Goal: Task Accomplishment & Management: Use online tool/utility

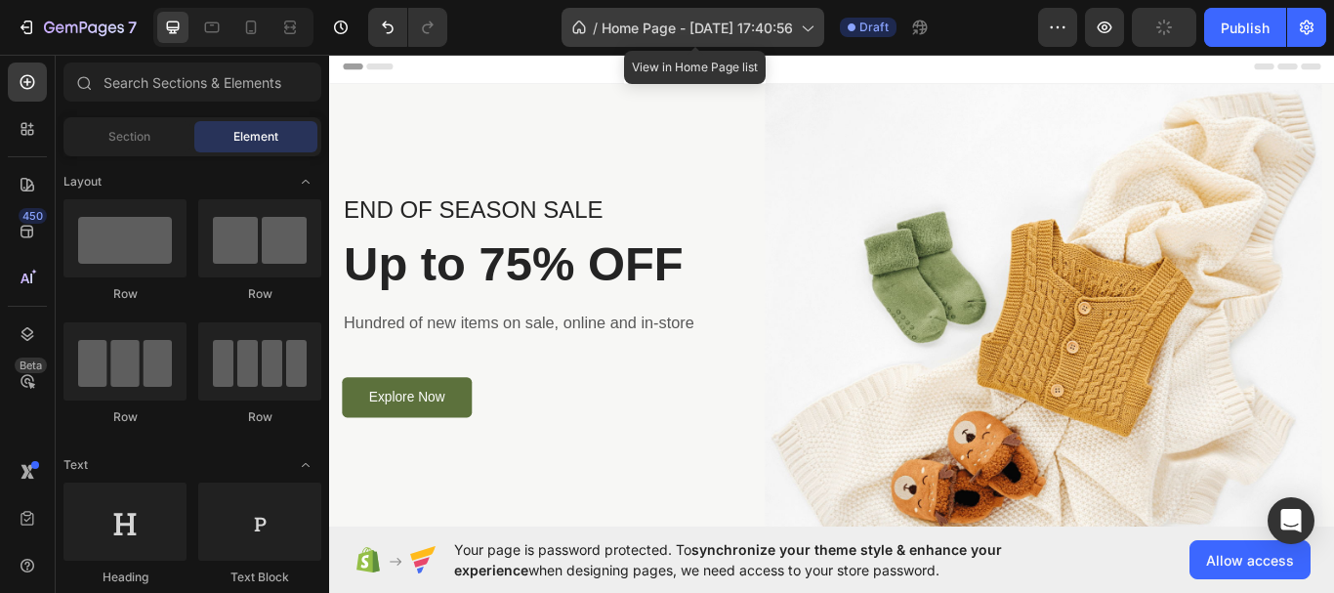
click at [803, 17] on div "/ Home Page - Sep 27, 17:40:56" at bounding box center [692, 27] width 263 height 39
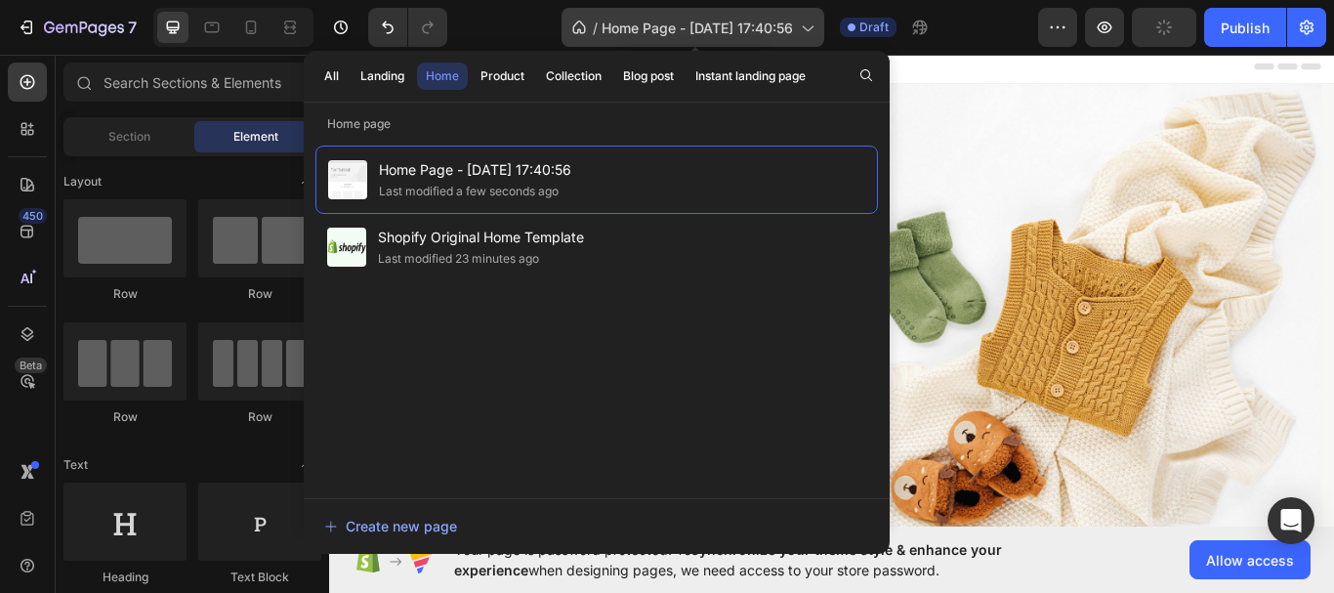
click at [803, 17] on div "/ Home Page - Sep 27, 17:40:56" at bounding box center [692, 27] width 263 height 39
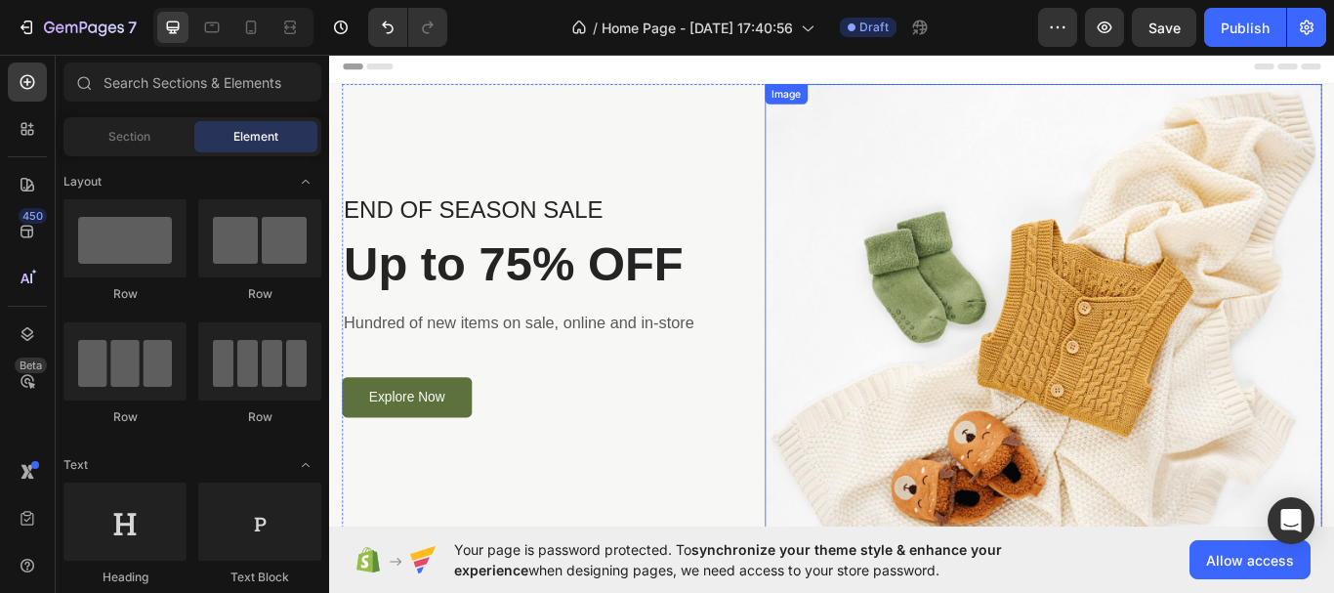
click at [1113, 246] on img at bounding box center [1161, 356] width 649 height 532
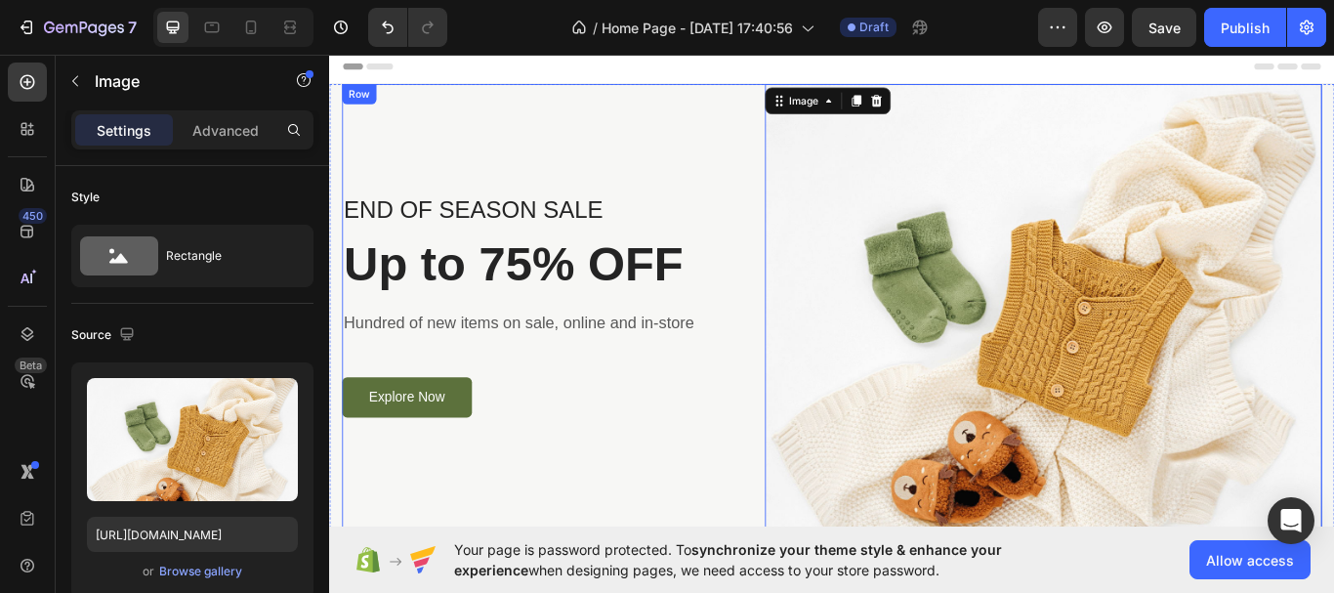
click at [755, 154] on div "END OF SEASON SALE Text block Up to 75% OFF Heading Hundred of new items on sal…" at bounding box center [576, 356] width 464 height 532
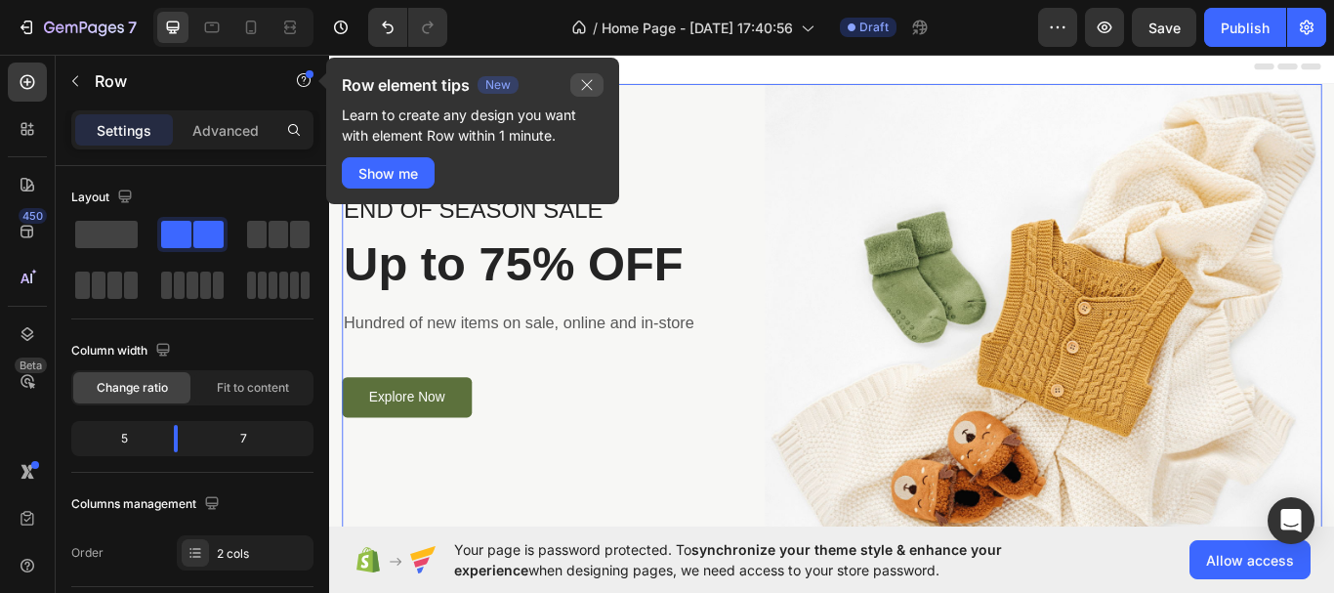
click at [585, 89] on icon "button" at bounding box center [587, 85] width 16 height 16
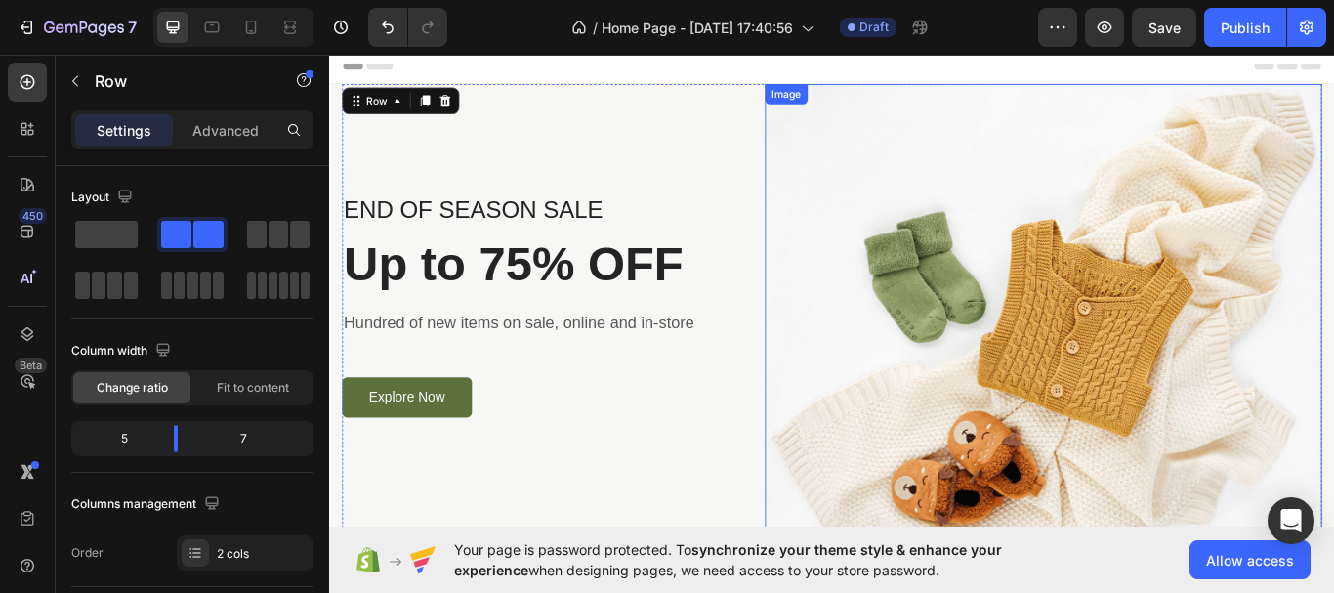
click at [855, 190] on img at bounding box center [1161, 356] width 649 height 532
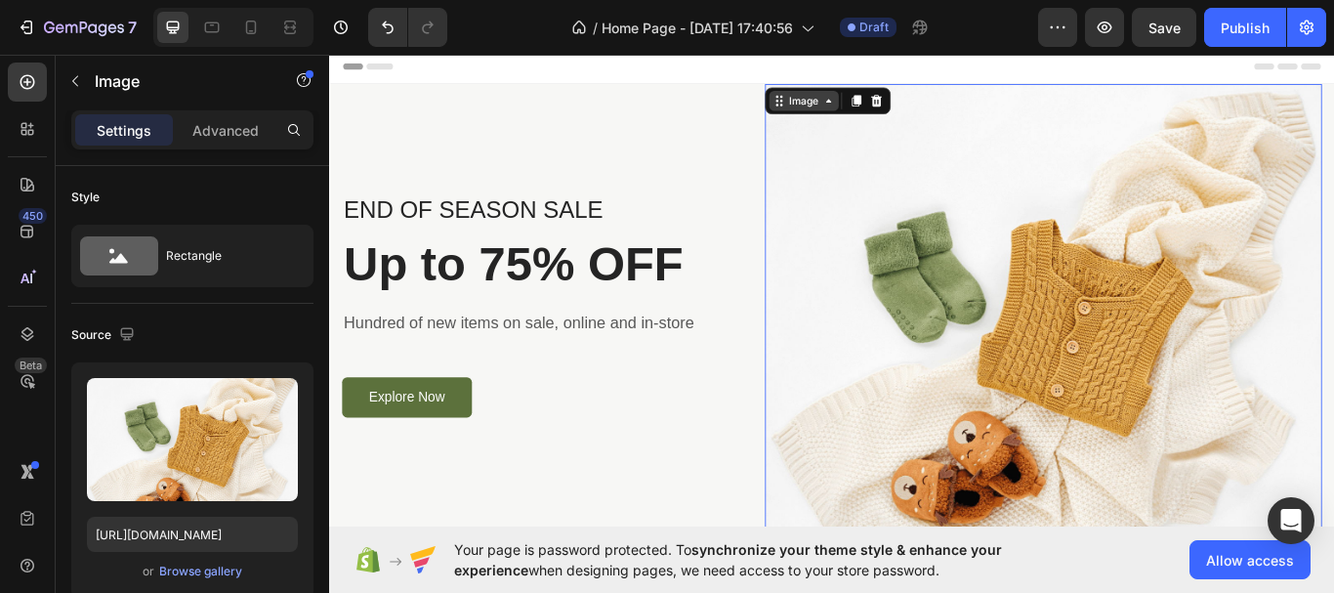
click at [880, 116] on div "Image" at bounding box center [882, 110] width 42 height 18
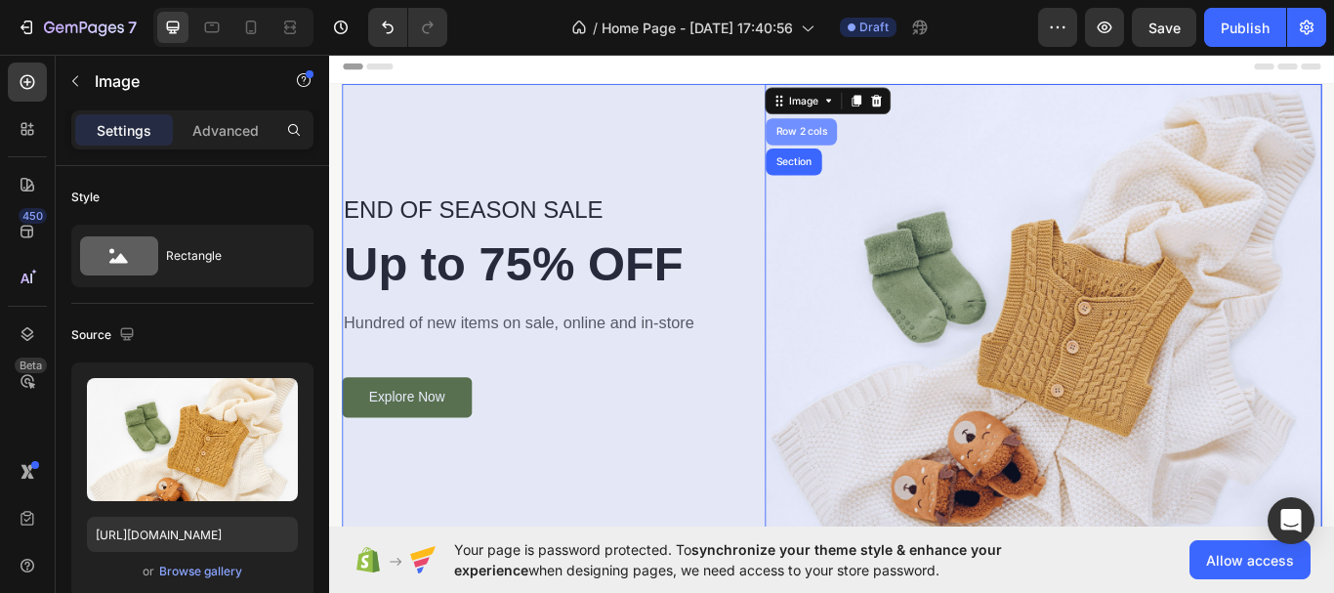
click at [876, 140] on div "Row 2 cols" at bounding box center [878, 146] width 67 height 12
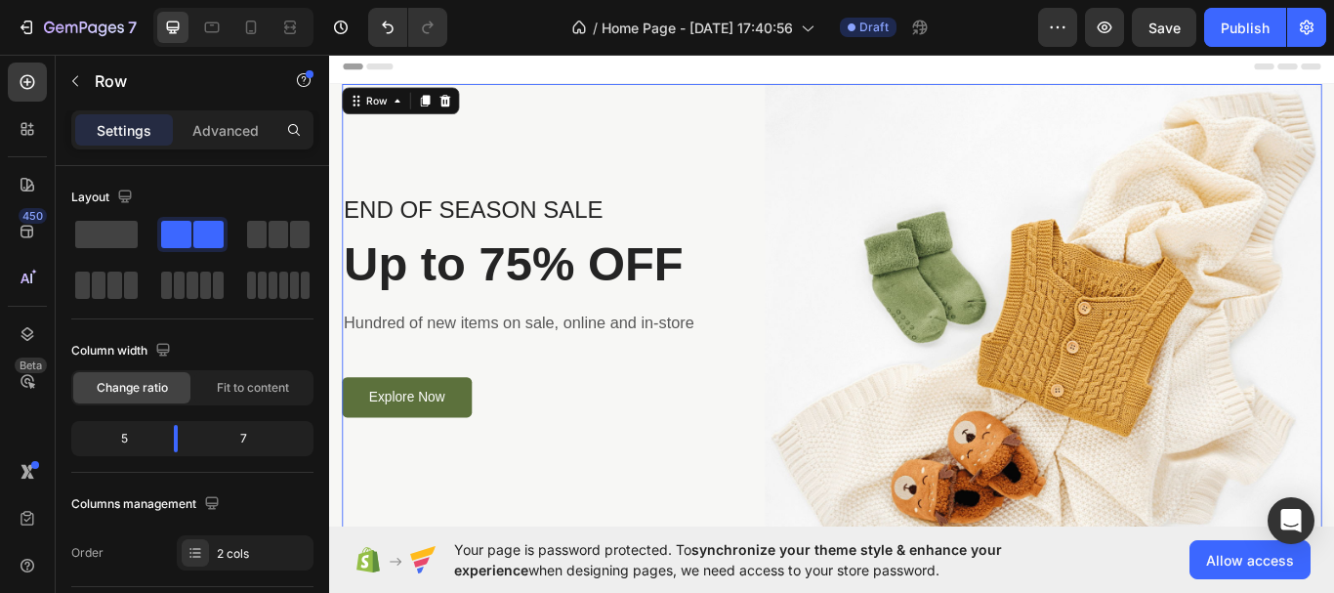
click at [908, 152] on img at bounding box center [1161, 356] width 649 height 532
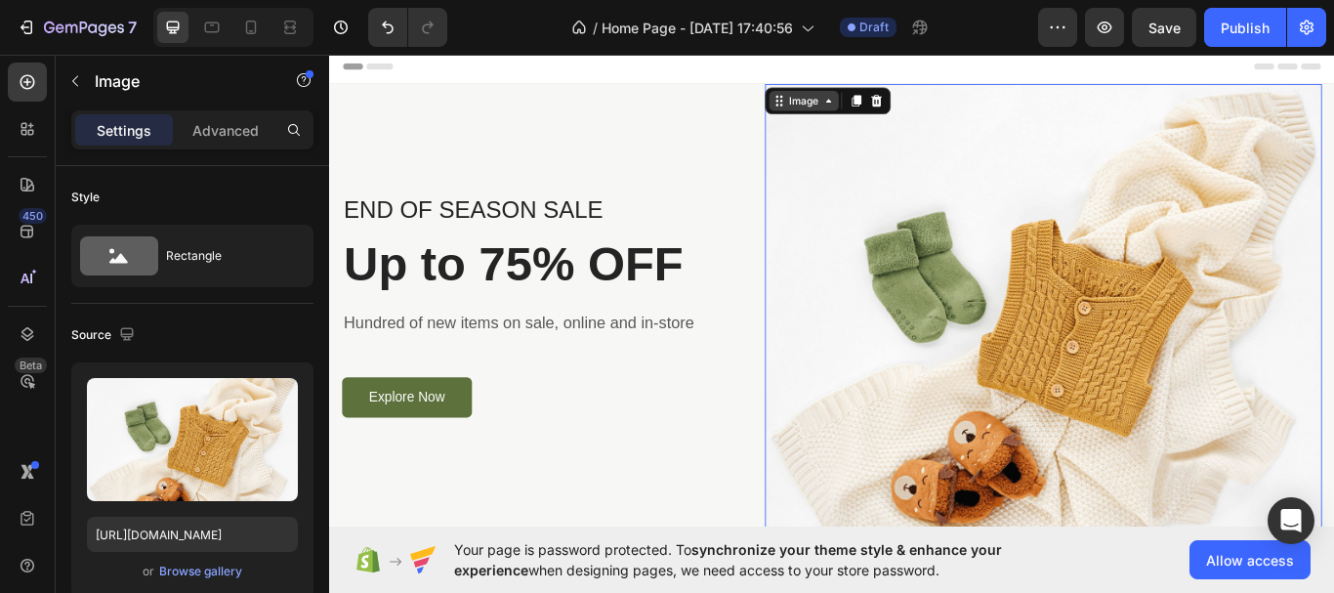
click at [884, 111] on div "Image" at bounding box center [882, 110] width 42 height 18
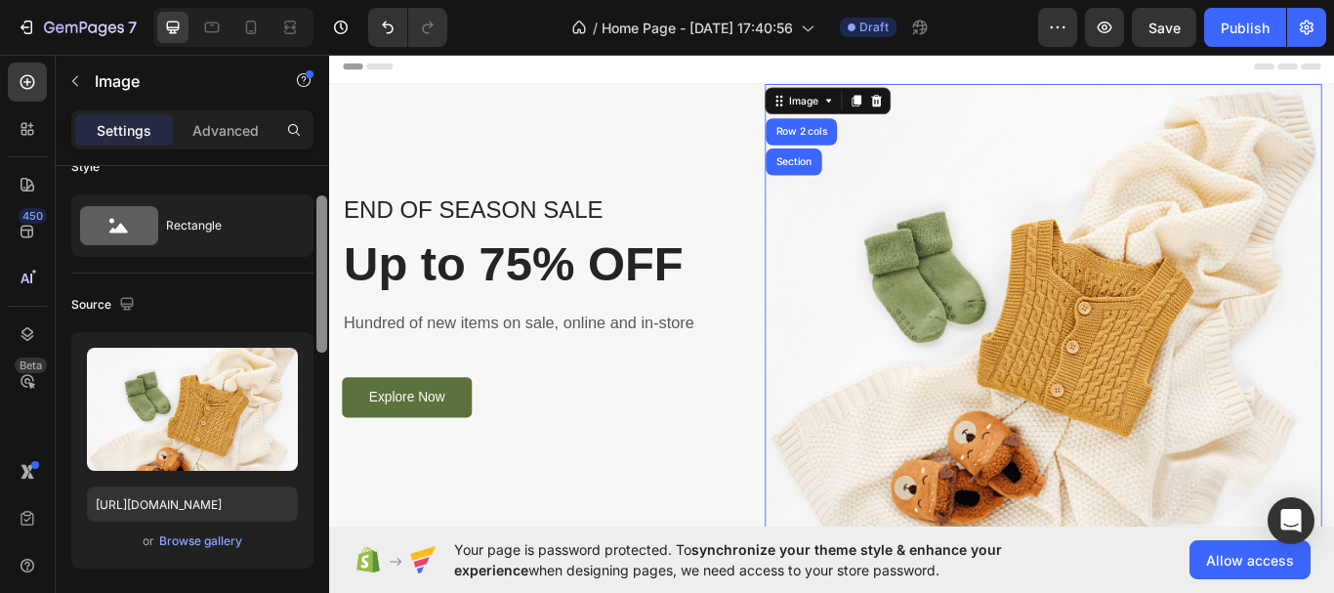
scroll to position [26, 0]
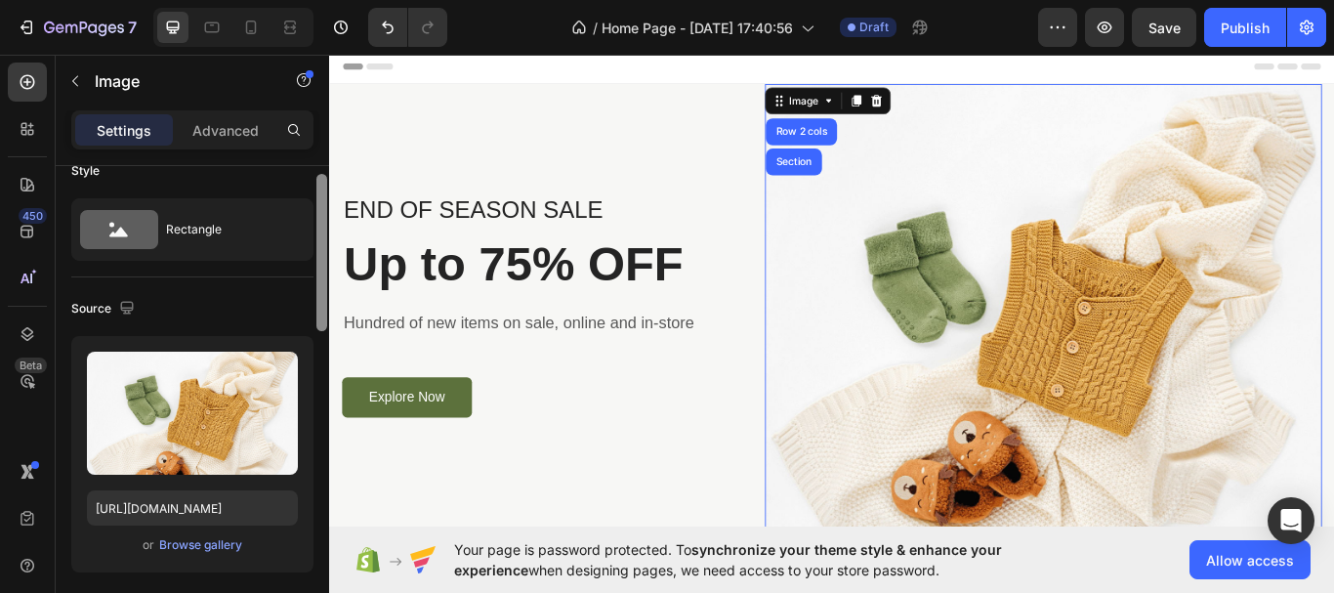
click at [326, 327] on div at bounding box center [321, 252] width 11 height 157
click at [178, 543] on div "Browse gallery" at bounding box center [200, 545] width 83 height 18
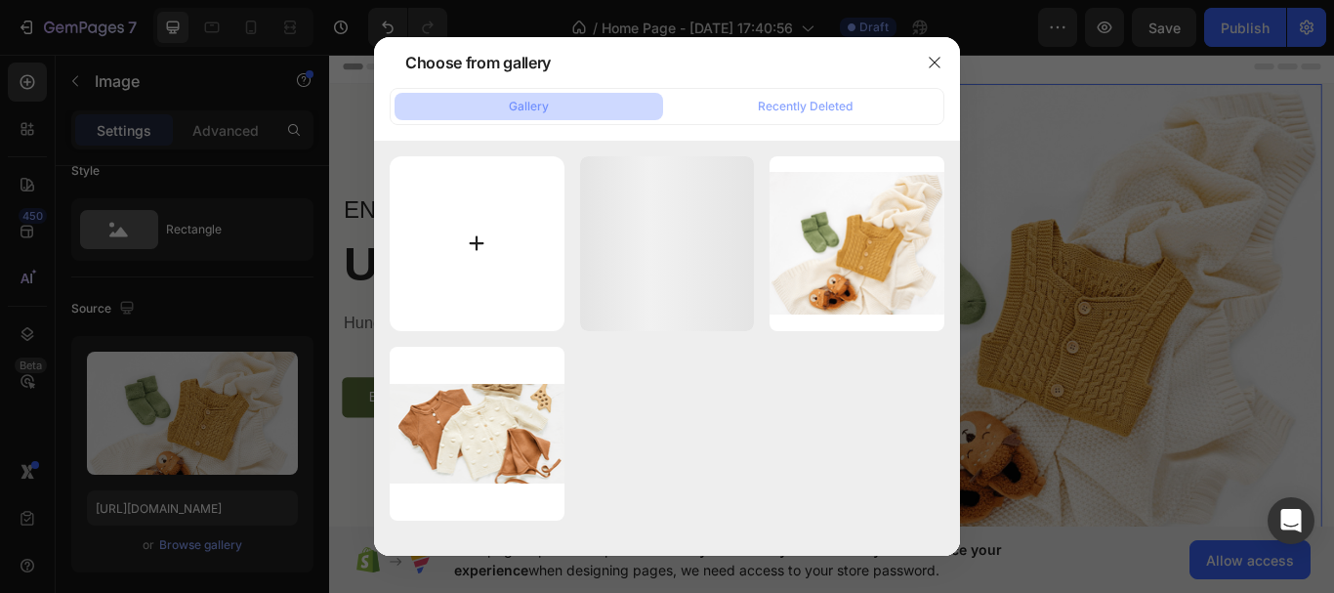
click at [525, 214] on input "file" at bounding box center [477, 243] width 175 height 175
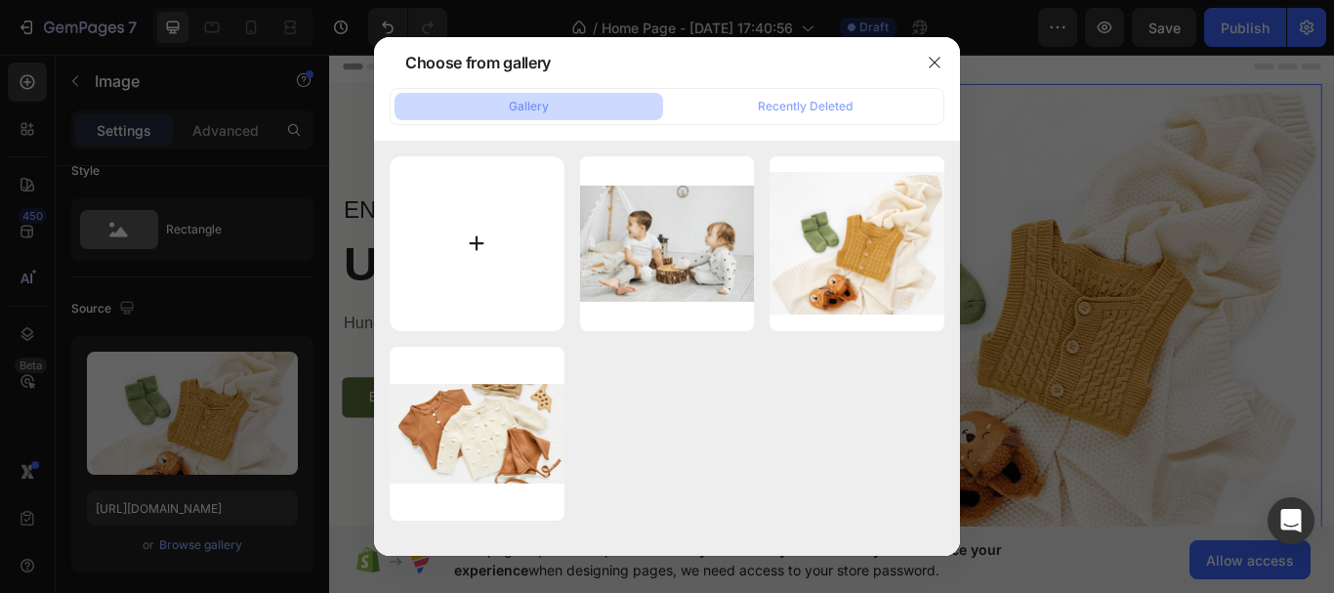
type input "C:\fakepath\Whisk_445bebe8a920f4ab35f403a021e6f668dr.jpeg"
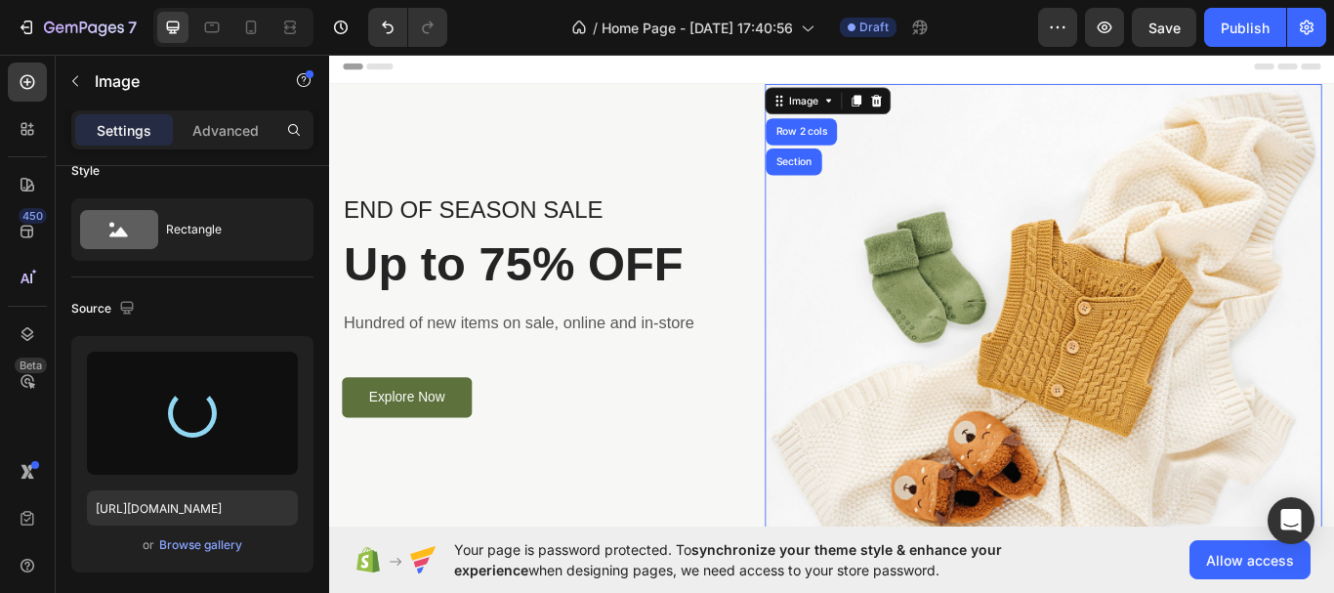
type input "[URL][DOMAIN_NAME]"
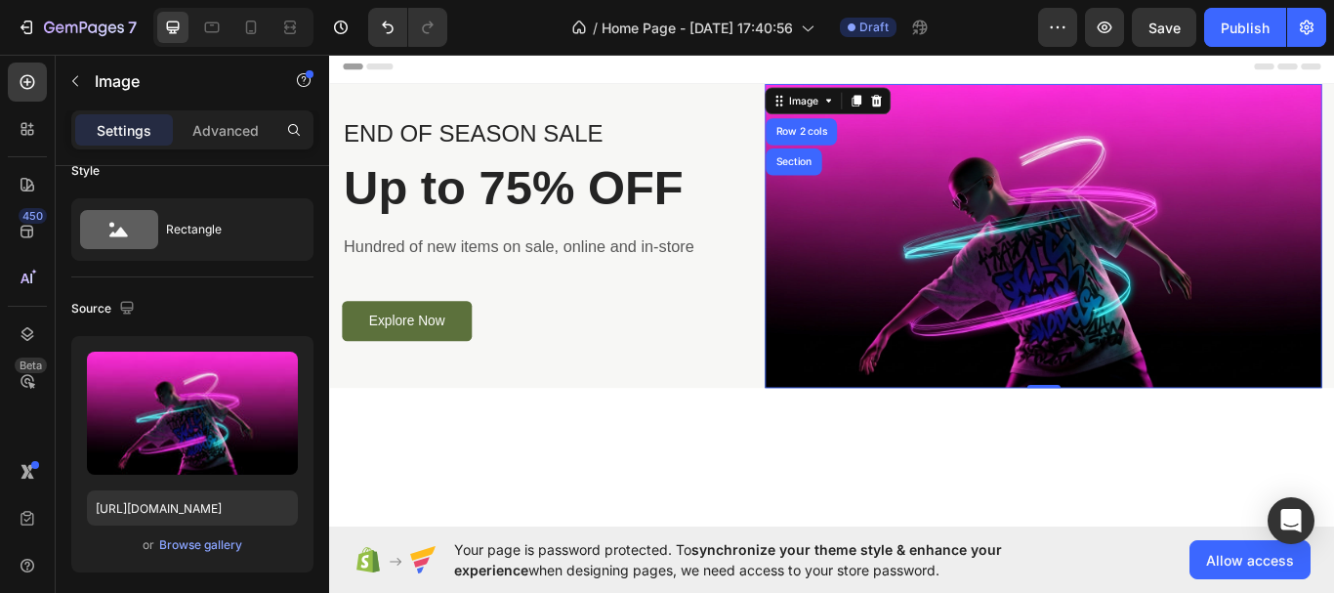
click at [949, 329] on img at bounding box center [1161, 267] width 649 height 354
click at [903, 110] on icon at bounding box center [911, 110] width 16 height 16
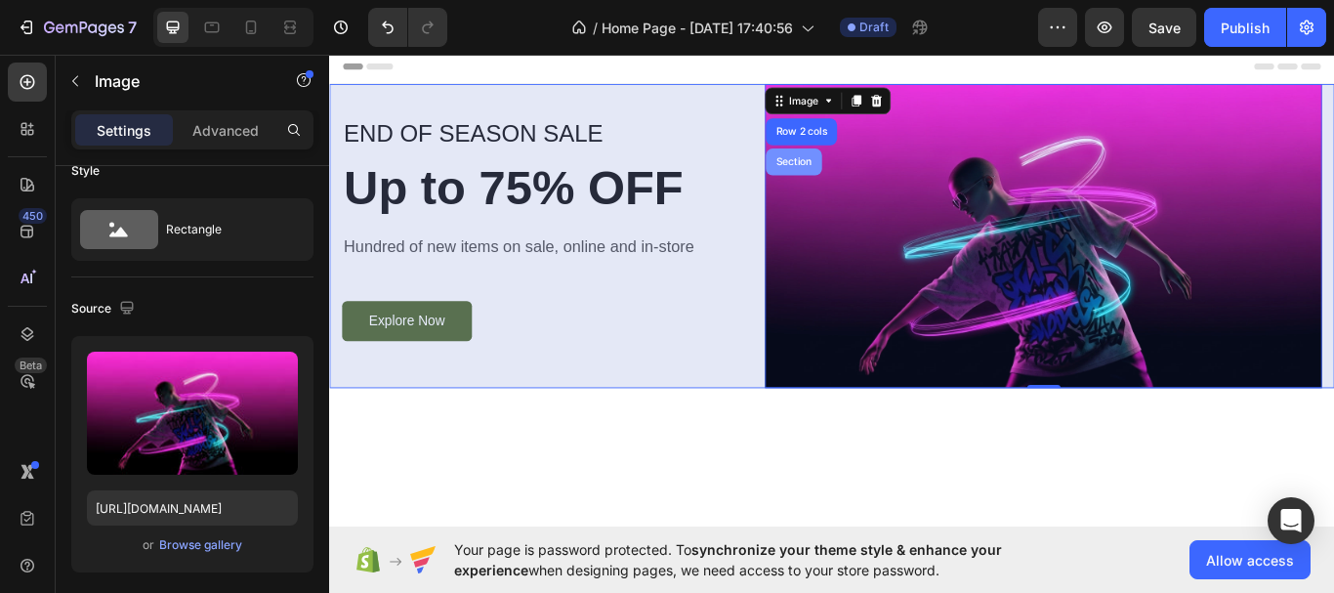
click at [867, 189] on div "Section" at bounding box center [870, 180] width 65 height 31
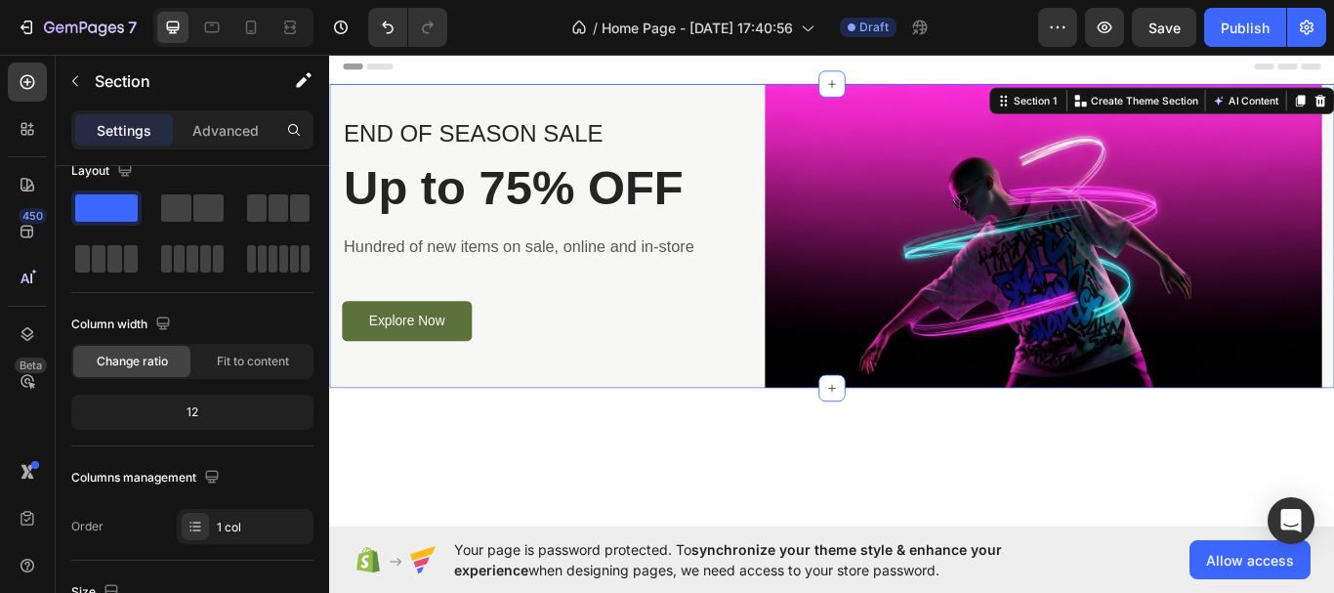
scroll to position [0, 0]
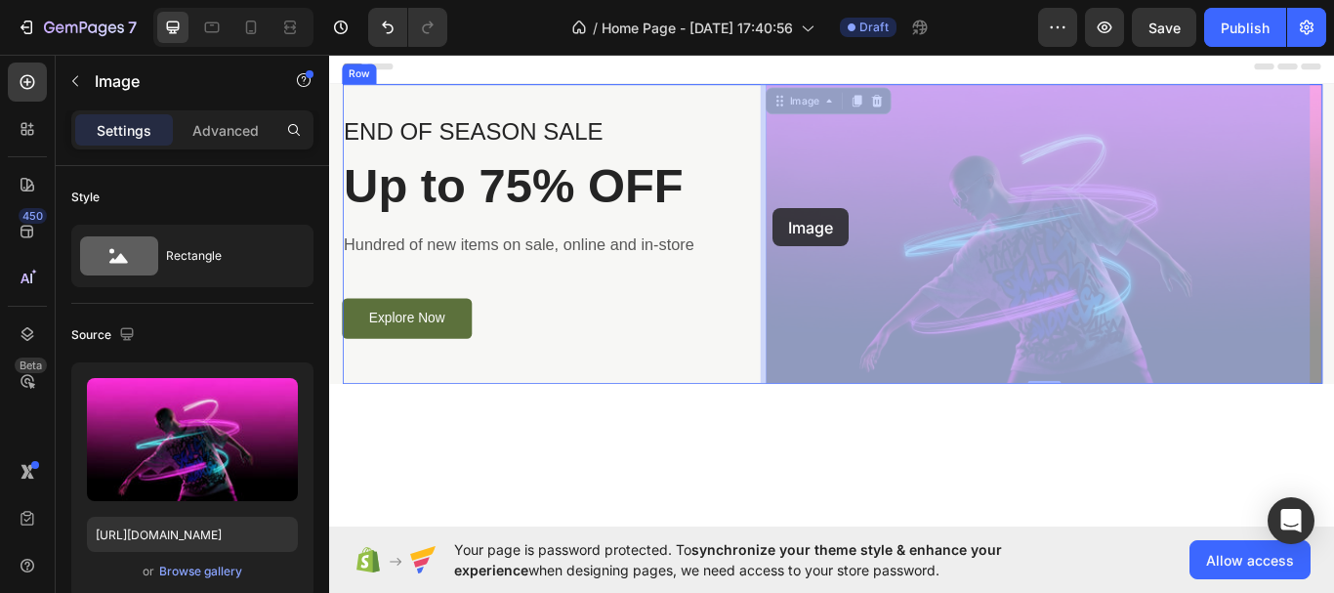
drag, startPoint x: 940, startPoint y: 232, endPoint x: 846, endPoint y: 234, distance: 93.7
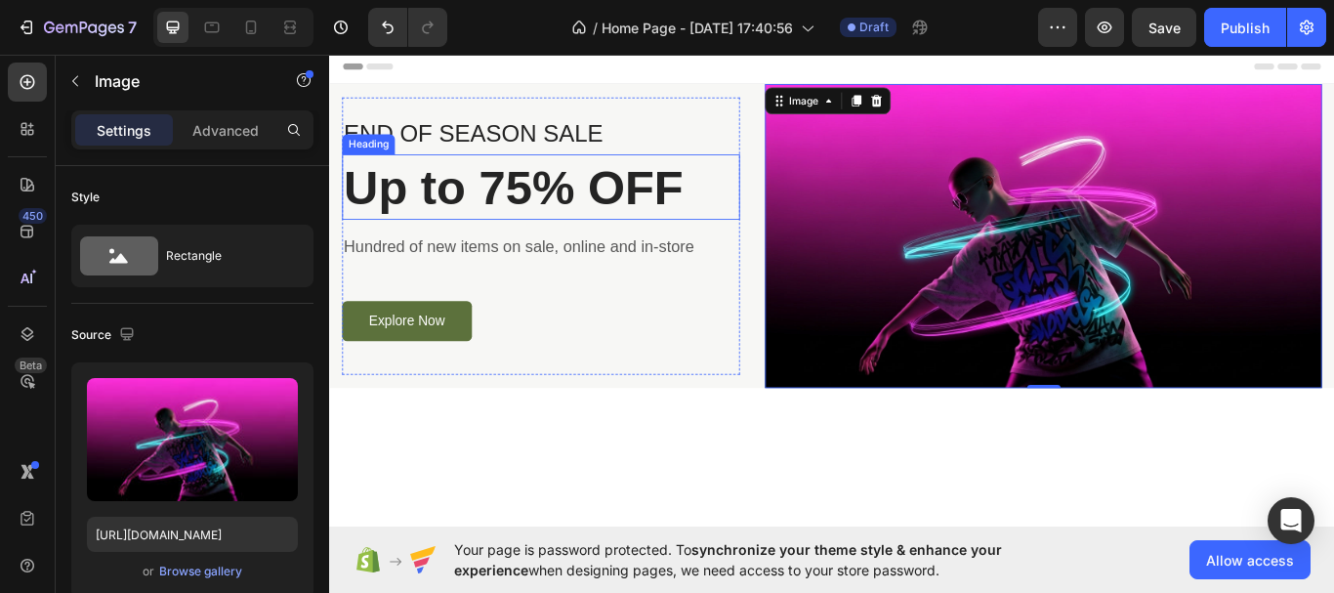
click at [695, 244] on h2 "Up to 75% OFF" at bounding box center [576, 210] width 464 height 76
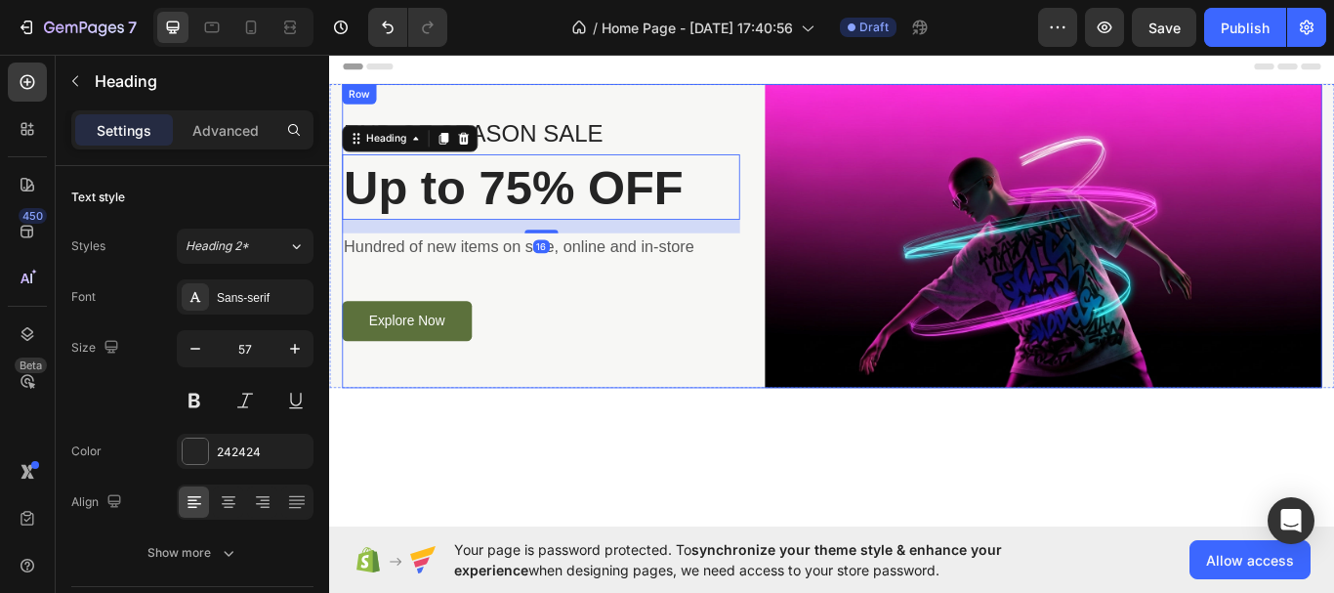
click at [812, 318] on div "END OF SEASON SALE Text block Up to 75% OFF Heading 16 Hundred of new items on …" at bounding box center [915, 267] width 1142 height 354
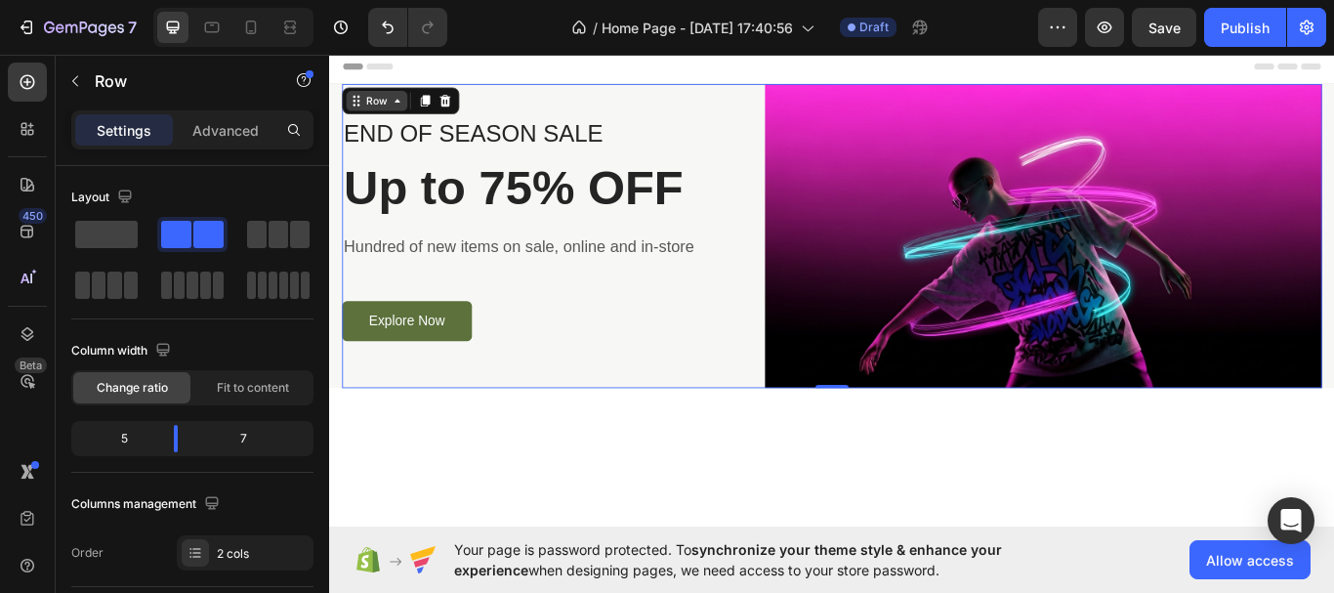
click at [405, 111] on icon at bounding box center [408, 110] width 16 height 16
click at [361, 109] on icon at bounding box center [362, 109] width 3 height 3
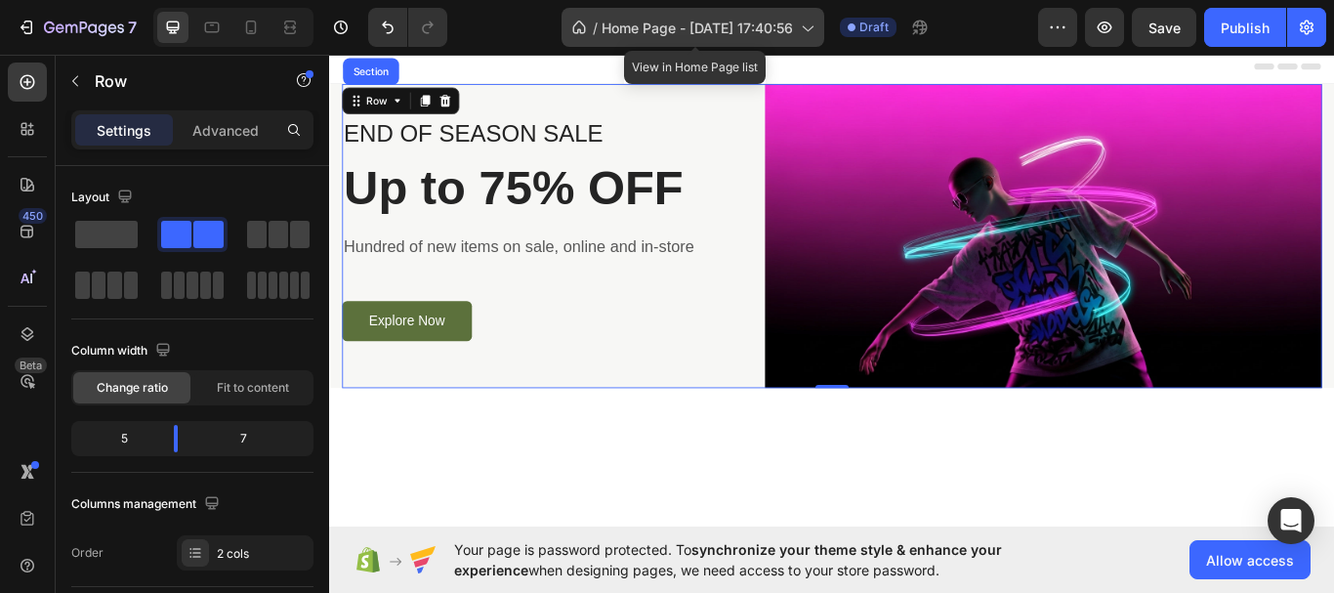
click at [761, 25] on span "Home Page - [DATE] 17:40:56" at bounding box center [696, 28] width 191 height 21
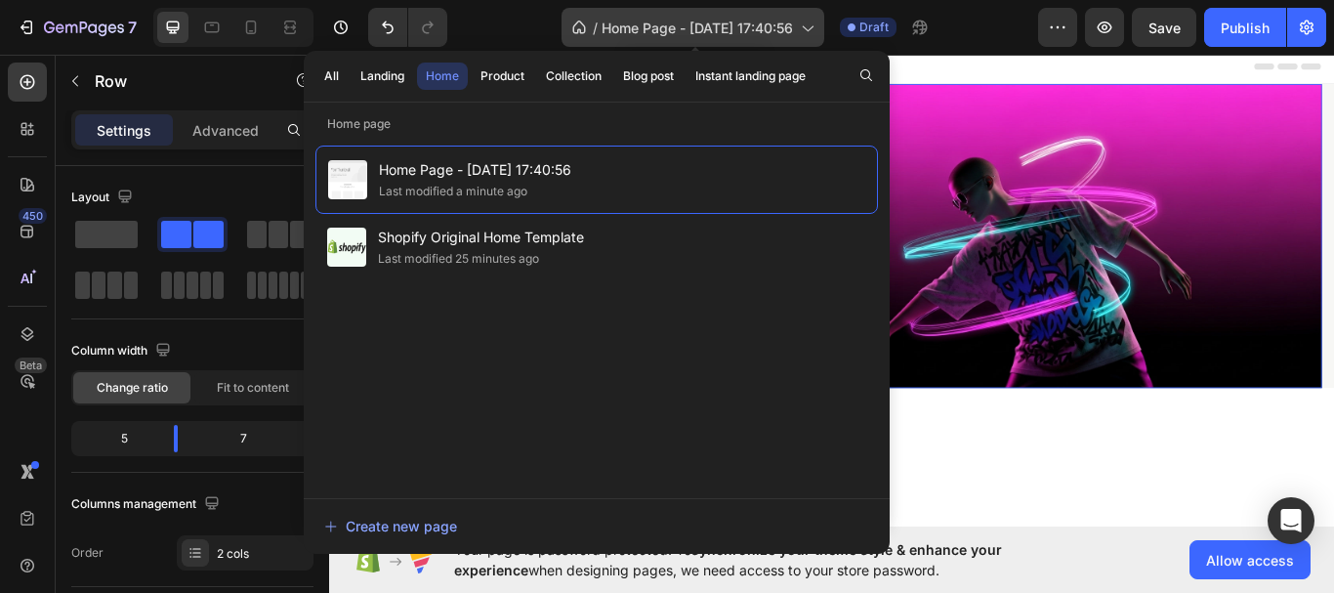
click at [789, 24] on span "Home Page - [DATE] 17:40:56" at bounding box center [696, 28] width 191 height 21
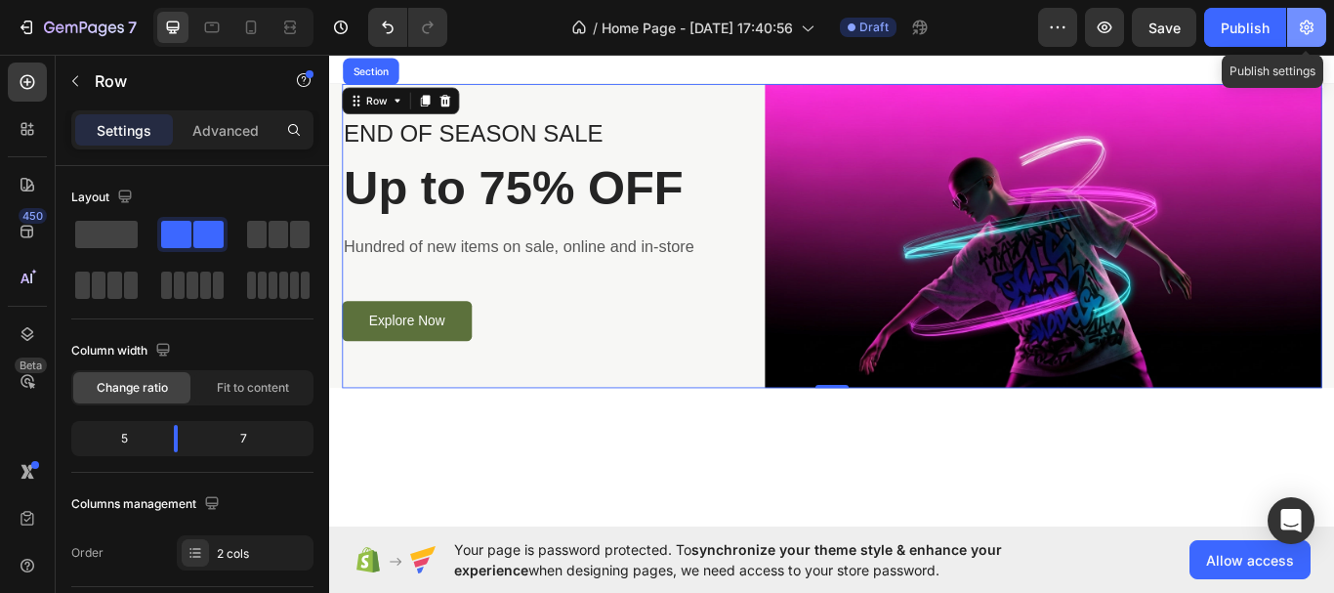
click at [1312, 20] on icon "button" at bounding box center [1306, 28] width 20 height 20
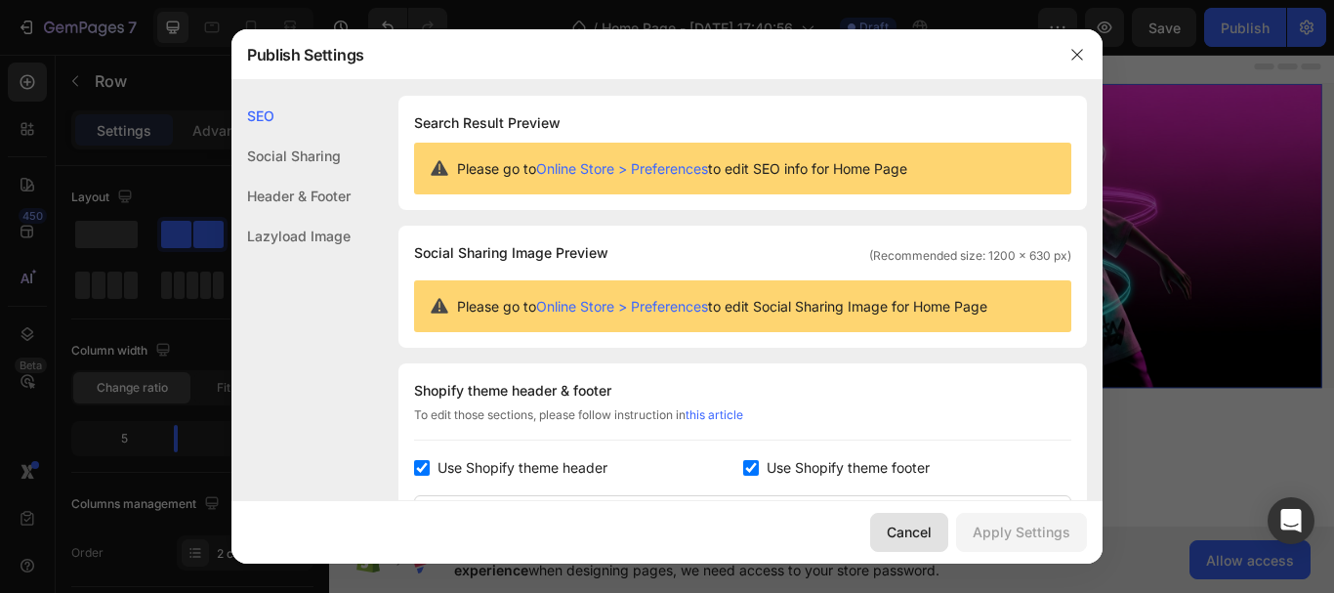
click at [909, 533] on div "Cancel" at bounding box center [908, 531] width 45 height 21
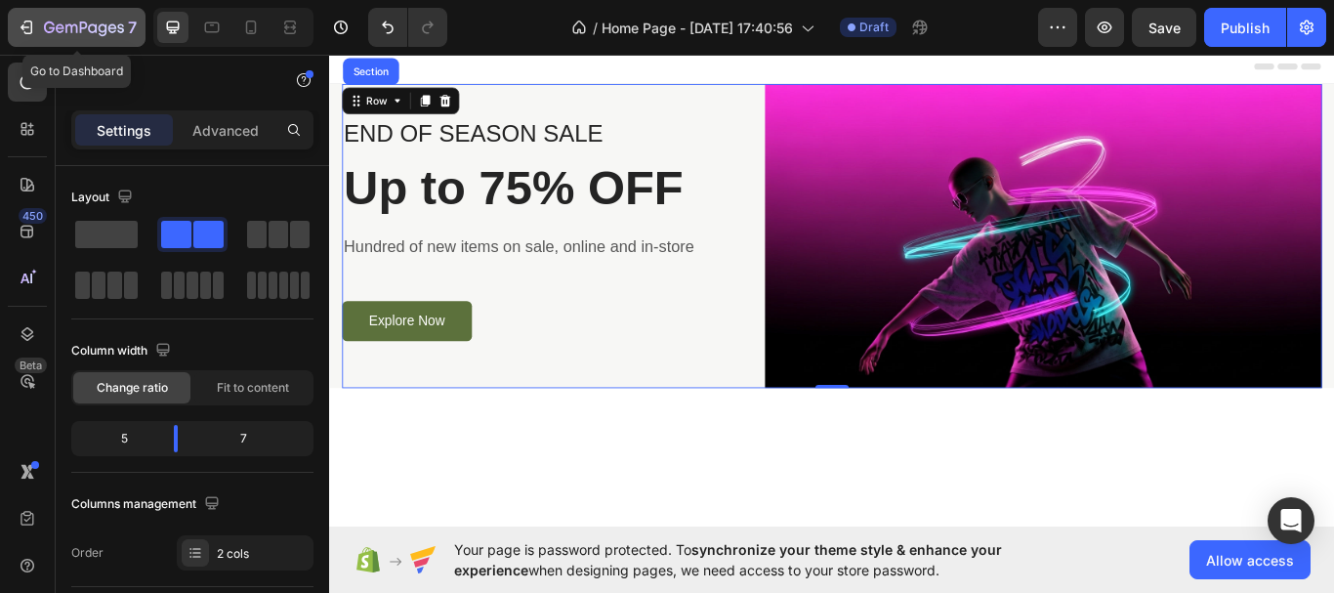
click at [22, 28] on icon "button" at bounding box center [25, 27] width 9 height 6
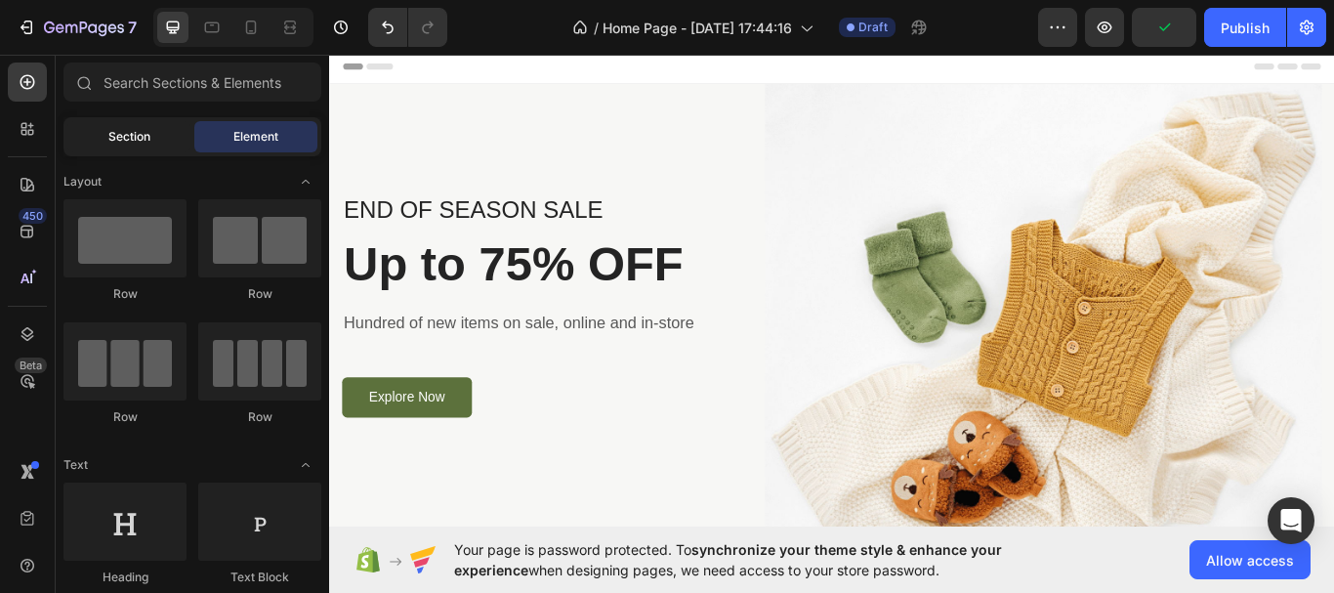
click at [135, 140] on span "Section" at bounding box center [129, 137] width 42 height 18
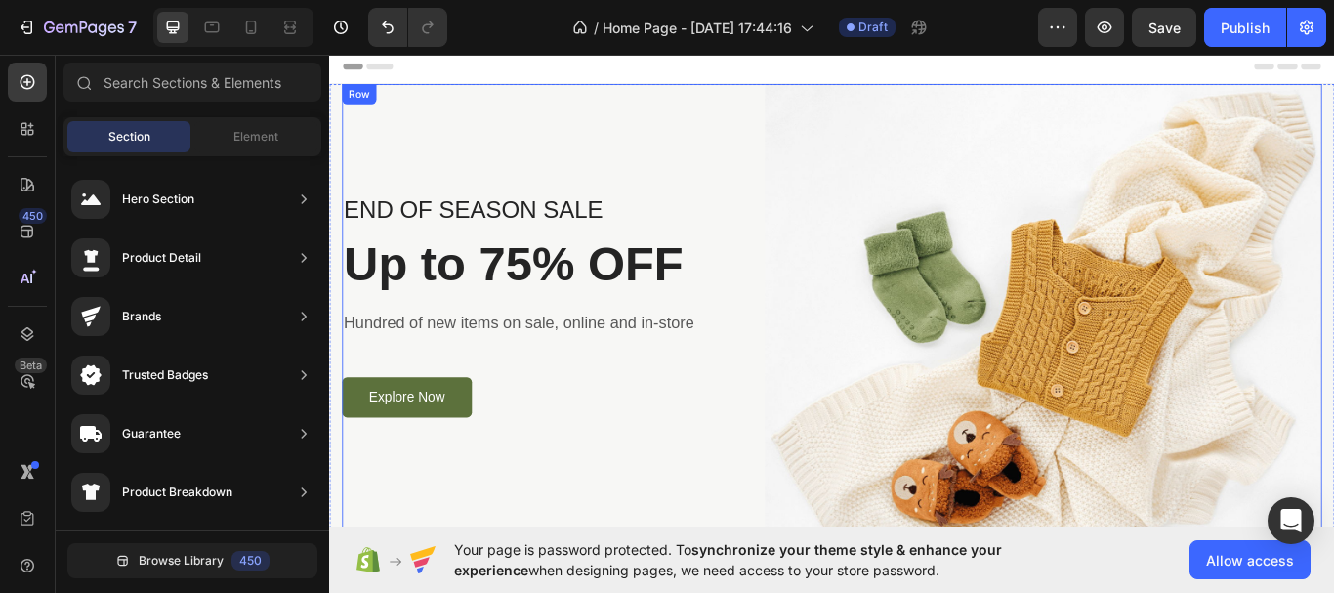
click at [551, 144] on div "END OF SEASON SALE Text block Up to 75% OFF Heading Hundred of new items on sal…" at bounding box center [576, 356] width 464 height 532
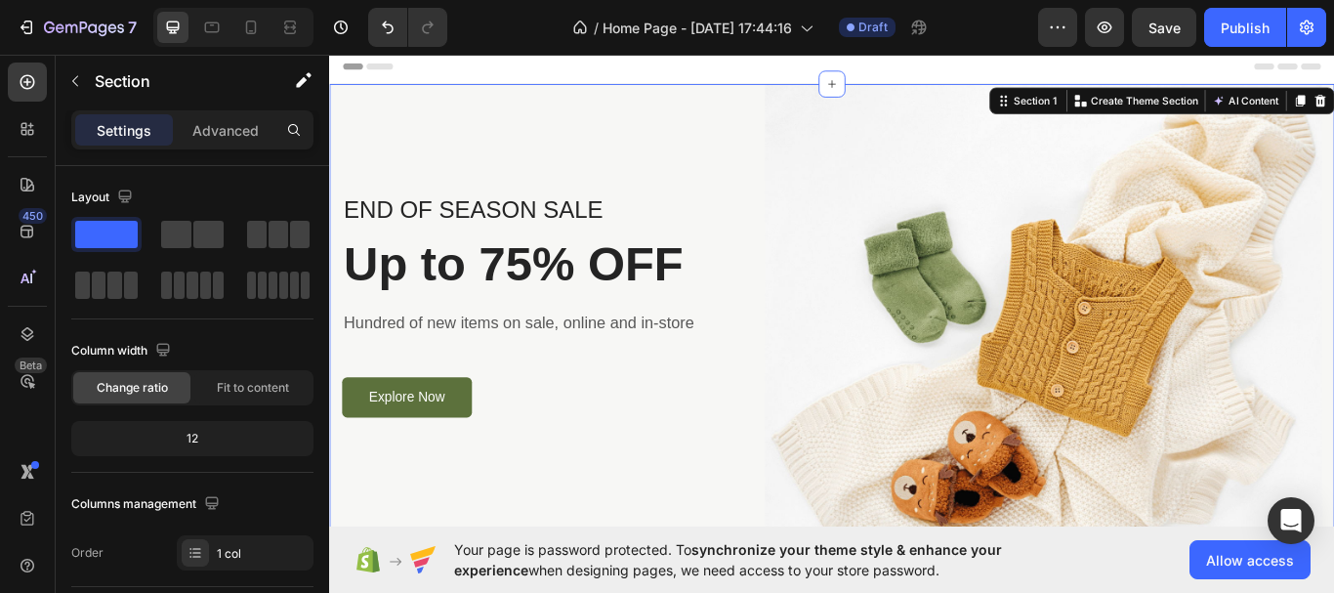
click at [334, 143] on div "END OF SEASON SALE Text block Up to 75% OFF Heading Hundred of new items on sal…" at bounding box center [914, 356] width 1171 height 532
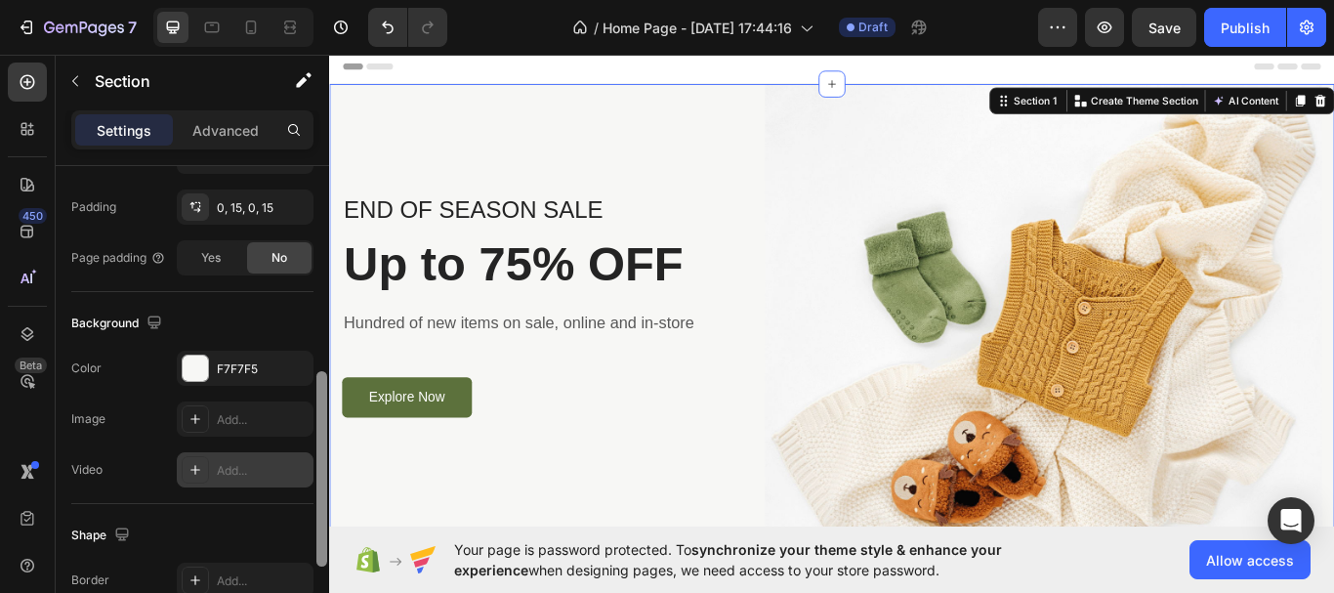
drag, startPoint x: 321, startPoint y: 347, endPoint x: 308, endPoint y: 454, distance: 108.1
click at [327, 554] on div at bounding box center [321, 407] width 15 height 482
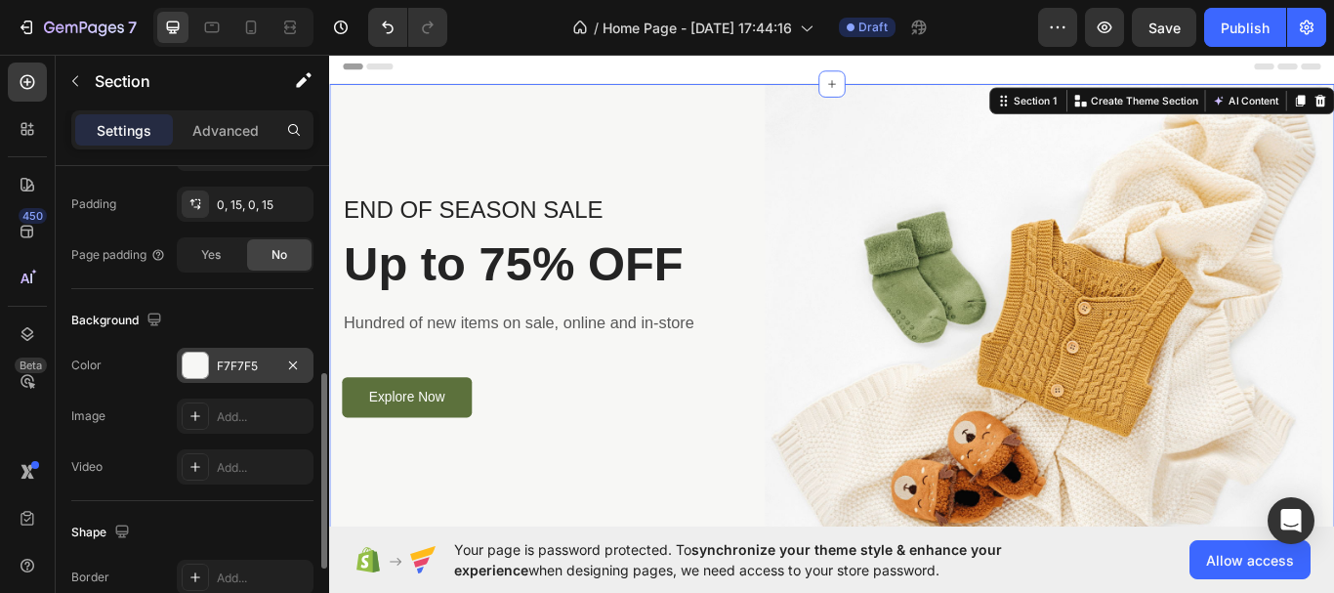
click at [244, 374] on div "F7F7F5" at bounding box center [245, 366] width 57 height 18
click at [219, 369] on div "F7F7F5" at bounding box center [245, 366] width 57 height 18
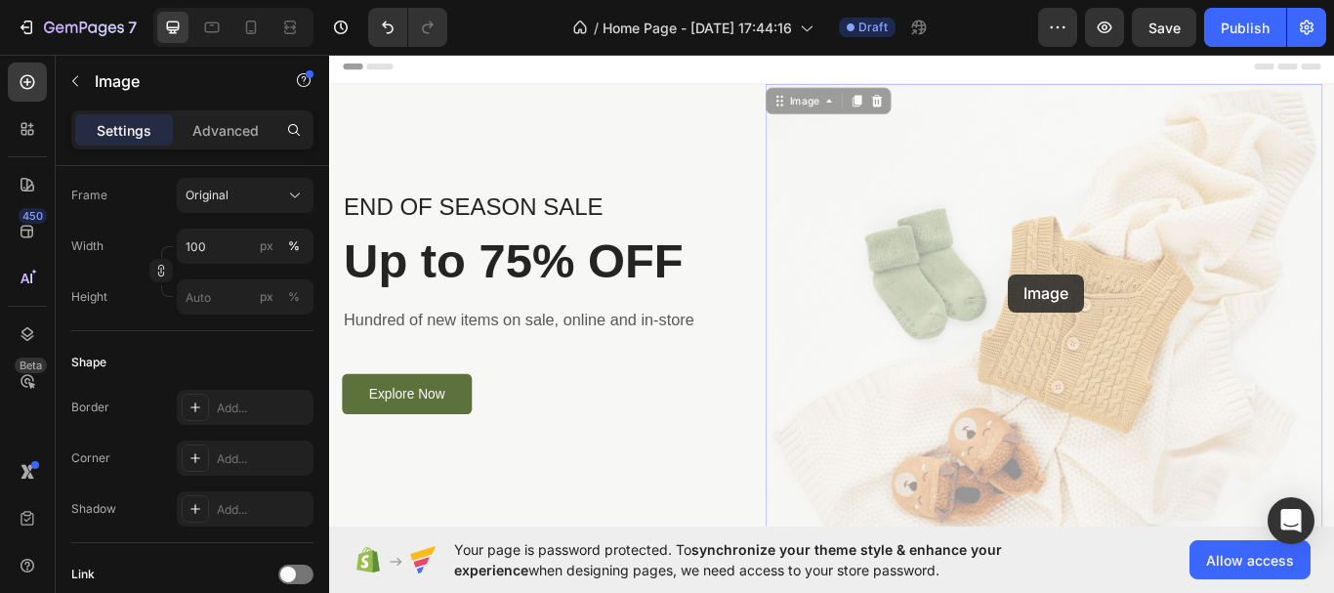
scroll to position [0, 0]
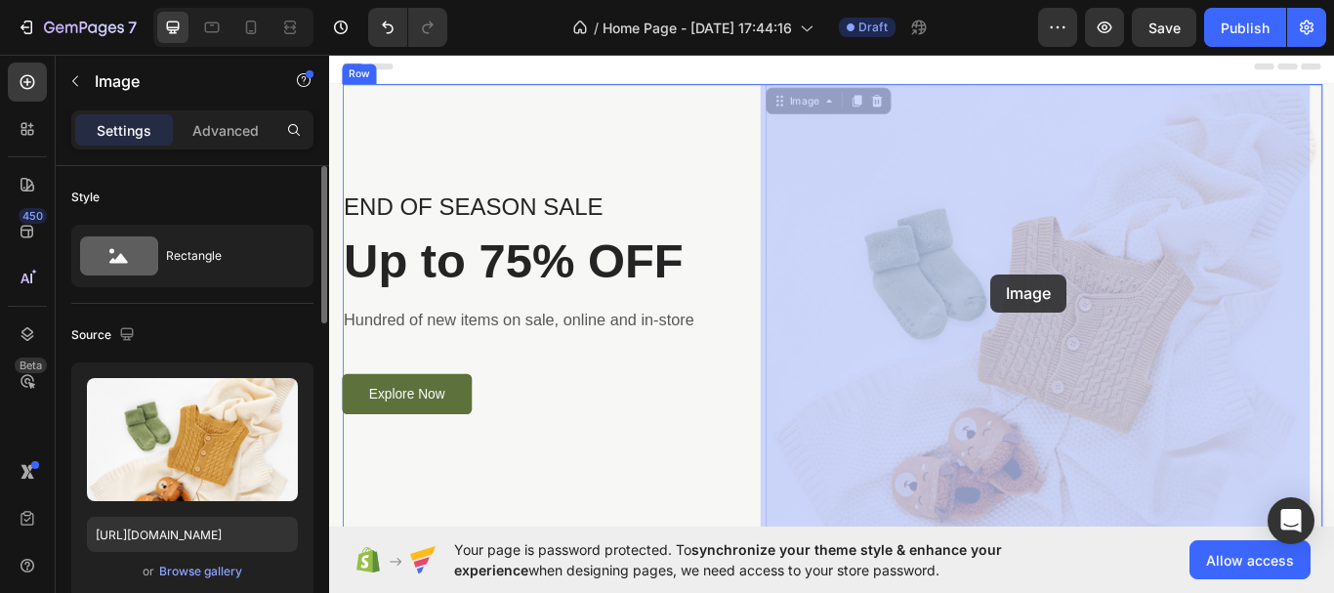
drag, startPoint x: 1170, startPoint y: 311, endPoint x: 1099, endPoint y: 311, distance: 70.3
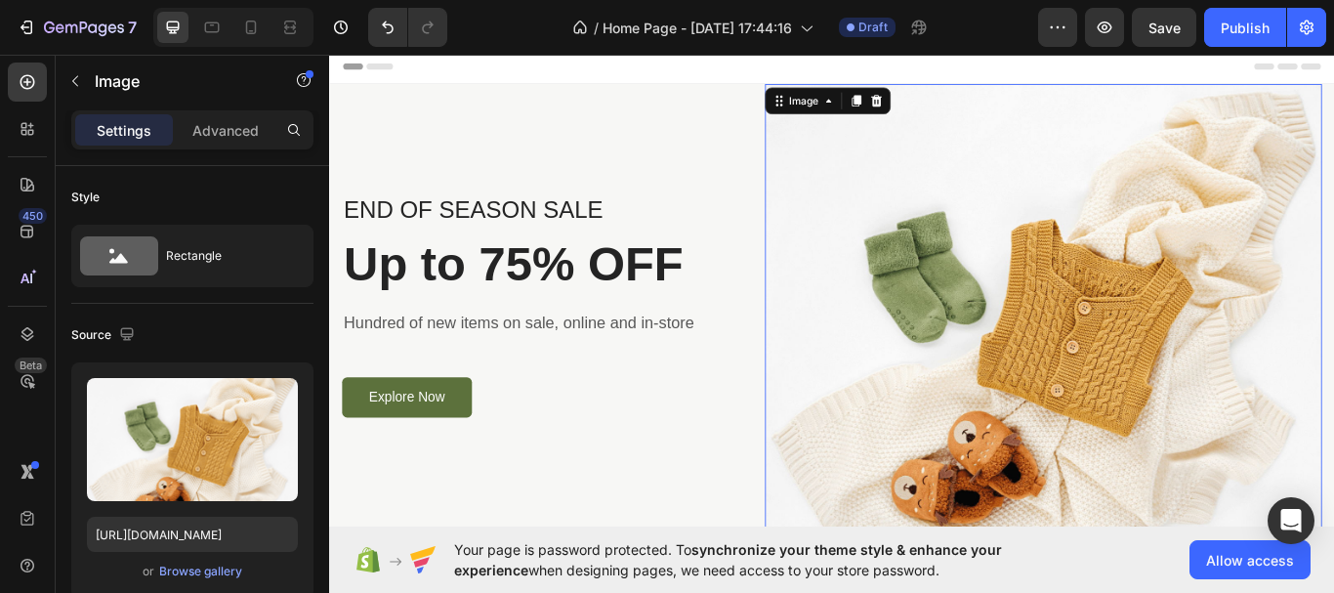
click at [837, 284] on img at bounding box center [1161, 356] width 649 height 532
click at [892, 116] on div "Image" at bounding box center [882, 110] width 42 height 18
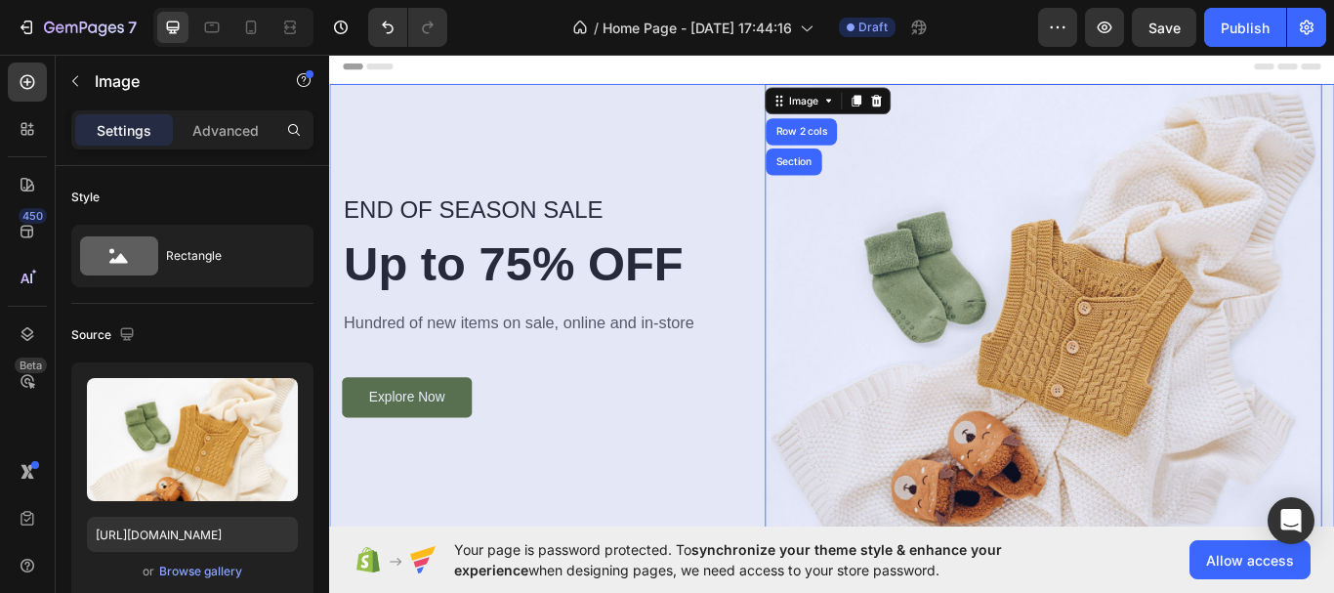
click at [885, 178] on div "Section" at bounding box center [870, 181] width 50 height 12
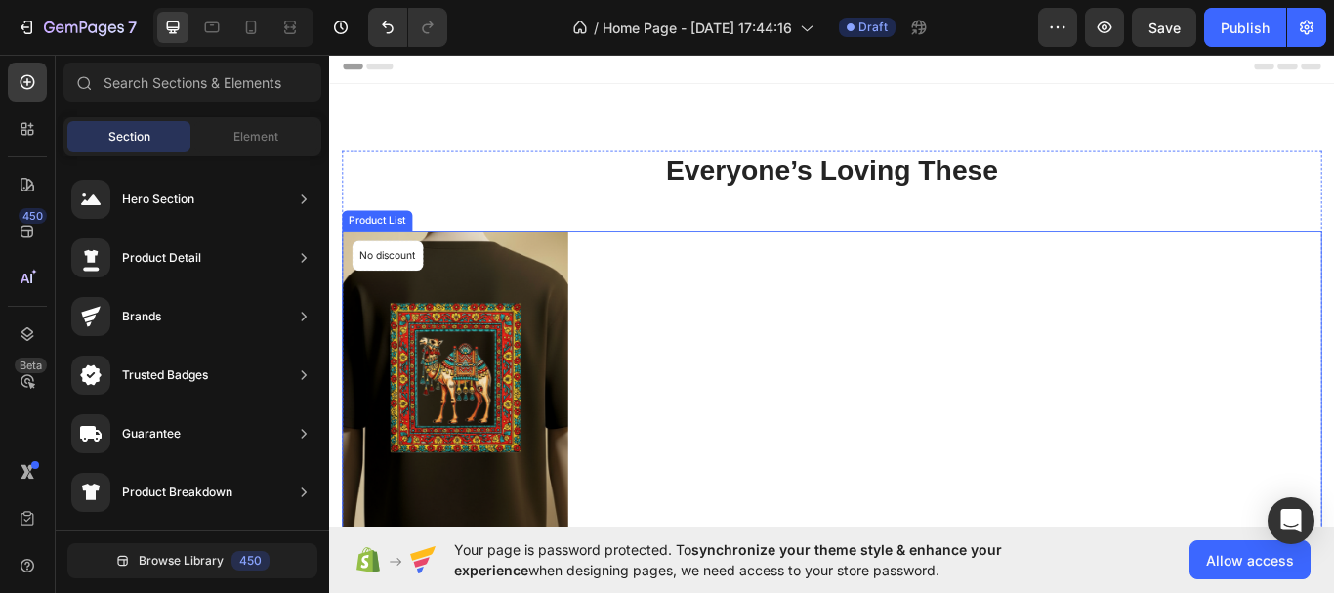
drag, startPoint x: 928, startPoint y: 298, endPoint x: 656, endPoint y: 511, distance: 345.7
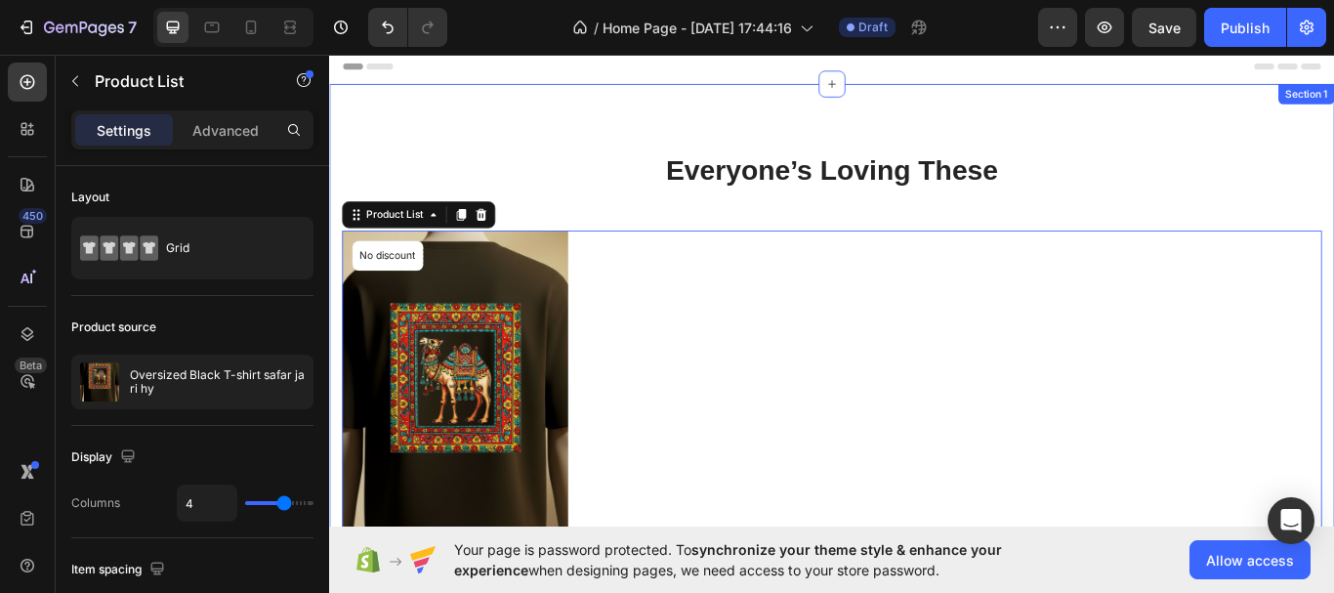
click at [668, 103] on div "Everyone’s Loving These Heading Product Images No discount Not be displayed whe…" at bounding box center [914, 539] width 1171 height 899
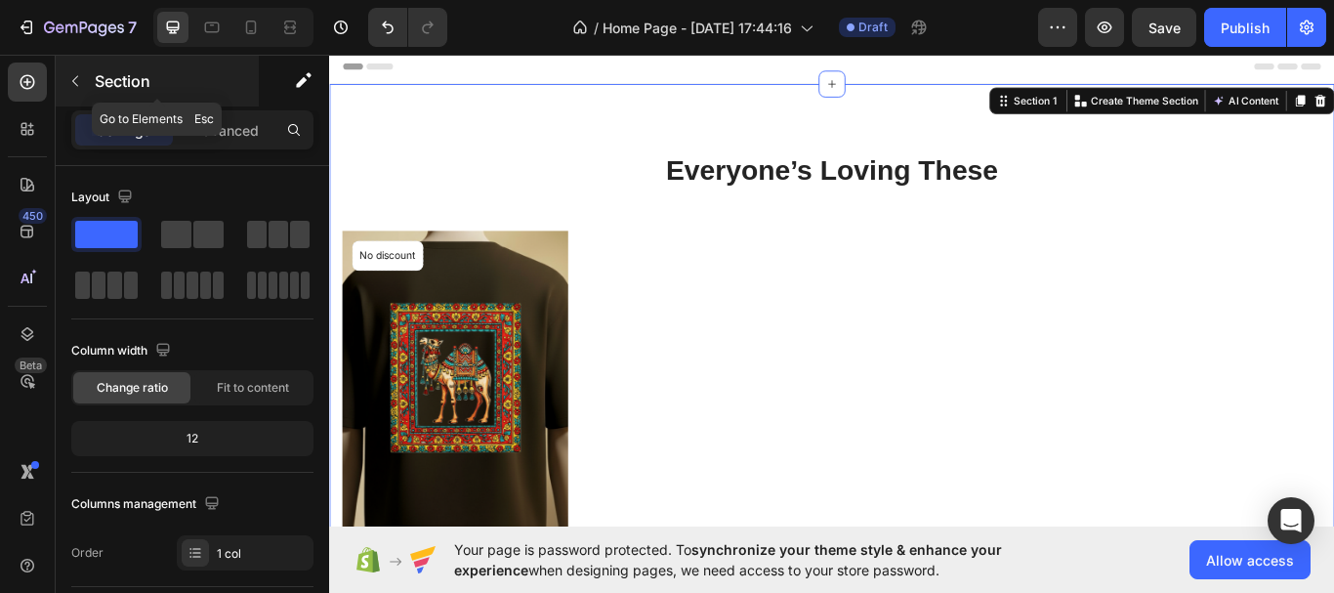
click at [83, 89] on button "button" at bounding box center [75, 80] width 31 height 31
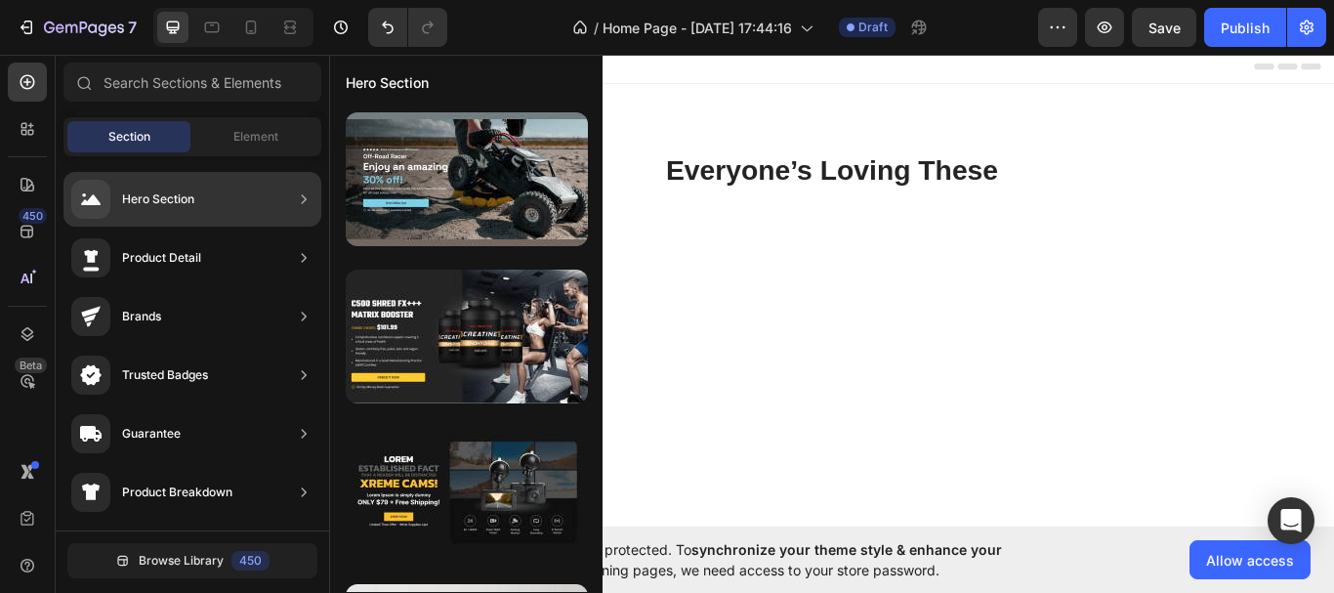
click at [149, 191] on div "Hero Section" at bounding box center [158, 199] width 72 height 20
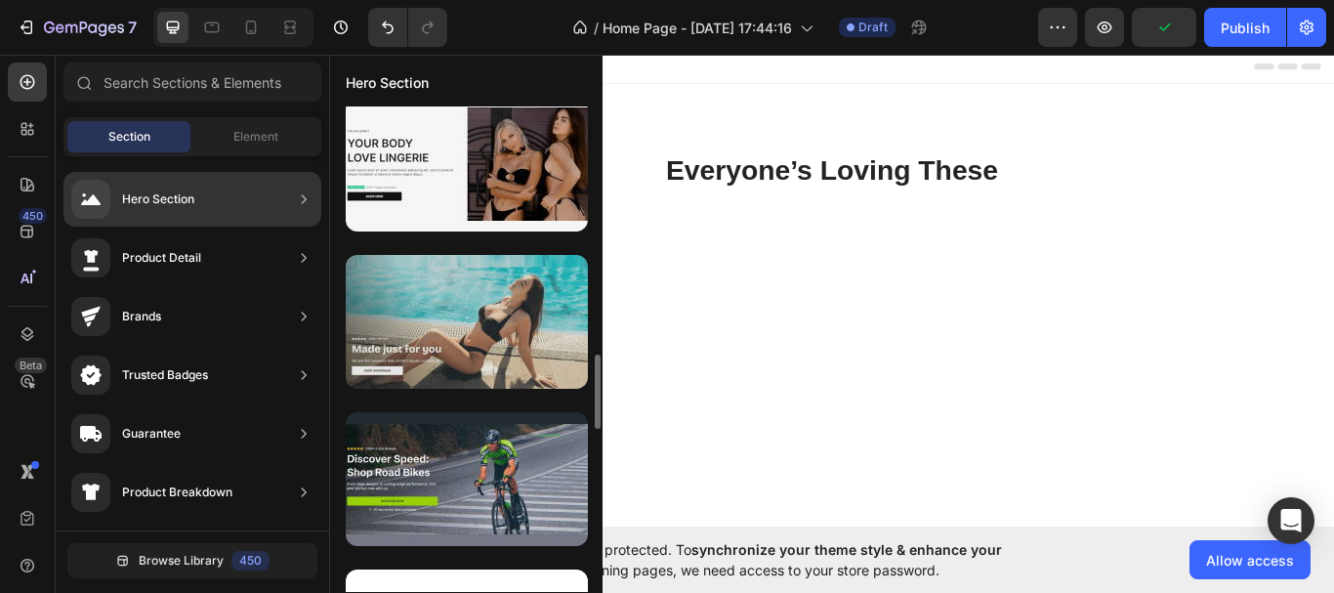
scroll to position [1590, 0]
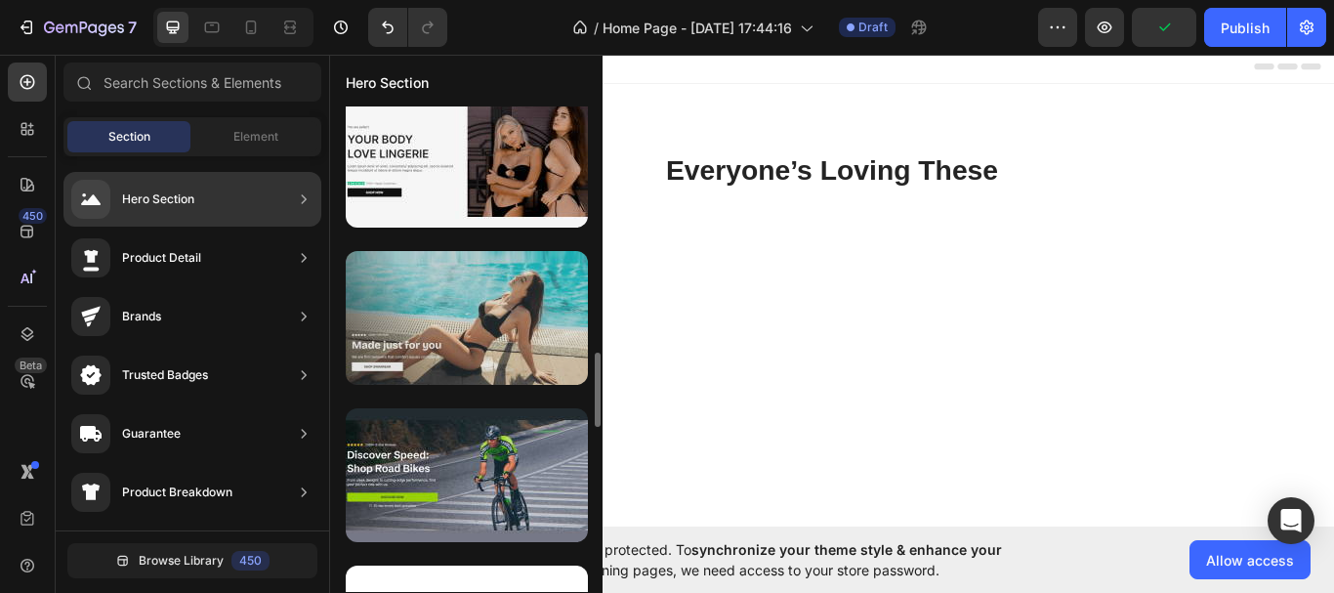
click at [506, 332] on div at bounding box center [467, 318] width 242 height 134
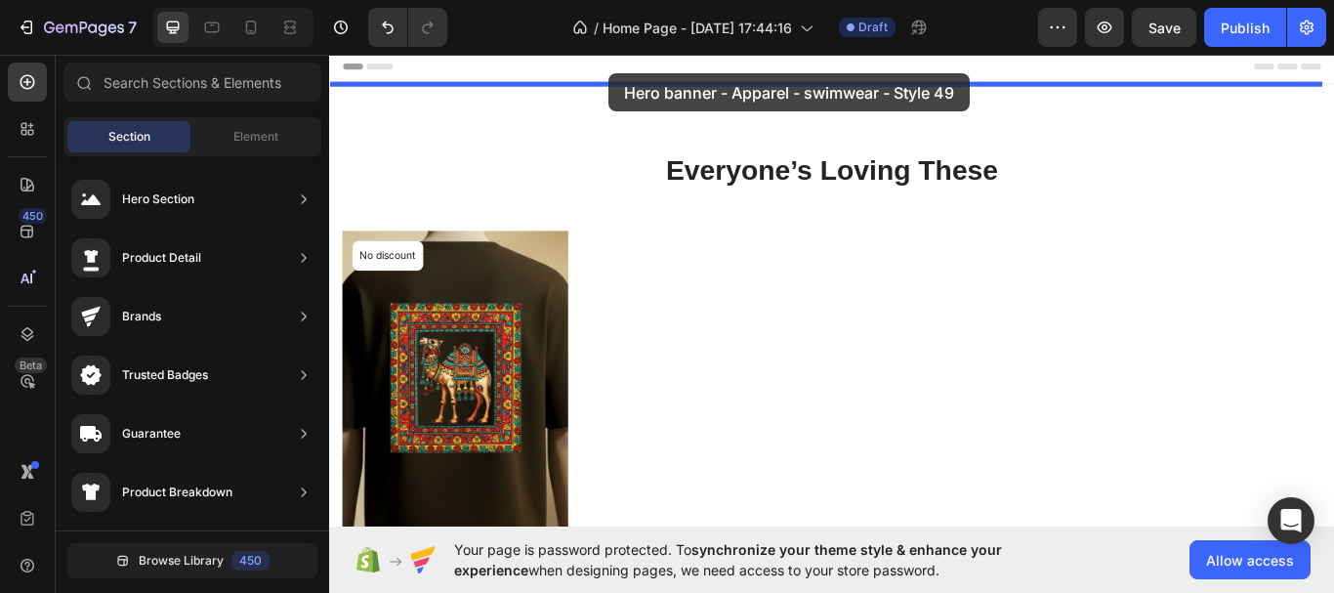
drag, startPoint x: 835, startPoint y: 382, endPoint x: 655, endPoint y: 77, distance: 353.6
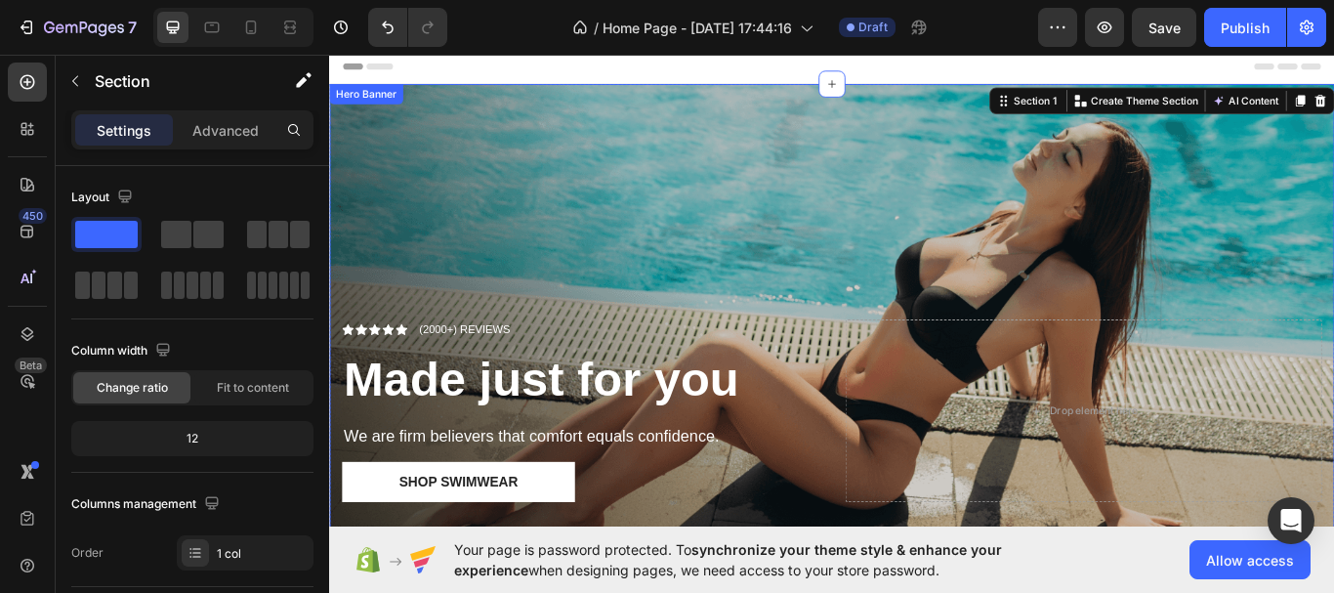
click at [585, 251] on div "Overlay" at bounding box center [914, 374] width 1171 height 569
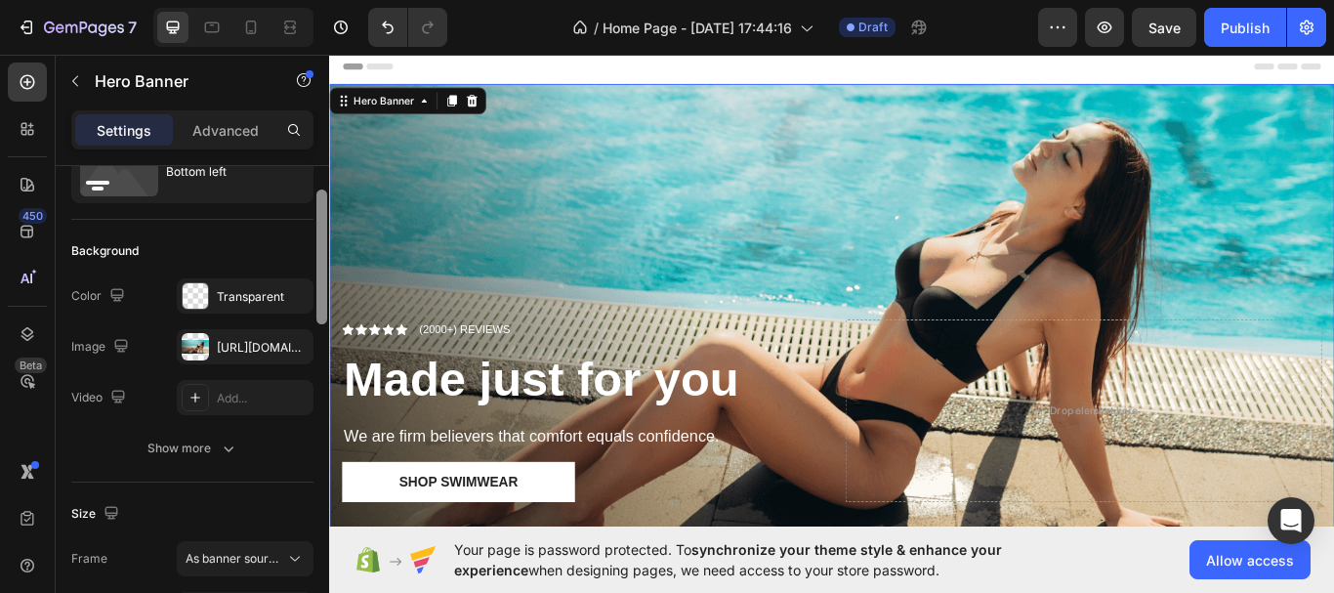
scroll to position [95, 0]
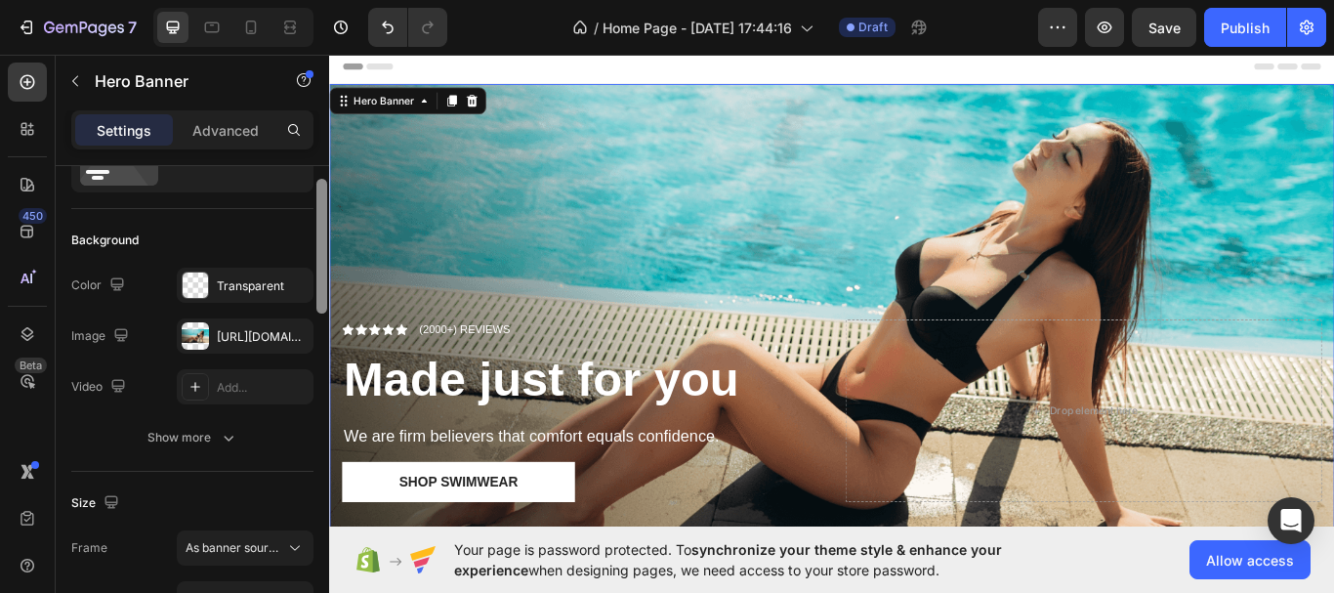
drag, startPoint x: 326, startPoint y: 206, endPoint x: 326, endPoint y: 232, distance: 26.4
click at [326, 232] on div at bounding box center [321, 246] width 11 height 135
click at [301, 335] on button "button" at bounding box center [292, 335] width 23 height 23
type input "Auto"
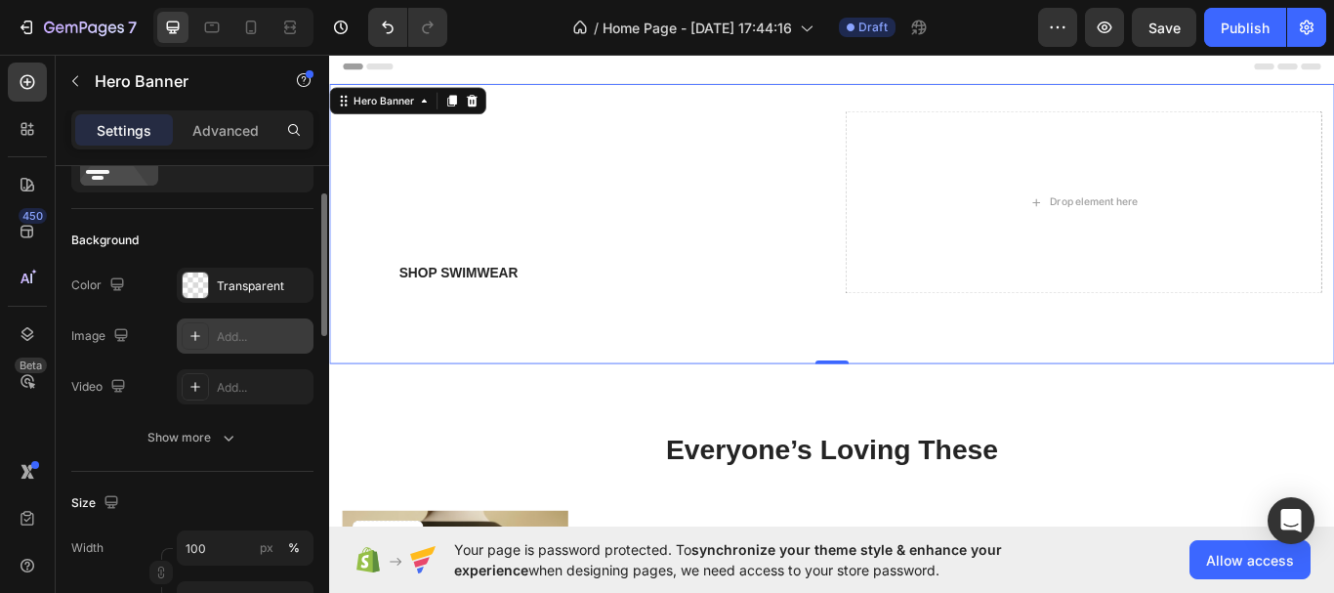
click at [240, 333] on div "Add..." at bounding box center [263, 337] width 92 height 18
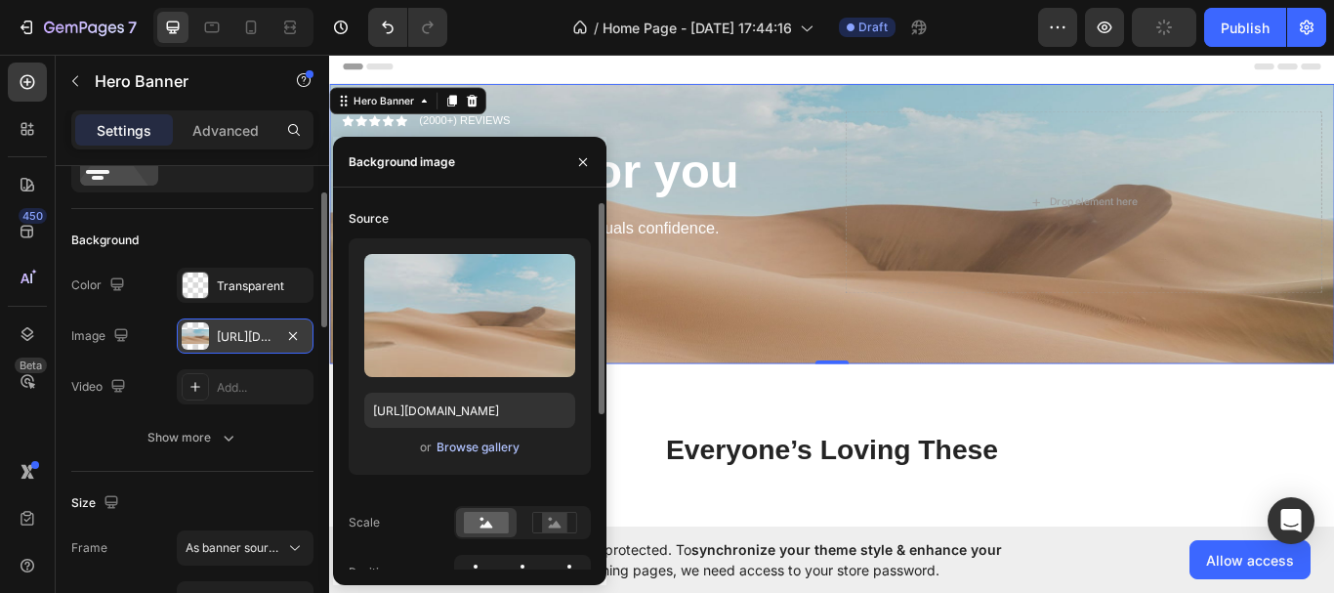
click at [487, 449] on div "Browse gallery" at bounding box center [477, 447] width 83 height 18
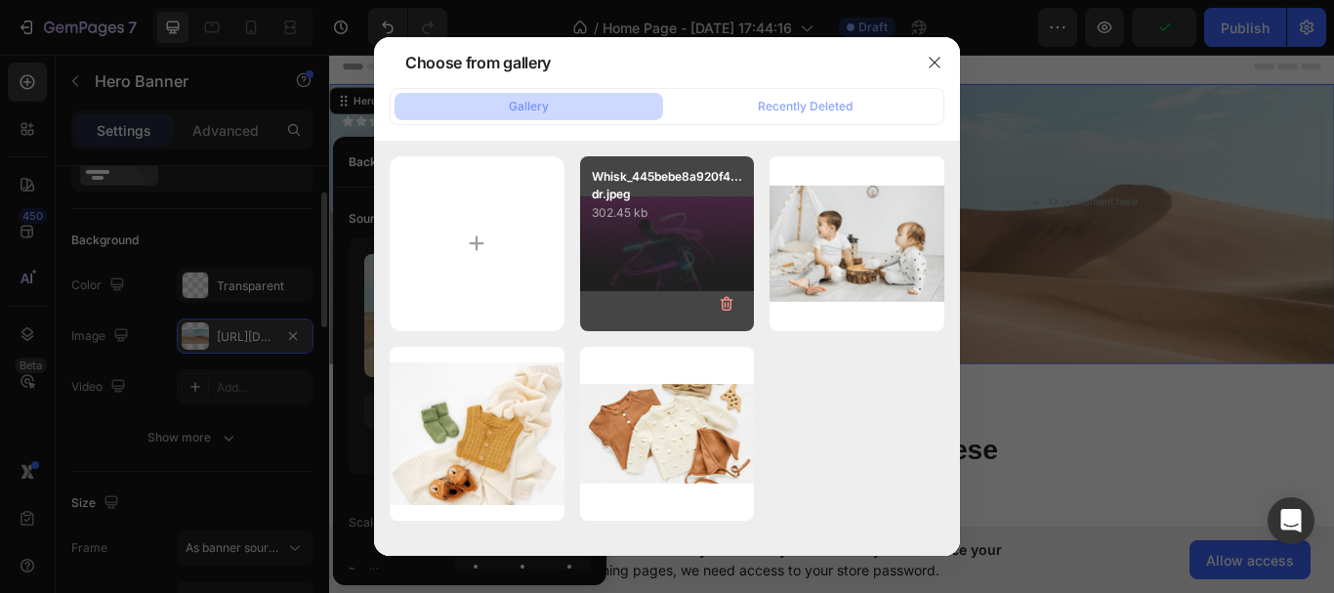
click at [686, 242] on div "Whisk_445bebe8a920f4...dr.jpeg 302.45 kb" at bounding box center [667, 243] width 175 height 175
type input "[URL][DOMAIN_NAME]"
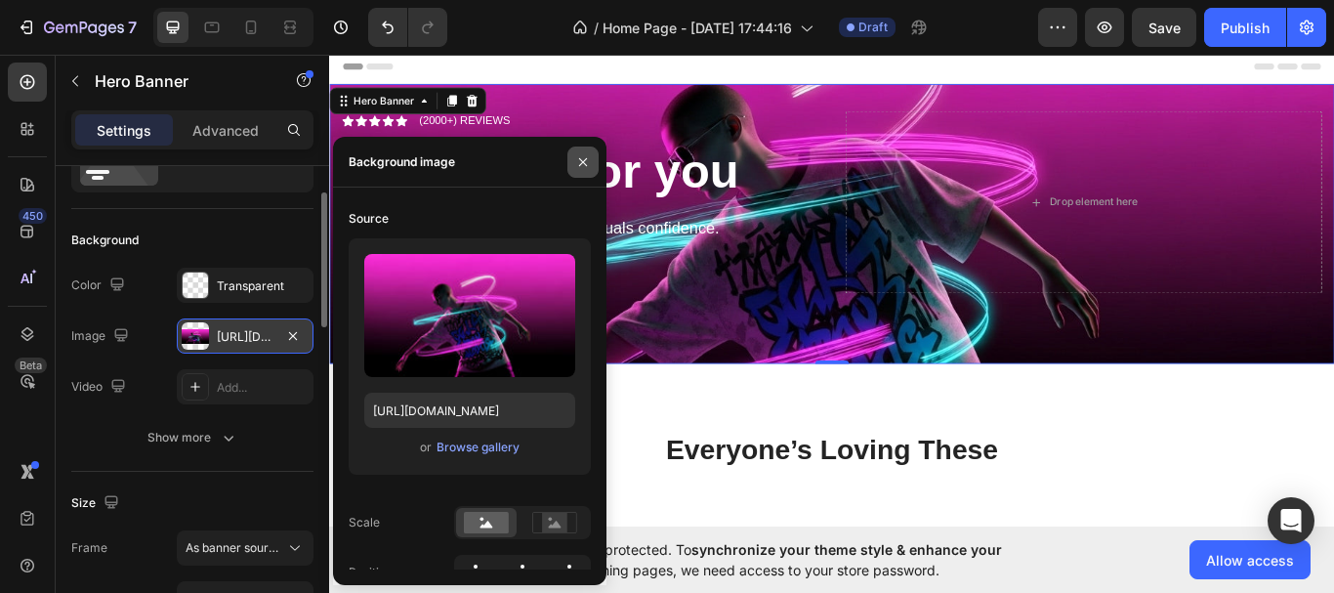
click at [590, 154] on icon "button" at bounding box center [583, 162] width 16 height 16
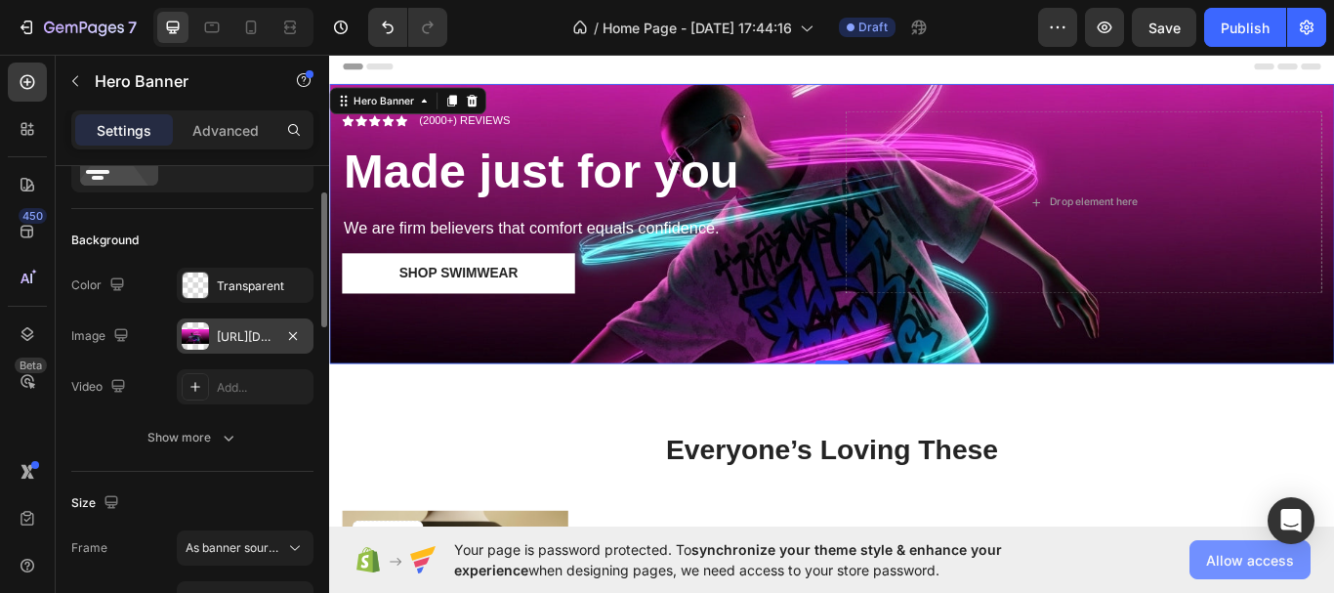
click at [1281, 555] on span "Allow access" at bounding box center [1250, 560] width 88 height 21
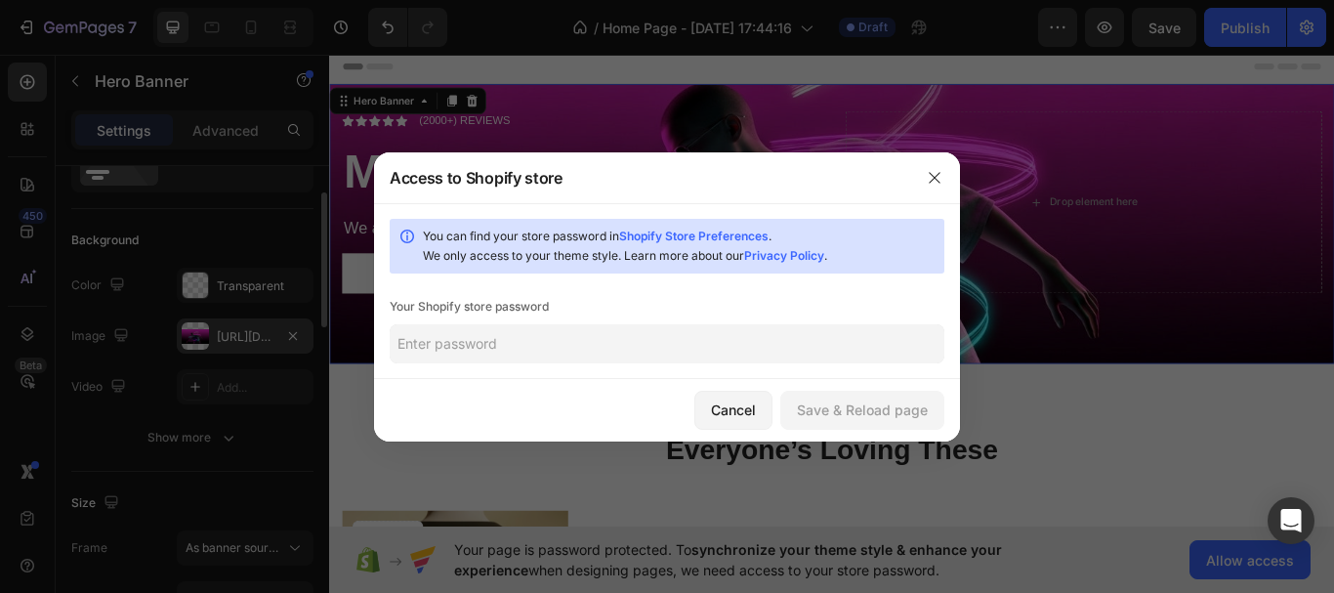
click at [603, 341] on input "text" at bounding box center [667, 343] width 554 height 39
paste input "deighe"
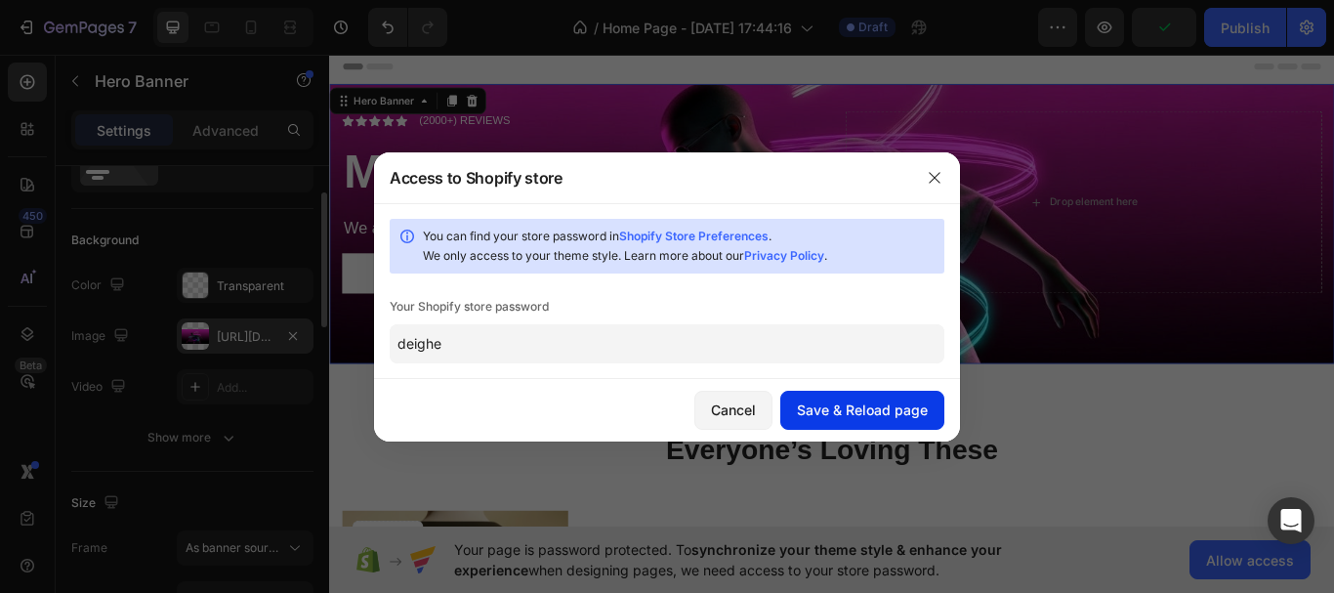
type input "deighe"
click at [801, 409] on div "Save & Reload page" at bounding box center [862, 409] width 131 height 21
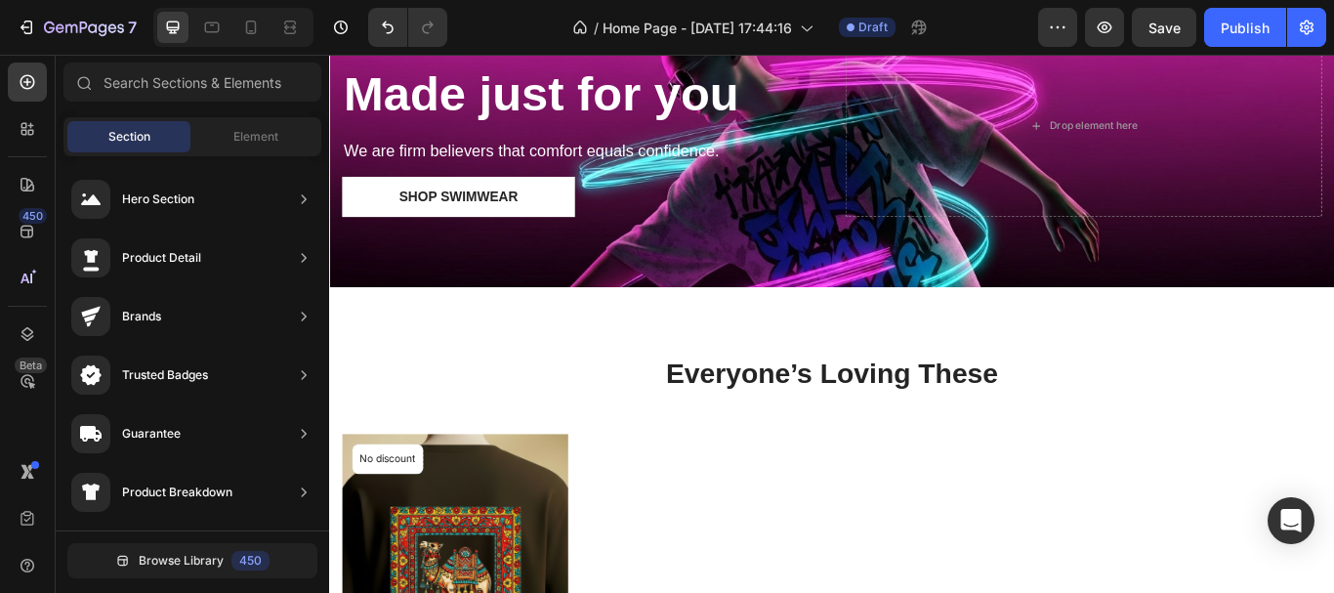
scroll to position [0, 0]
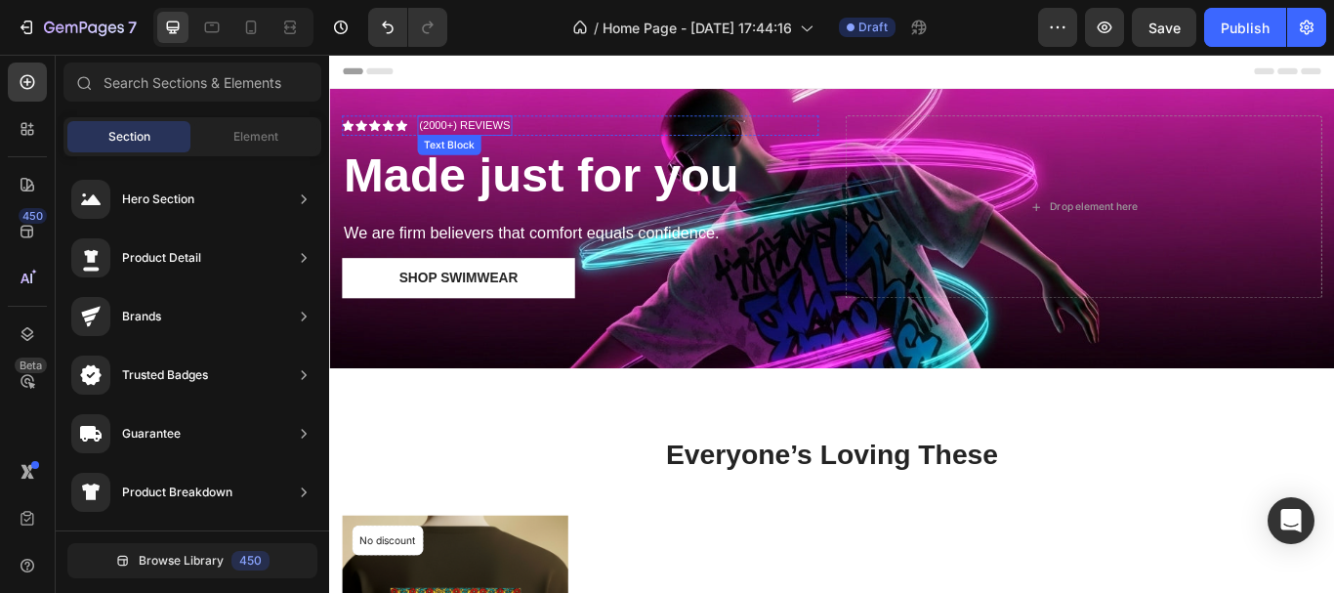
click at [435, 131] on p "(2000+) REVIEWS" at bounding box center [486, 138] width 106 height 20
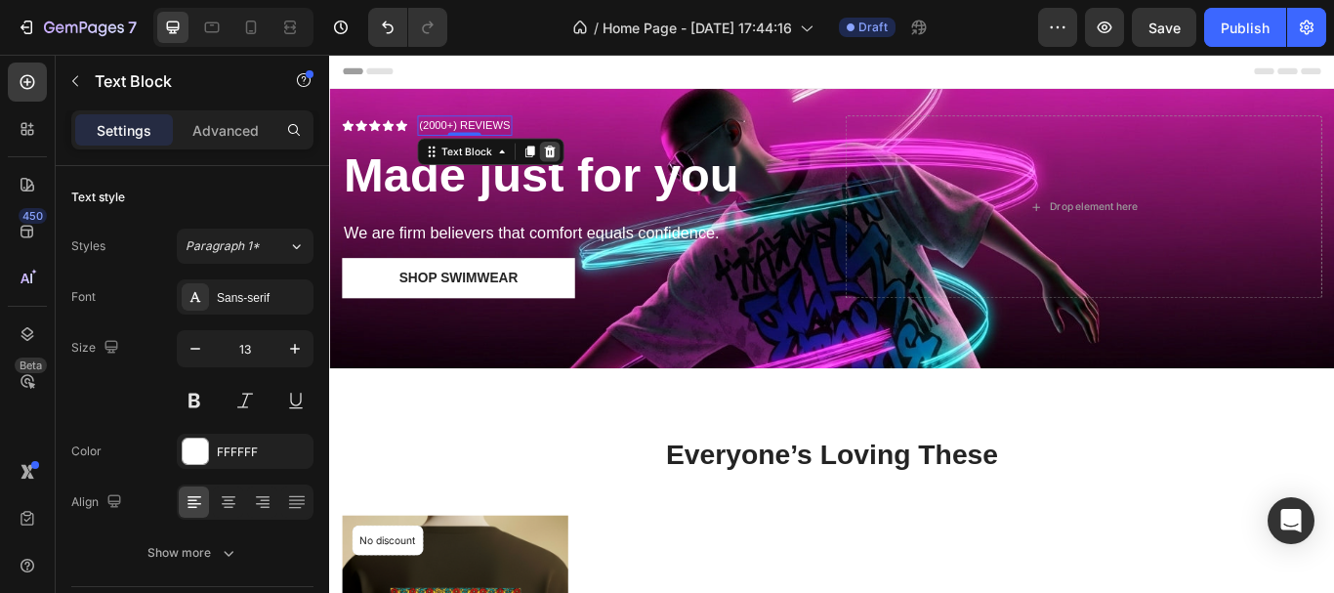
click at [583, 168] on icon at bounding box center [586, 167] width 13 height 14
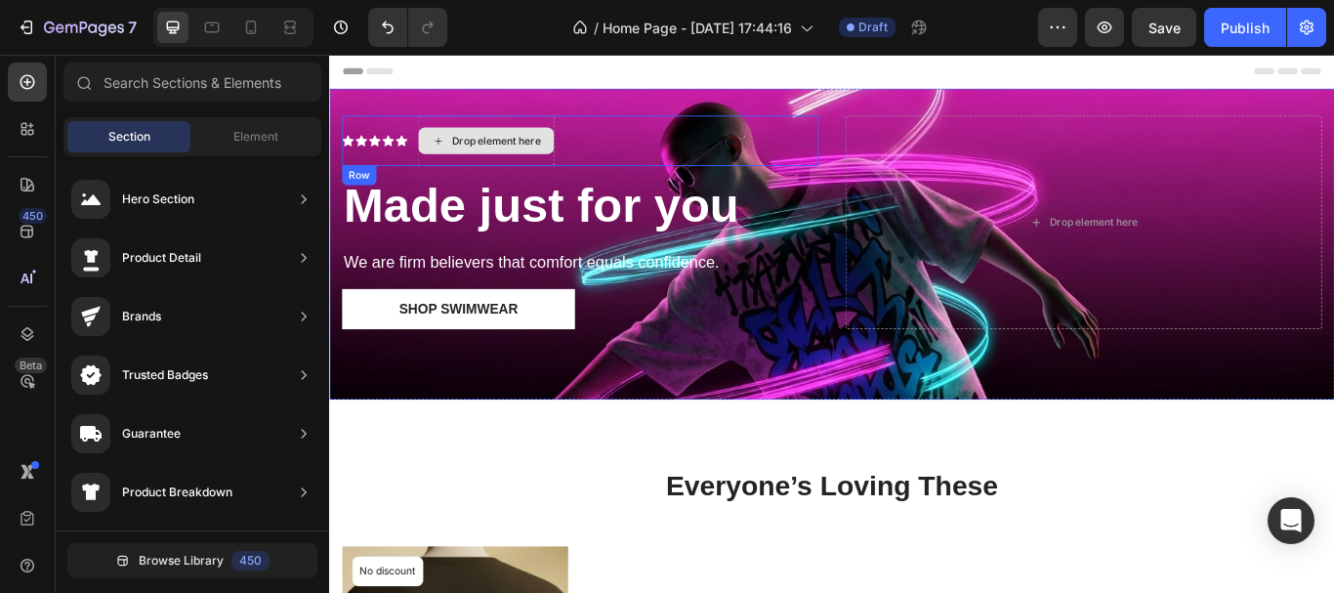
click at [496, 155] on div "Drop element here" at bounding box center [523, 155] width 103 height 16
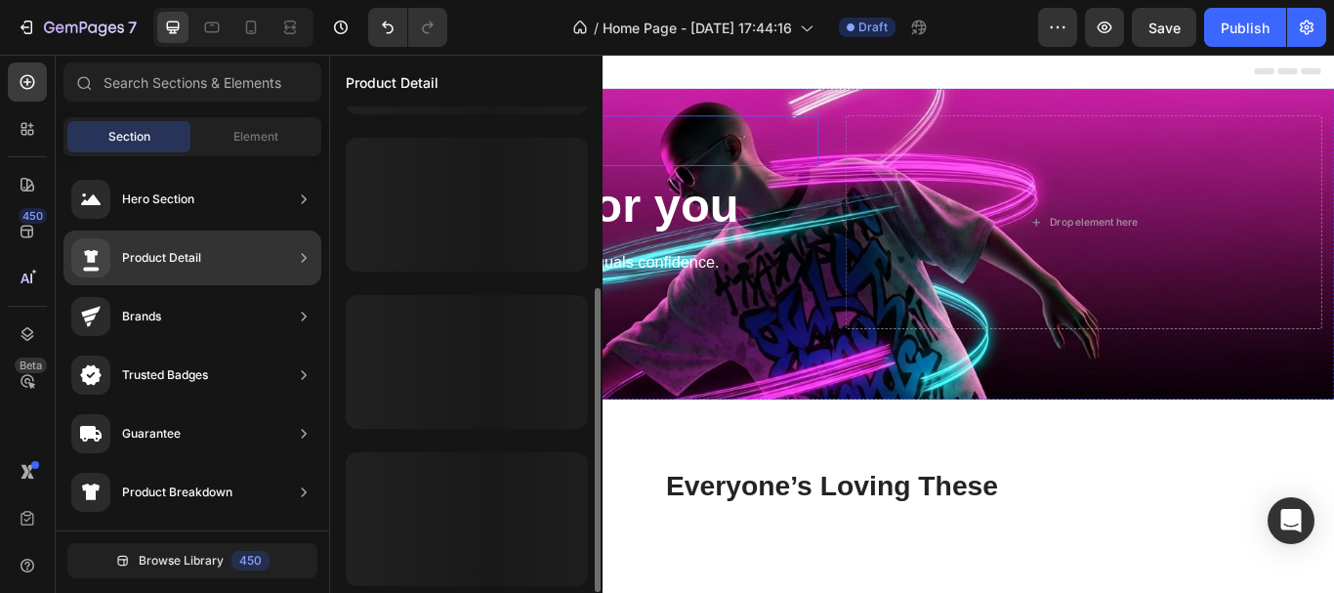
scroll to position [289, 0]
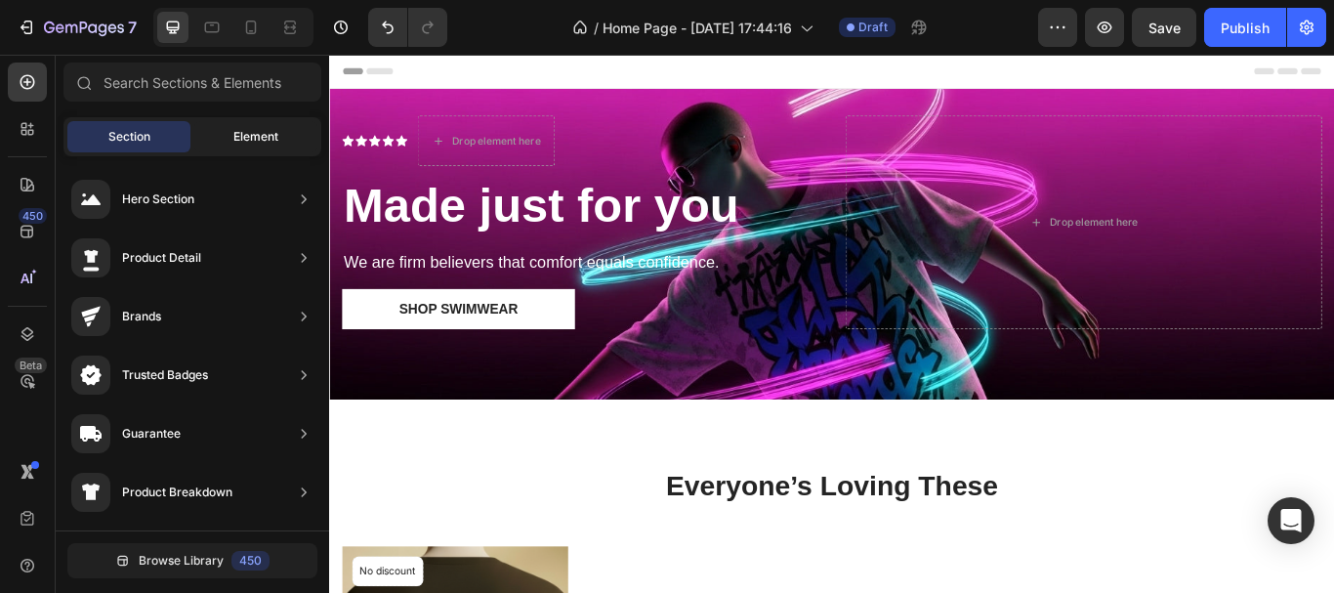
click at [276, 134] on span "Element" at bounding box center [255, 137] width 45 height 18
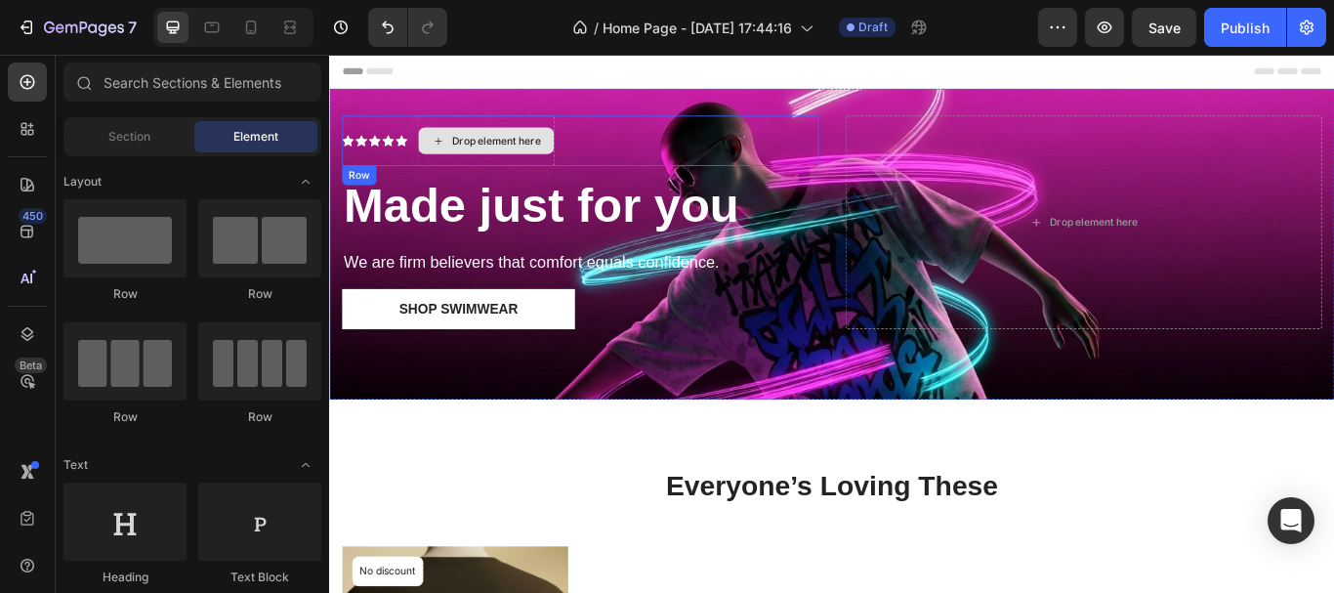
click at [558, 148] on div "Drop element here" at bounding box center [523, 155] width 103 height 16
click at [666, 138] on div "Icon Icon Icon Icon Icon Icon List Drop element here Row" at bounding box center [621, 155] width 555 height 59
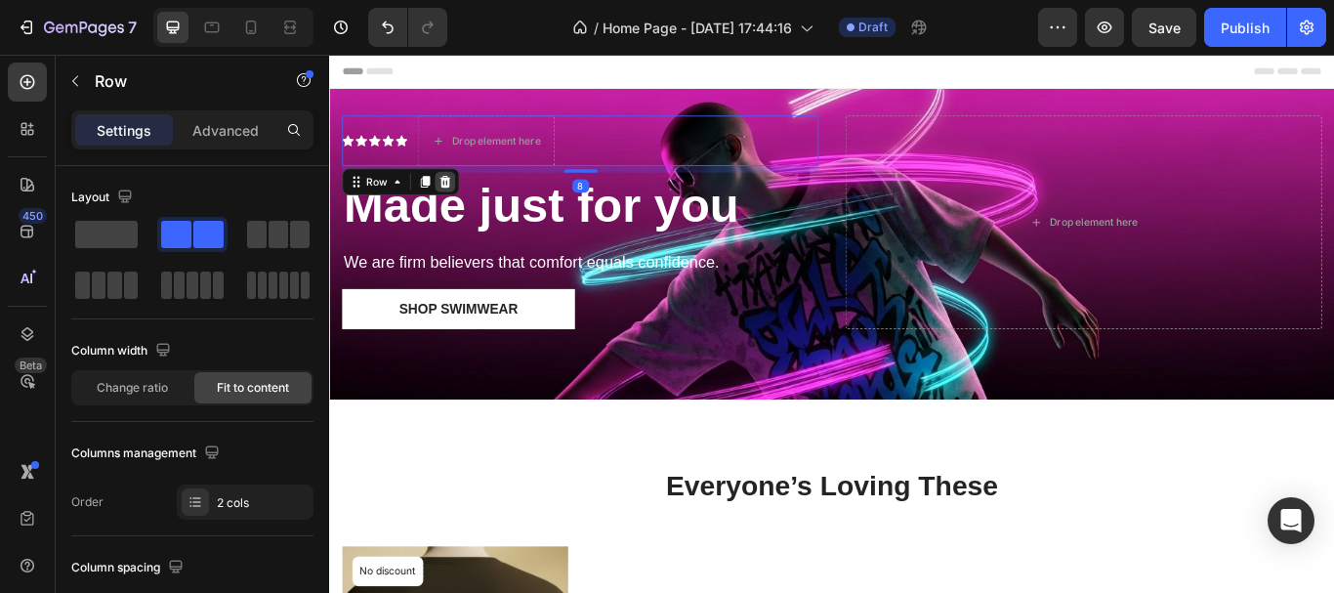
click at [462, 196] on icon at bounding box center [464, 203] width 13 height 14
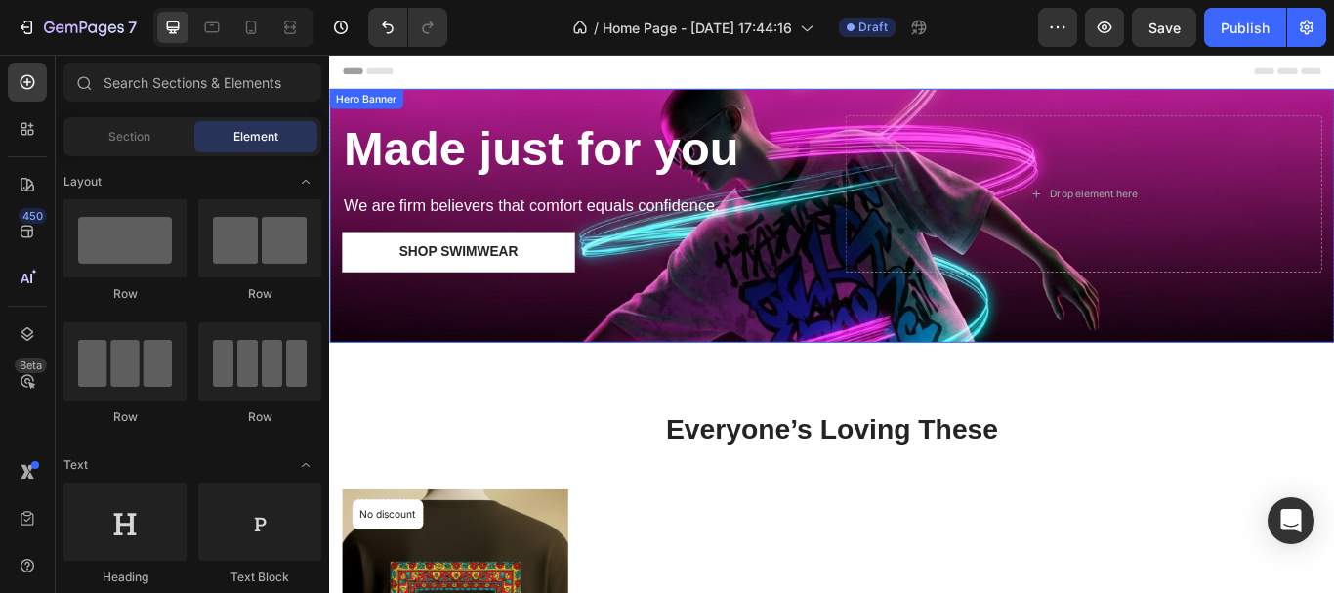
click at [857, 385] on div "Made just for you Heading We are firm believers that comfort equals confidence.…" at bounding box center [914, 243] width 1171 height 296
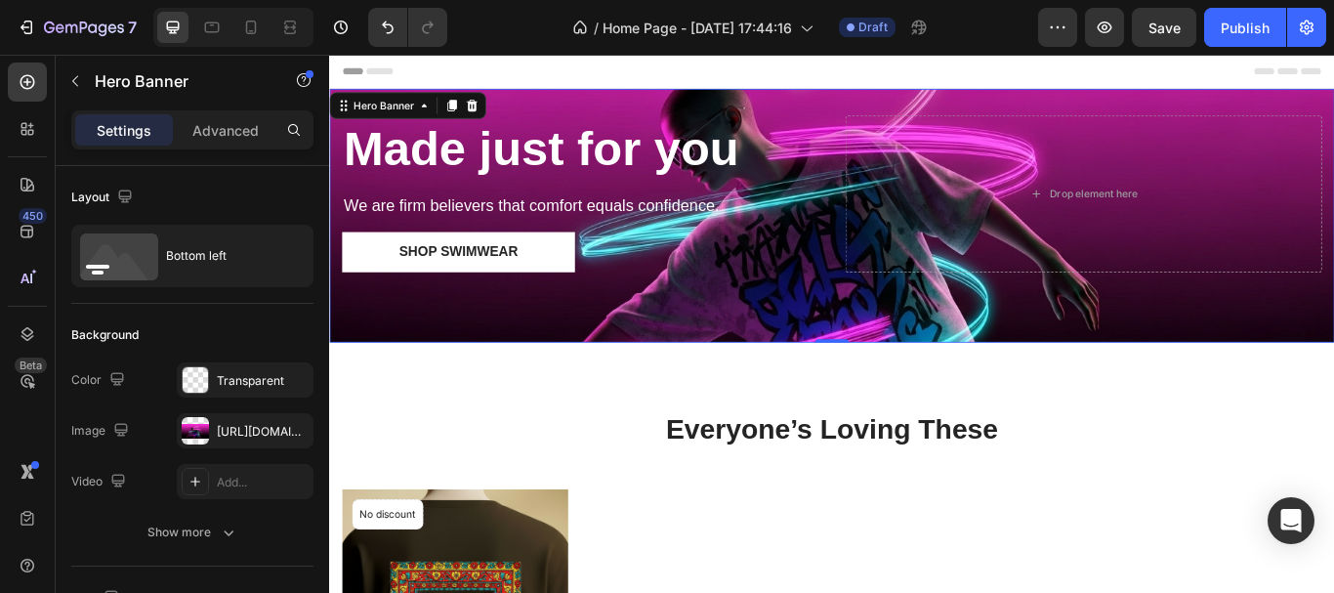
click at [851, 372] on div "Made just for you Heading We are firm believers that comfort equals confidence.…" at bounding box center [914, 243] width 1171 height 296
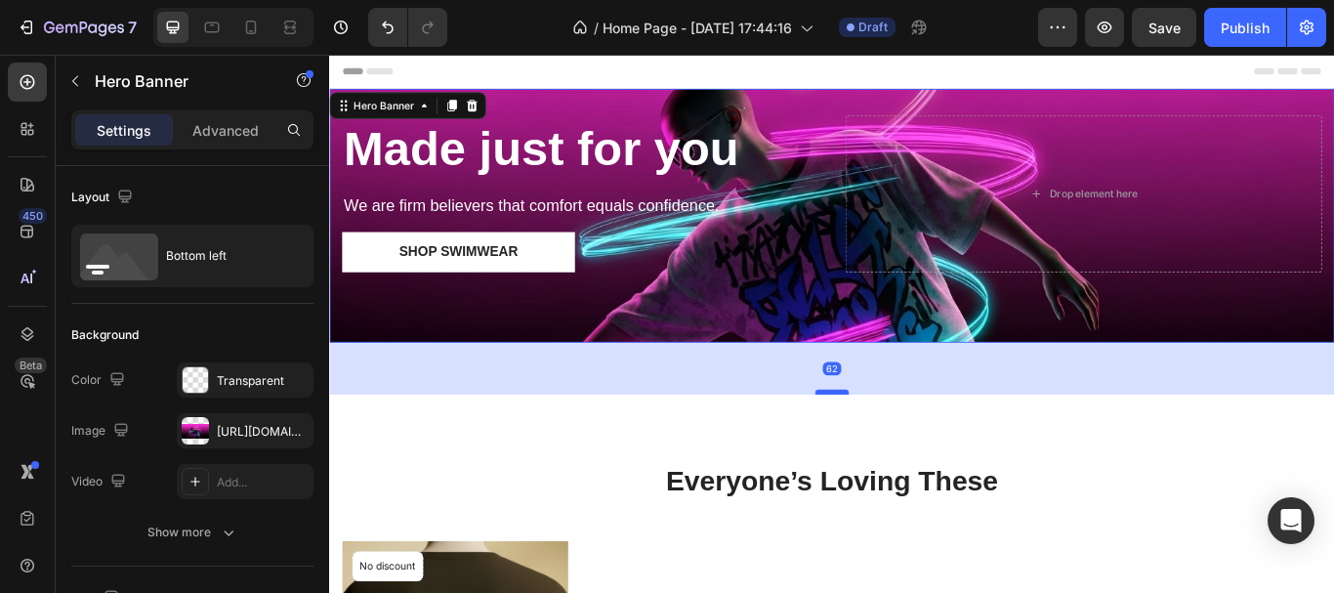
drag, startPoint x: 894, startPoint y: 388, endPoint x: 914, endPoint y: 448, distance: 63.6
click at [914, 448] on div at bounding box center [914, 448] width 39 height 6
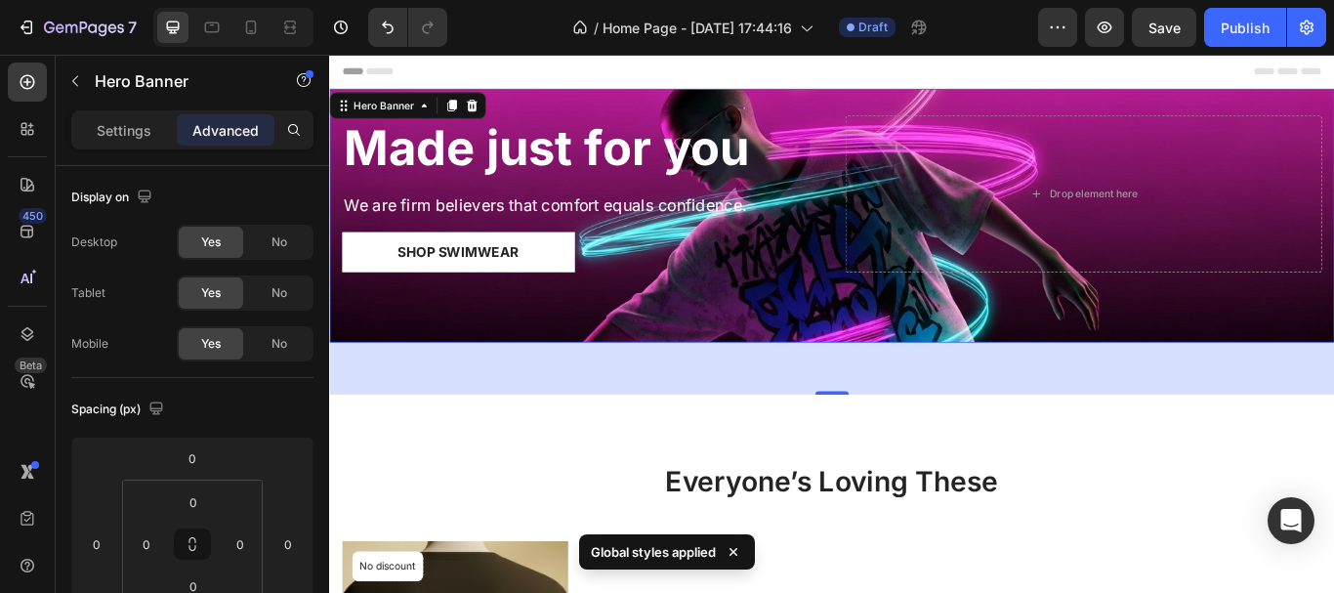
click at [814, 344] on div "Made just for you Heading We are firm believers that comfort equals confidence.…" at bounding box center [914, 243] width 1171 height 296
click at [917, 354] on div "Made just for you Heading We are firm believers that comfort equals confidence.…" at bounding box center [914, 243] width 1171 height 296
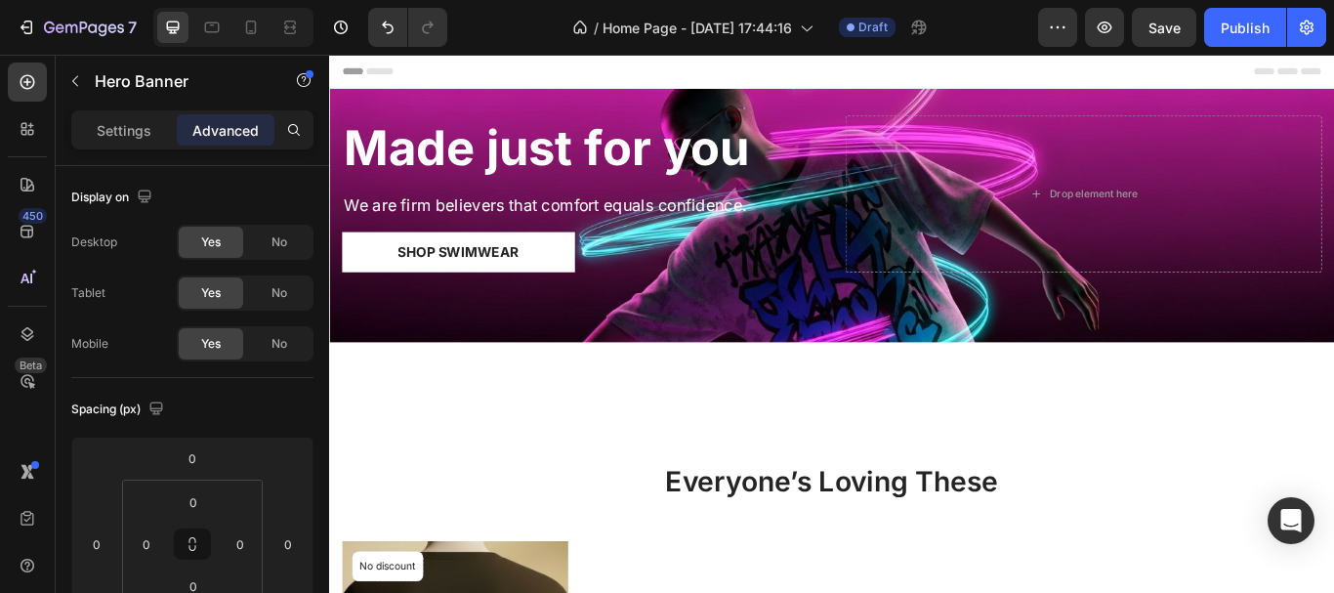
click at [813, 58] on div "Header" at bounding box center [915, 74] width 1140 height 39
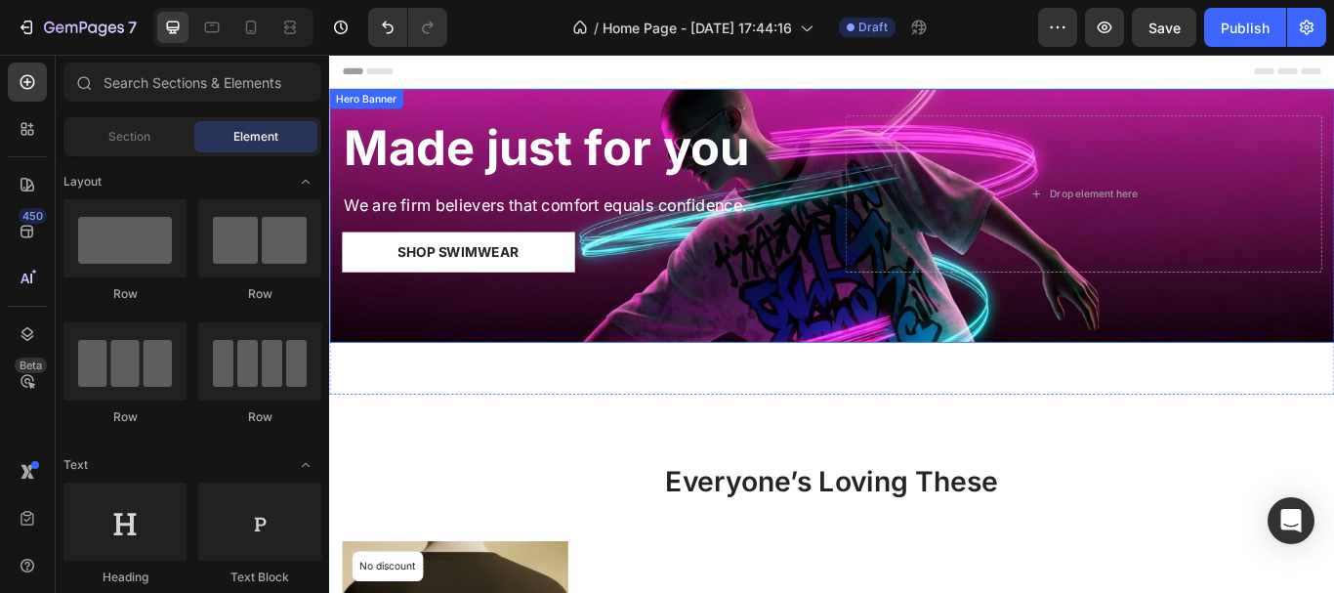
click at [835, 203] on div "Made just for you Heading We are firm believers that comfort equals confidence.…" at bounding box center [621, 217] width 555 height 183
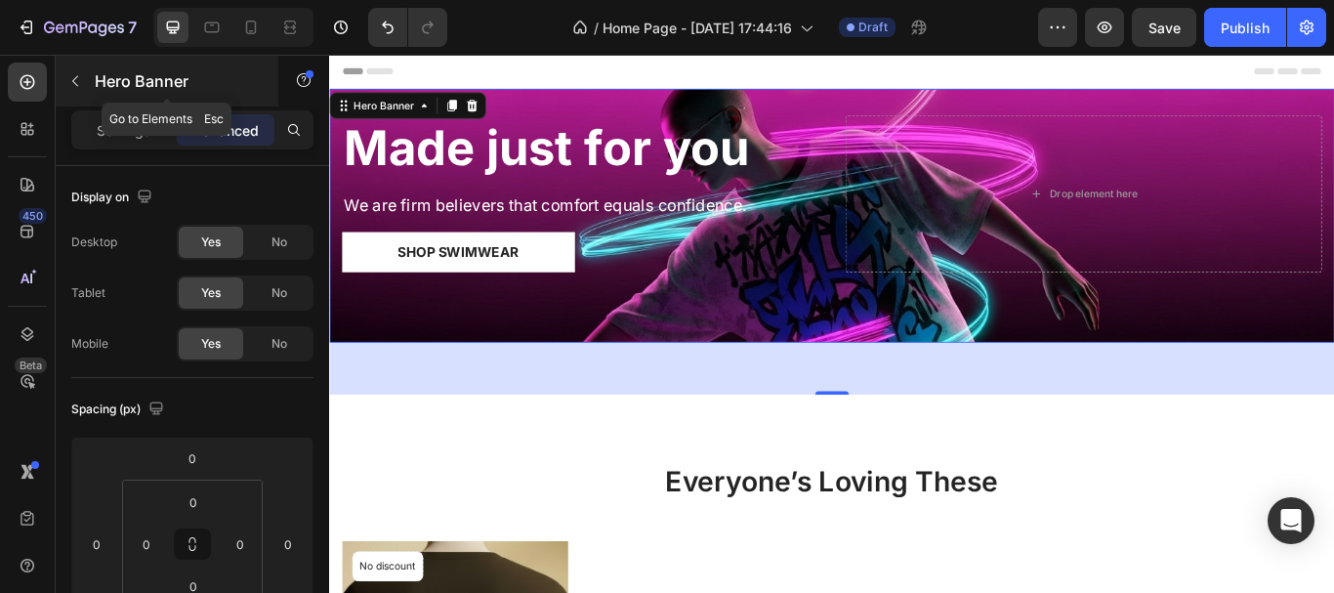
click at [78, 78] on icon "button" at bounding box center [75, 81] width 16 height 16
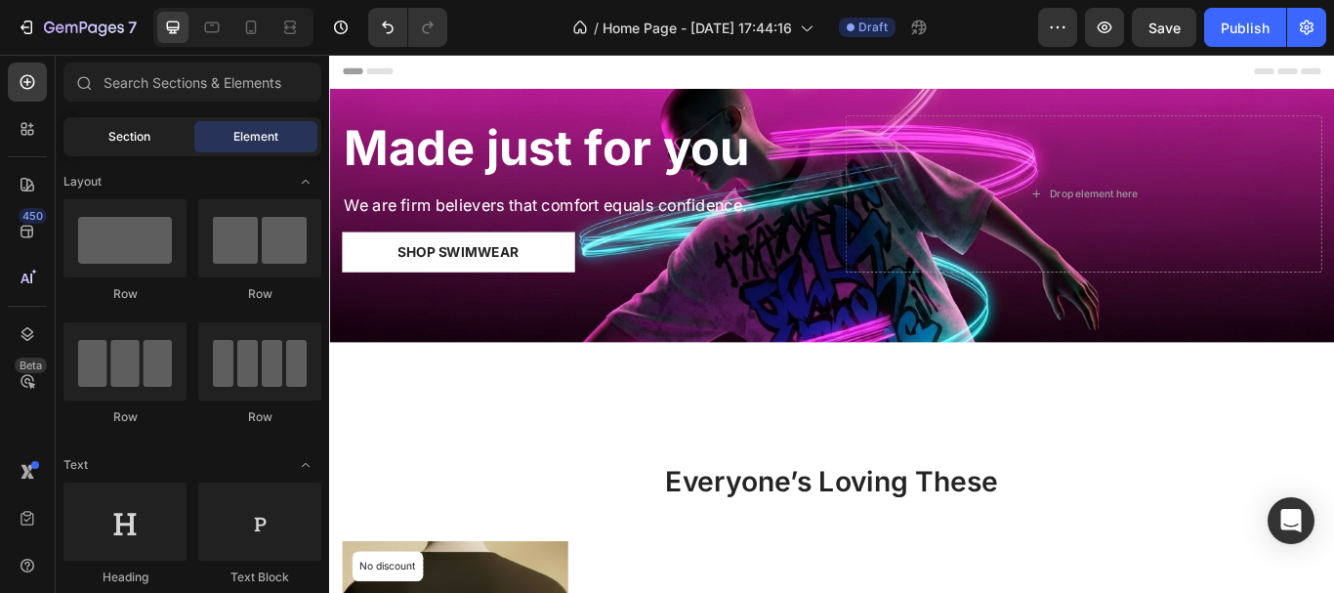
click at [117, 135] on span "Section" at bounding box center [129, 137] width 42 height 18
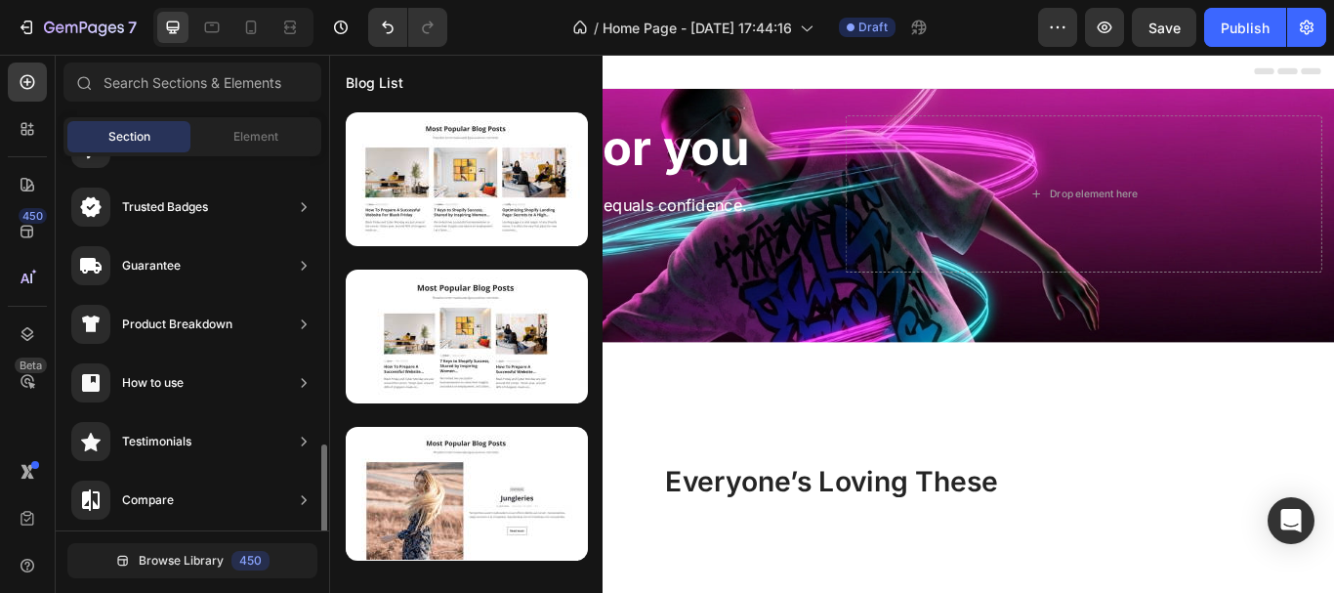
scroll to position [0, 0]
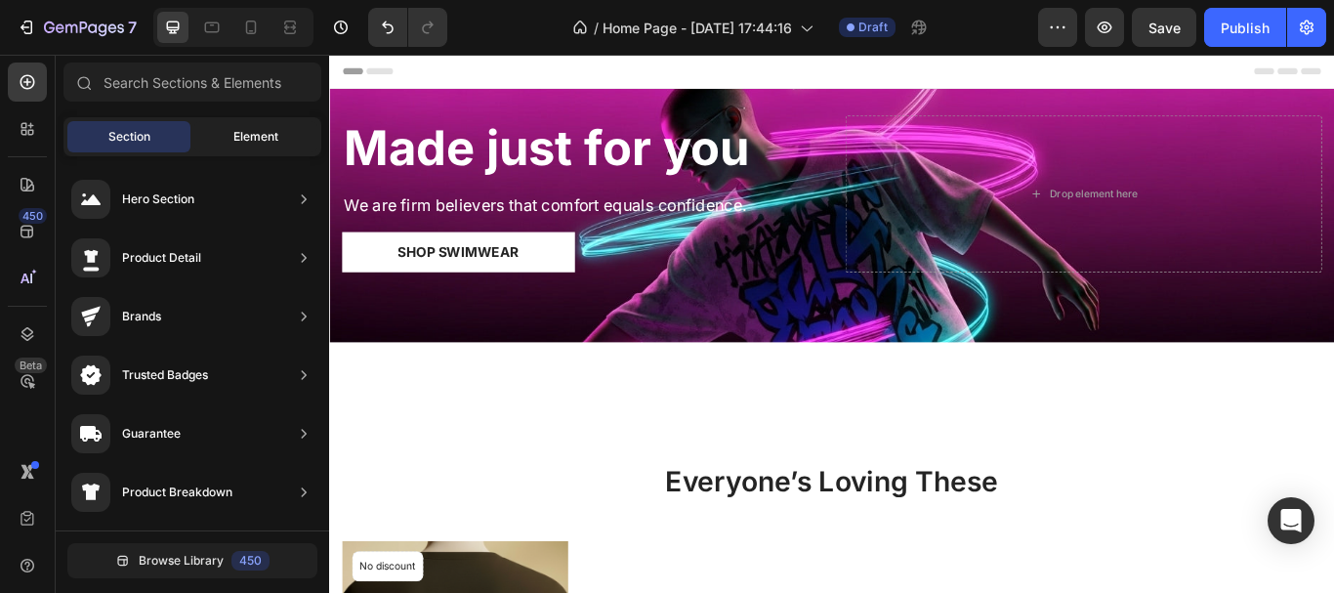
click at [226, 129] on div "Element" at bounding box center [255, 136] width 123 height 31
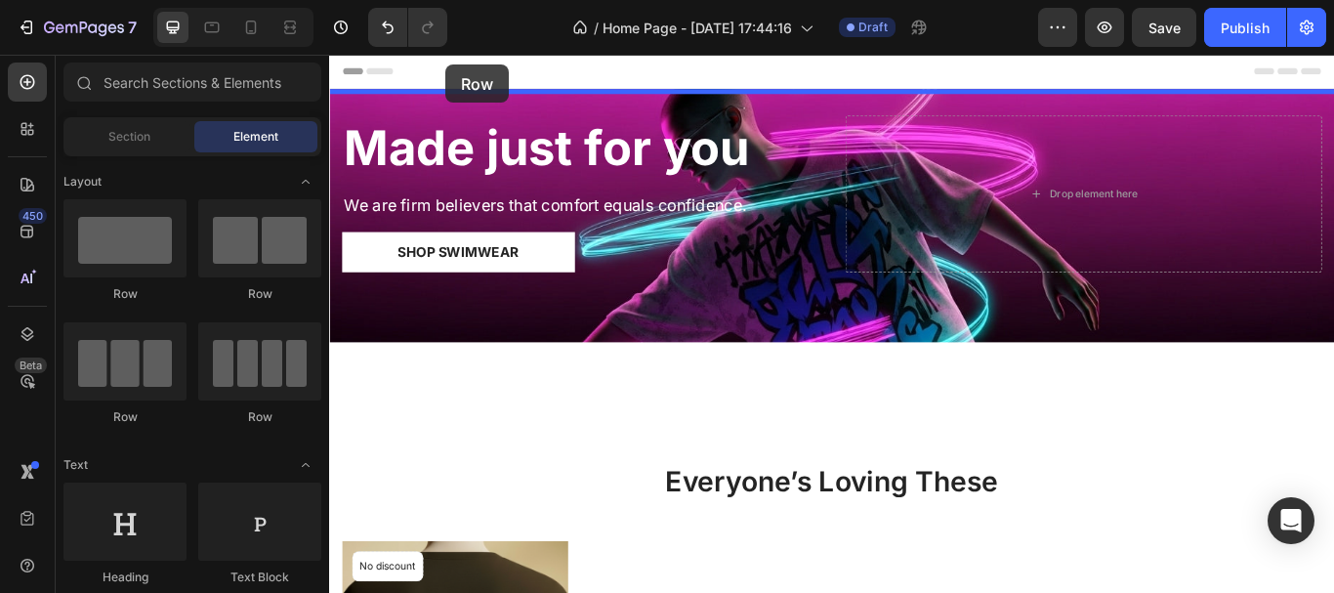
drag, startPoint x: 470, startPoint y: 308, endPoint x: 465, endPoint y: 66, distance: 241.2
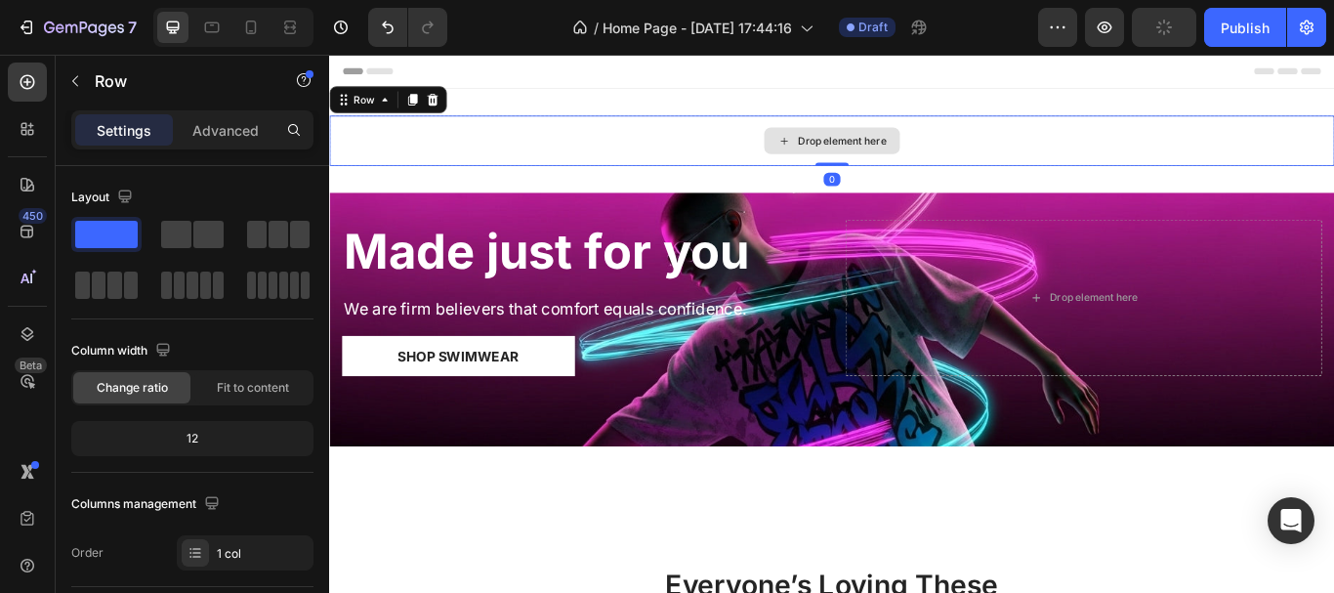
drag, startPoint x: 913, startPoint y: 199, endPoint x: 910, endPoint y: 173, distance: 26.5
click at [910, 173] on div "Drop element here Row 0" at bounding box center [914, 155] width 1171 height 59
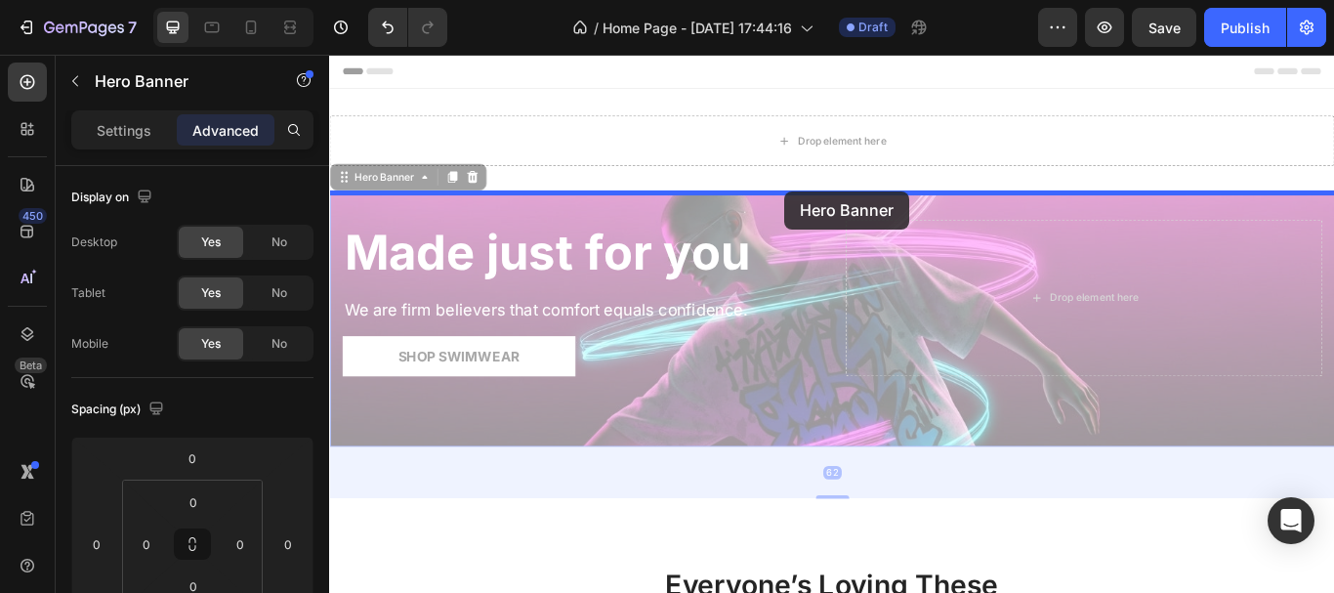
drag, startPoint x: 854, startPoint y: 226, endPoint x: 860, endPoint y: 214, distance: 14.0
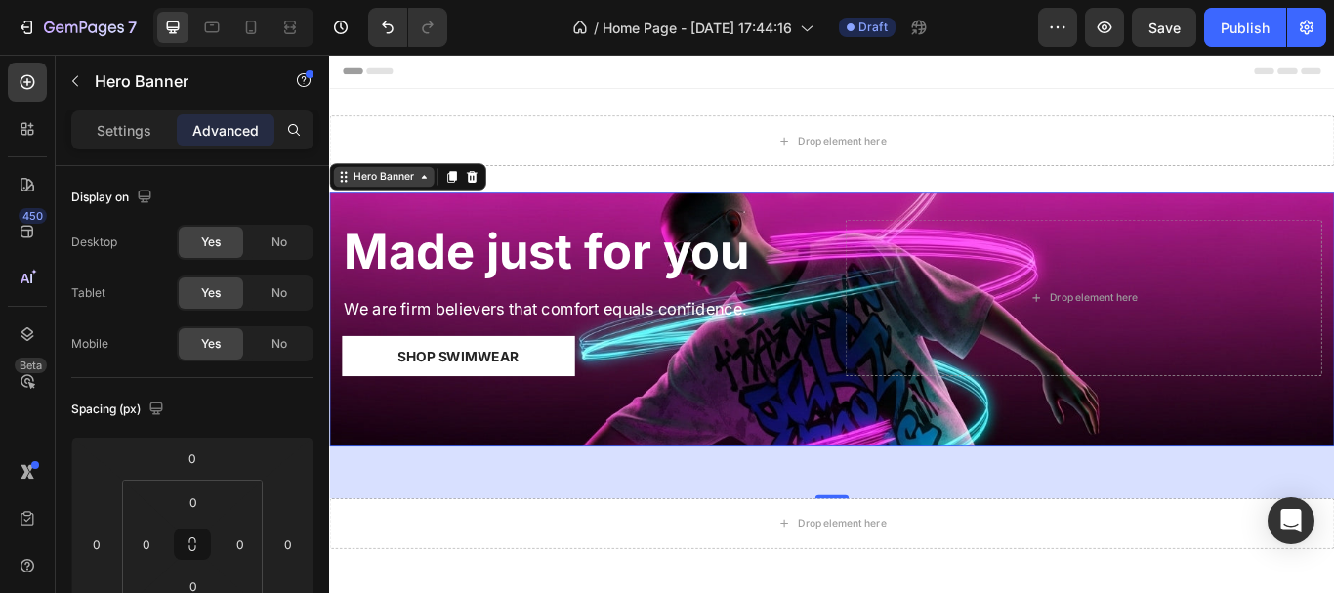
click at [433, 199] on icon at bounding box center [439, 197] width 16 height 16
click at [580, 245] on div "Made just for you Heading We are firm believers that comfort equals confidence.…" at bounding box center [914, 364] width 1171 height 296
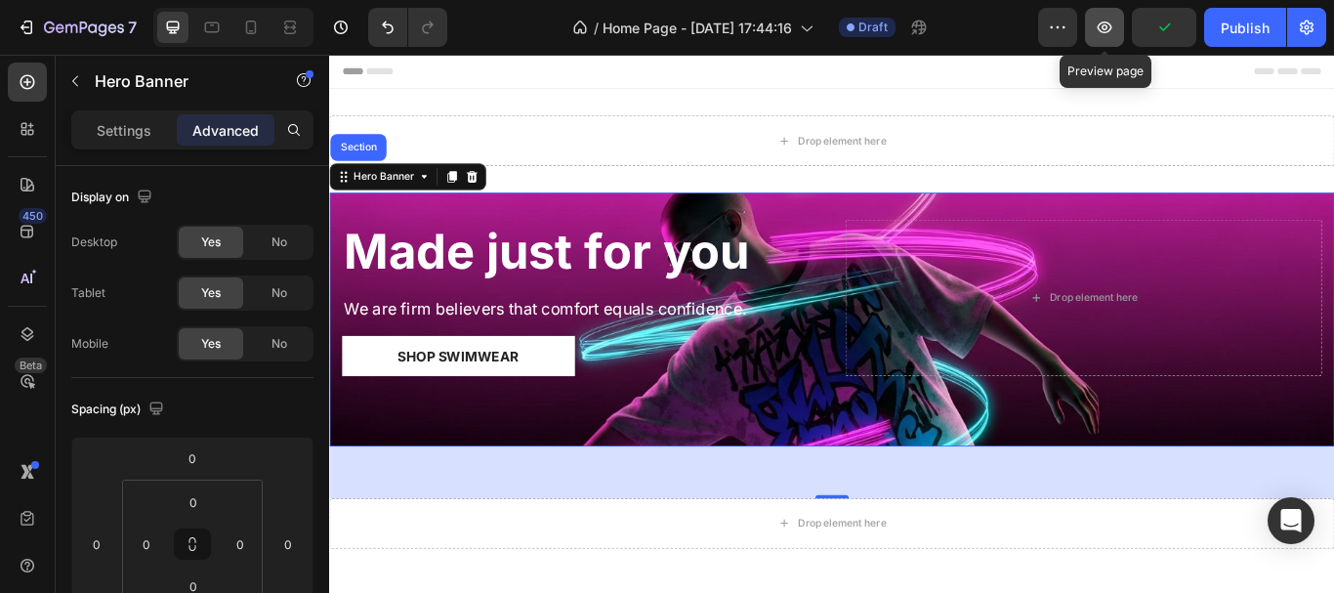
click at [1107, 35] on icon "button" at bounding box center [1104, 28] width 20 height 20
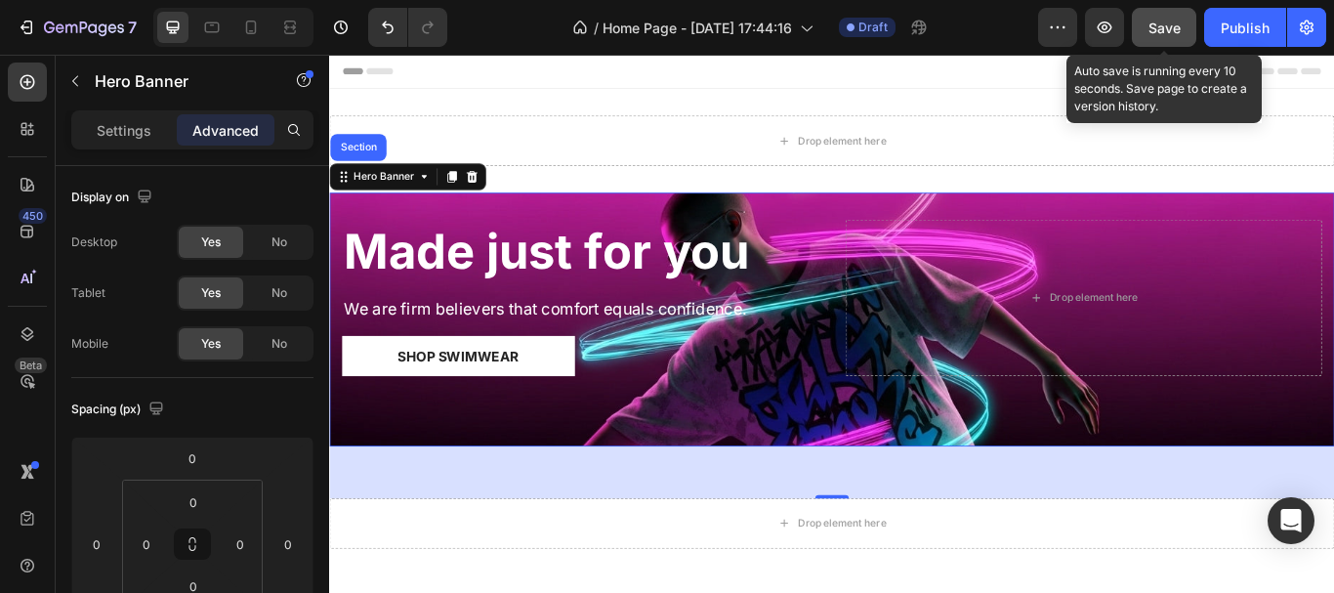
click at [1170, 35] on span "Save" at bounding box center [1164, 28] width 32 height 17
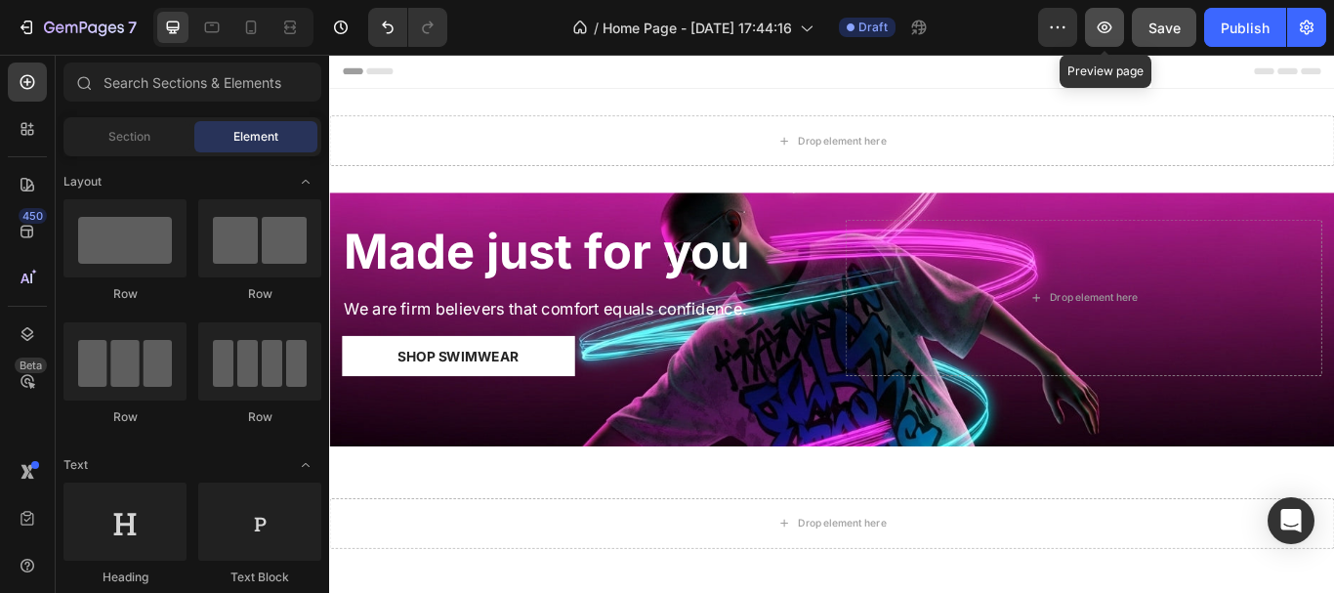
click at [1092, 25] on button "button" at bounding box center [1104, 27] width 39 height 39
click at [381, 73] on span "Header" at bounding box center [387, 74] width 43 height 20
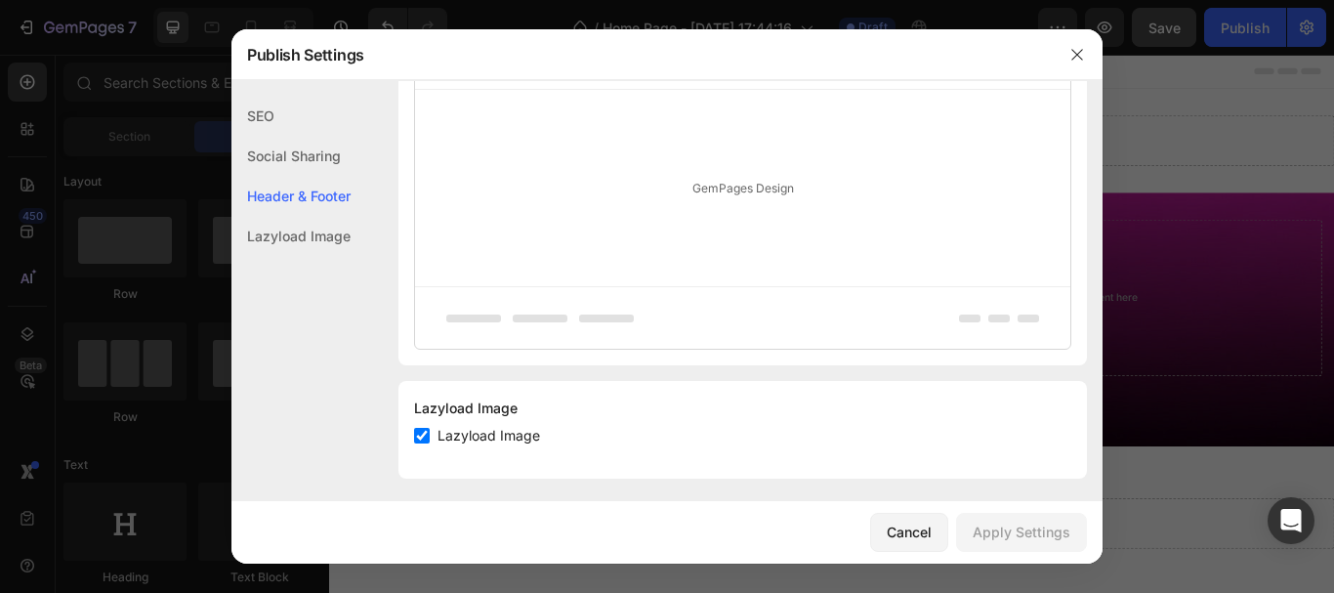
scroll to position [477, 0]
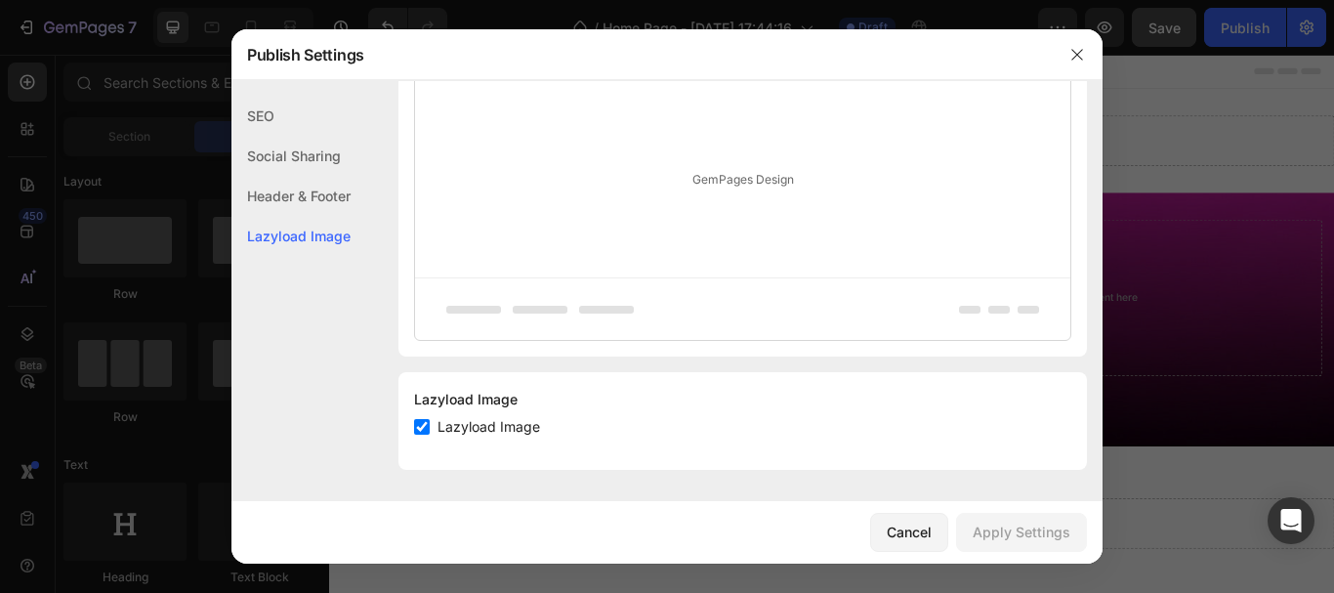
click at [481, 421] on span "Lazyload Image" at bounding box center [488, 426] width 103 height 23
checkbox input "false"
click at [995, 529] on div "Apply Settings" at bounding box center [1021, 531] width 98 height 21
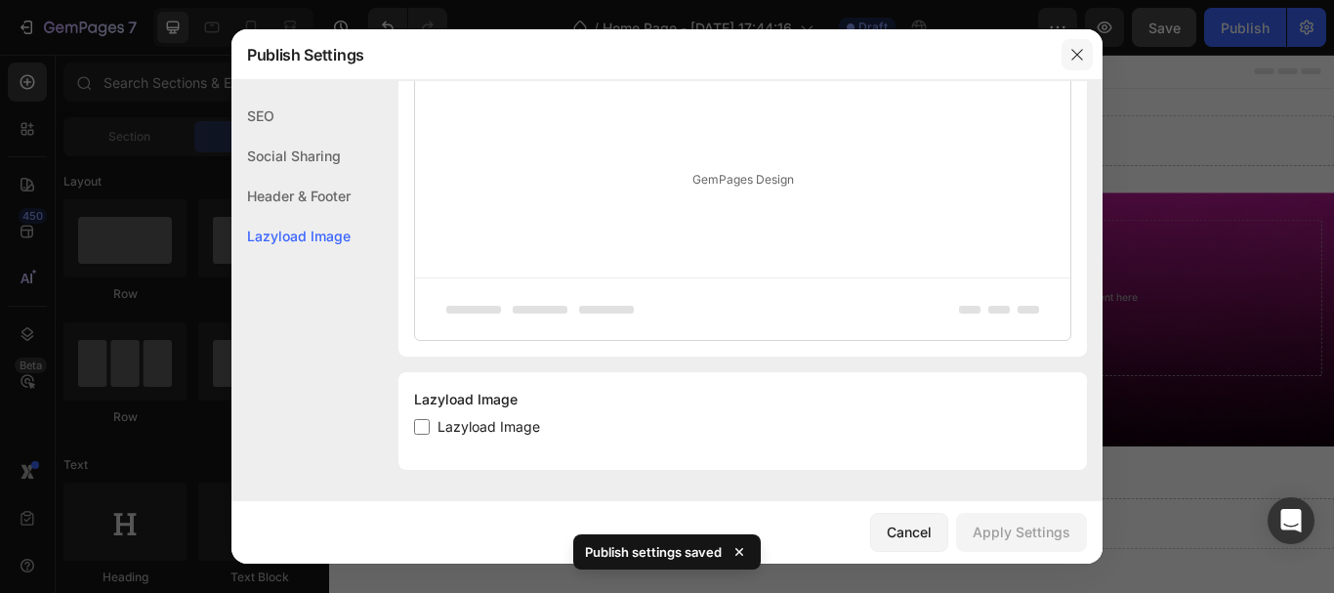
click at [1077, 50] on icon "button" at bounding box center [1077, 55] width 16 height 16
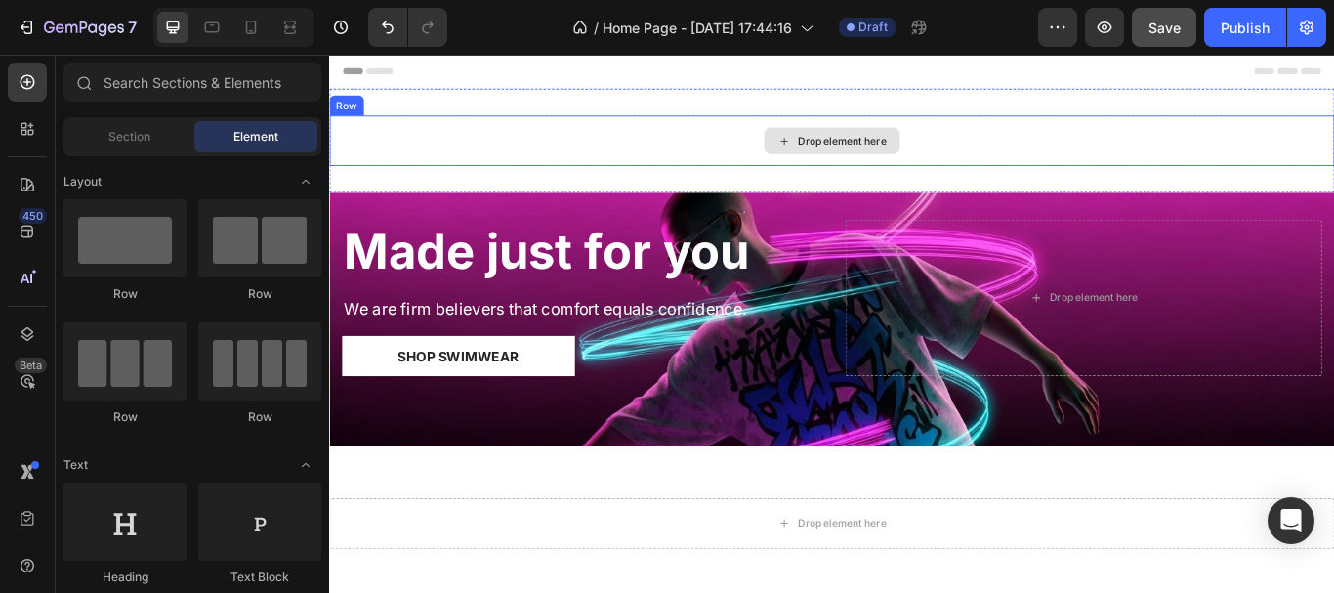
click at [608, 146] on div "Drop element here" at bounding box center [914, 155] width 1171 height 59
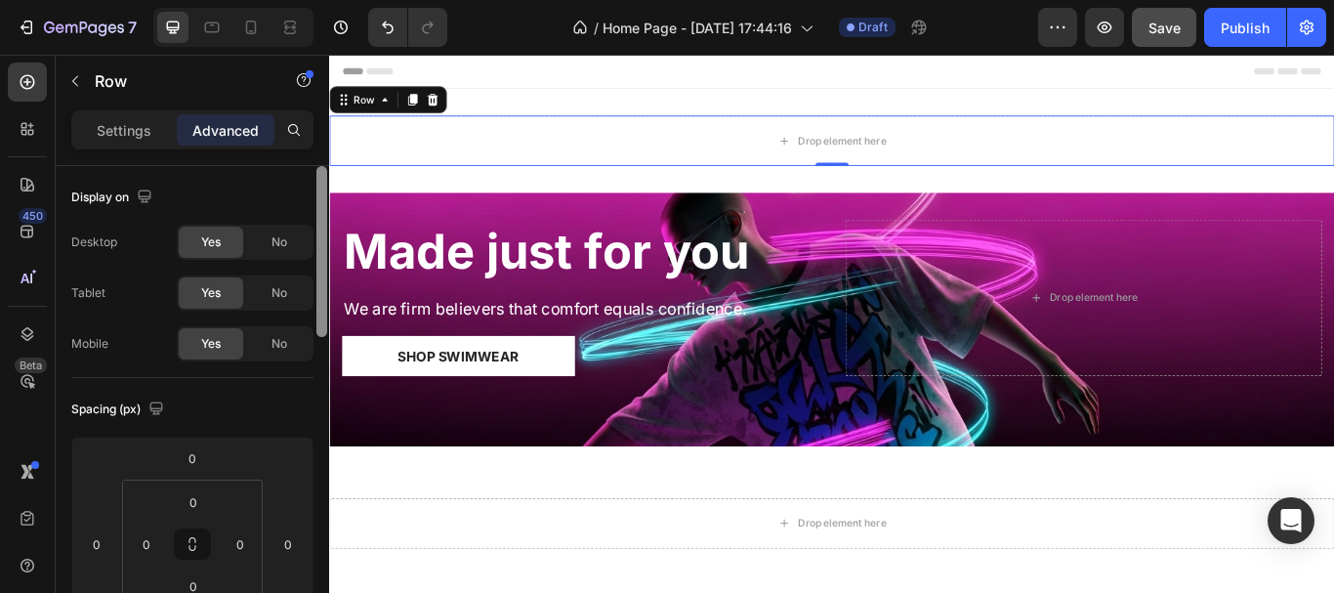
scroll to position [482, 0]
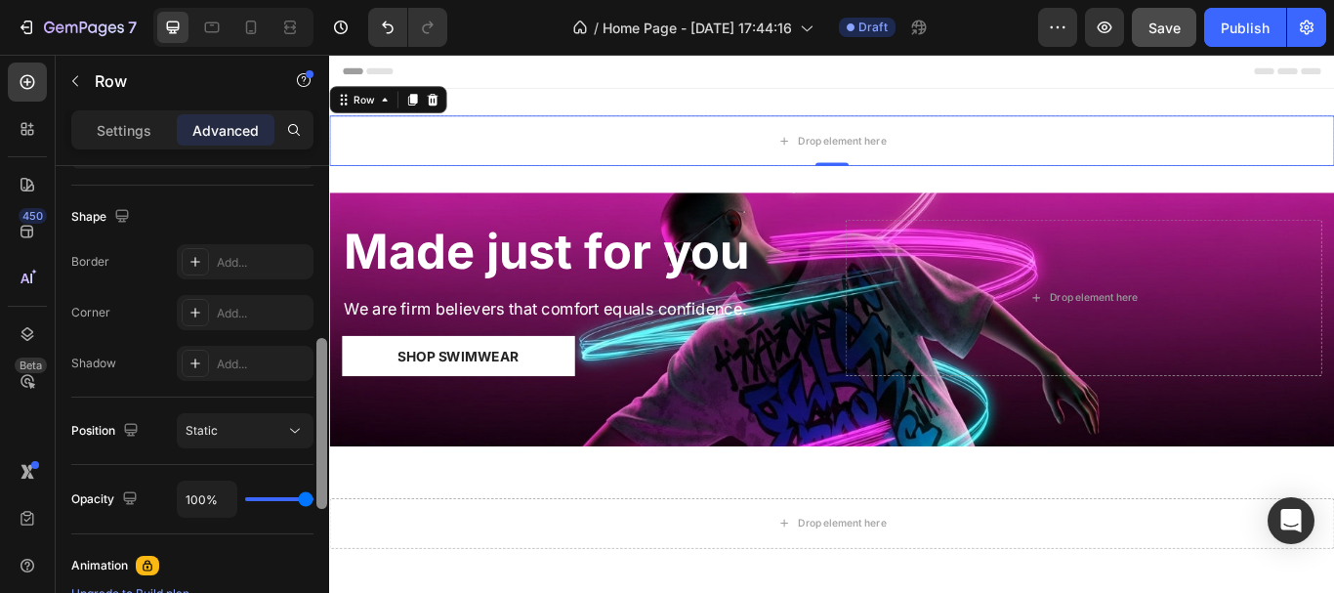
drag, startPoint x: 328, startPoint y: 204, endPoint x: 326, endPoint y: 220, distance: 15.7
click at [326, 220] on div at bounding box center [321, 407] width 15 height 482
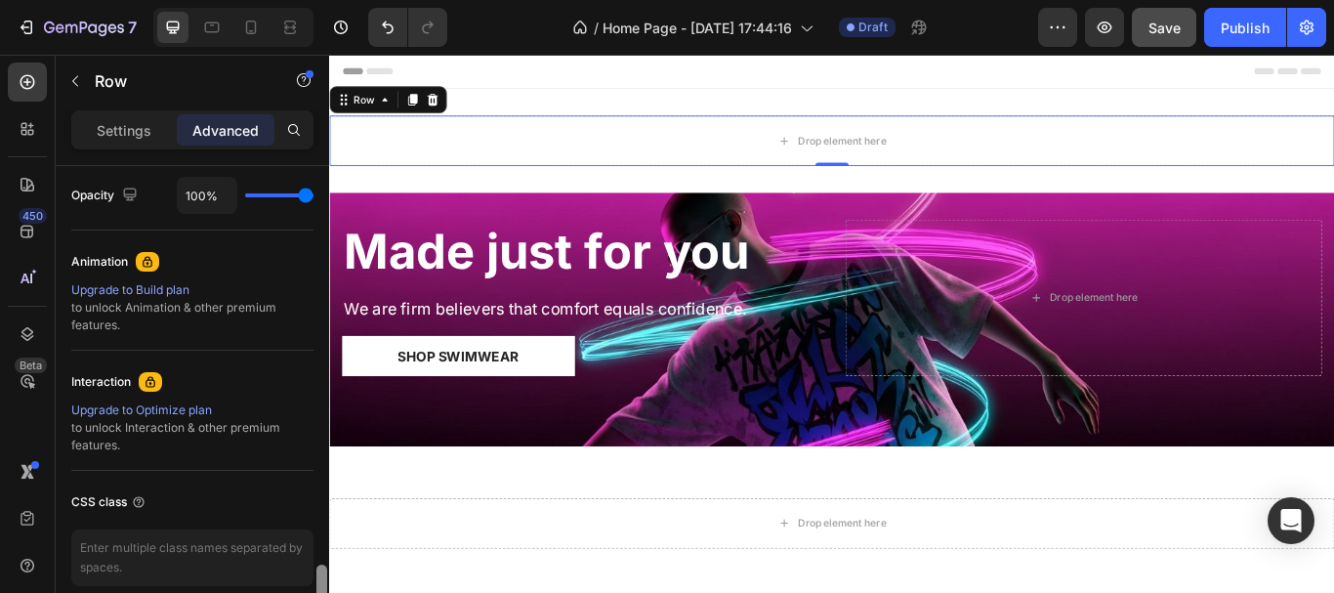
scroll to position [873, 0]
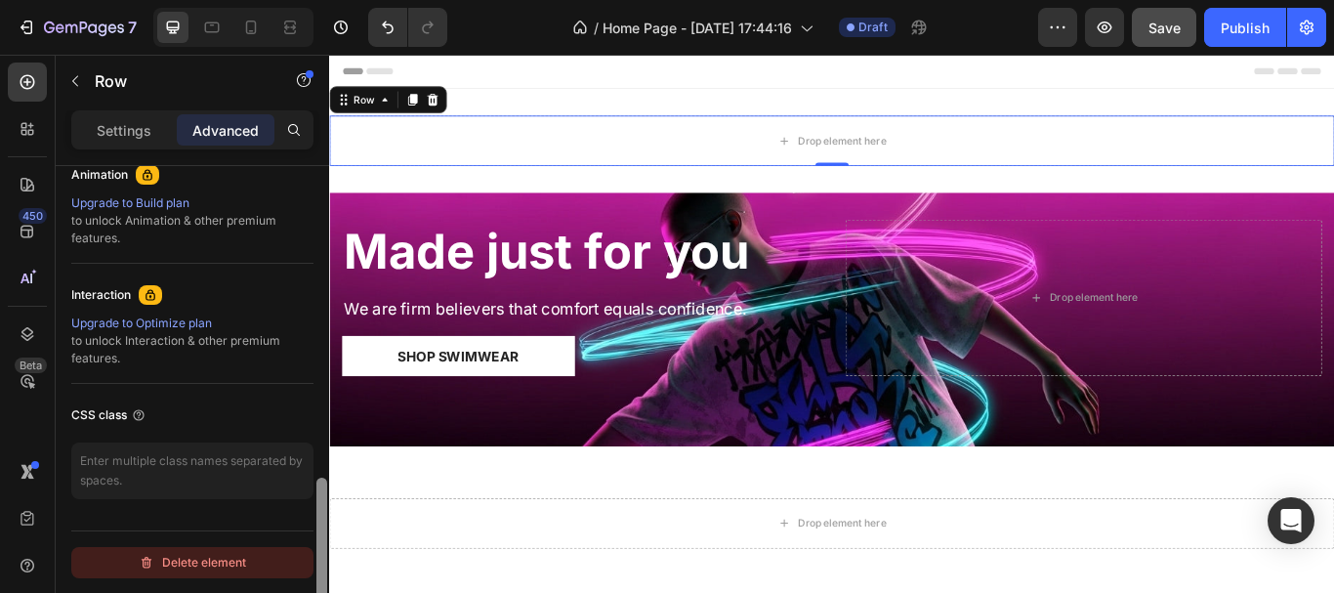
drag, startPoint x: 321, startPoint y: 372, endPoint x: 246, endPoint y: 554, distance: 197.4
click at [321, 524] on div at bounding box center [321, 562] width 11 height 171
click at [223, 563] on div "Delete element" at bounding box center [192, 562] width 107 height 23
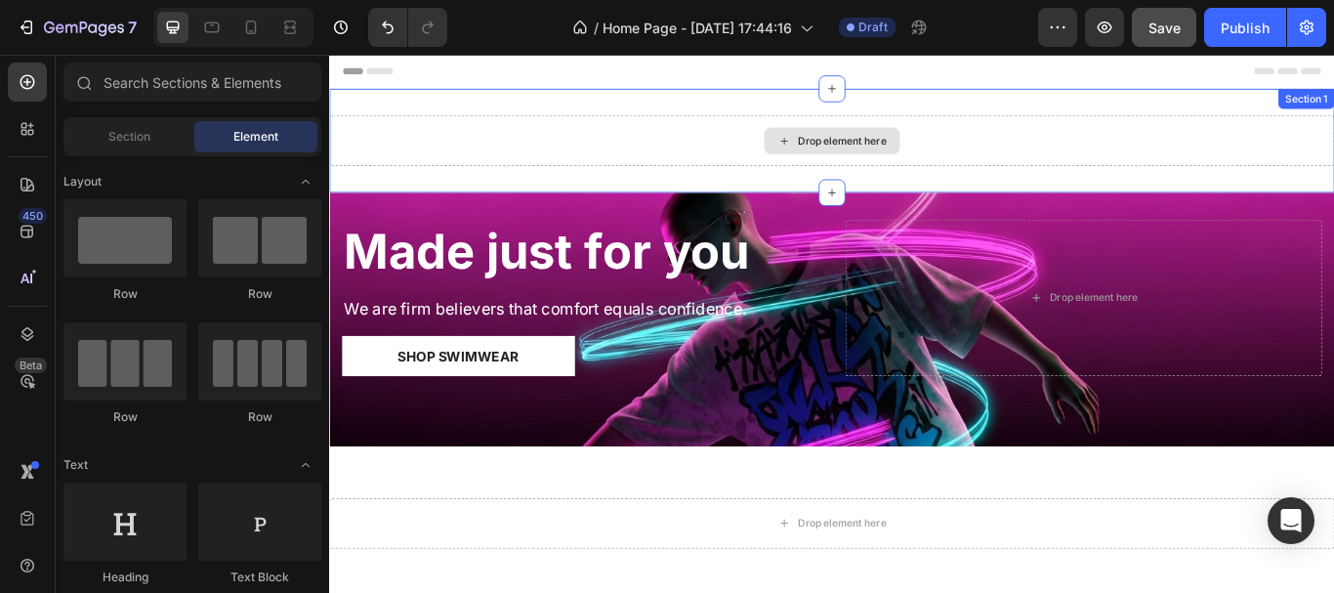
click at [620, 111] on div "Drop element here Section 1" at bounding box center [914, 155] width 1171 height 121
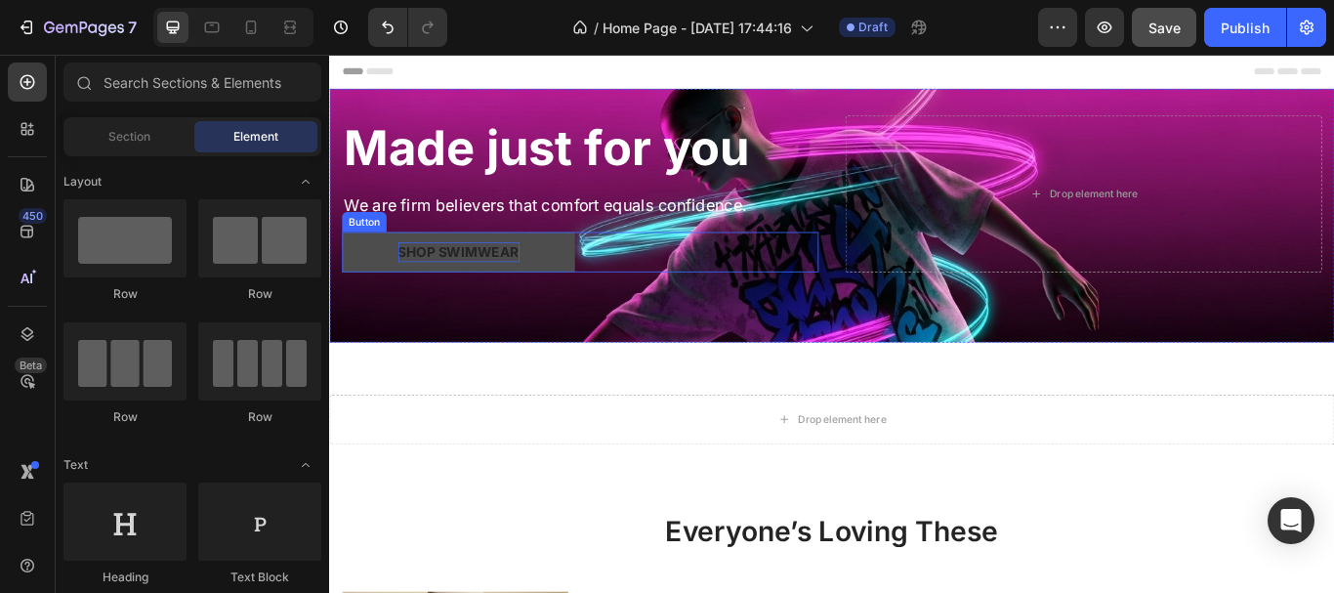
click at [539, 279] on div "Shop Swimwear" at bounding box center [480, 284] width 142 height 23
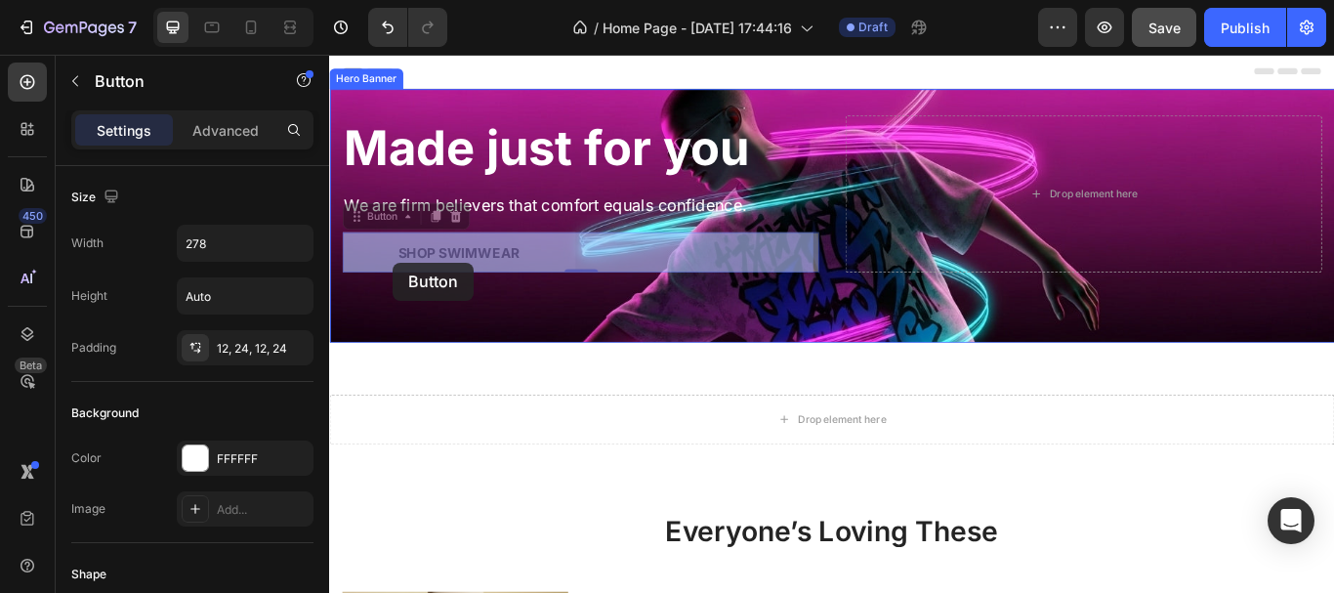
drag, startPoint x: 387, startPoint y: 275, endPoint x: 403, endPoint y: 297, distance: 27.1
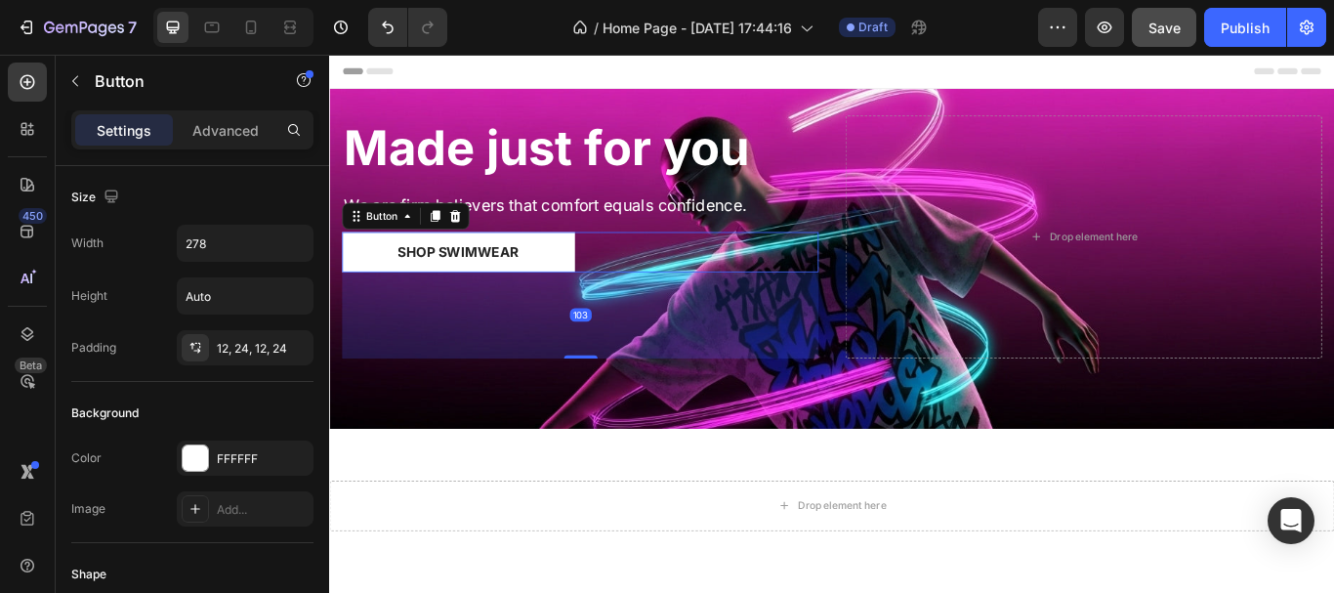
drag, startPoint x: 624, startPoint y: 304, endPoint x: 654, endPoint y: 404, distance: 105.0
click at [654, 308] on div "103" at bounding box center [621, 308] width 555 height 0
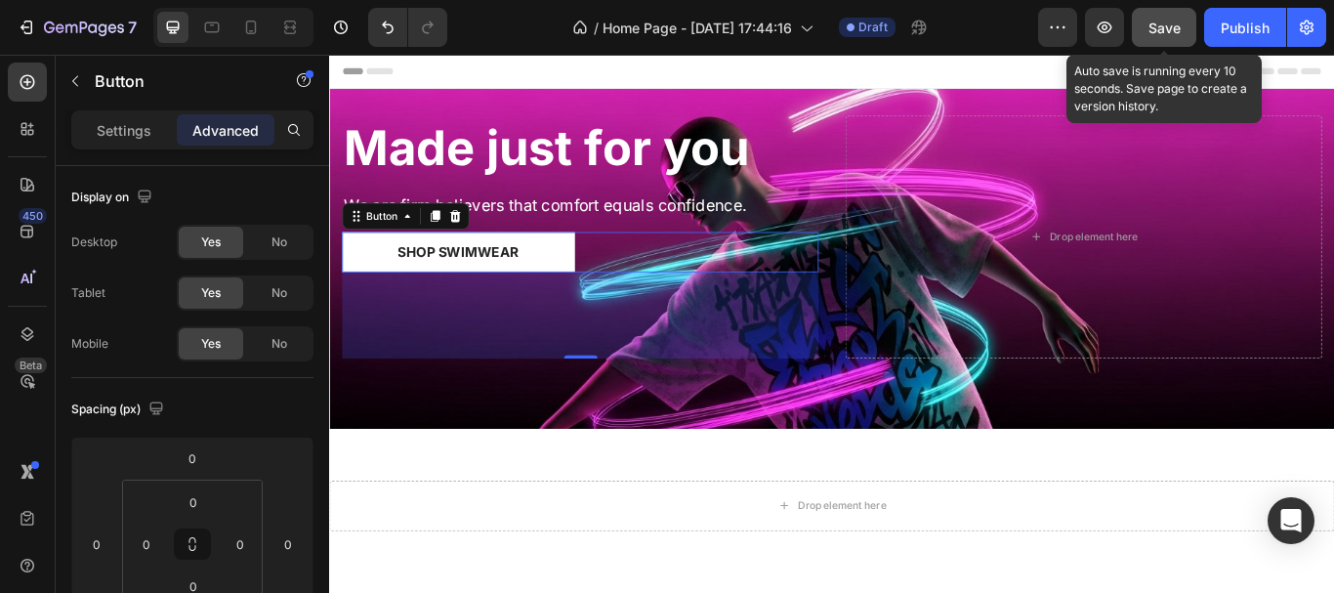
click at [1165, 14] on button "Save" at bounding box center [1163, 27] width 64 height 39
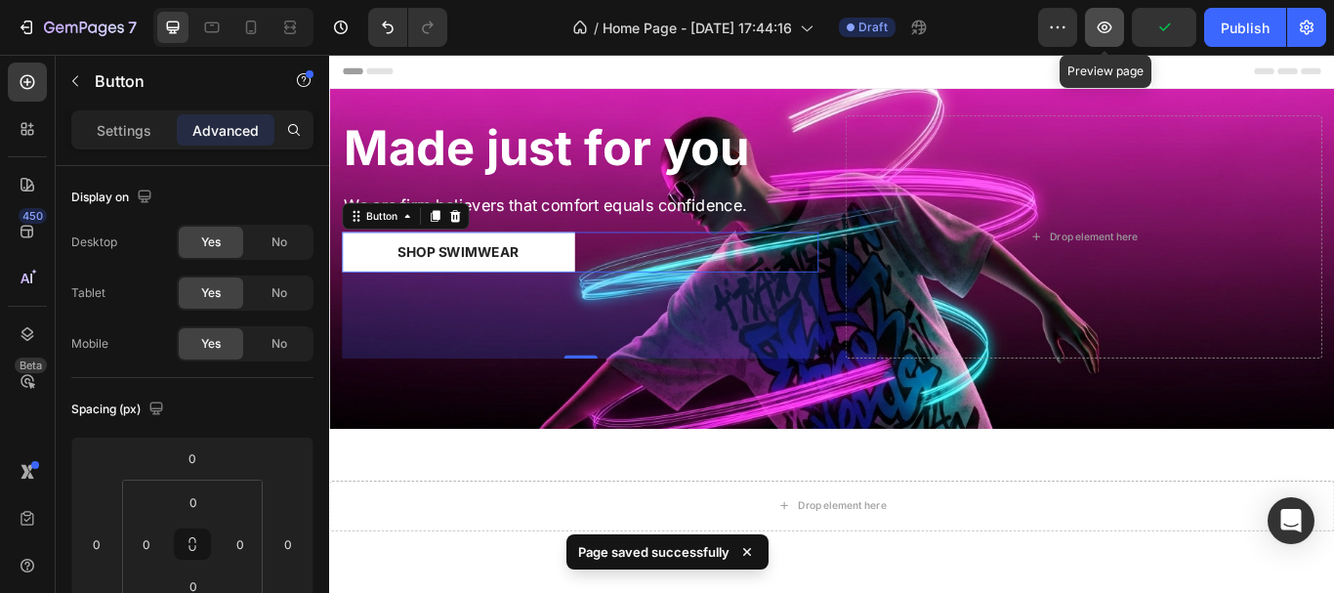
click at [1103, 21] on icon "button" at bounding box center [1104, 28] width 20 height 20
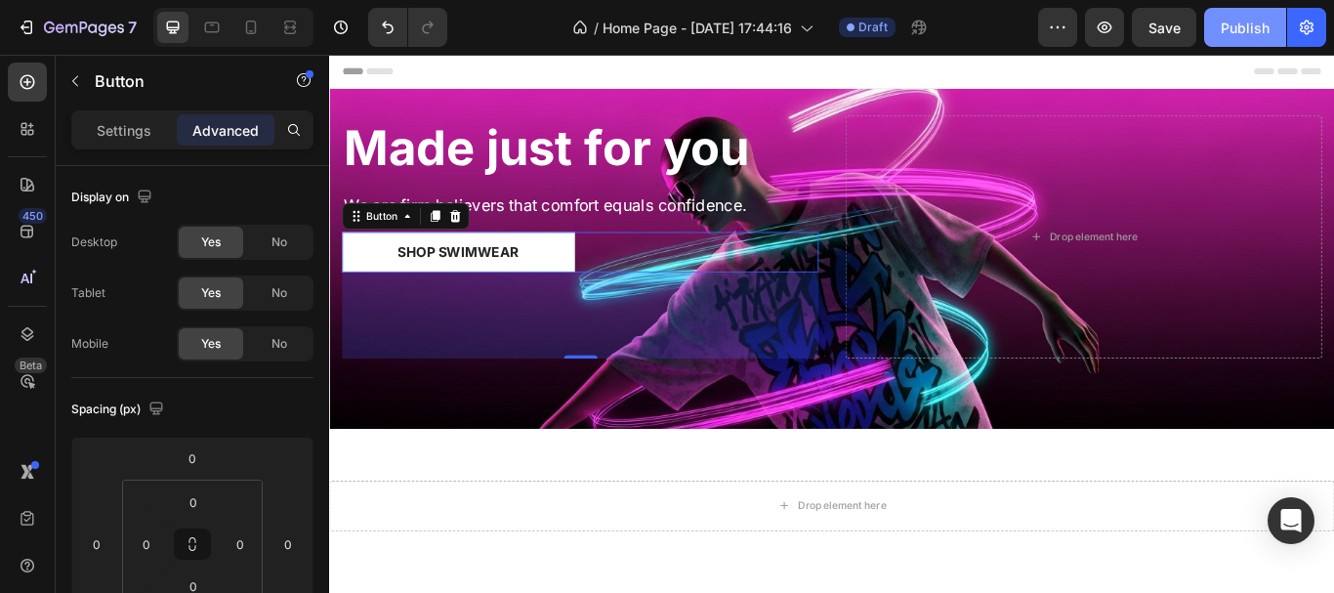
click at [1247, 32] on div "Publish" at bounding box center [1244, 28] width 49 height 21
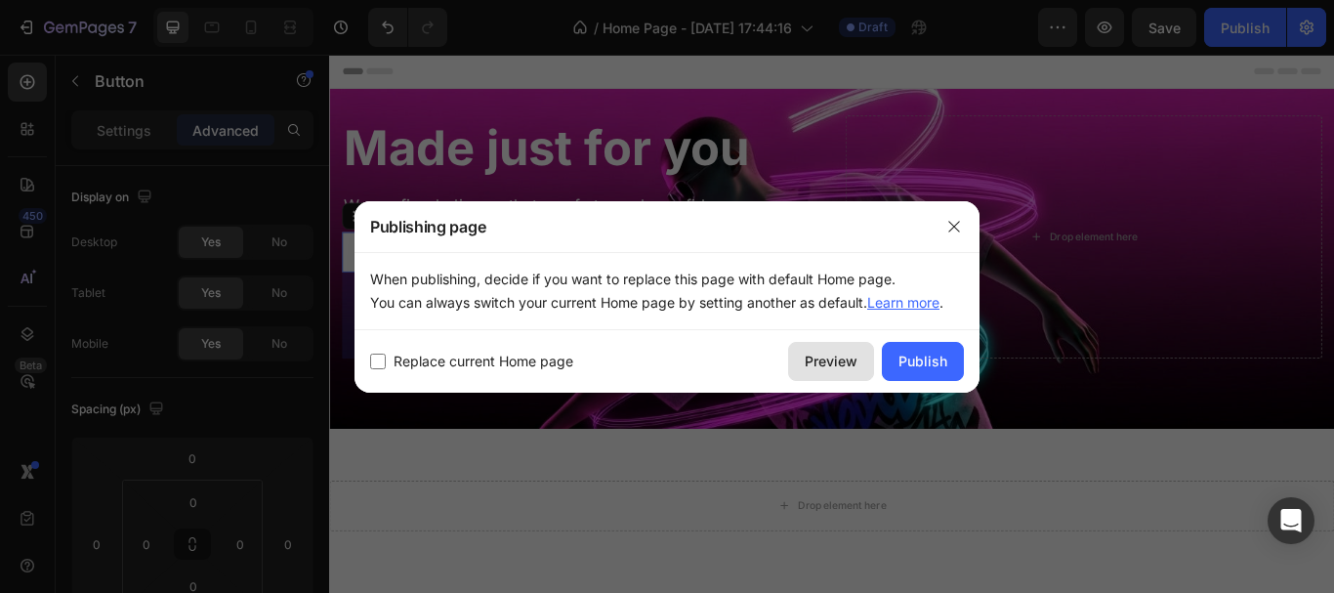
click at [820, 369] on div "Preview" at bounding box center [830, 360] width 53 height 21
click at [524, 361] on span "Replace current Home page" at bounding box center [483, 360] width 180 height 23
checkbox input "true"
click at [939, 354] on div "Publish" at bounding box center [922, 360] width 49 height 21
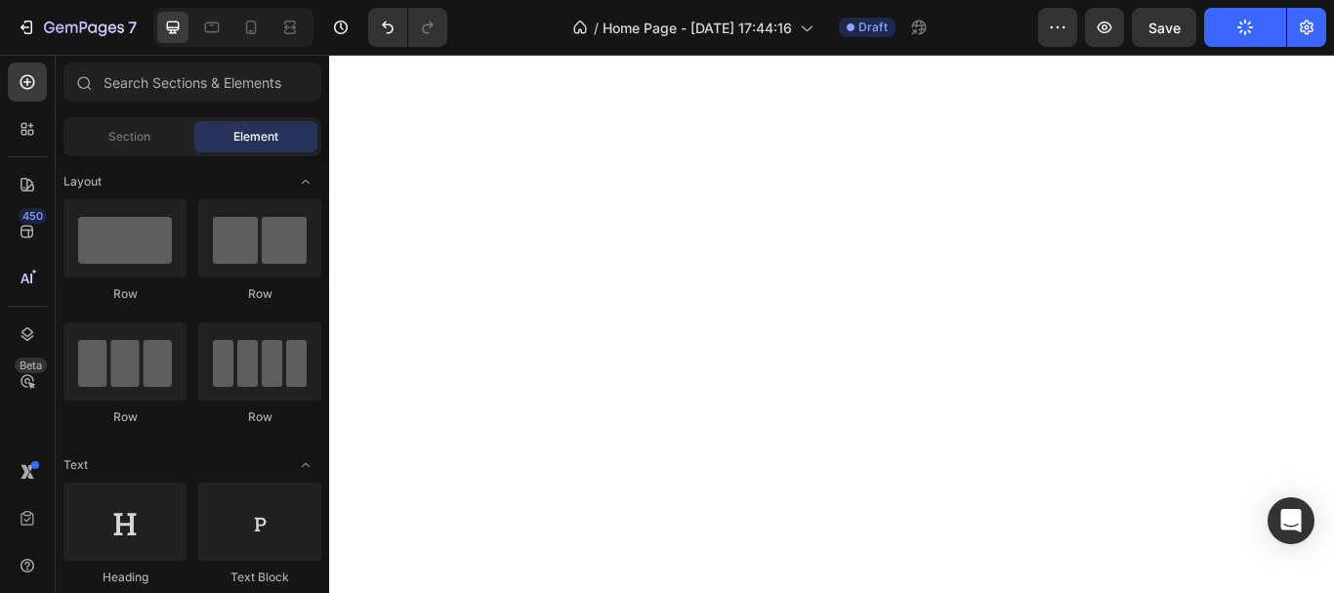
scroll to position [0, 0]
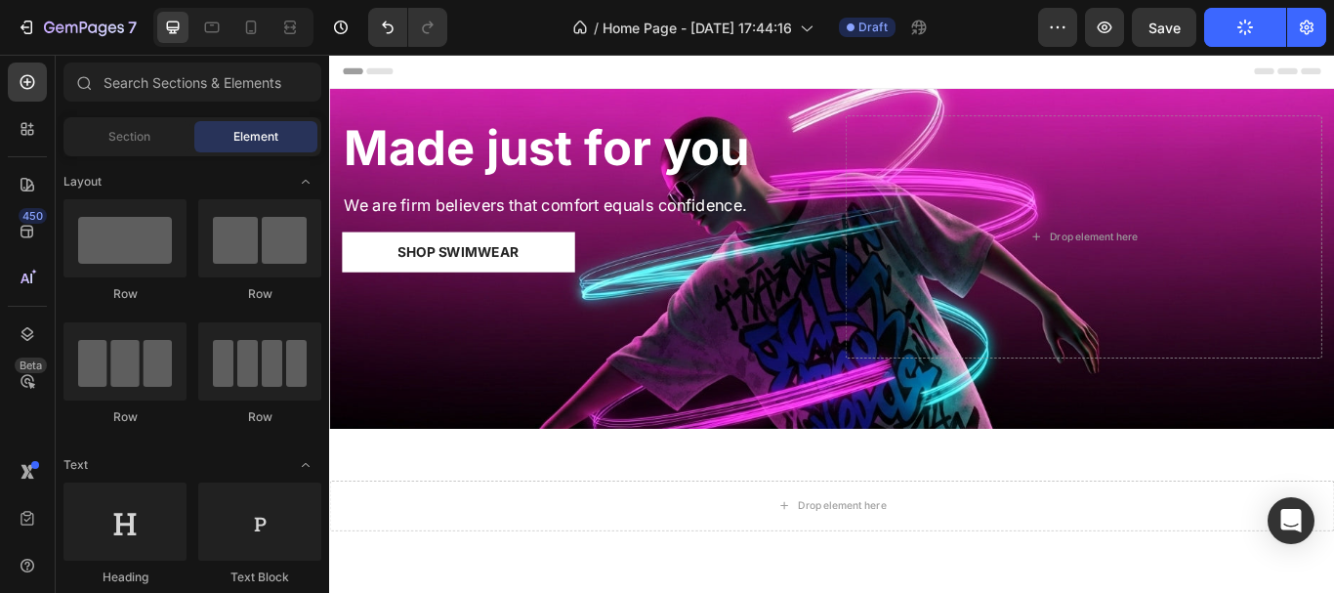
drag, startPoint x: 1499, startPoint y: 114, endPoint x: 1653, endPoint y: 100, distance: 154.9
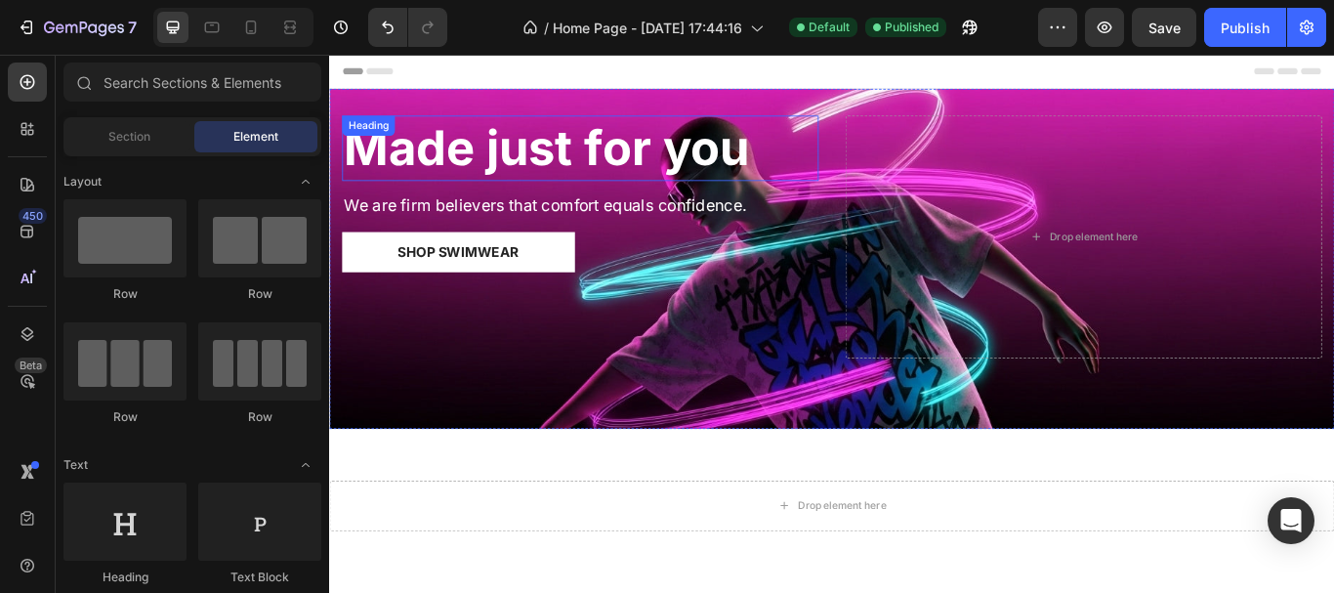
click at [611, 160] on strong "Made just for you" at bounding box center [582, 163] width 472 height 67
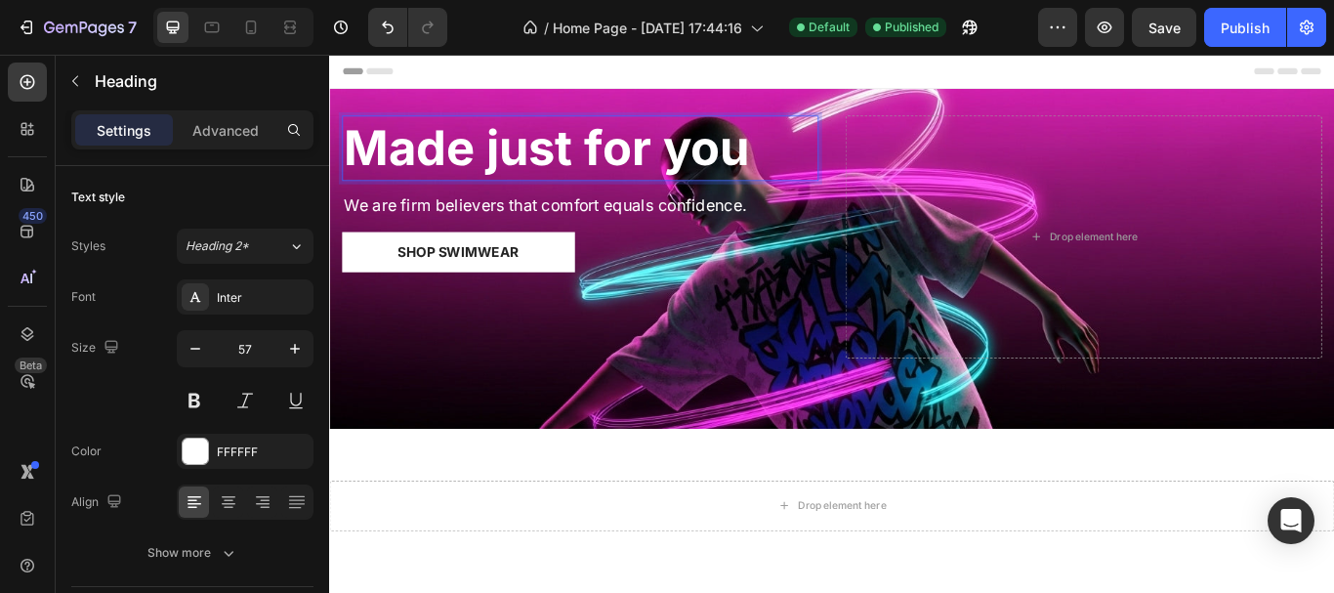
click at [611, 160] on strong "Made just for you" at bounding box center [582, 163] width 472 height 67
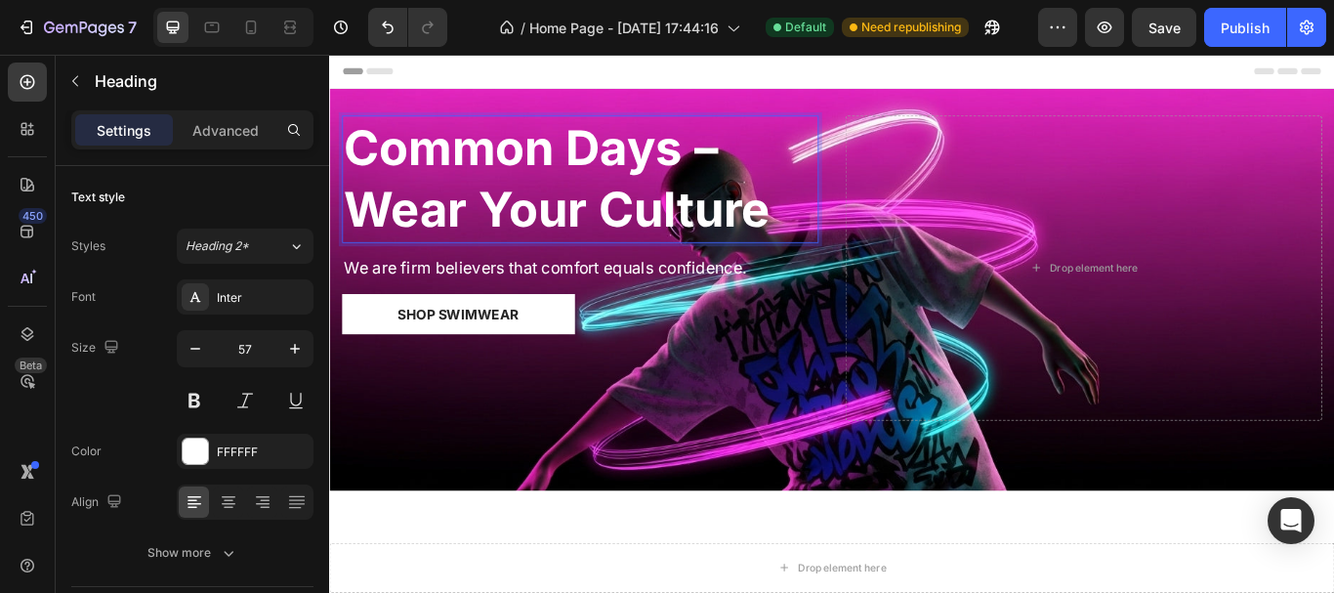
click at [785, 166] on p "Common Days – Wear Your Culture" at bounding box center [622, 200] width 552 height 144
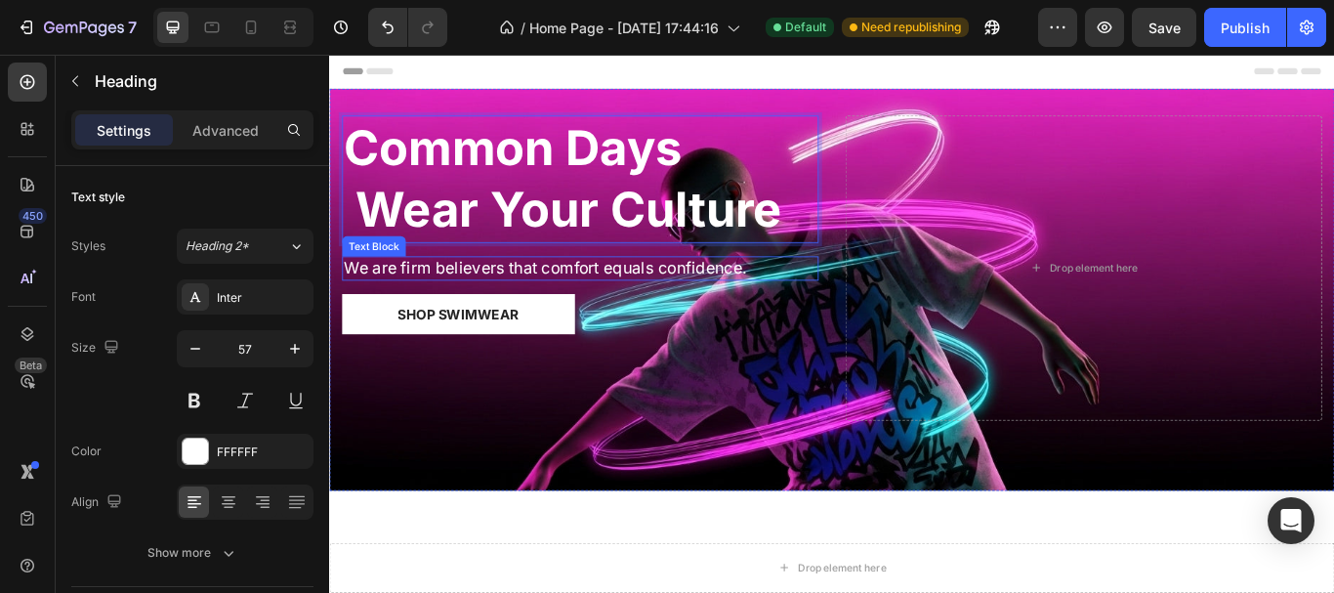
click at [531, 300] on p "We are firm believers that comfort equals confidence." at bounding box center [622, 304] width 552 height 24
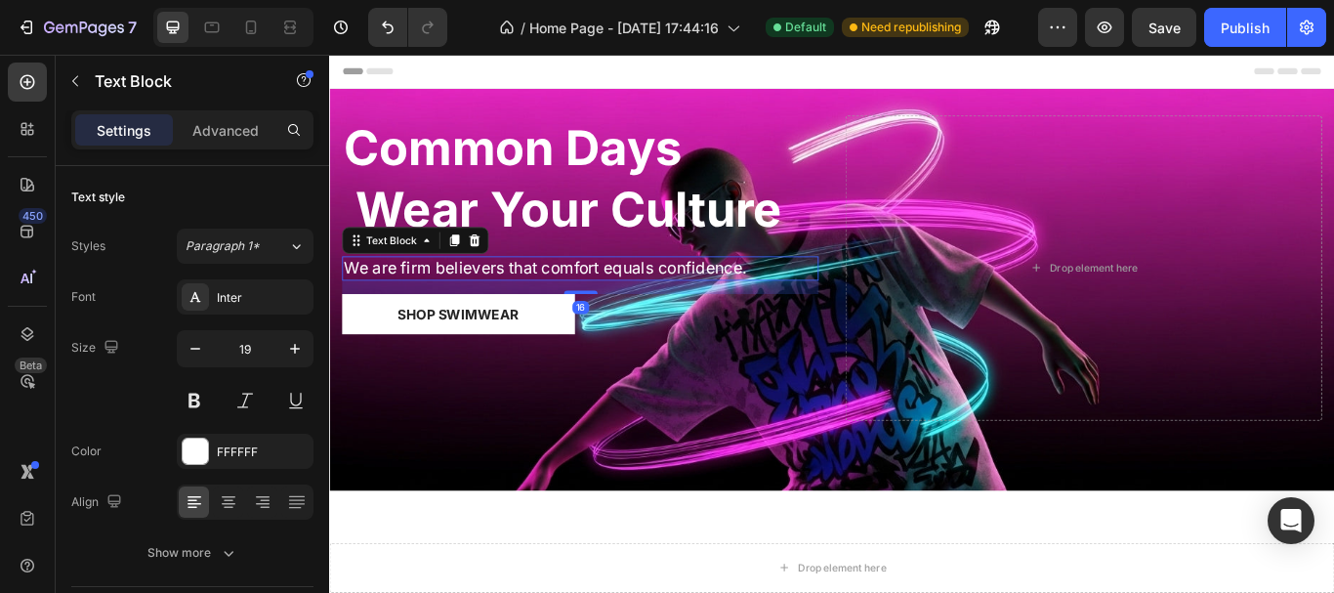
click at [531, 300] on p "We are firm believers that comfort equals confidence." at bounding box center [622, 304] width 552 height 24
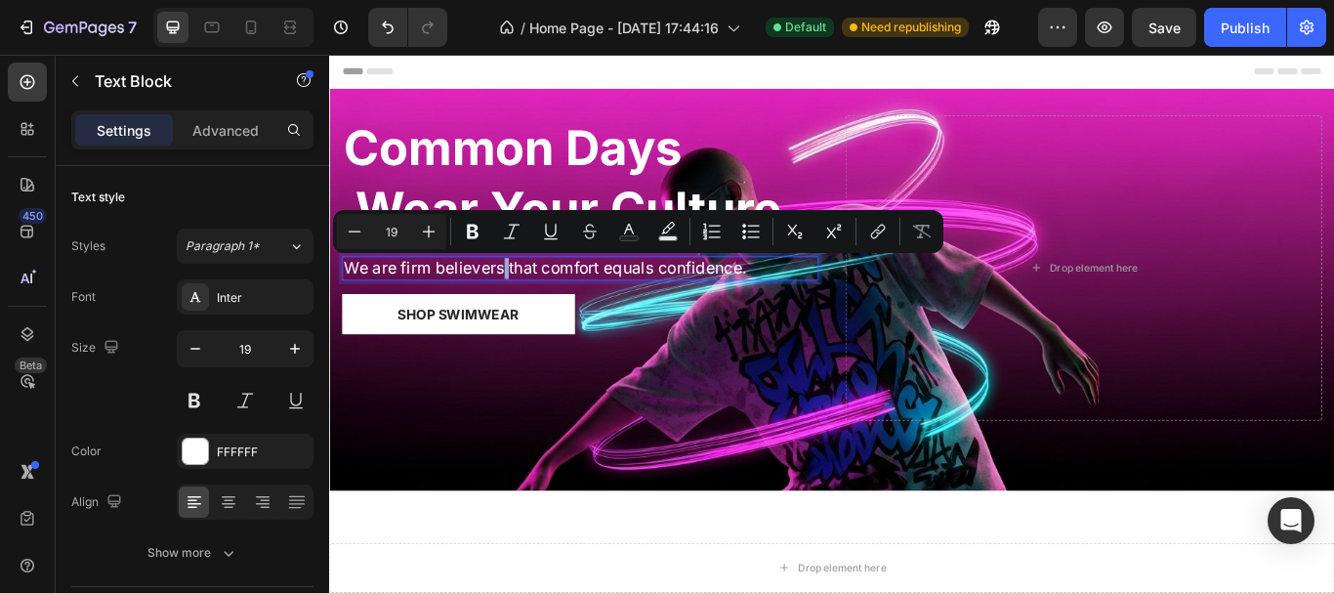
click at [531, 300] on p "We are firm believers that comfort equals confidence." at bounding box center [622, 304] width 552 height 24
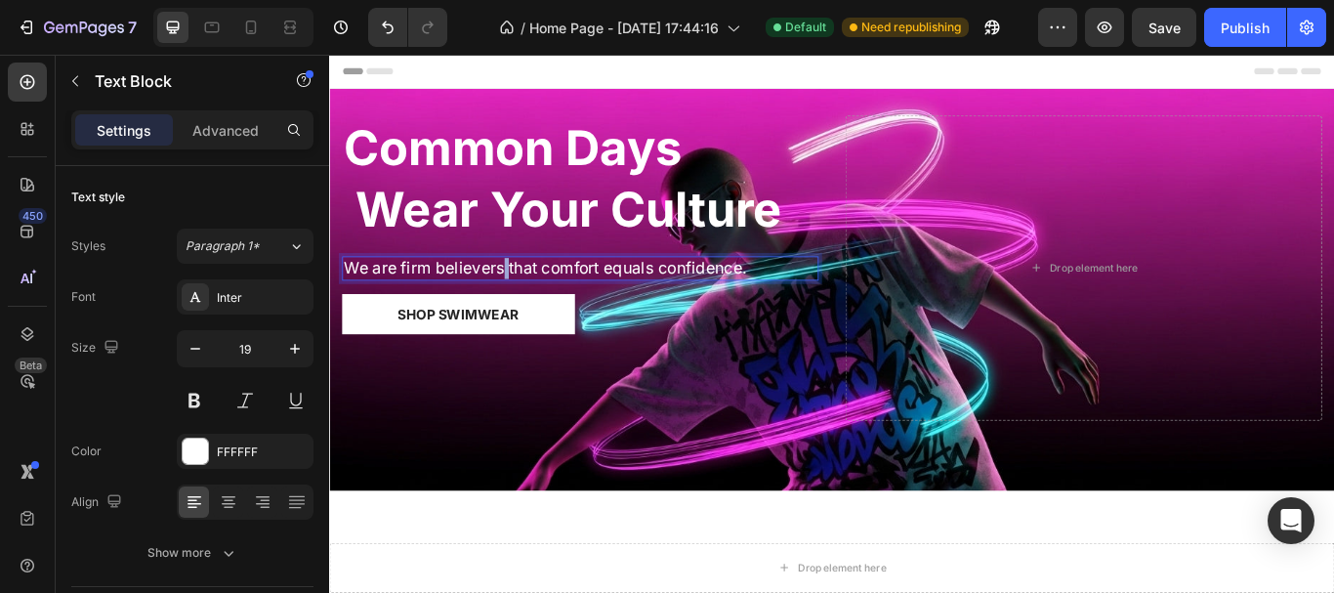
click at [531, 300] on p "We are firm believers that comfort equals confidence." at bounding box center [622, 304] width 552 height 24
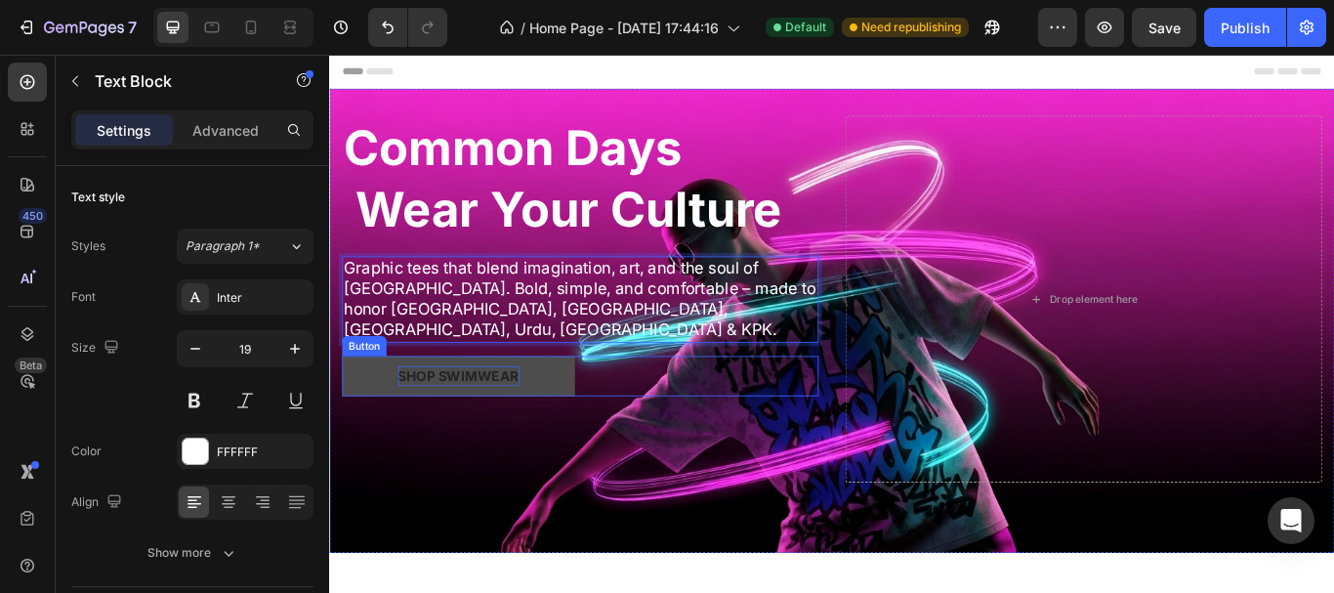
click at [544, 418] on div "Shop Swimwear" at bounding box center [480, 429] width 142 height 23
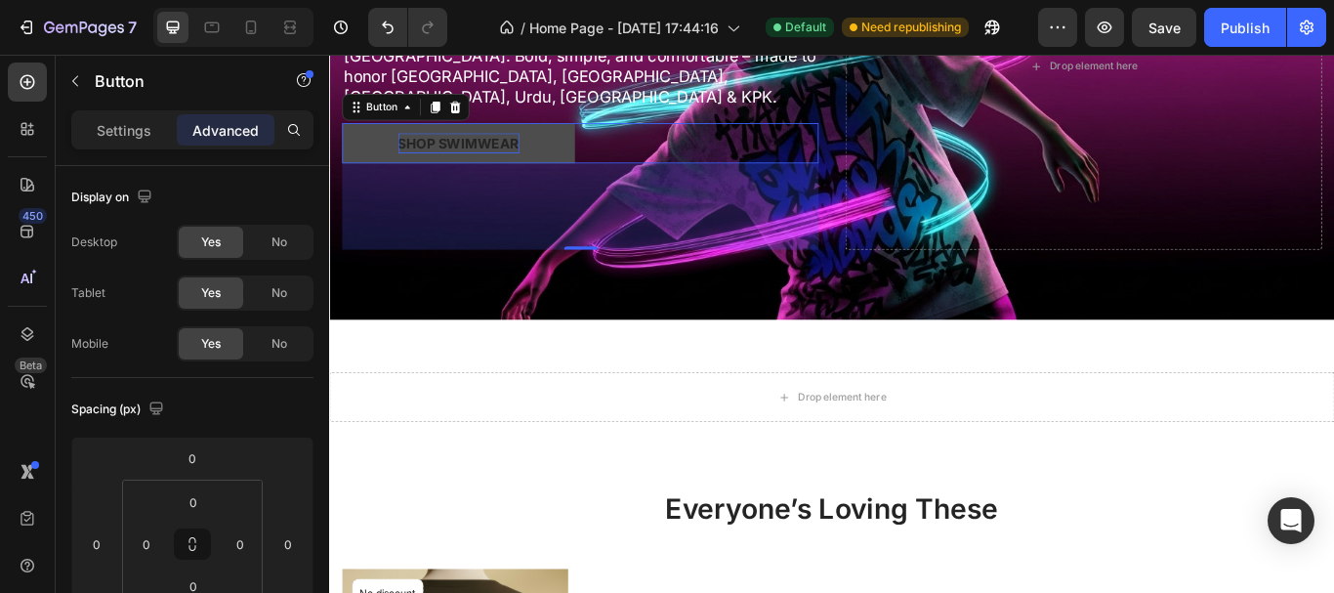
click at [513, 146] on div "Shop Swimwear" at bounding box center [480, 157] width 142 height 23
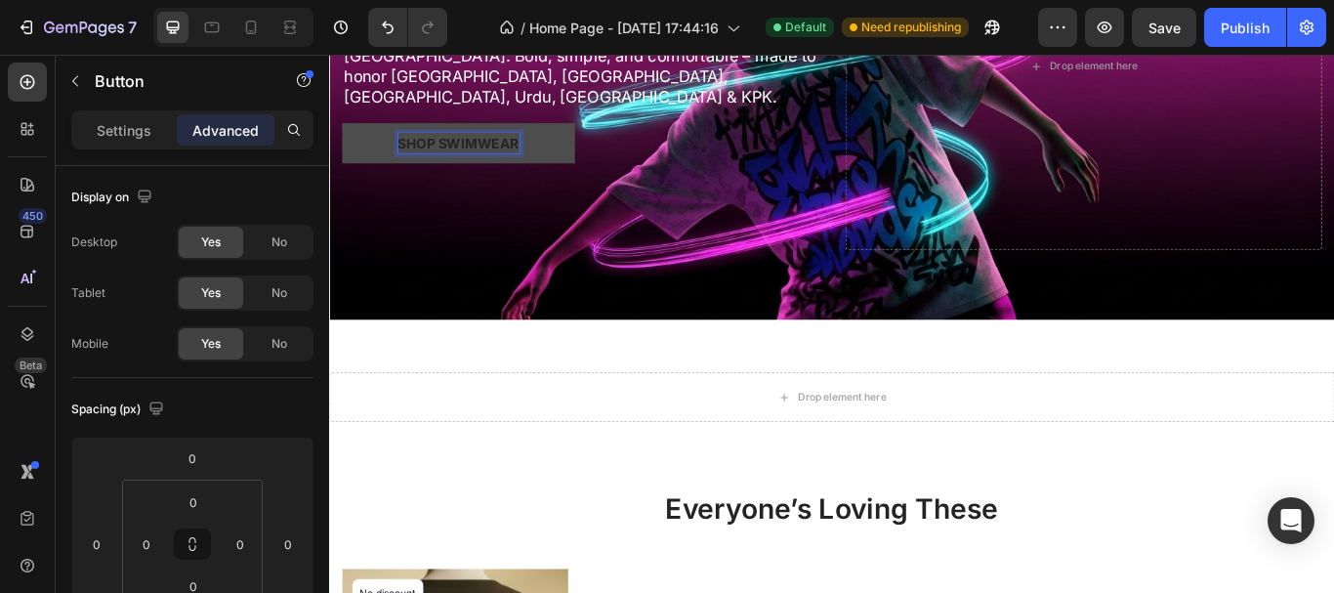
click at [521, 146] on p "Shop Swimwear" at bounding box center [480, 157] width 142 height 23
click at [344, 135] on button "[PERSON_NAME]" at bounding box center [479, 158] width 271 height 47
click at [344, 135] on button "shop" at bounding box center [479, 158] width 271 height 47
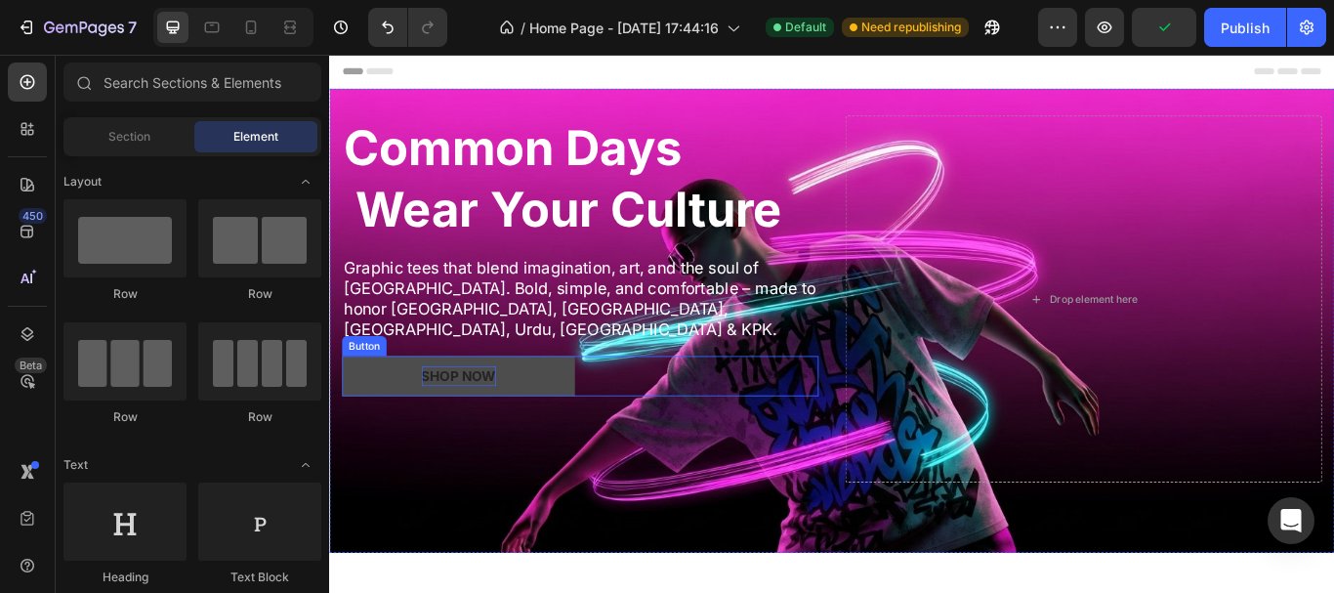
click at [496, 406] on button "shop Now" at bounding box center [479, 429] width 271 height 47
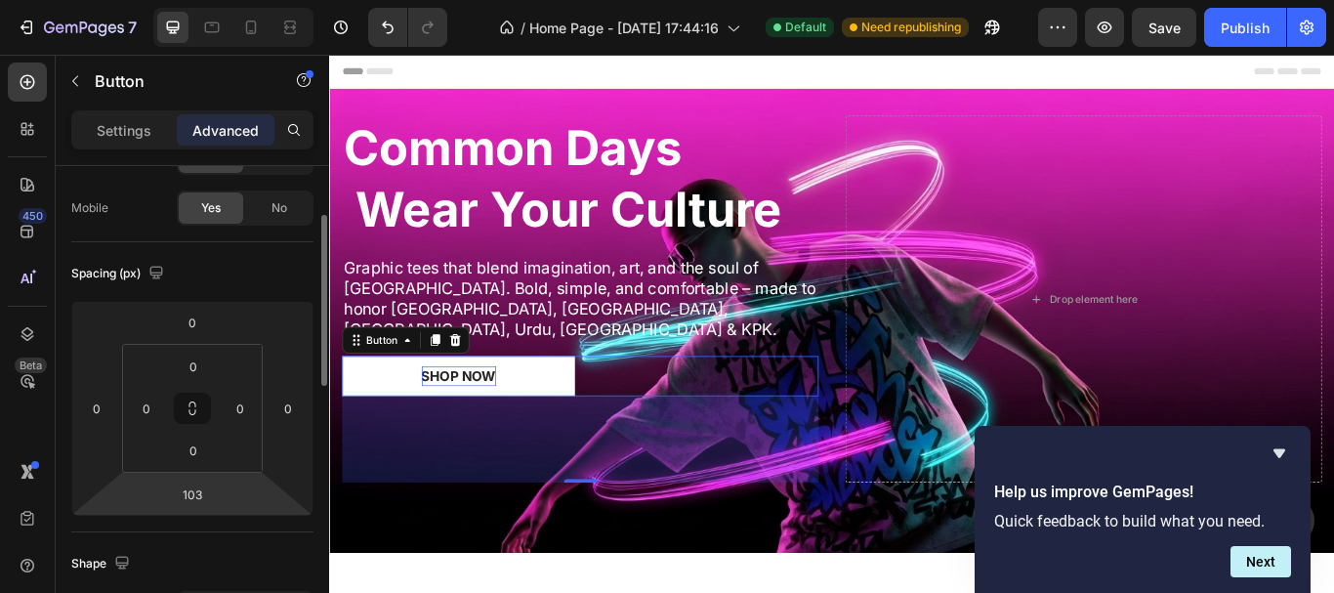
scroll to position [137, 0]
click at [193, 358] on input "0" at bounding box center [193, 364] width 39 height 29
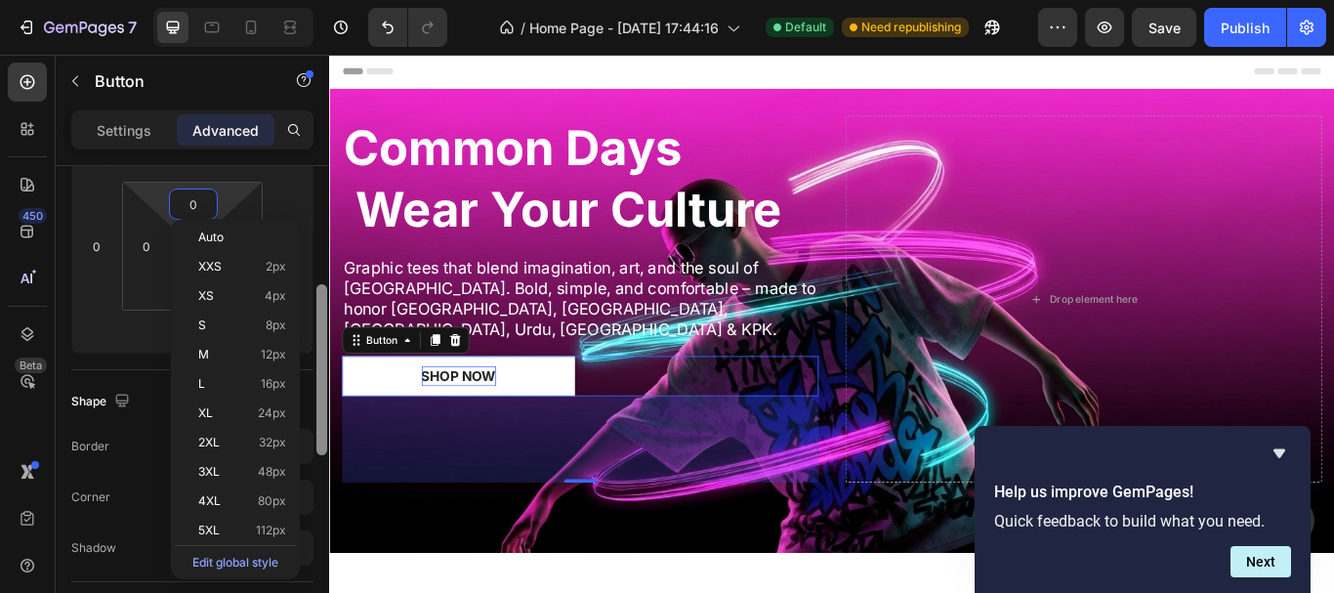
drag, startPoint x: 323, startPoint y: 373, endPoint x: 323, endPoint y: 433, distance: 60.5
click at [323, 433] on div at bounding box center [321, 369] width 11 height 171
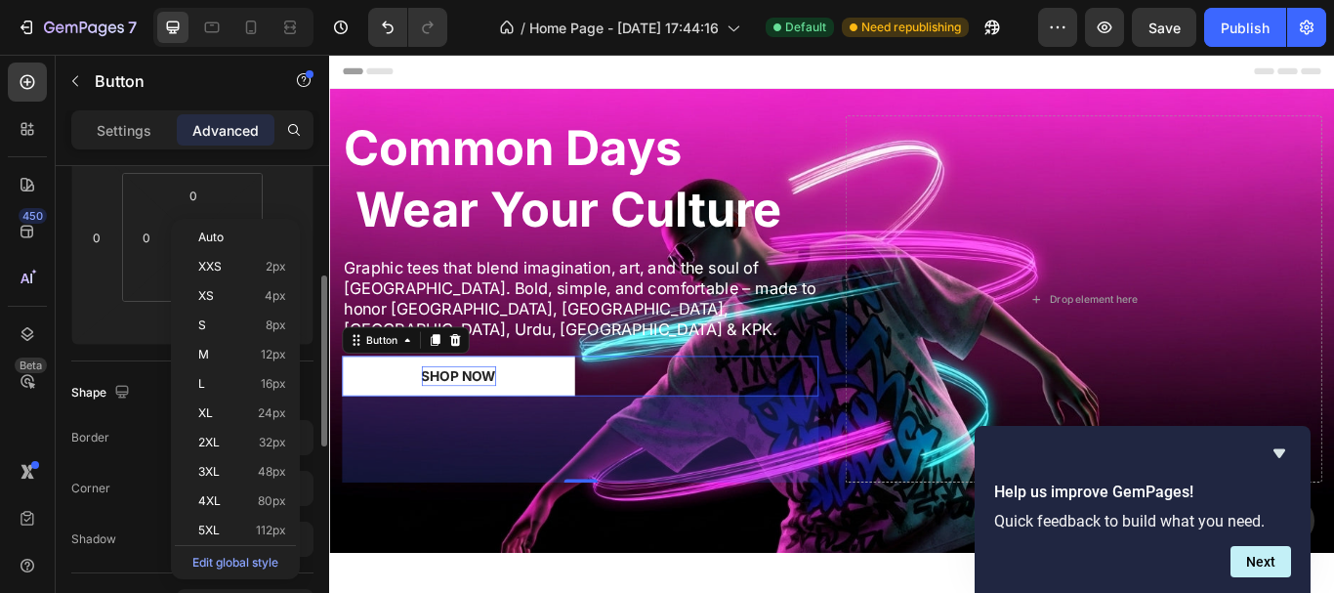
click at [308, 403] on div "Shape" at bounding box center [192, 392] width 242 height 31
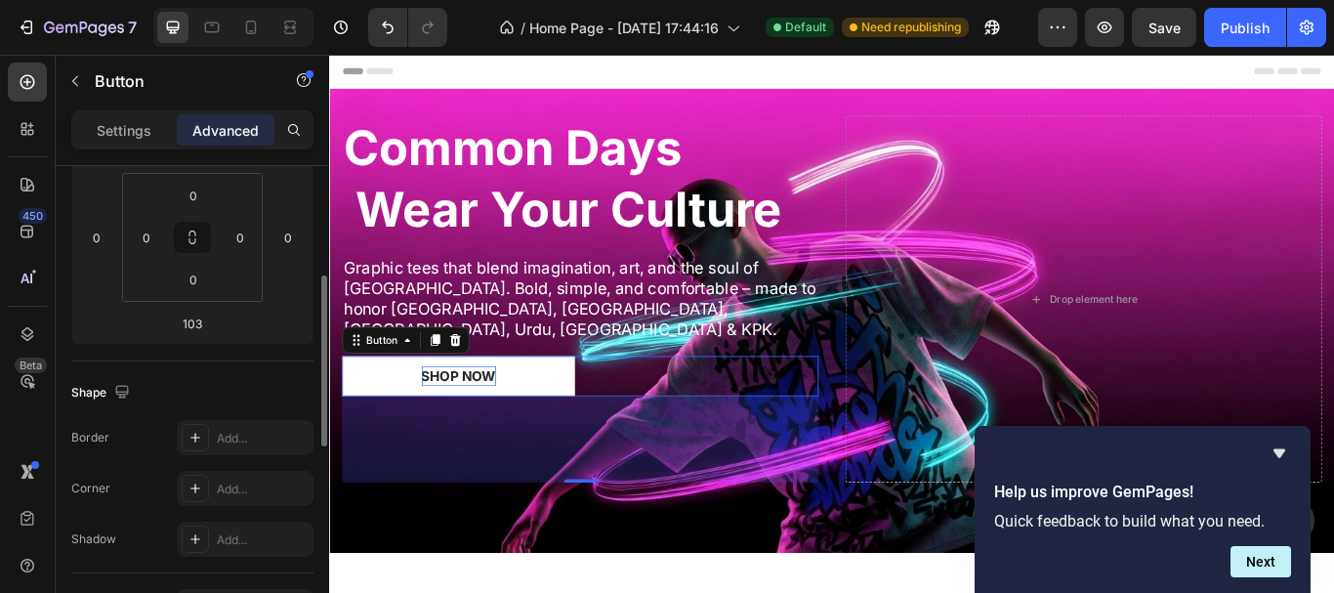
click at [312, 399] on div "Shape" at bounding box center [192, 392] width 242 height 31
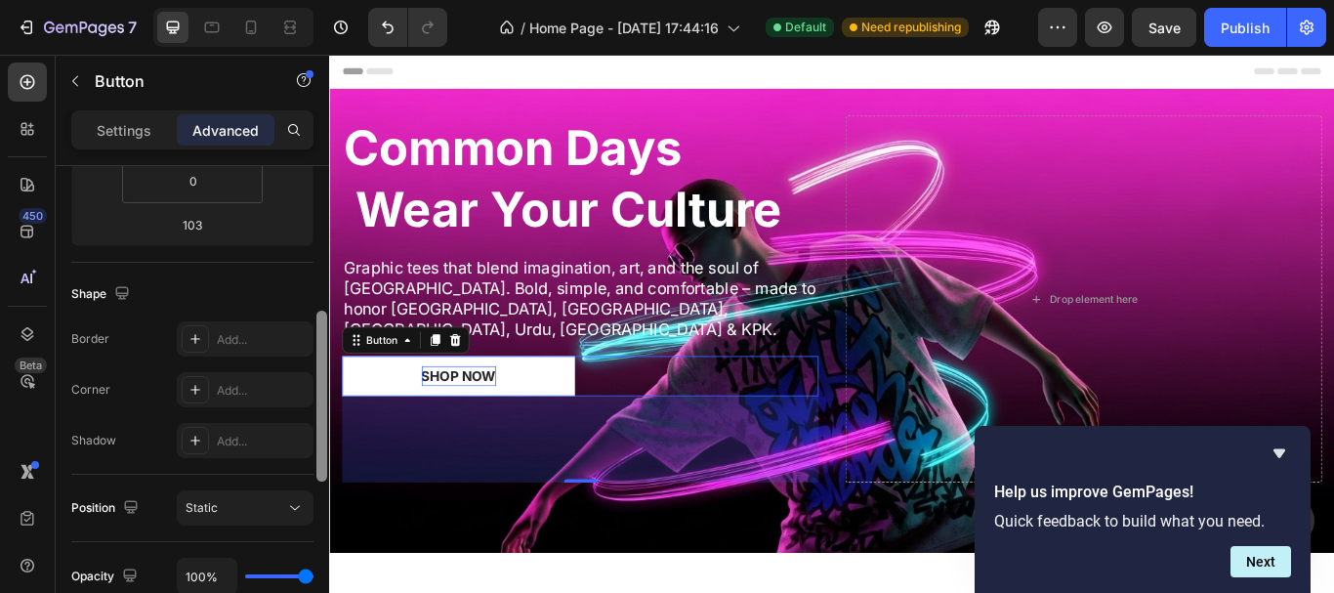
drag, startPoint x: 324, startPoint y: 440, endPoint x: 324, endPoint y: 465, distance: 24.4
click at [324, 447] on div at bounding box center [321, 395] width 11 height 171
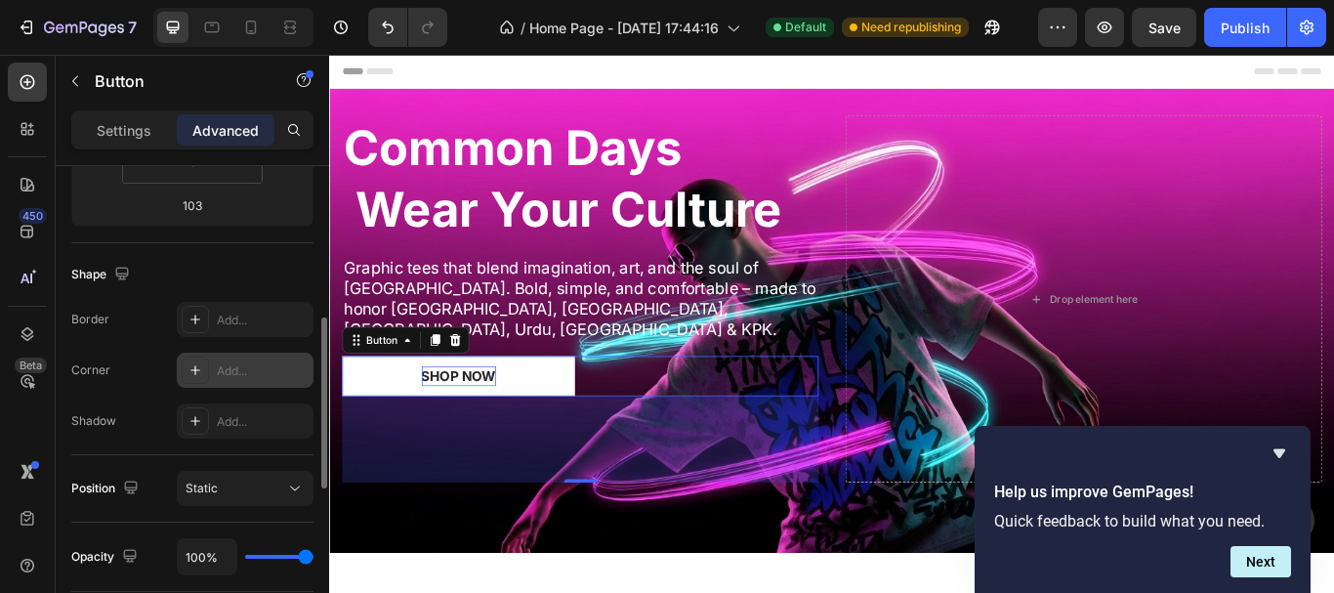
click at [196, 369] on icon at bounding box center [195, 370] width 16 height 16
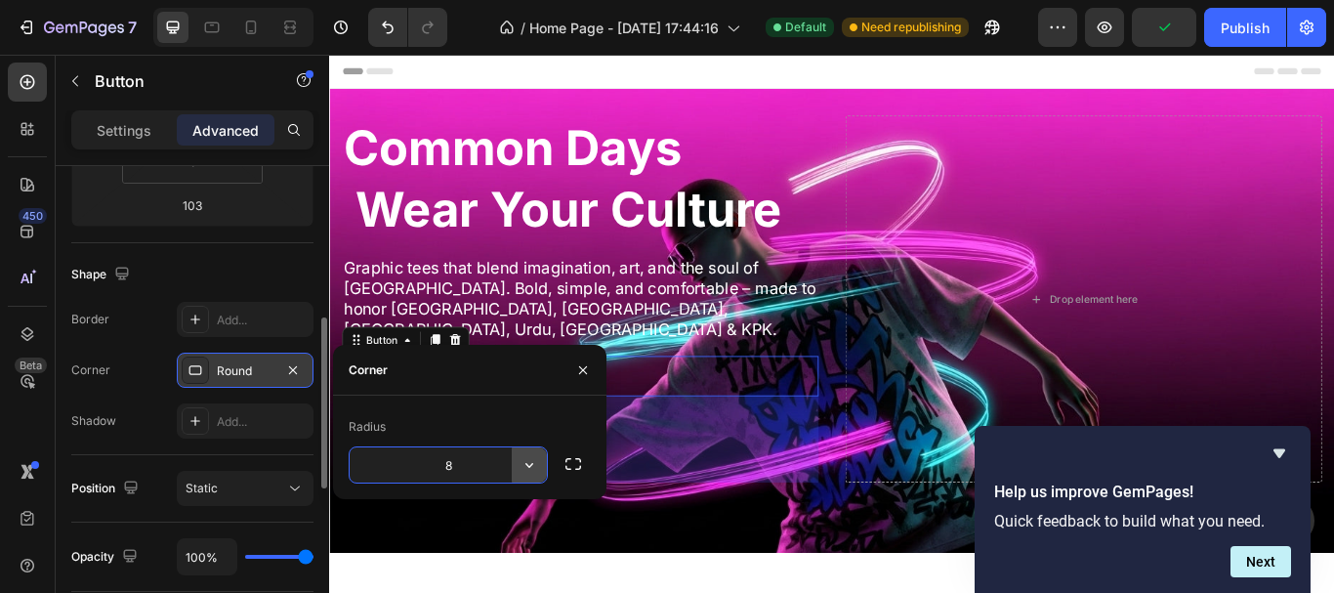
click at [528, 460] on icon "button" at bounding box center [529, 465] width 20 height 20
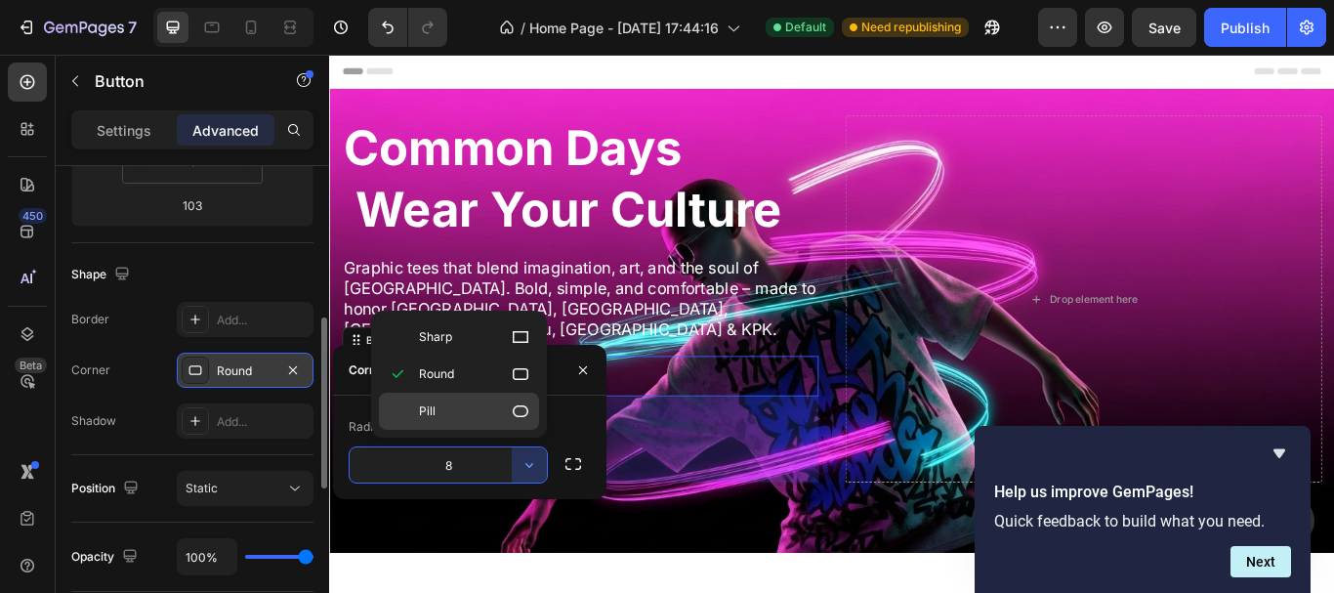
click at [505, 416] on p "Pill" at bounding box center [474, 411] width 111 height 20
type input "9999"
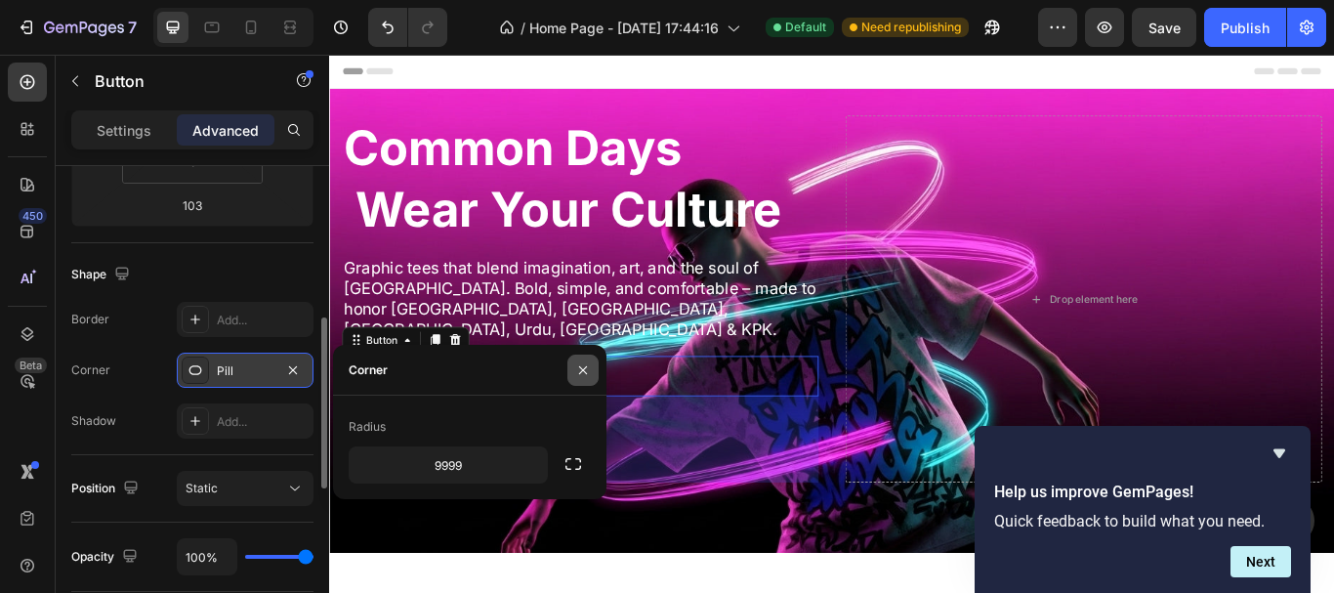
click at [591, 368] on button "button" at bounding box center [582, 369] width 31 height 31
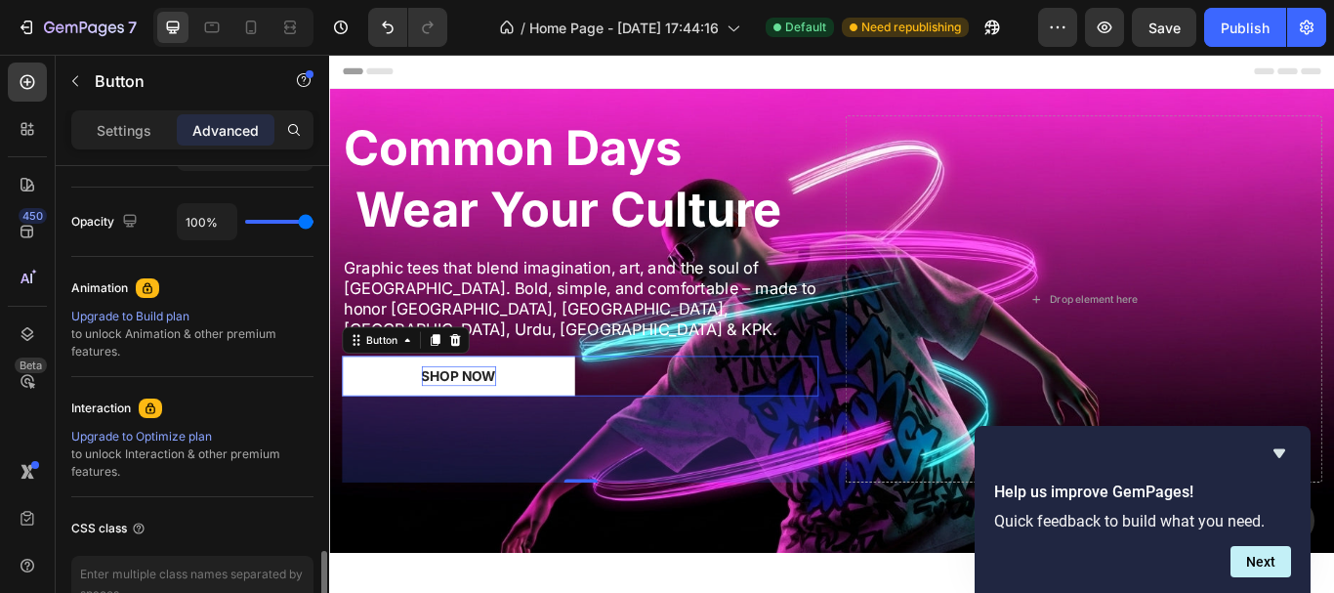
scroll to position [873, 0]
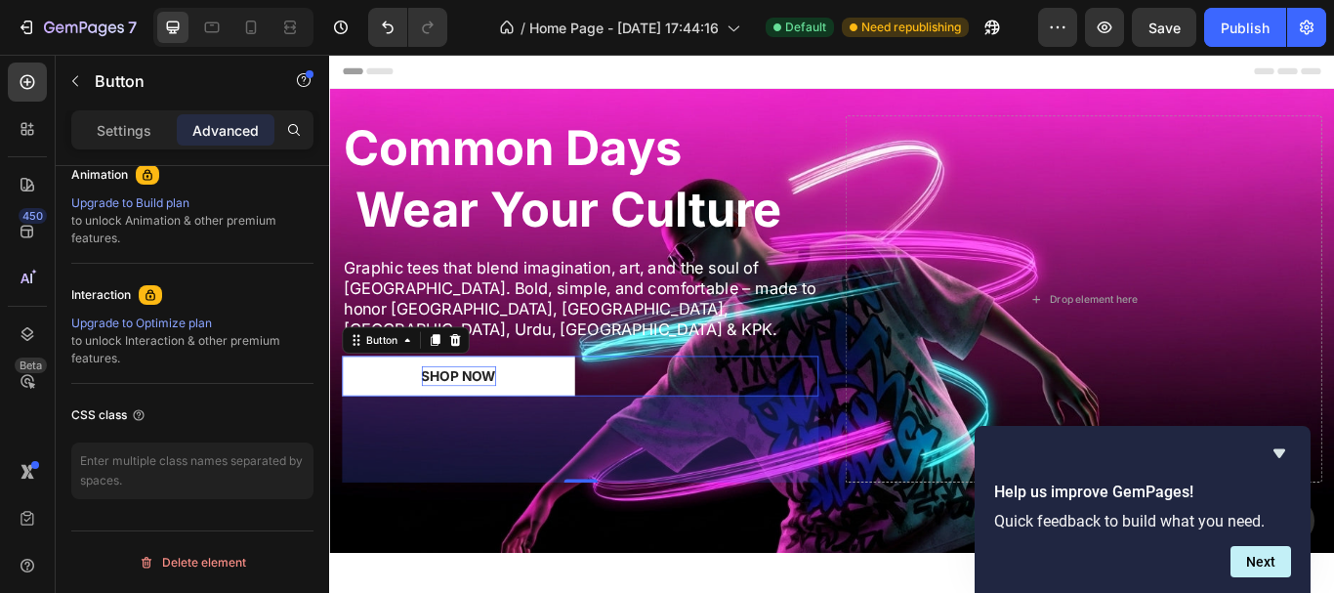
click at [511, 456] on div "103" at bounding box center [621, 503] width 555 height 101
click at [596, 317] on p "Graphic tees that blend imagination, art, and the soul of [GEOGRAPHIC_DATA]. Bo…" at bounding box center [622, 340] width 552 height 97
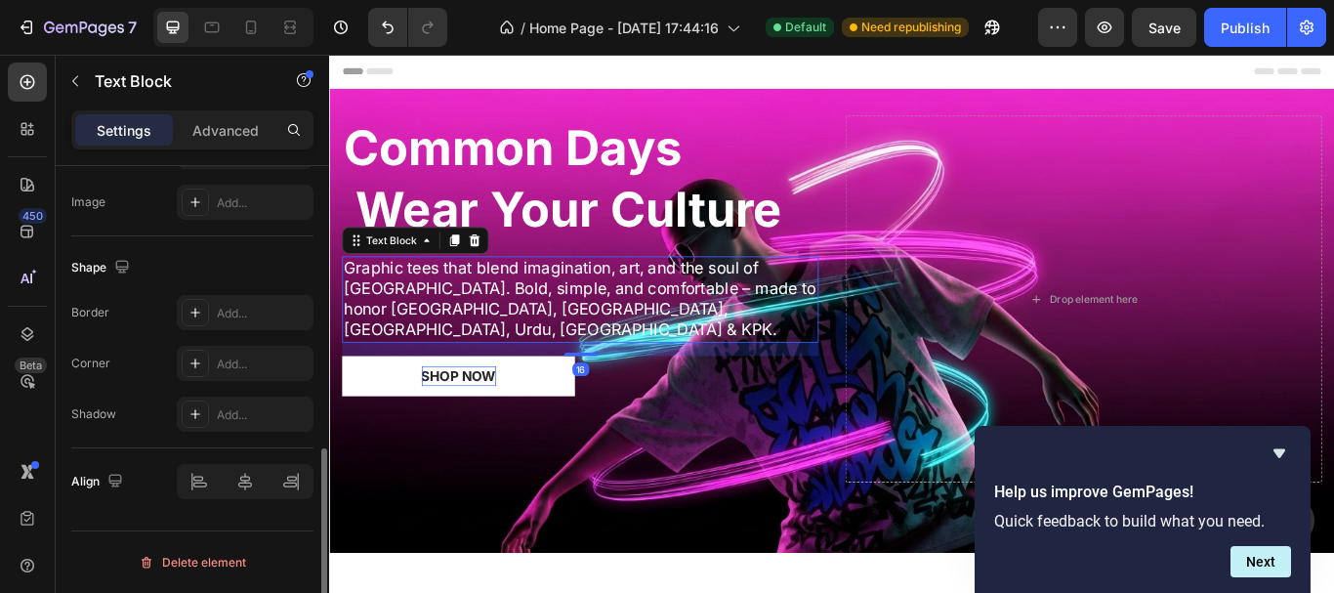
scroll to position [0, 0]
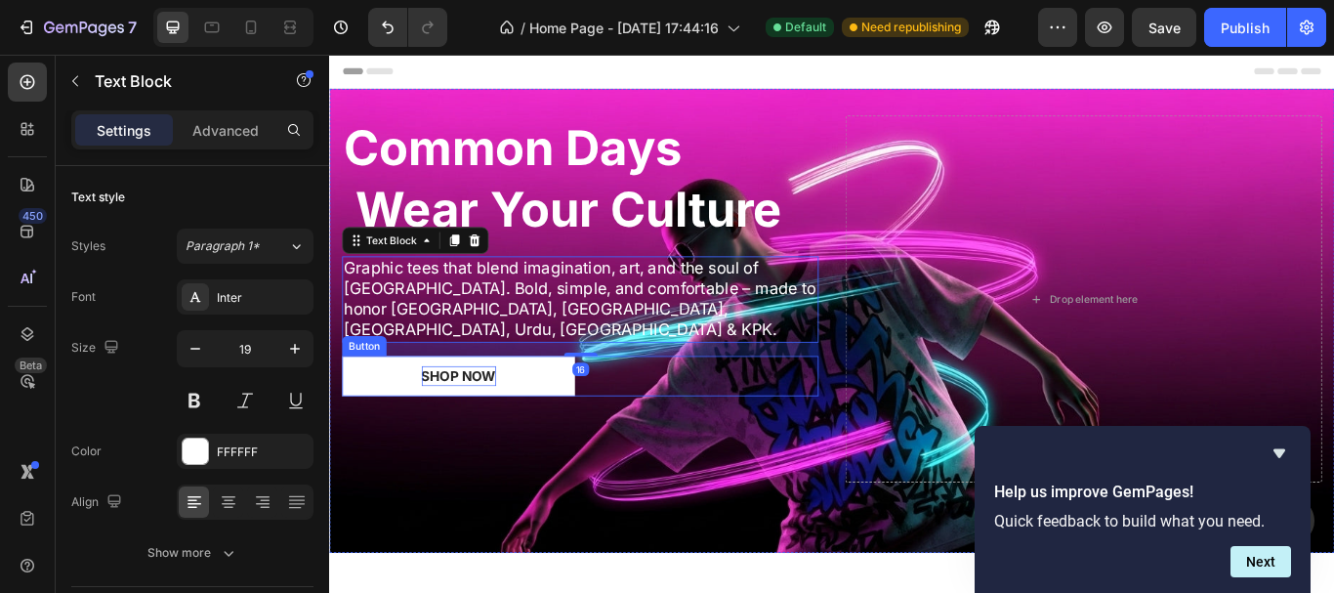
click at [496, 418] on p "shop Now" at bounding box center [479, 429] width 87 height 23
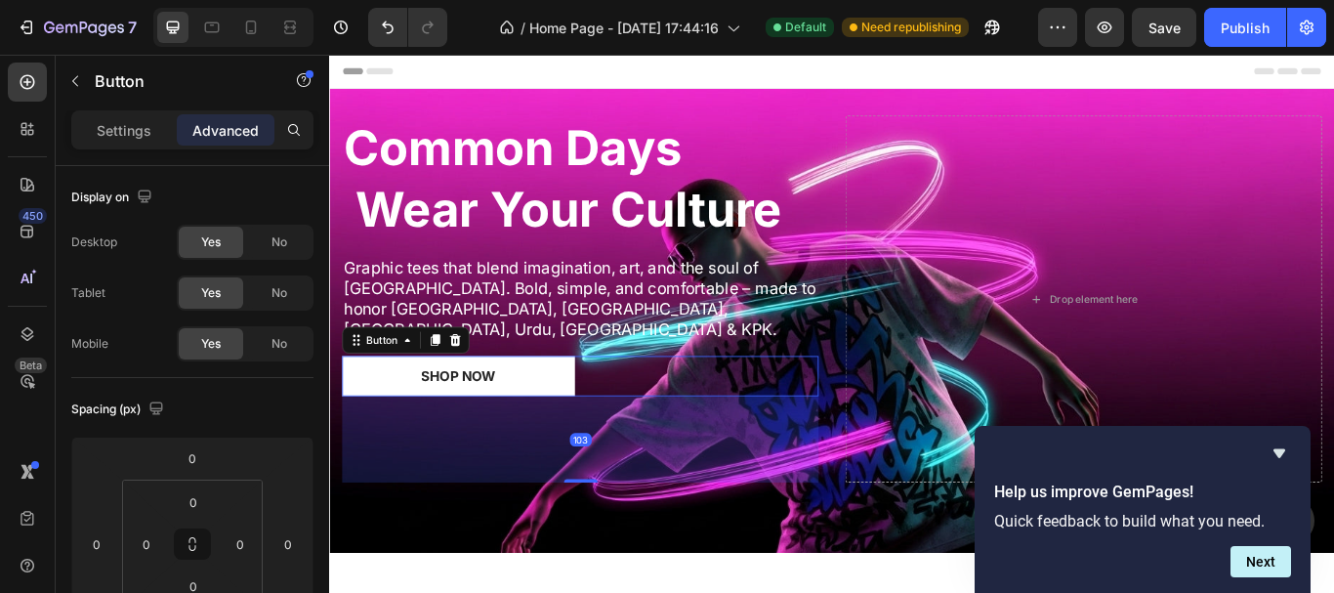
click at [560, 406] on button "shop Now" at bounding box center [479, 429] width 271 height 47
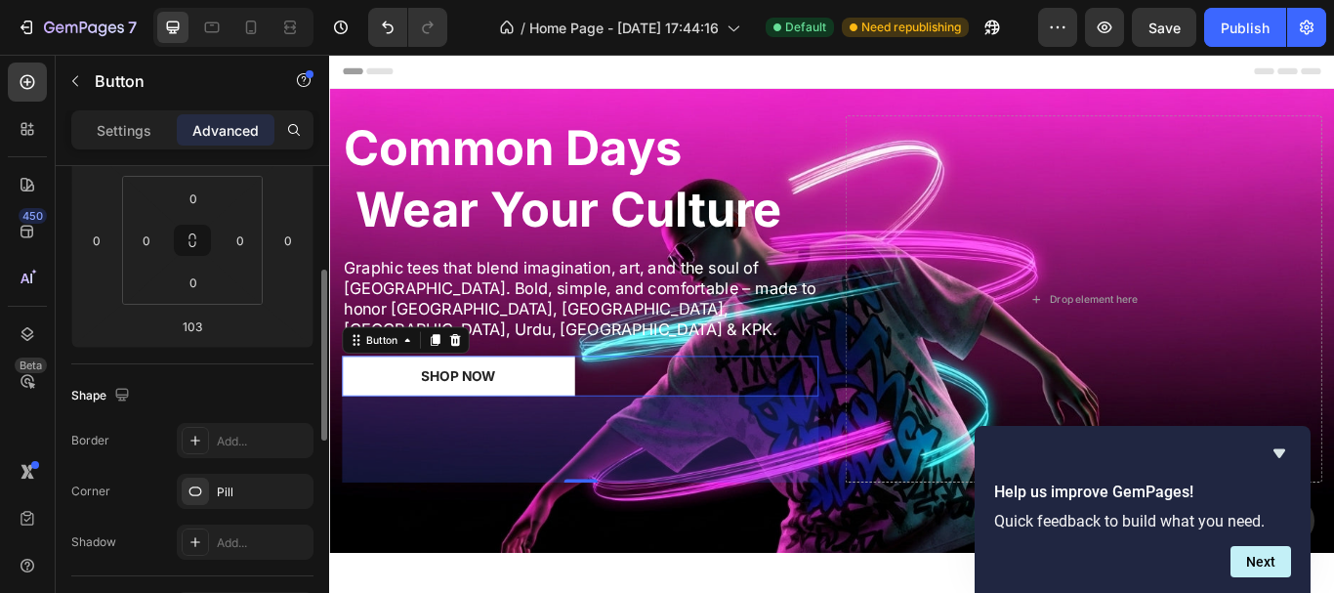
scroll to position [308, 0]
click at [205, 431] on div at bounding box center [195, 436] width 27 height 27
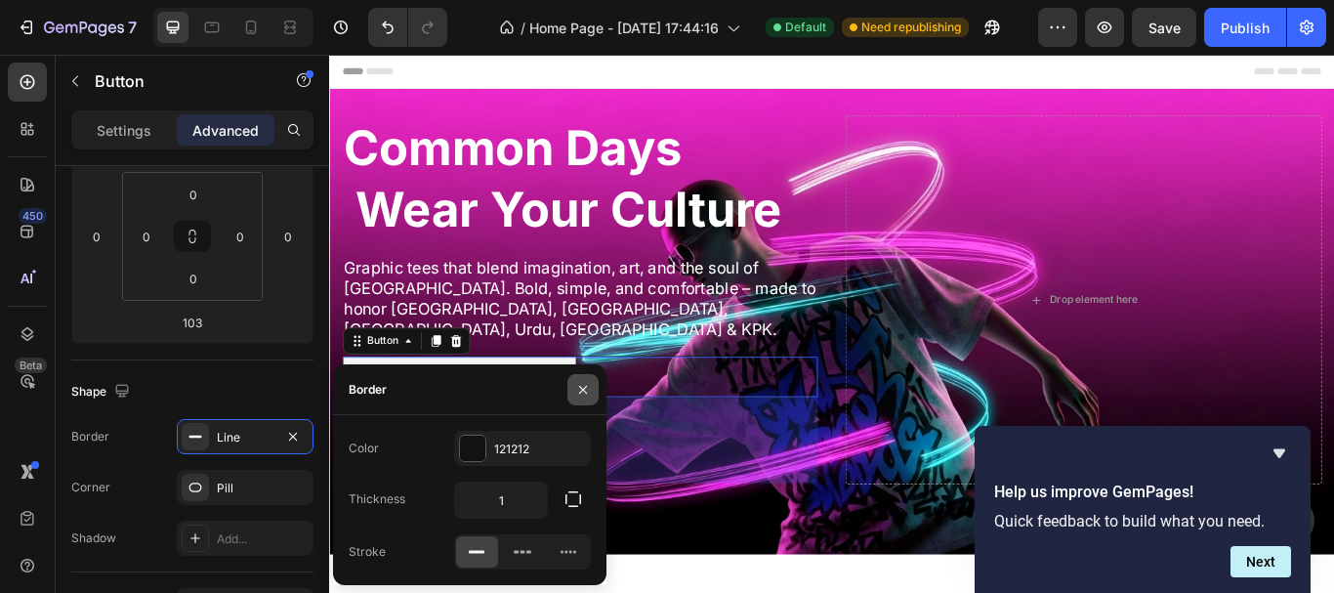
drag, startPoint x: 593, startPoint y: 389, endPoint x: 106, endPoint y: 433, distance: 488.2
click at [593, 389] on button "button" at bounding box center [582, 389] width 31 height 31
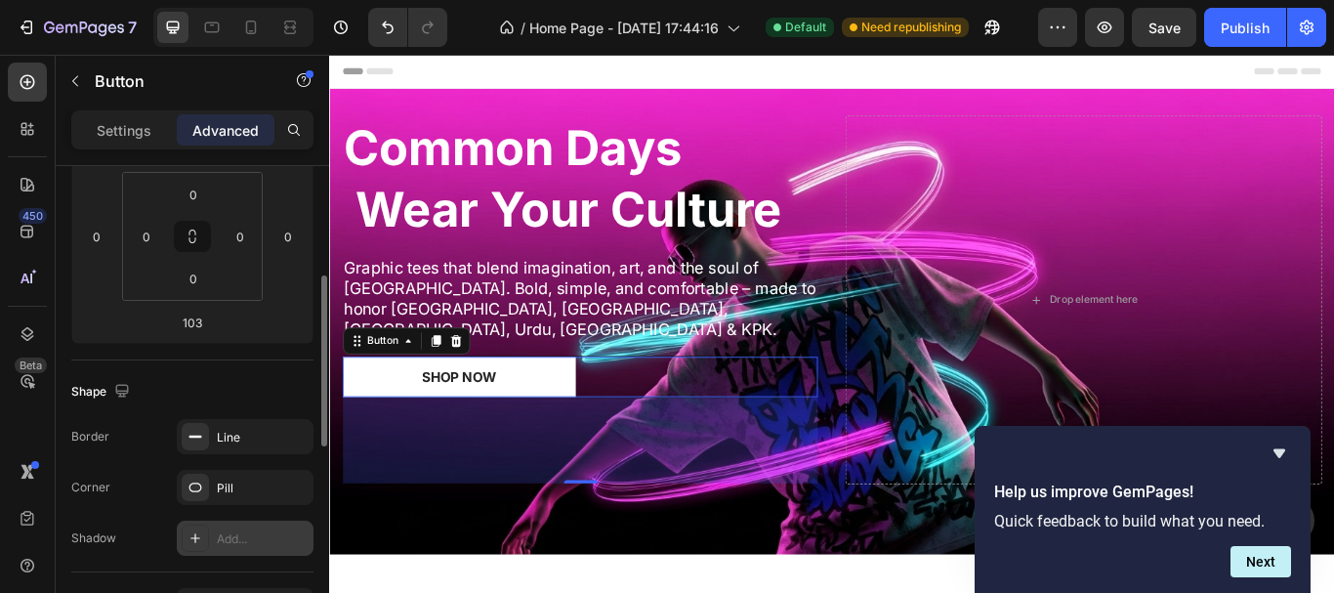
click at [197, 543] on icon at bounding box center [195, 538] width 16 height 16
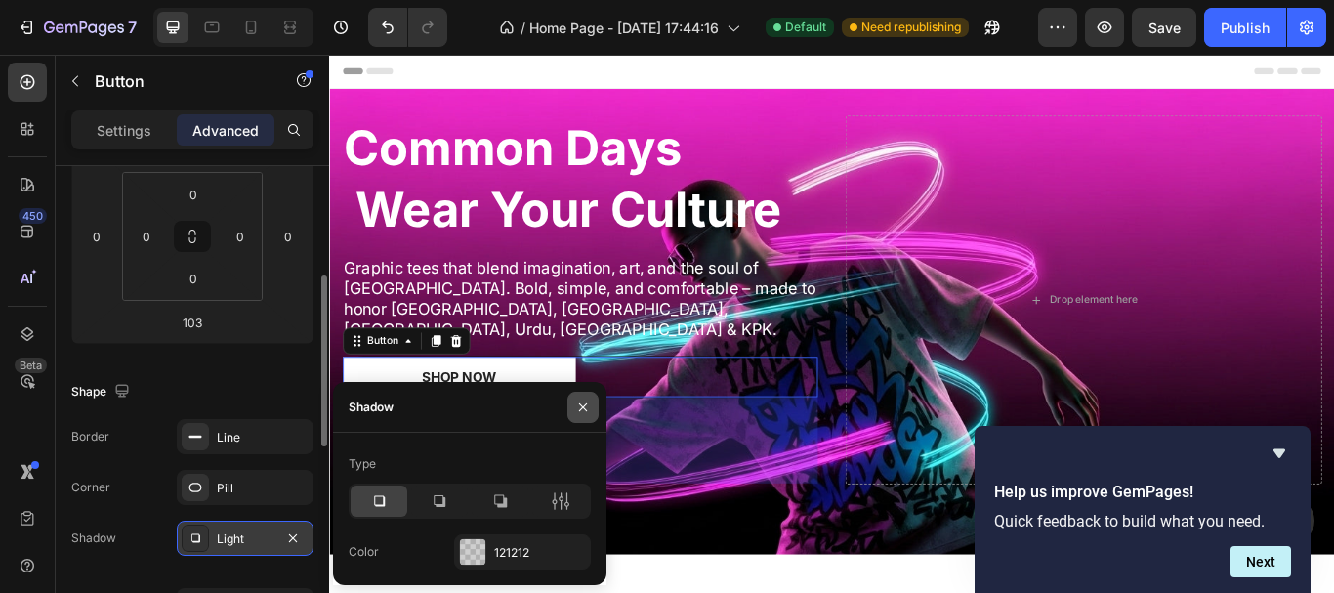
click at [578, 405] on icon "button" at bounding box center [583, 407] width 16 height 16
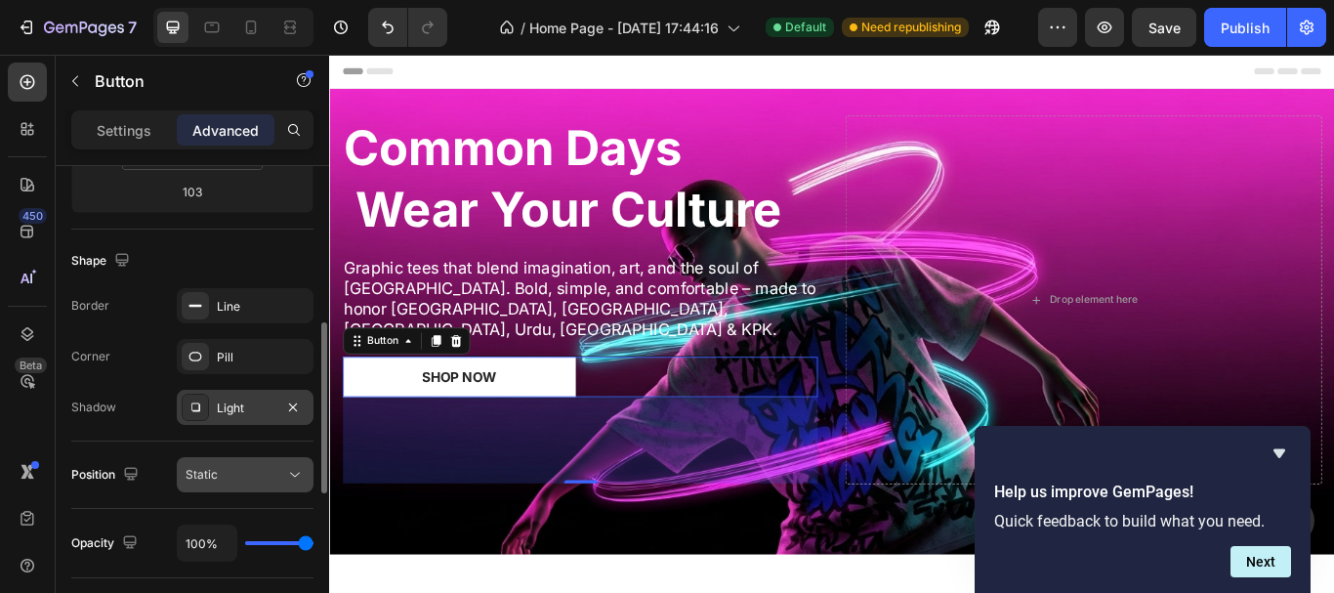
scroll to position [439, 0]
click at [278, 463] on button "Static" at bounding box center [245, 473] width 137 height 35
click at [178, 515] on div "Opacity 100%" at bounding box center [192, 542] width 242 height 69
type input "94%"
type input "94"
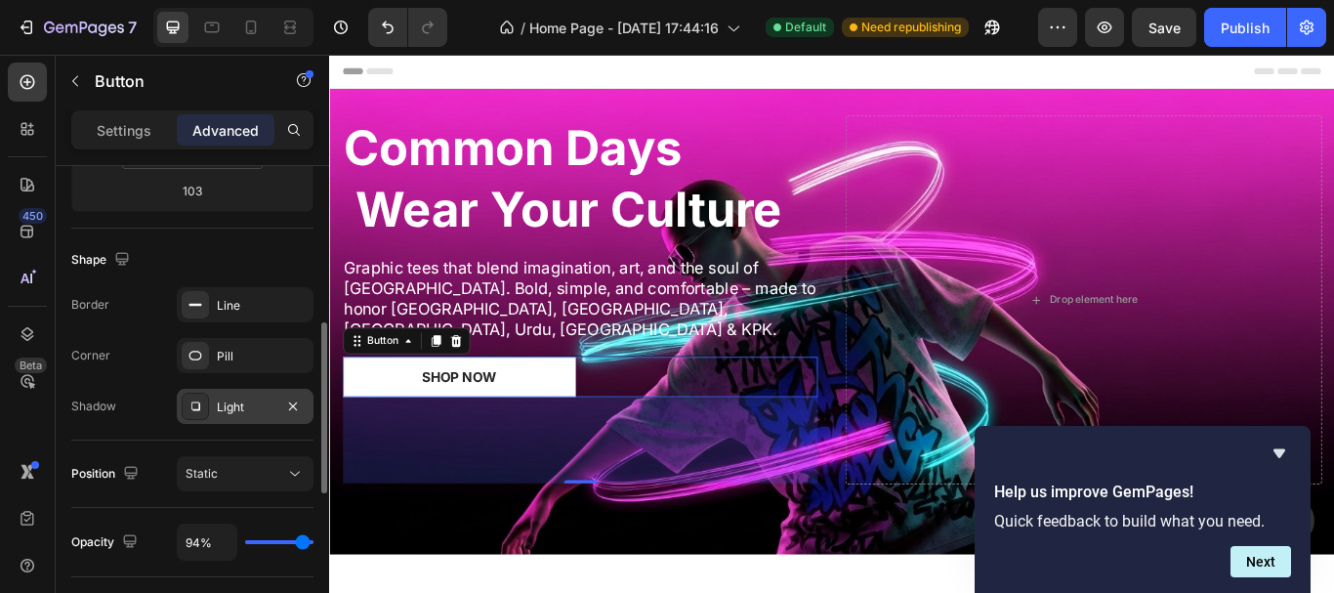
type input "83%"
type input "83"
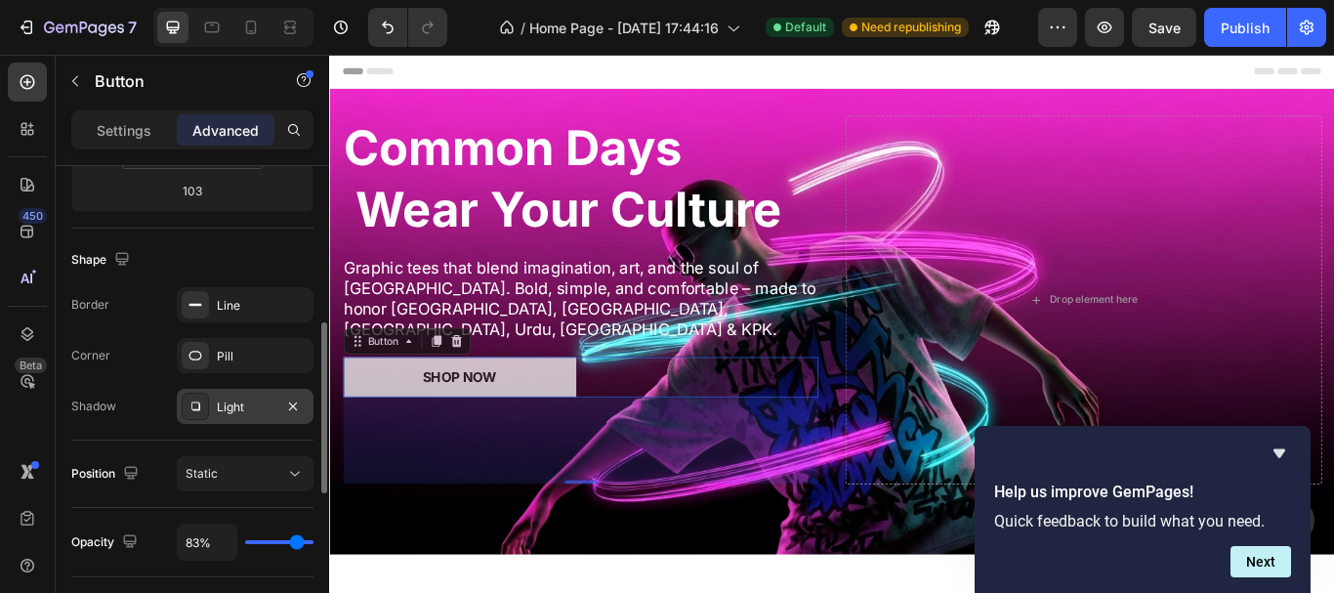
type input "74%"
type input "74"
type input "70%"
type input "70"
type input "69%"
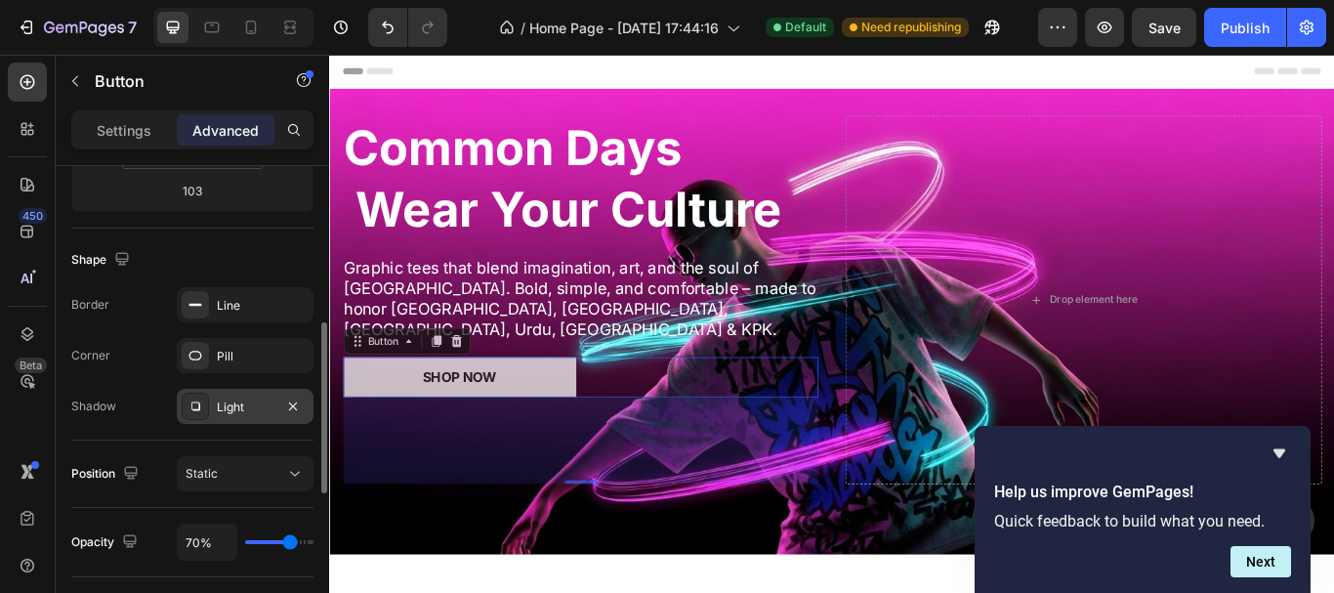
type input "69"
type input "67%"
type input "67"
type input "63%"
type input "63"
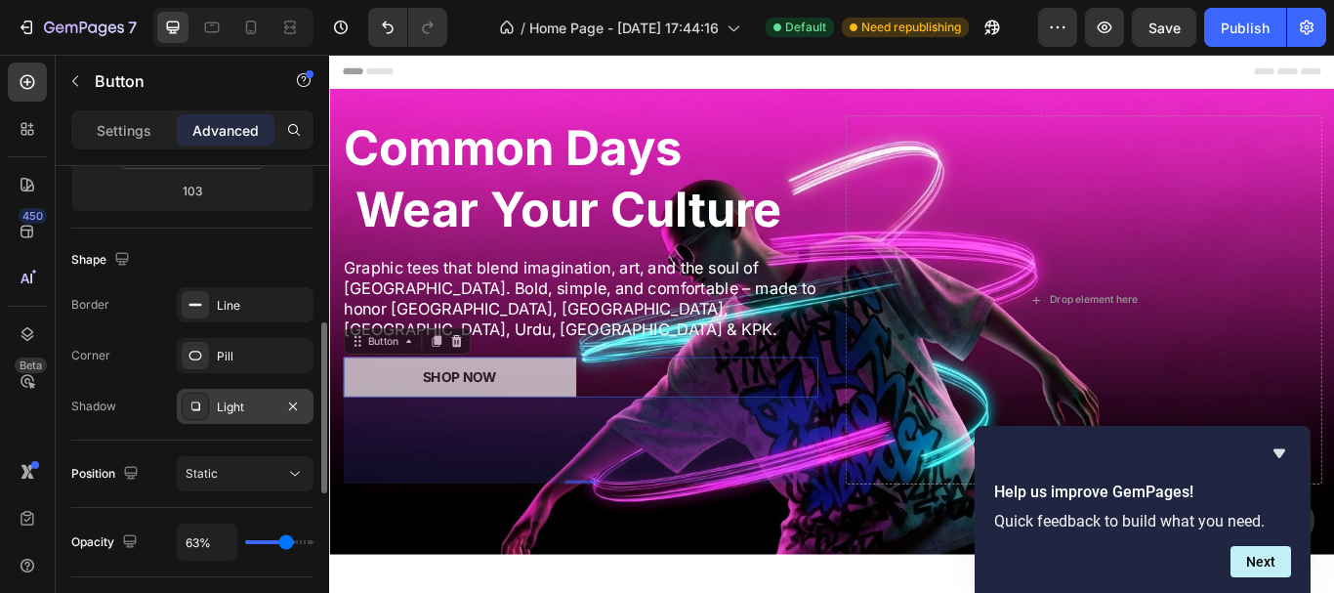
type input "59%"
type input "59"
type input "50%"
type input "50"
type input "24%"
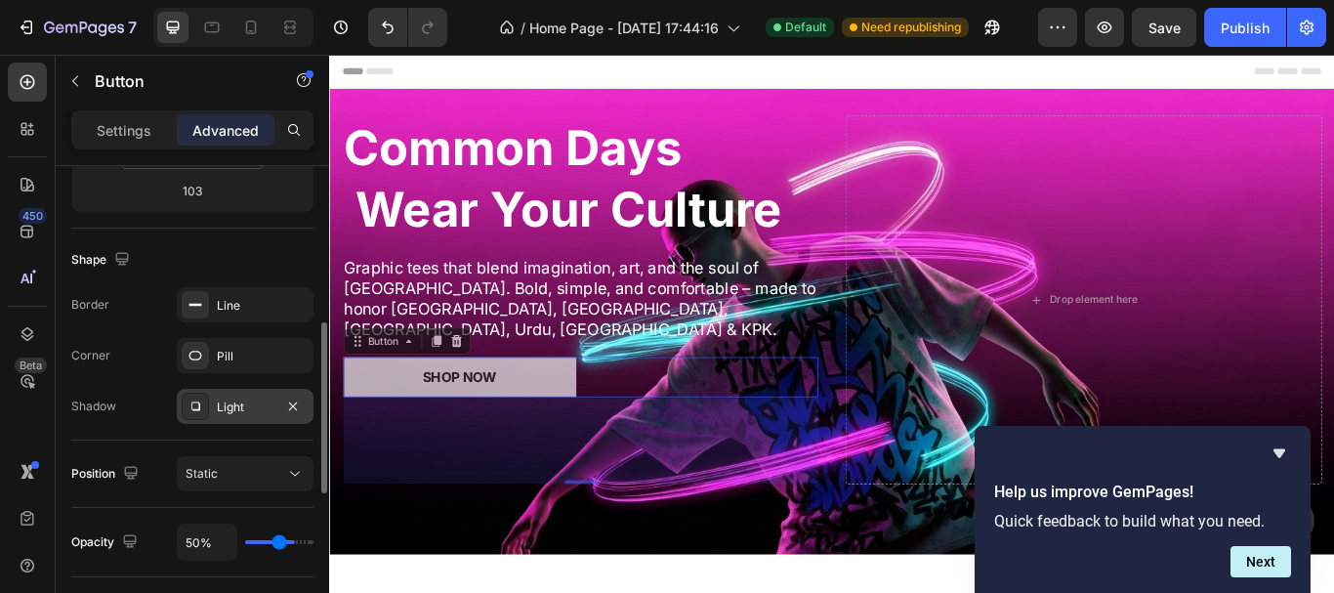
type input "24"
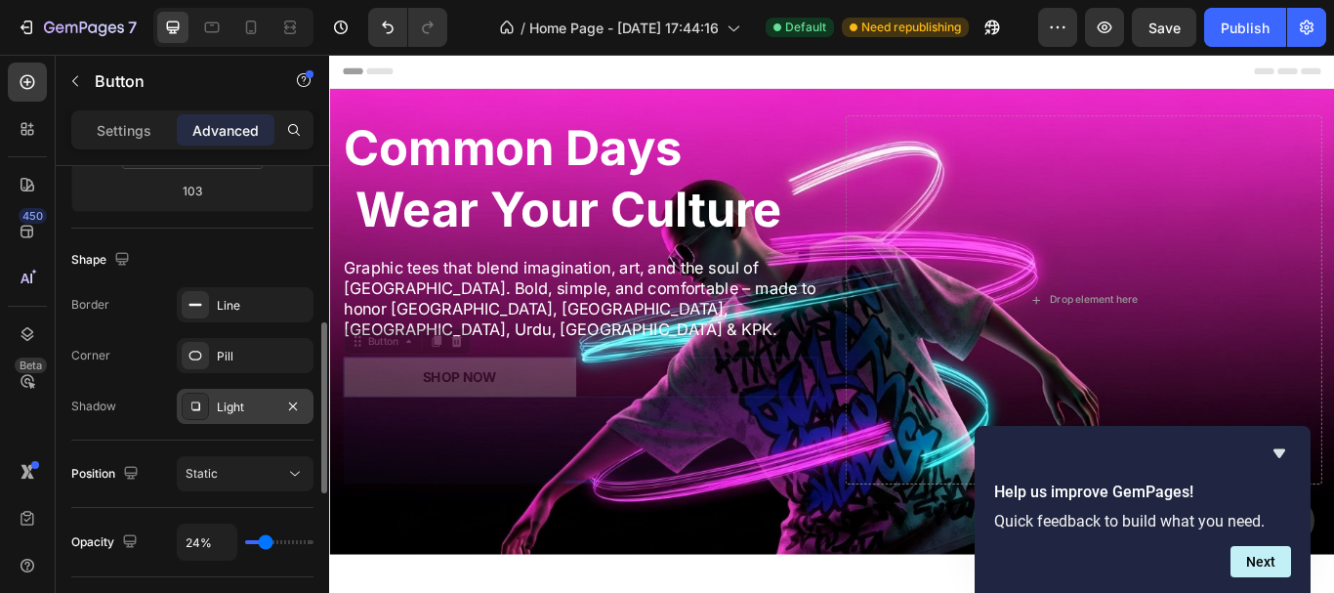
type input "20%"
type input "20"
type input "19%"
type input "19"
type input "17%"
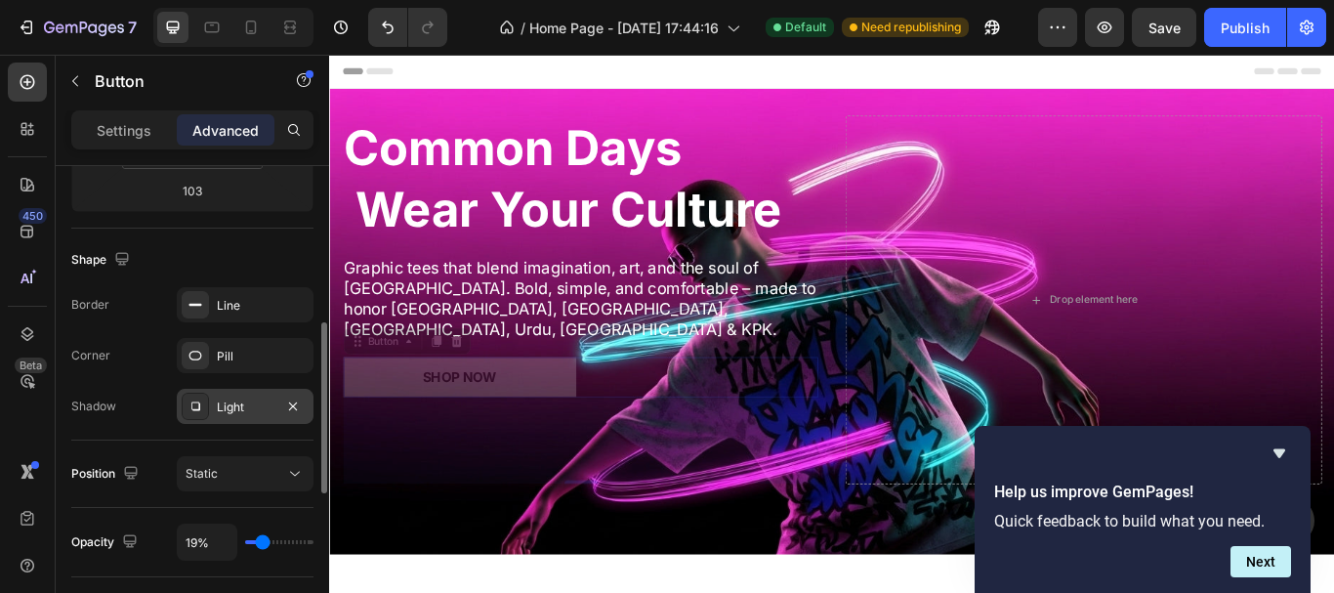
type input "17"
type input "15%"
type input "15"
type input "28%"
type input "28"
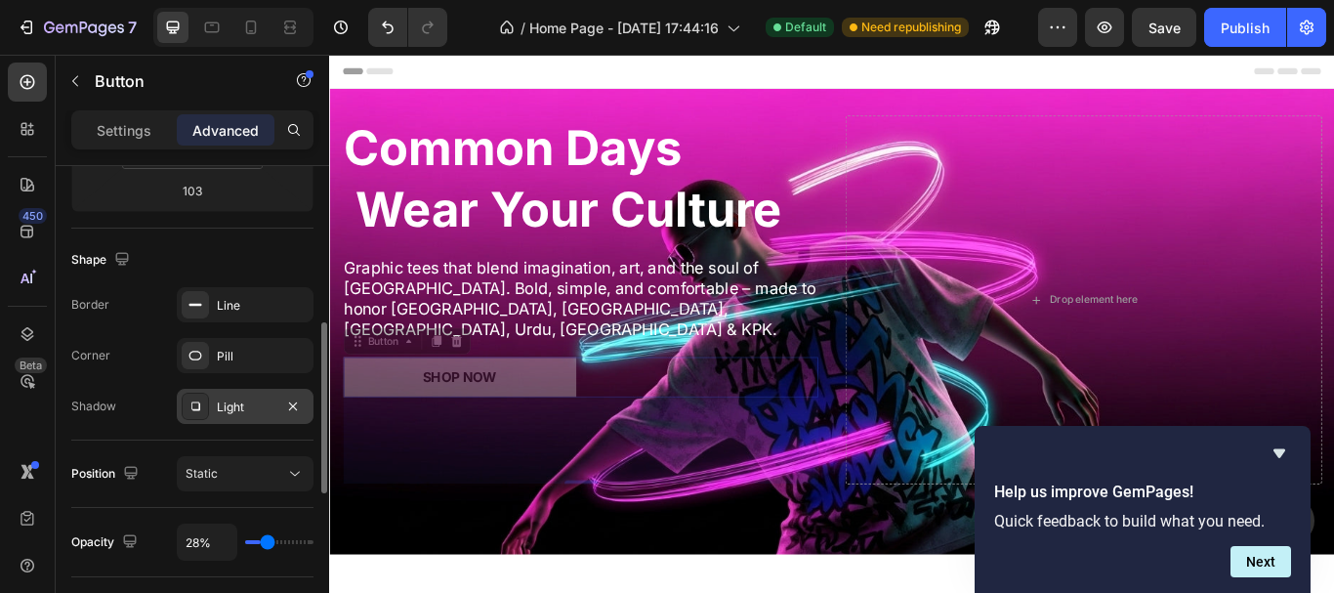
type input "30%"
type input "30"
type input "28%"
type input "28"
type input "22%"
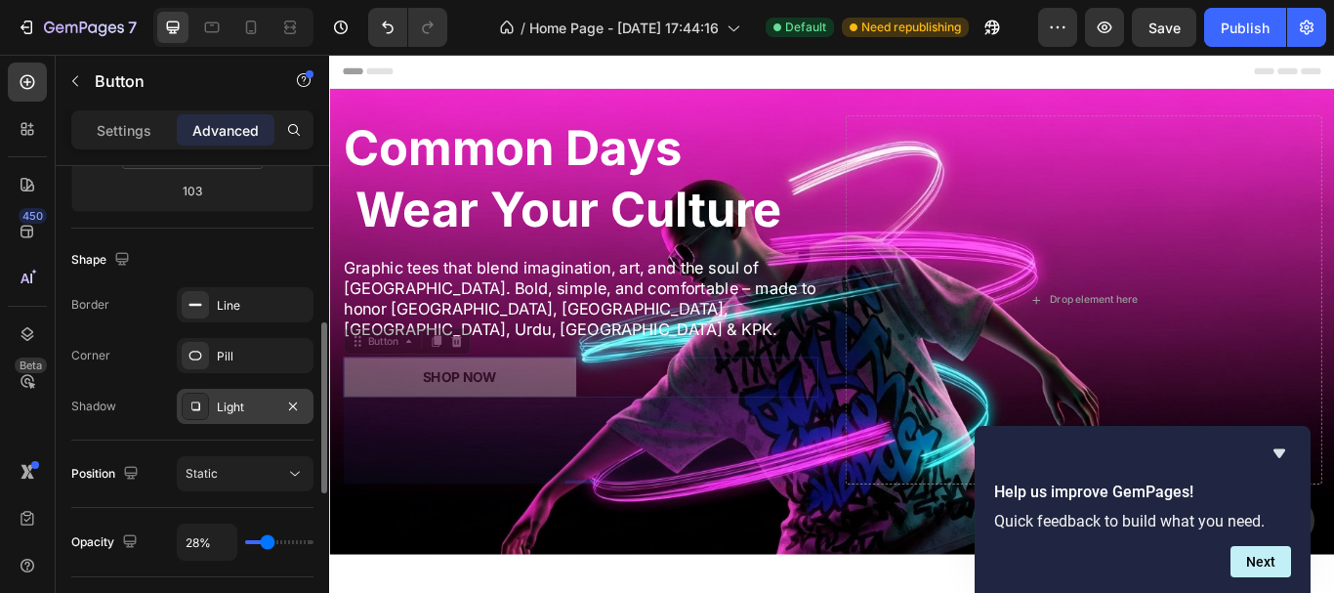
type input "22"
type input "20%"
type input "20"
type input "22%"
type input "22"
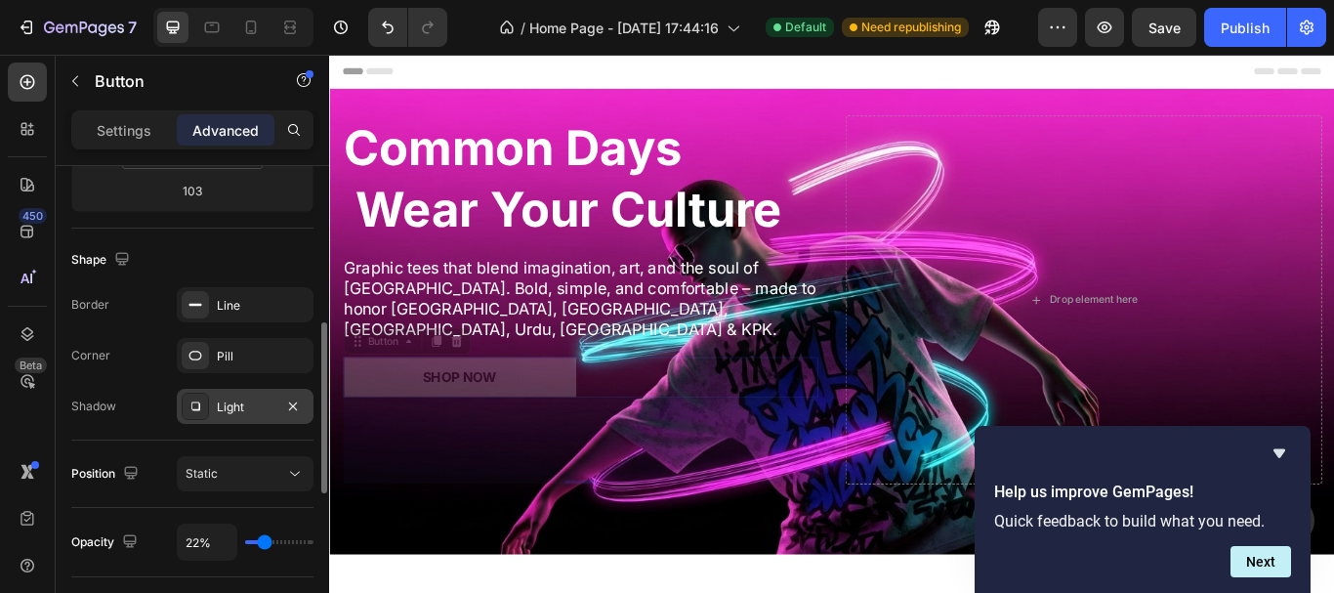
type input "26%"
type input "26"
type input "28%"
type input "28"
type input "41%"
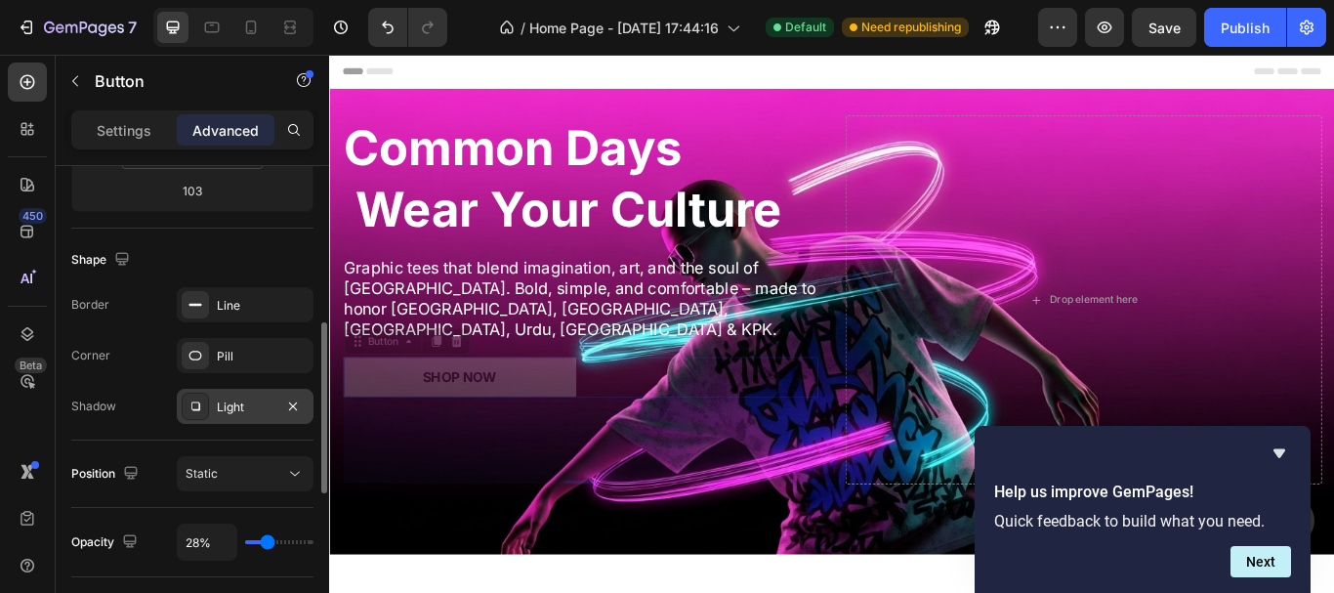
type input "41"
type input "52%"
type input "52"
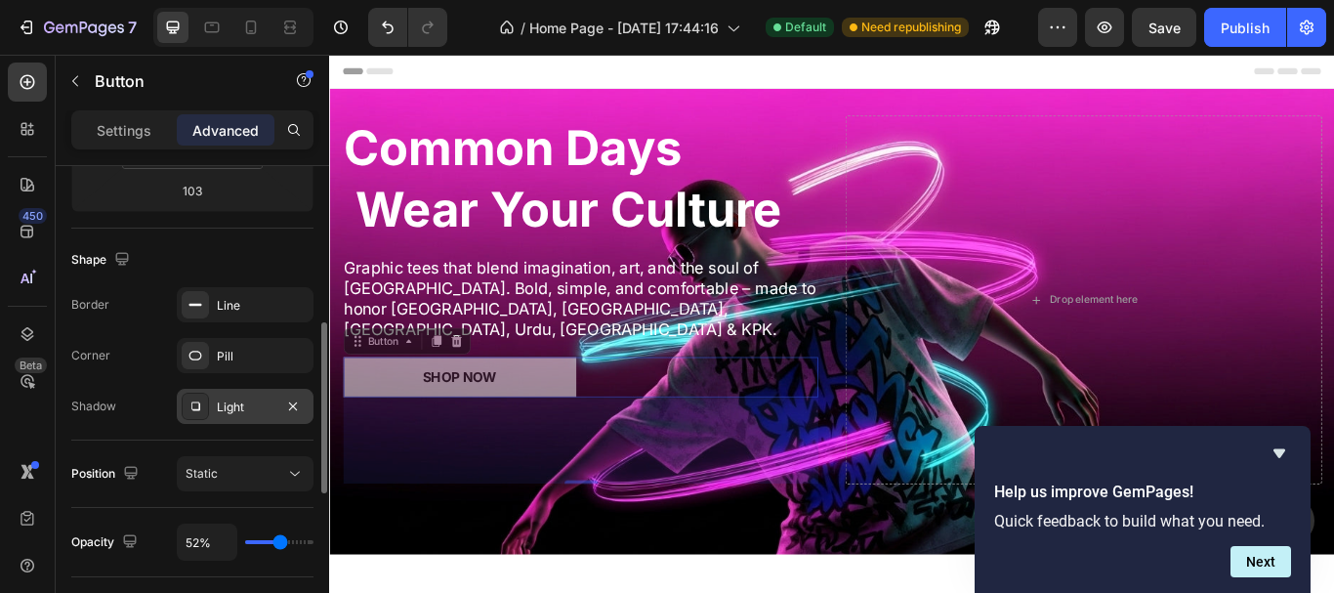
type input "54%"
type input "54"
type input "56%"
type input "56"
type input "57%"
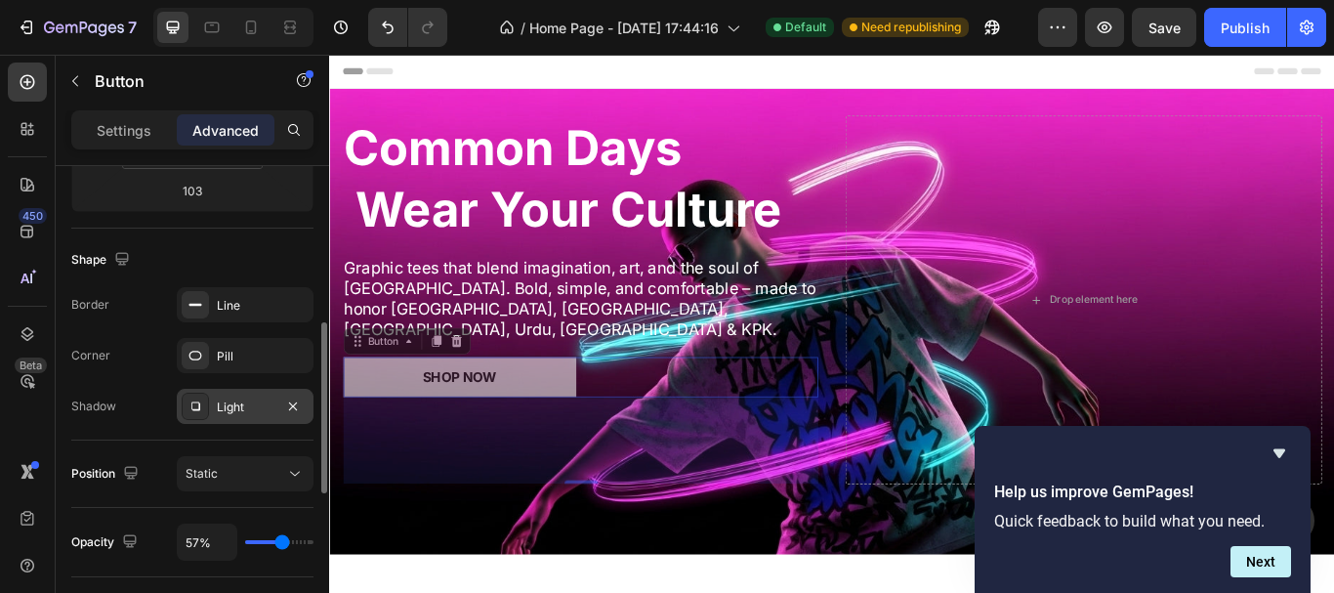
type input "57"
type input "61%"
type input "61"
type input "63%"
type input "63"
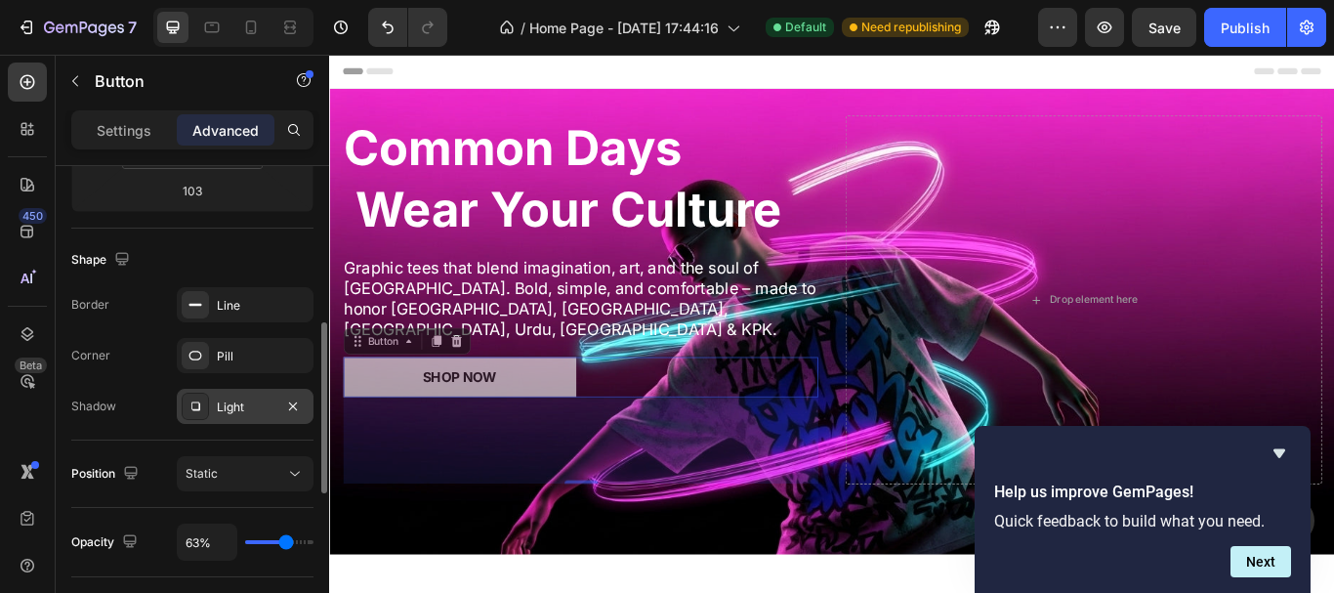
type input "65%"
type input "65"
type input "69%"
drag, startPoint x: 308, startPoint y: 543, endPoint x: 289, endPoint y: 550, distance: 20.7
type input "69"
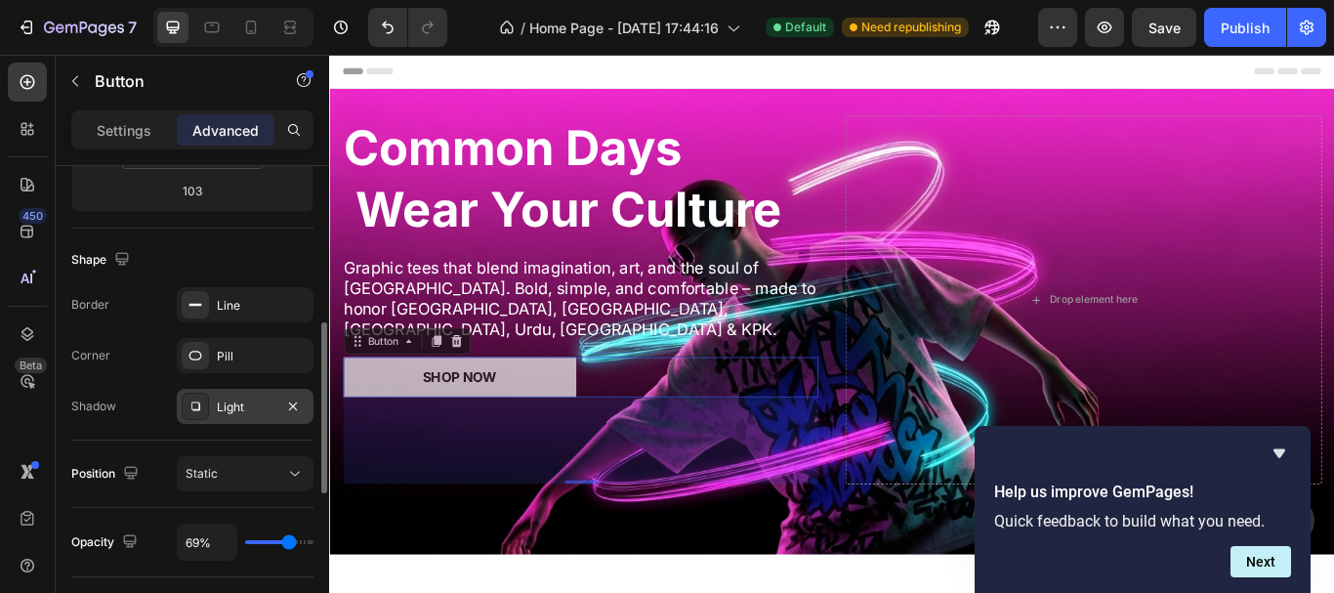
click at [289, 544] on input "range" at bounding box center [279, 542] width 68 height 4
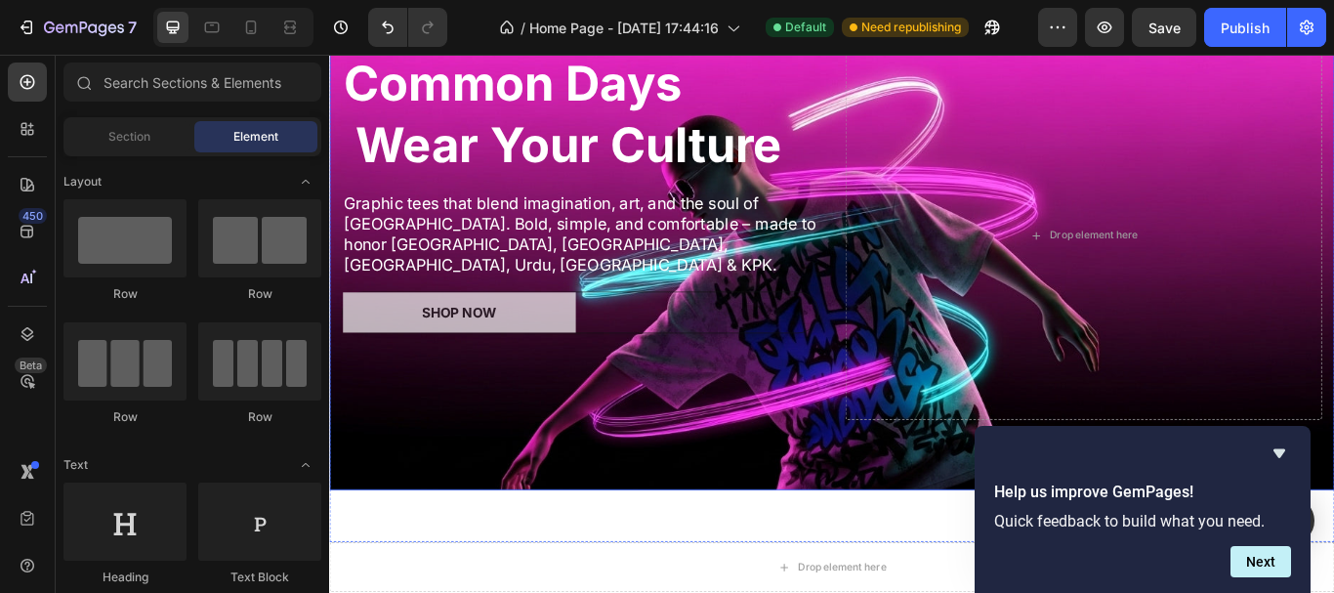
scroll to position [76, 0]
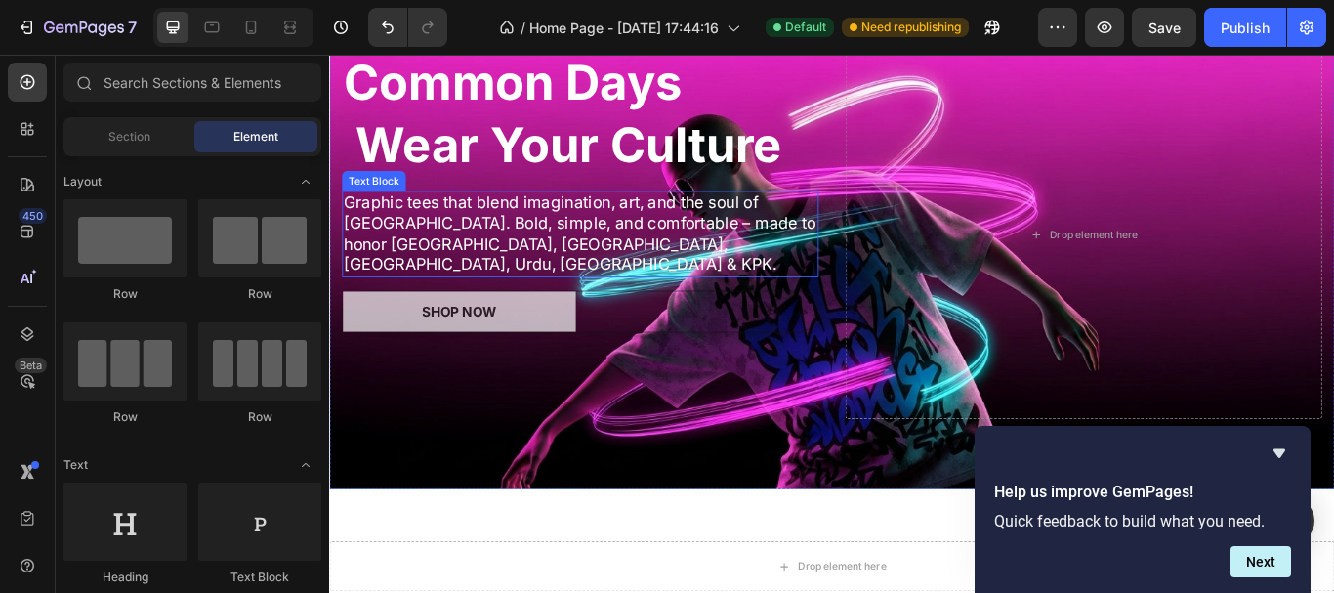
click at [720, 256] on p "Graphic tees that blend imagination, art, and the soul of [GEOGRAPHIC_DATA]. Bo…" at bounding box center [622, 264] width 552 height 97
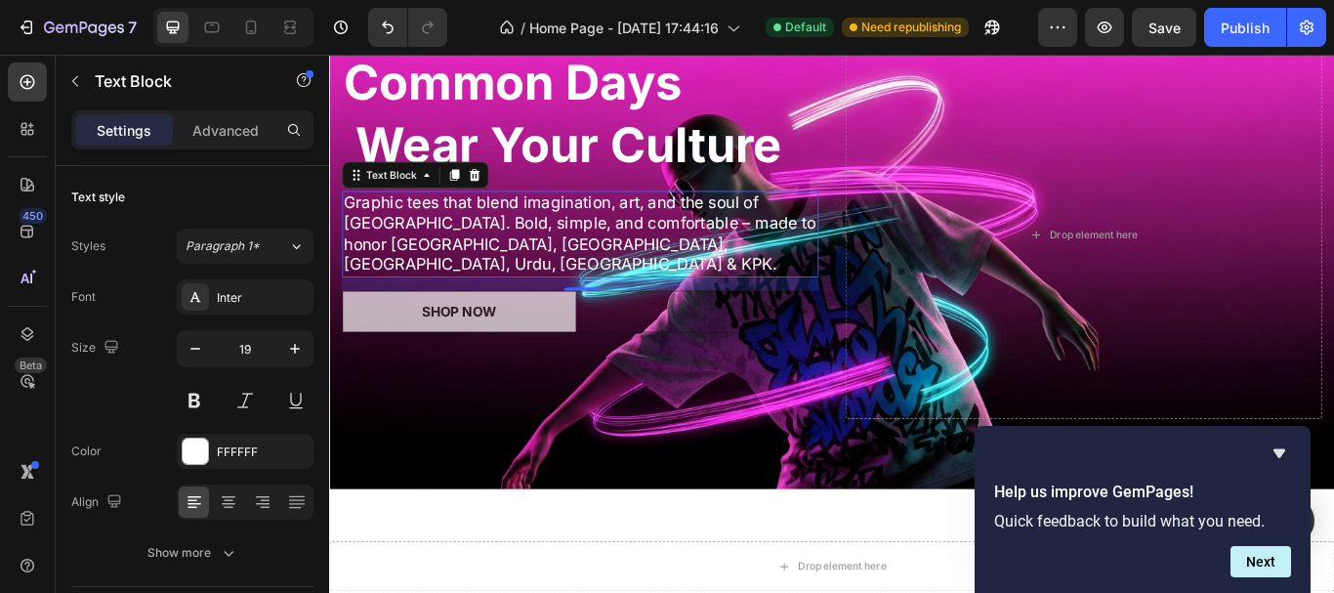
scroll to position [77, 0]
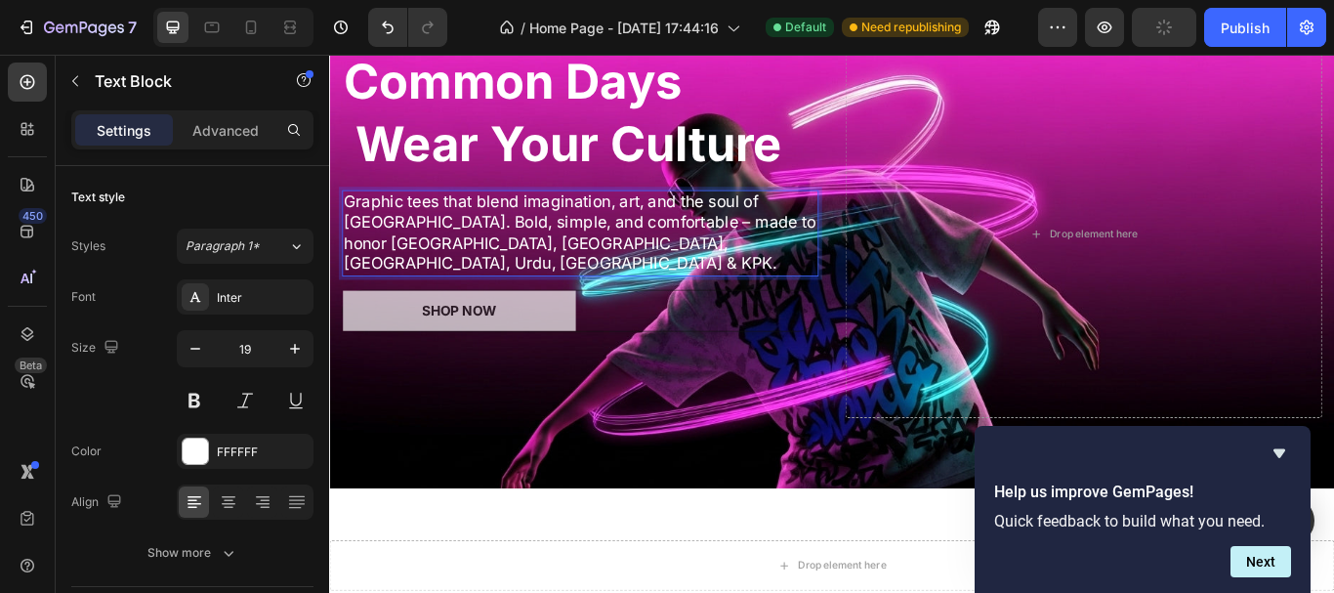
click at [720, 256] on p "Graphic tees that blend imagination, art, and the soul of [GEOGRAPHIC_DATA]. Bo…" at bounding box center [622, 263] width 552 height 97
click at [275, 244] on div "Paragraph 1*" at bounding box center [236, 246] width 103 height 18
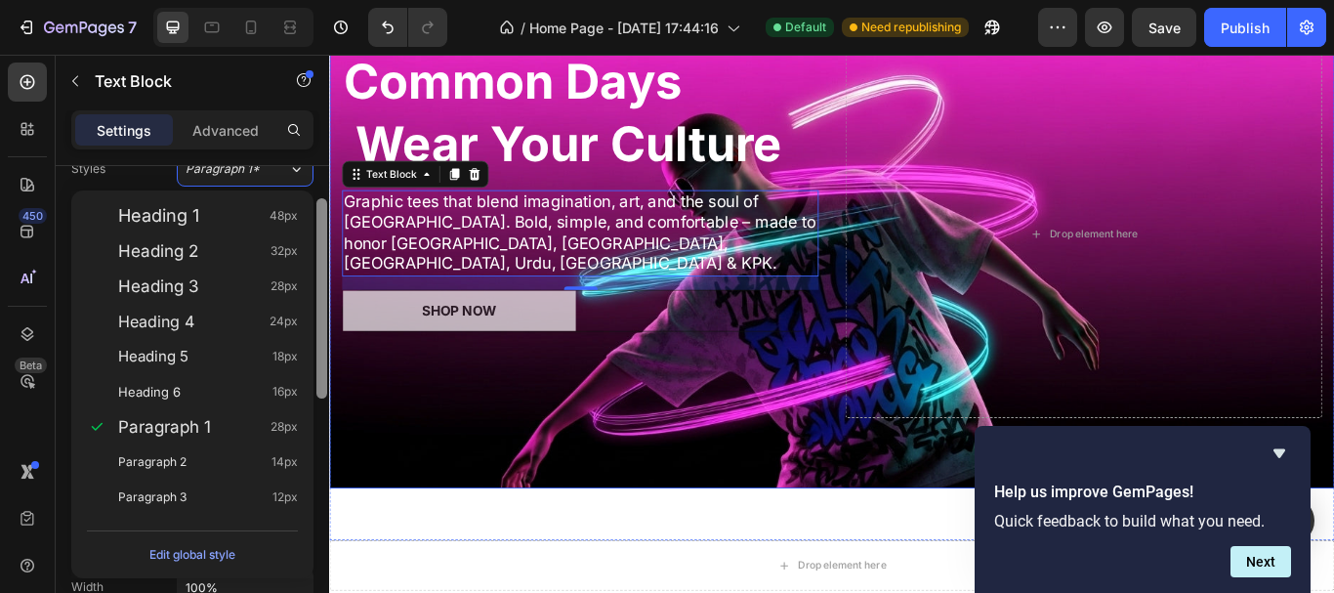
drag, startPoint x: 650, startPoint y: 280, endPoint x: 332, endPoint y: 271, distance: 318.4
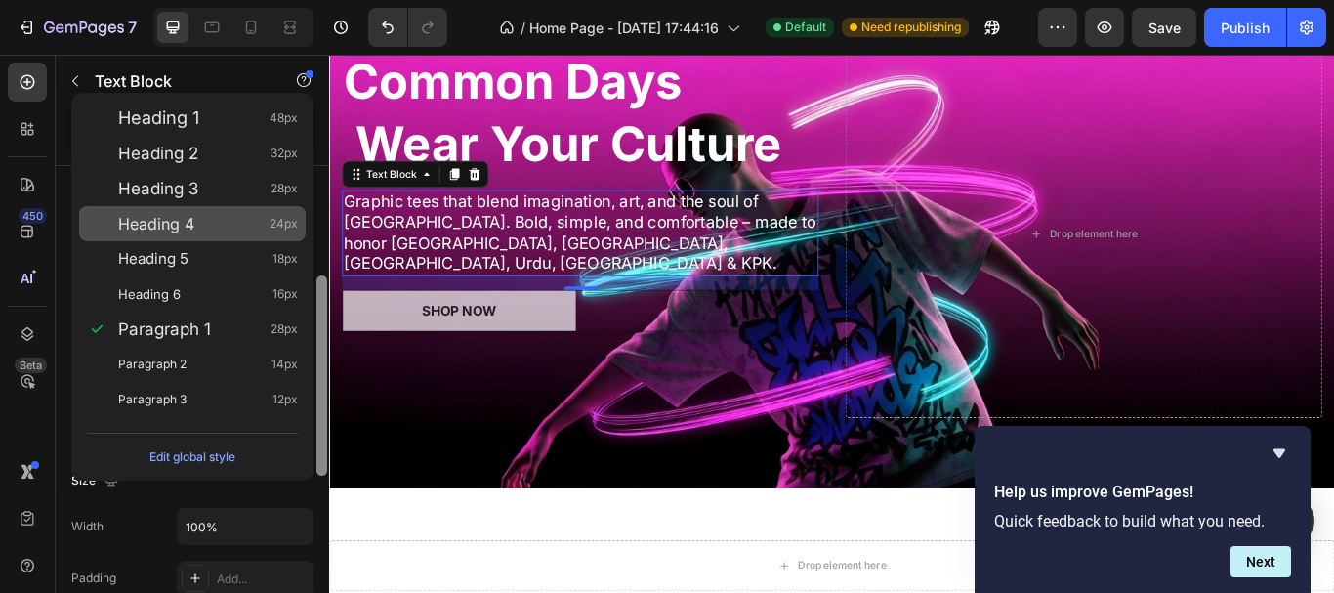
scroll to position [121, 0]
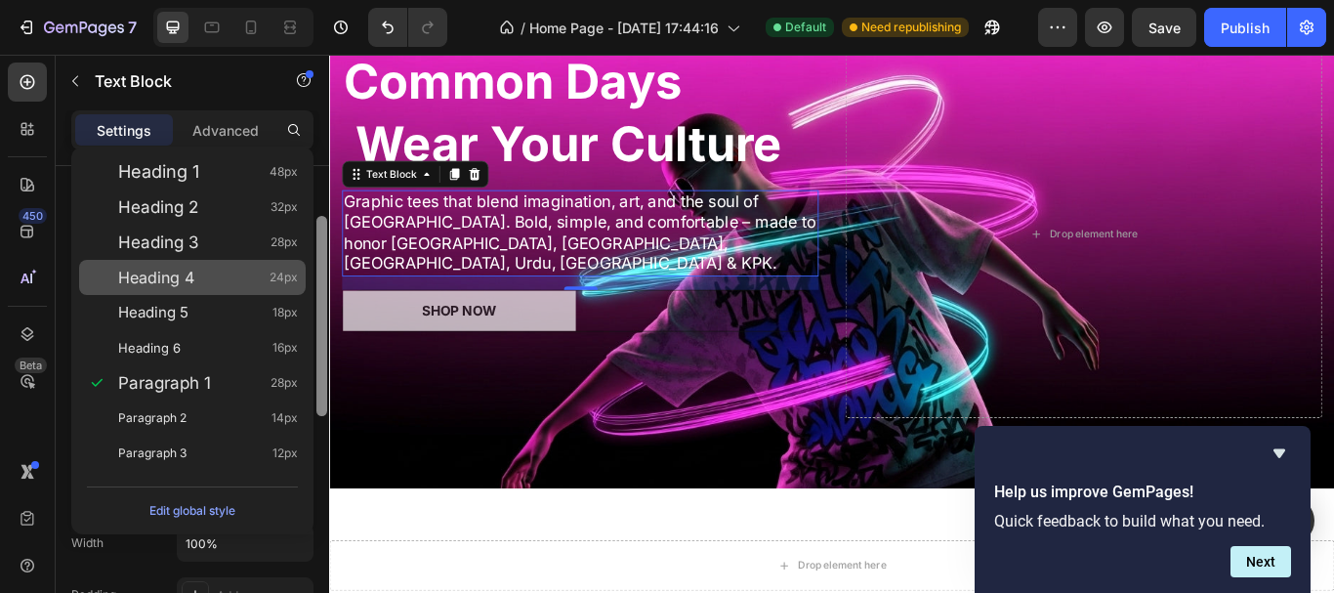
click at [226, 269] on div "Heading 4 24px" at bounding box center [208, 277] width 180 height 20
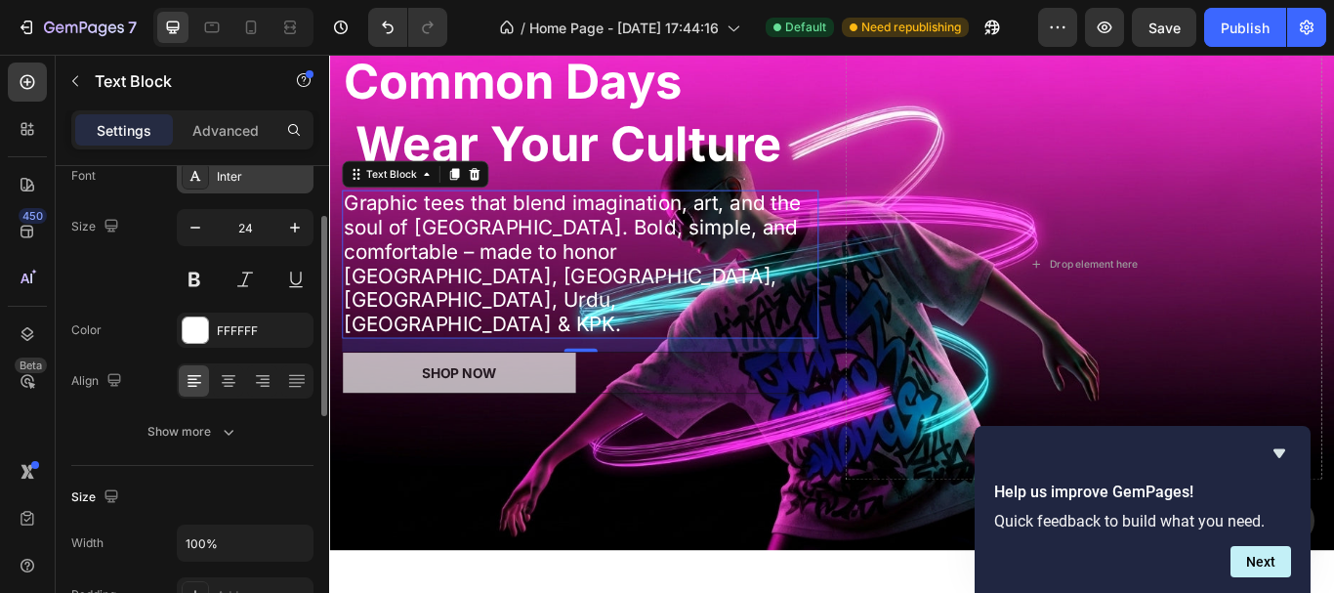
click at [256, 181] on div "Inter" at bounding box center [263, 177] width 92 height 18
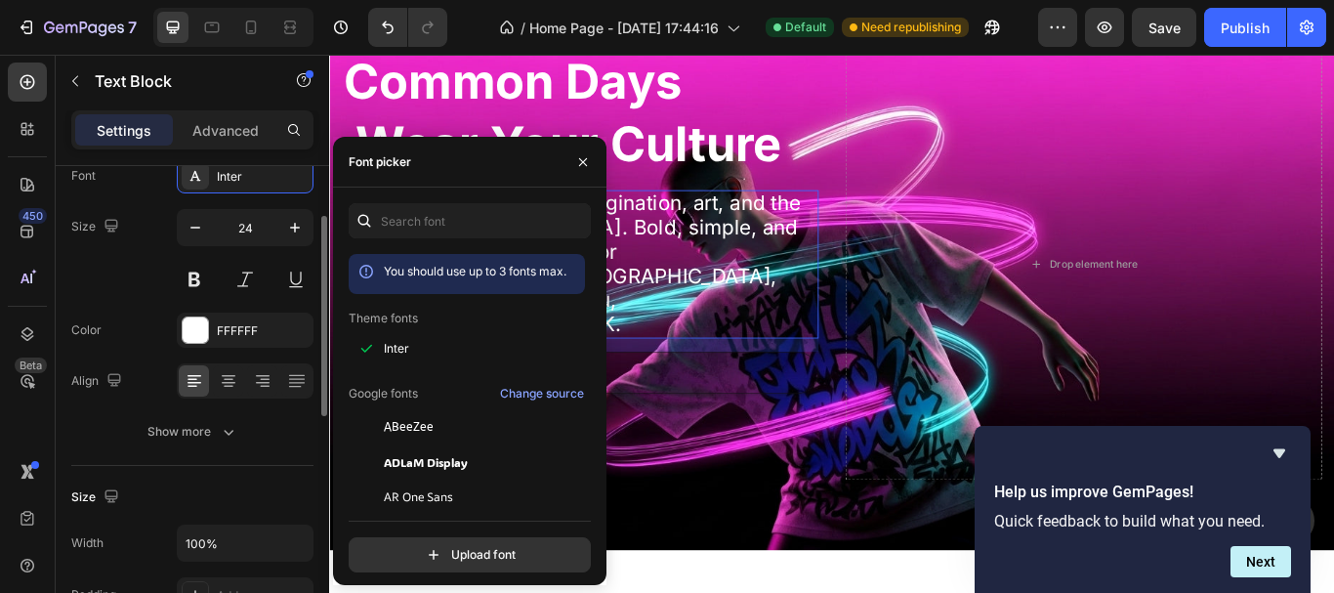
click at [128, 209] on div "Size 24" at bounding box center [192, 253] width 242 height 88
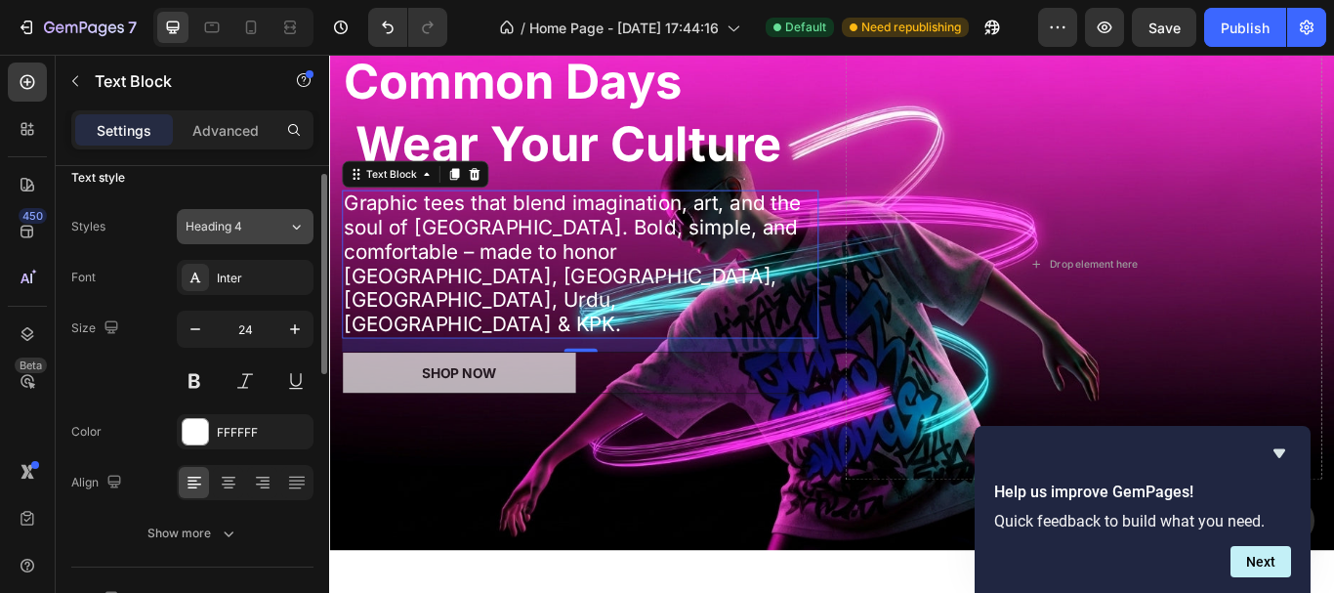
scroll to position [18, 0]
click at [229, 230] on span "Heading 4" at bounding box center [213, 229] width 57 height 18
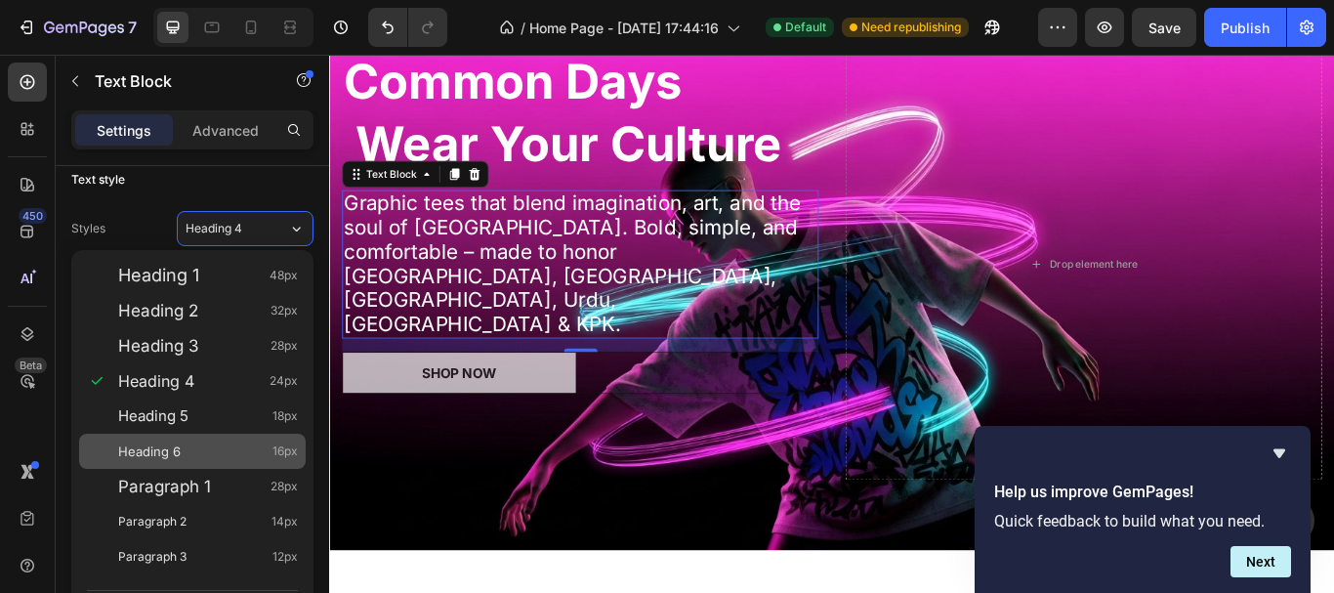
click at [188, 444] on div "Heading 6 16px" at bounding box center [208, 451] width 180 height 20
type input "16"
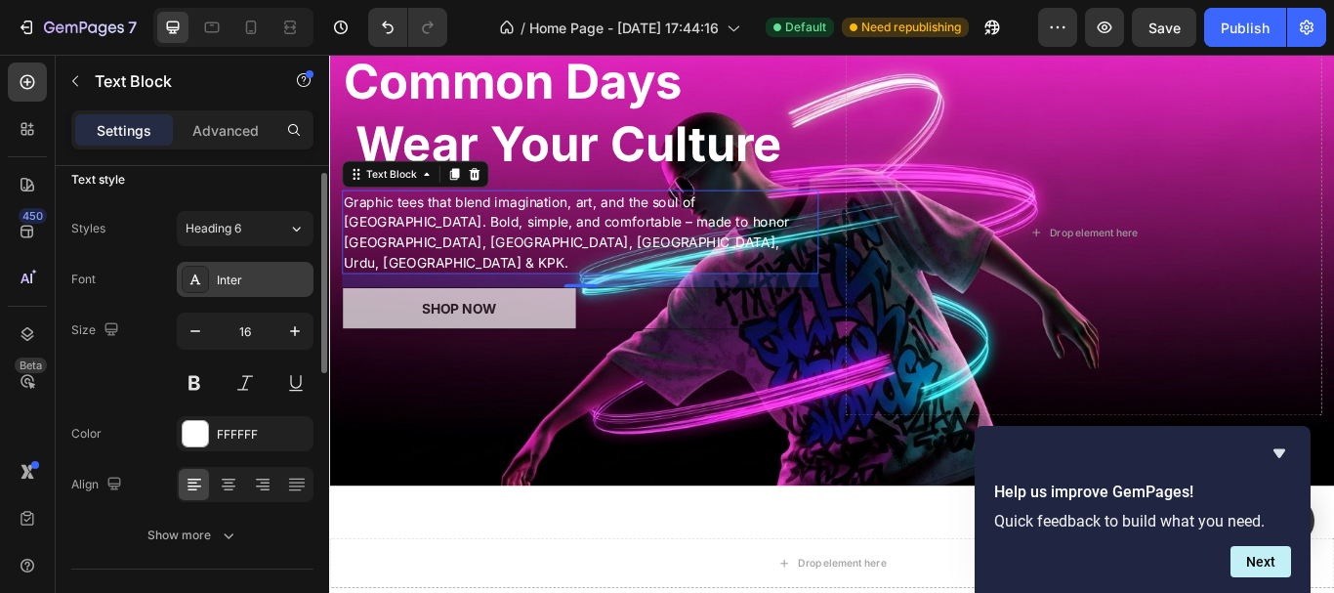
click at [226, 283] on div "Inter" at bounding box center [263, 280] width 92 height 18
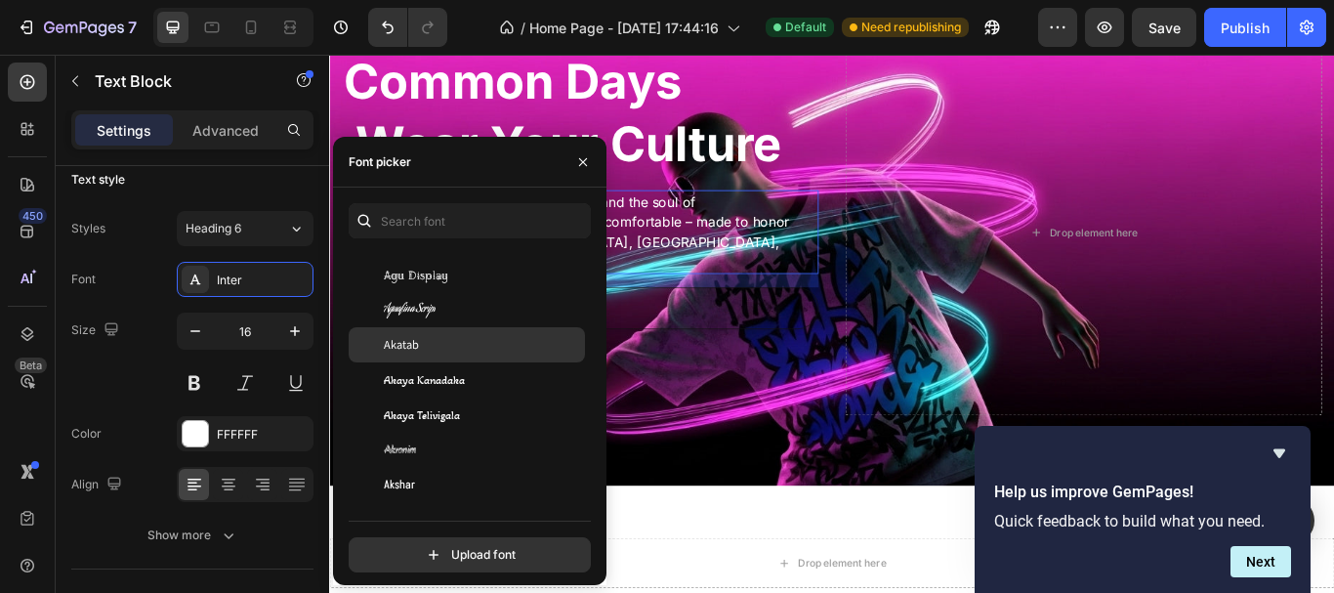
scroll to position [741, 0]
click at [428, 340] on div "Akatab" at bounding box center [482, 344] width 197 height 18
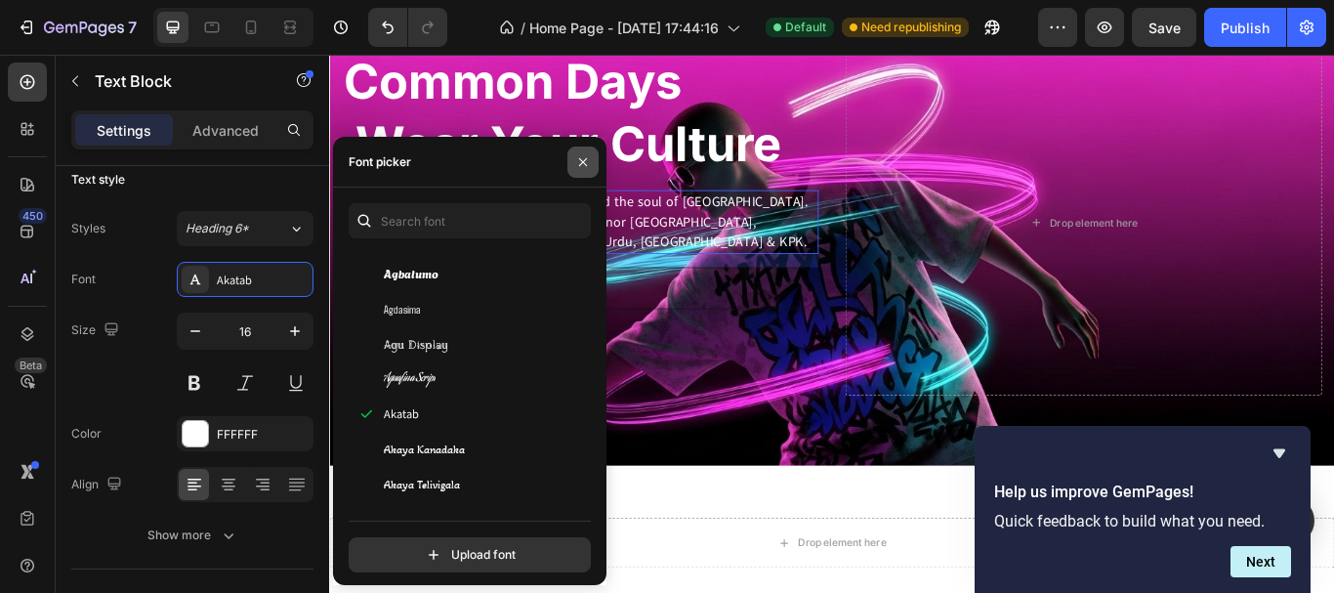
click at [585, 169] on icon "button" at bounding box center [583, 162] width 16 height 16
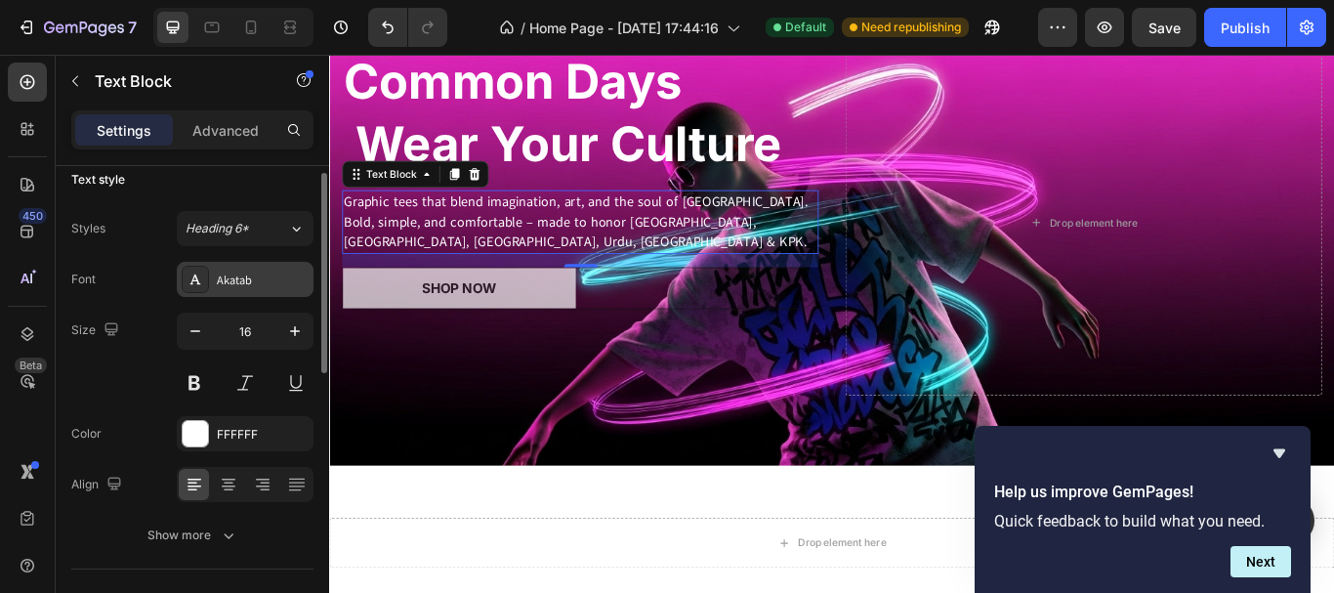
click at [253, 287] on div "Akatab" at bounding box center [263, 280] width 92 height 18
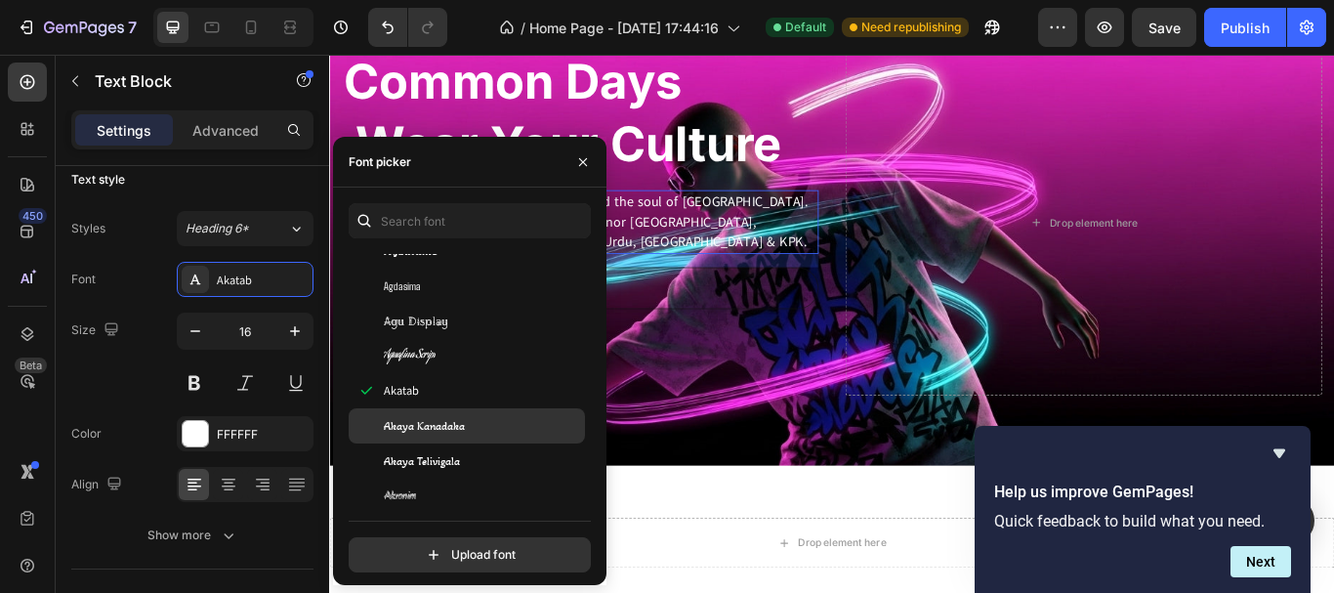
scroll to position [776, 0]
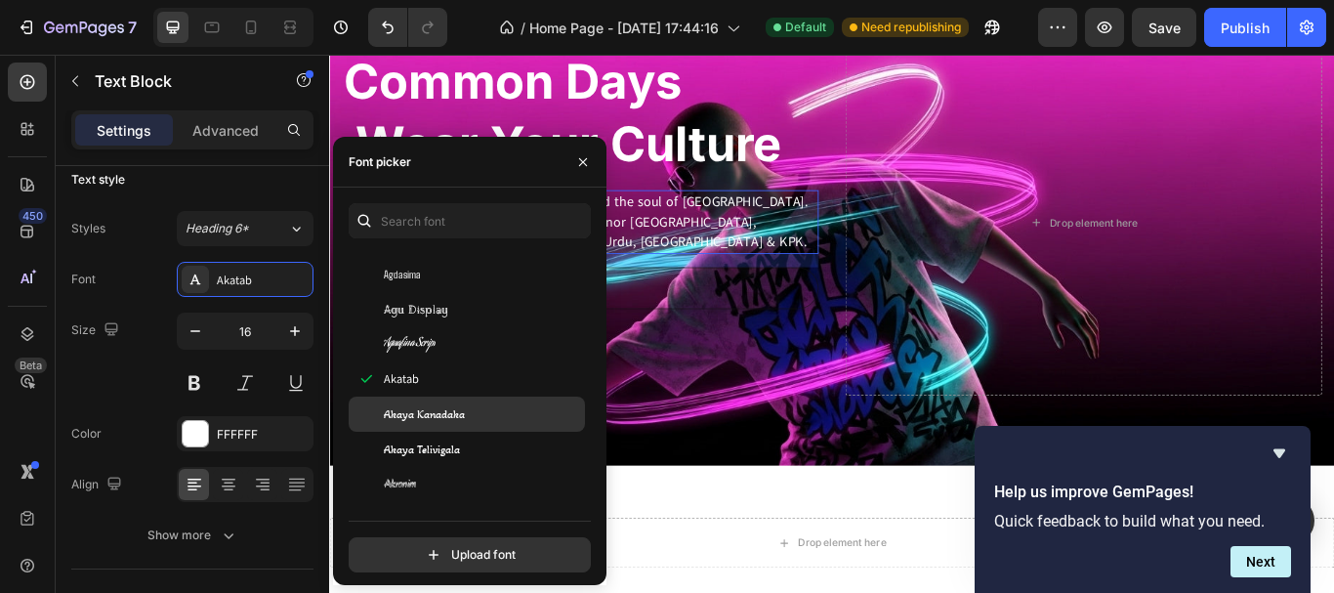
click at [474, 415] on div "Akaya Kanadaka" at bounding box center [482, 414] width 197 height 18
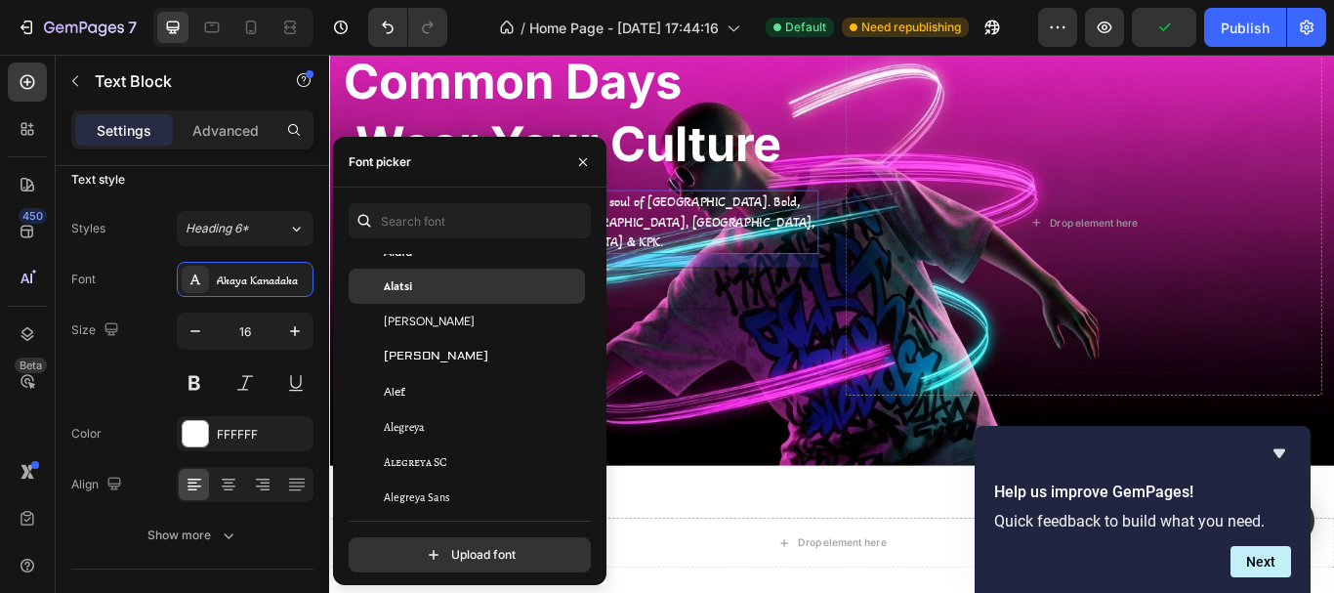
scroll to position [1186, 0]
click at [434, 289] on div "Alatsi" at bounding box center [482, 285] width 197 height 18
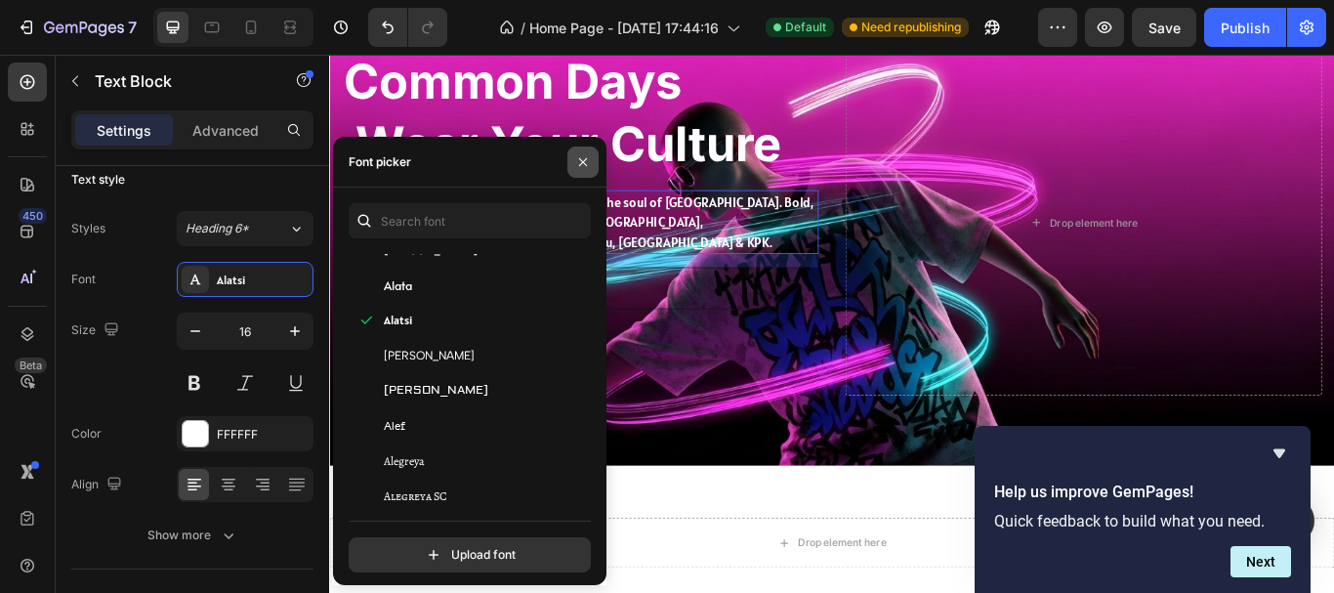
click at [588, 152] on button "button" at bounding box center [582, 161] width 31 height 31
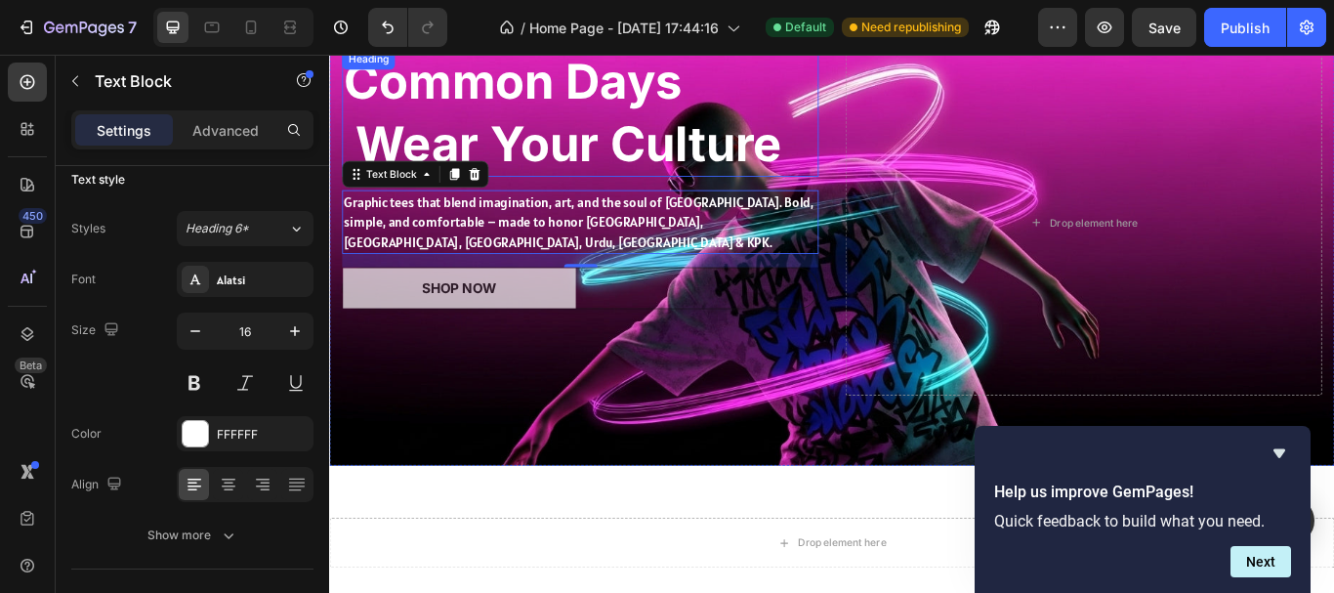
click at [564, 119] on p "Common Days Wear Your Culture" at bounding box center [622, 123] width 552 height 144
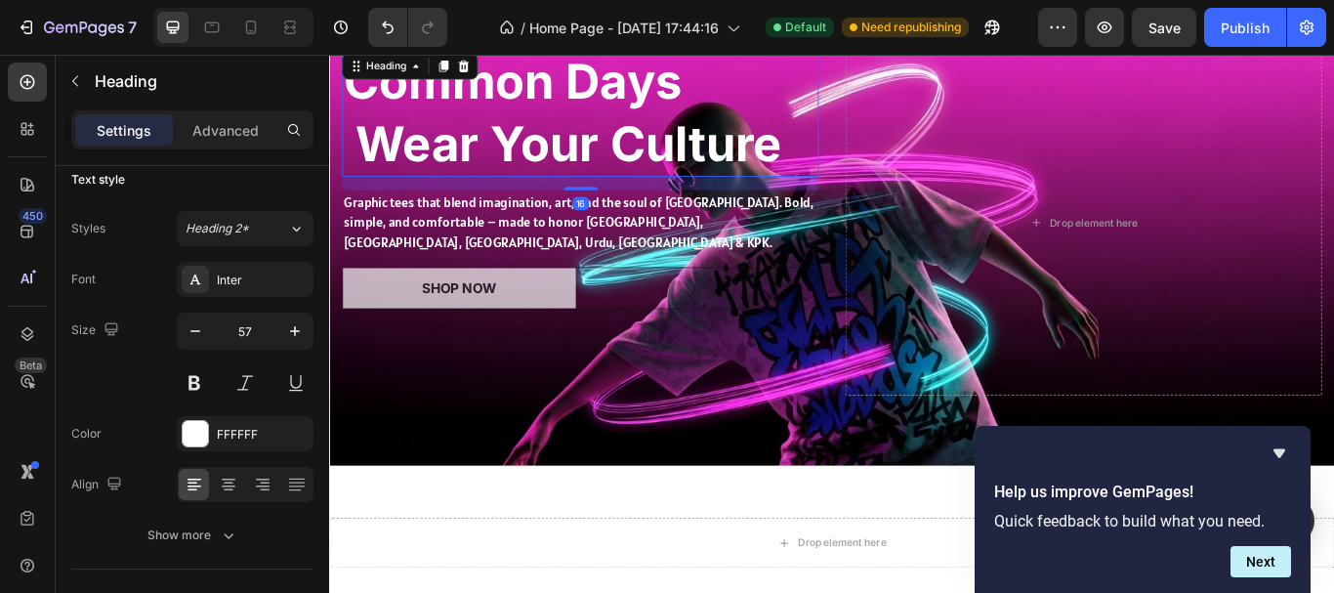
scroll to position [0, 0]
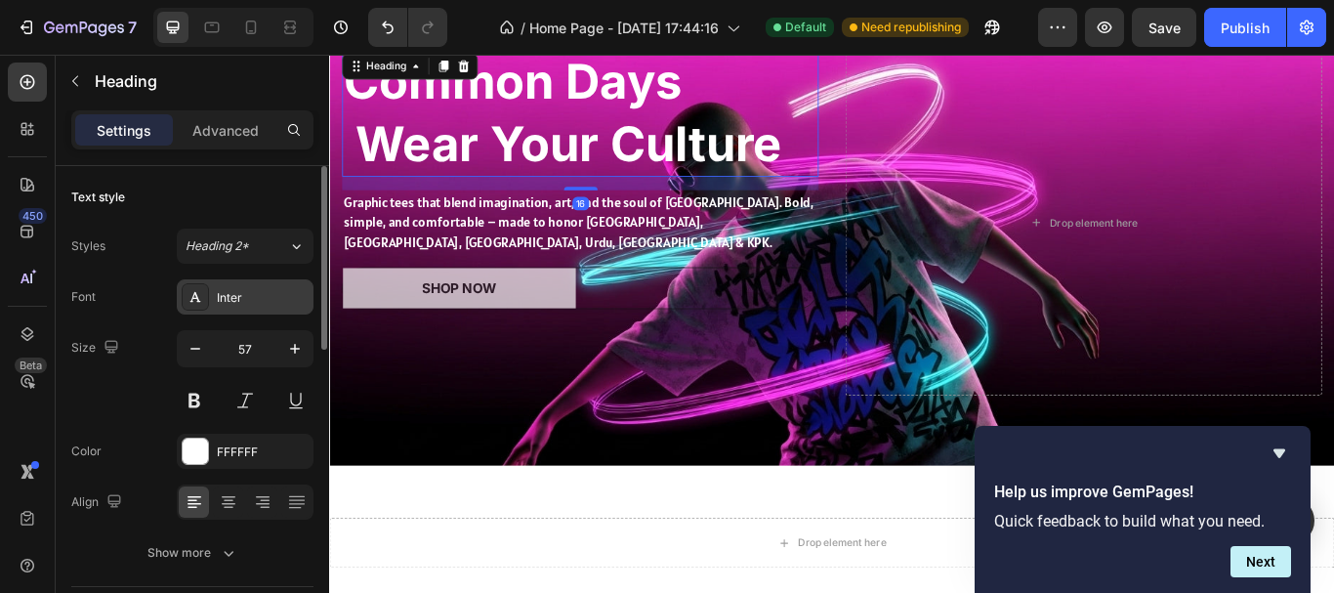
click at [255, 298] on div "Inter" at bounding box center [263, 298] width 92 height 18
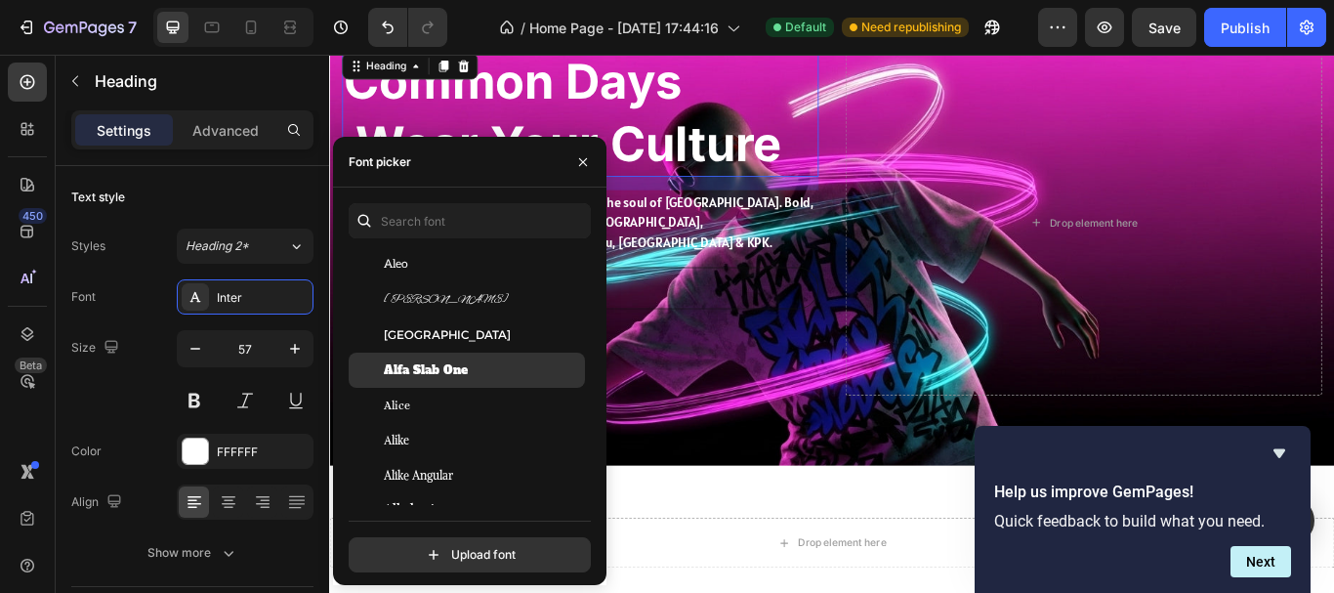
scroll to position [1524, 0]
click at [453, 364] on span "Alfa Slab One" at bounding box center [426, 369] width 84 height 18
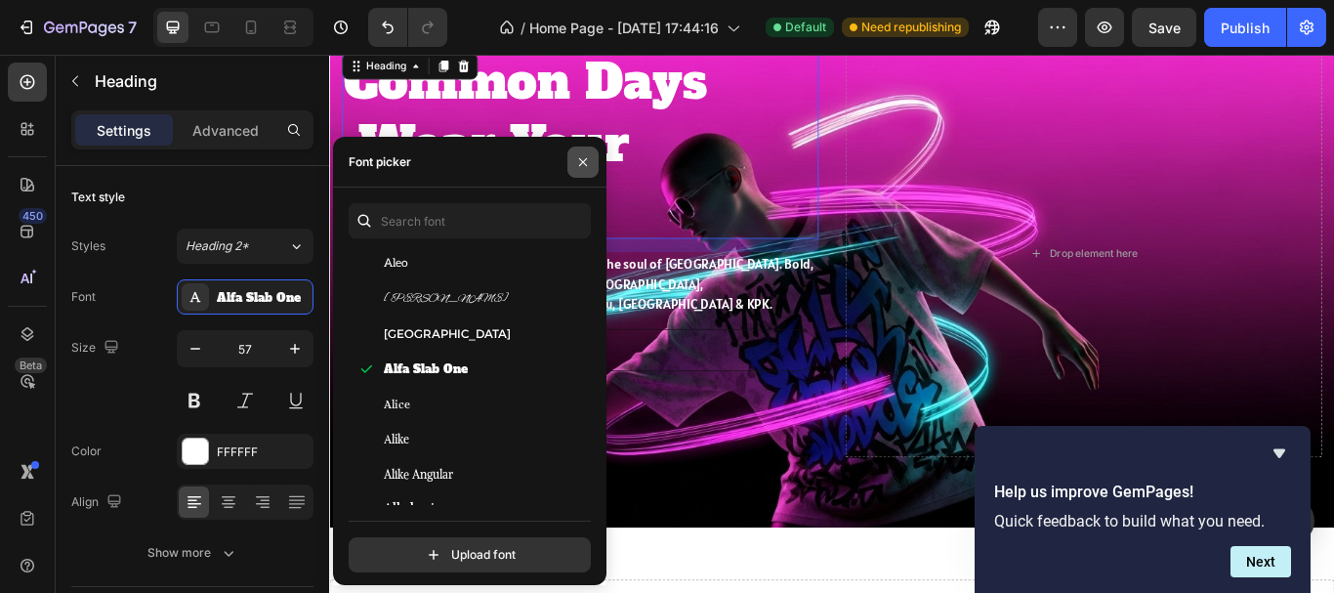
click at [576, 165] on icon "button" at bounding box center [583, 162] width 16 height 16
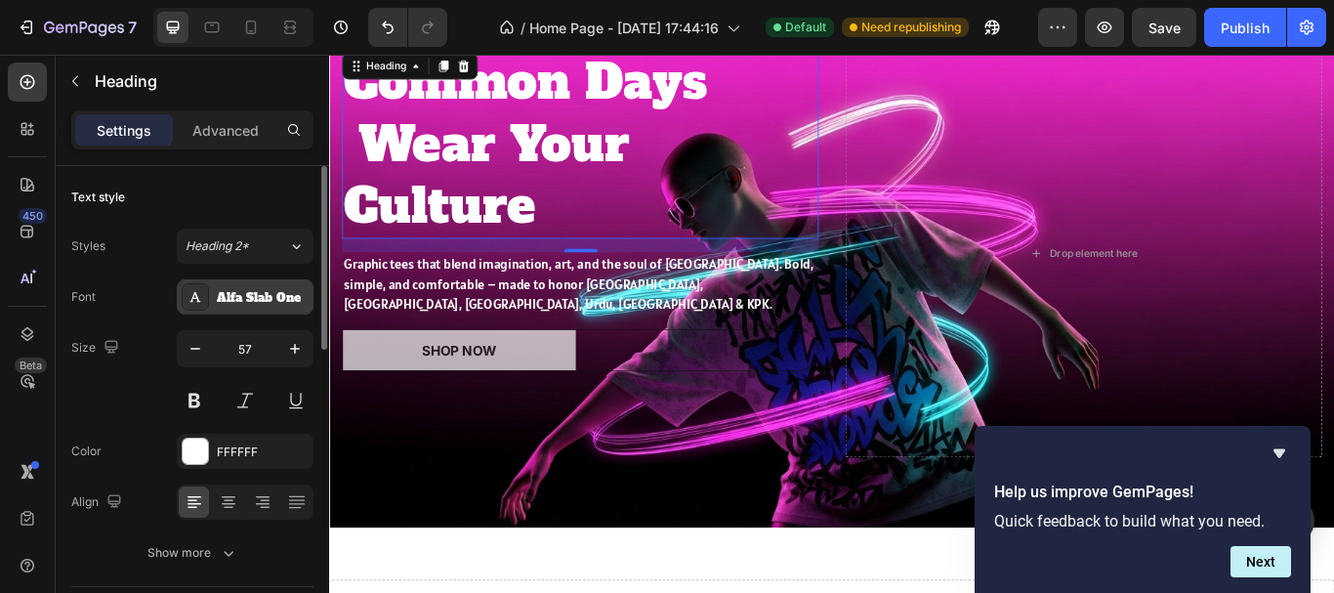
click at [266, 289] on div "Alfa Slab One" at bounding box center [263, 298] width 92 height 18
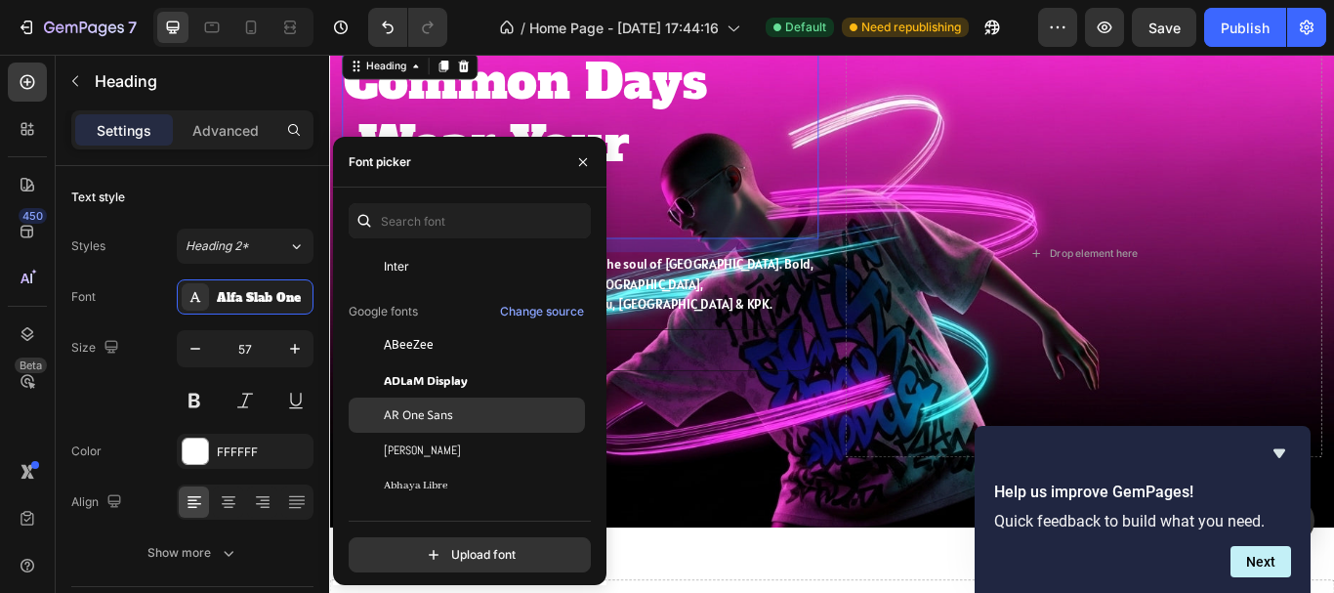
scroll to position [227, 0]
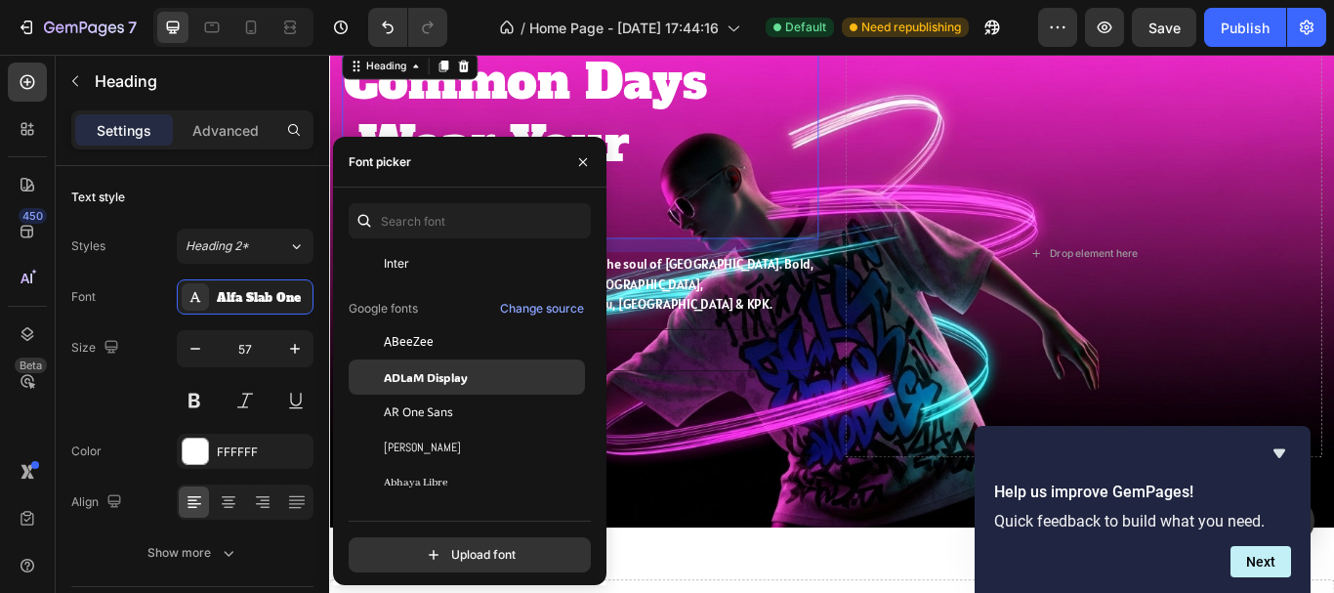
click at [435, 377] on span "ADLaM Display" at bounding box center [426, 377] width 84 height 18
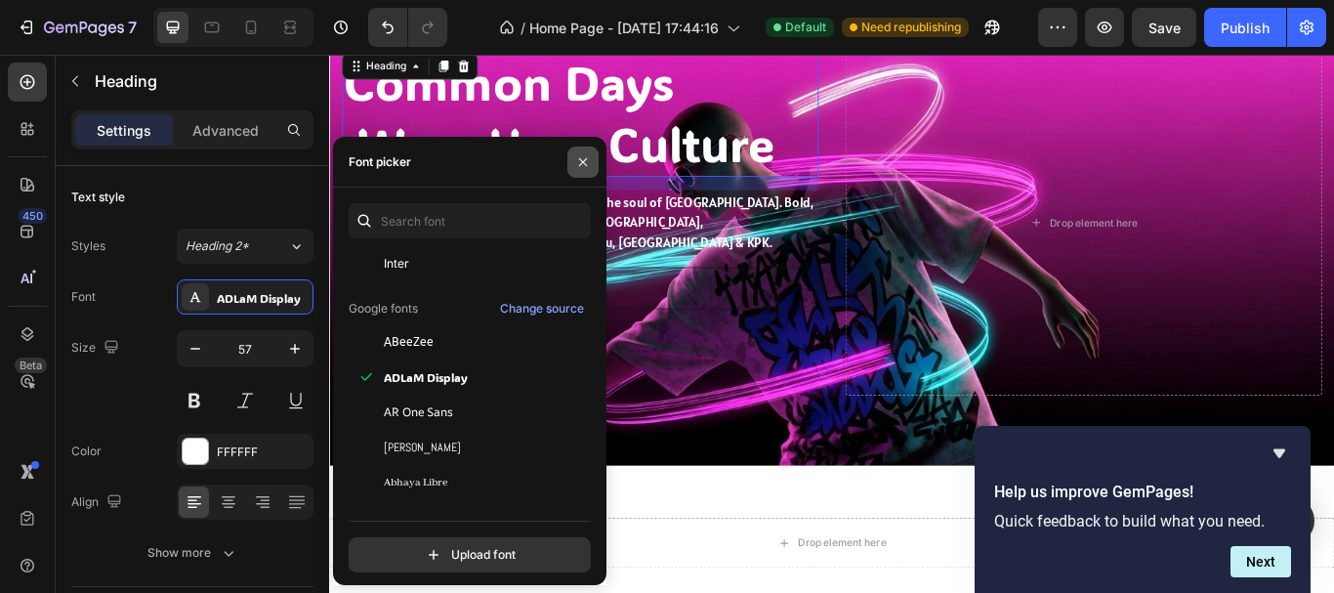
click at [588, 167] on icon "button" at bounding box center [583, 162] width 16 height 16
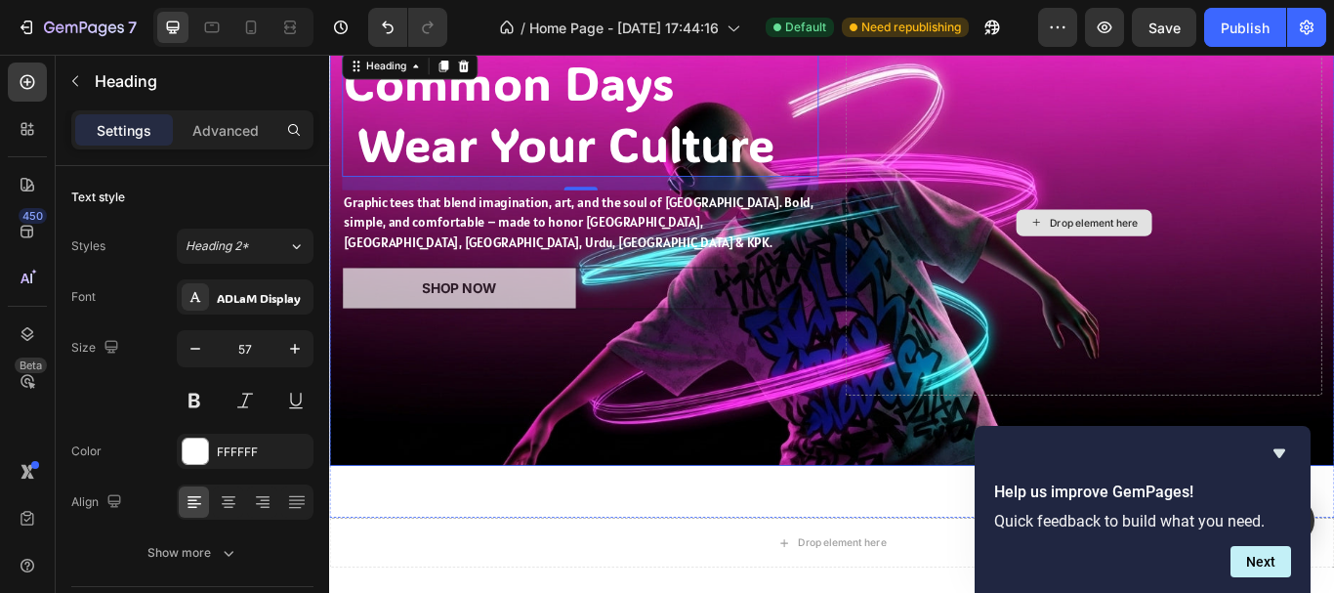
scroll to position [0, 0]
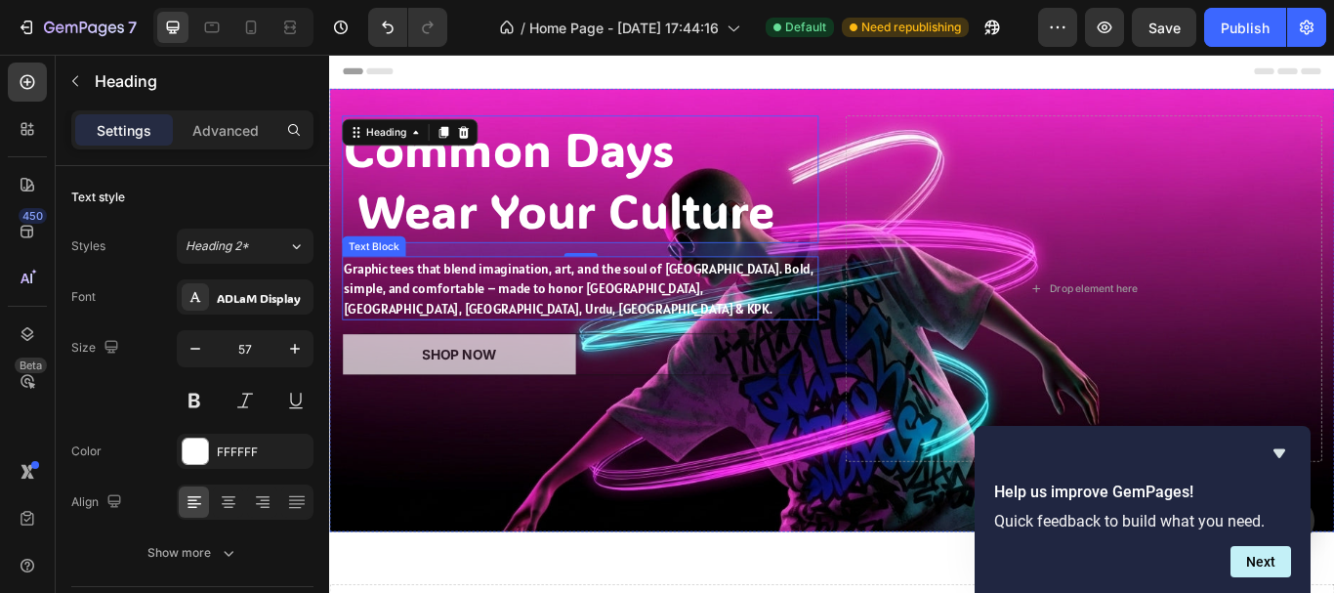
click at [552, 324] on p "Graphic tees that blend imagination, art, and the soul of [GEOGRAPHIC_DATA]. Bo…" at bounding box center [622, 327] width 552 height 70
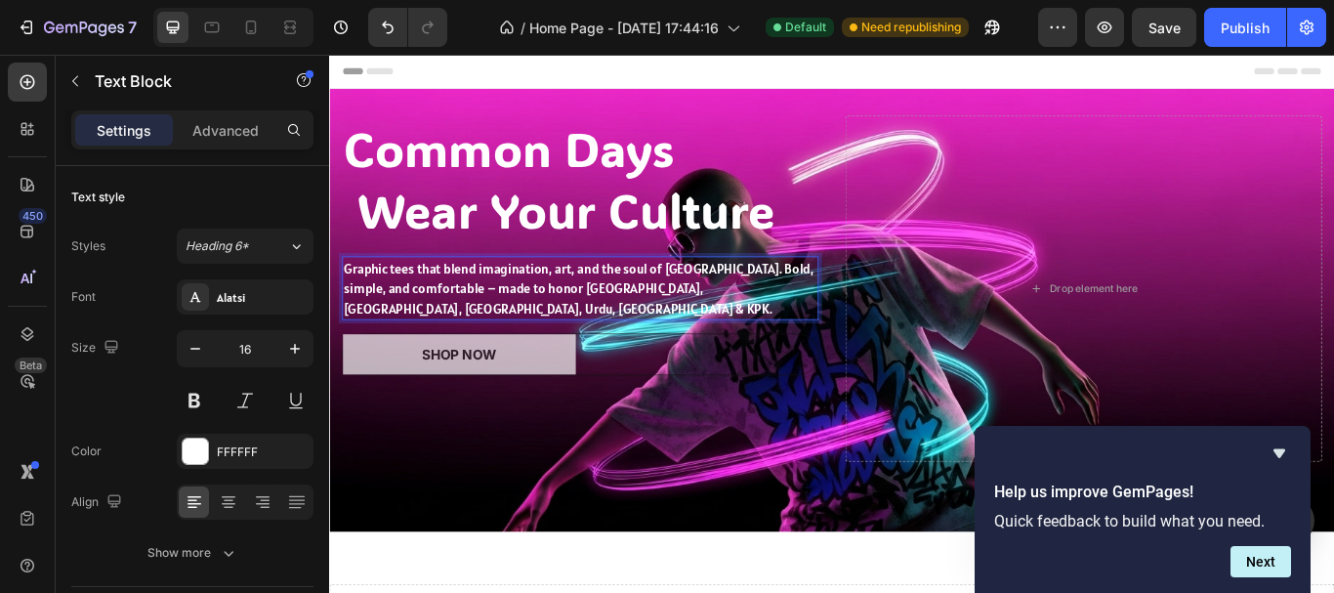
click at [606, 331] on p "Graphic tees that blend imagination, art, and the soul of [GEOGRAPHIC_DATA]. Bo…" at bounding box center [622, 327] width 552 height 70
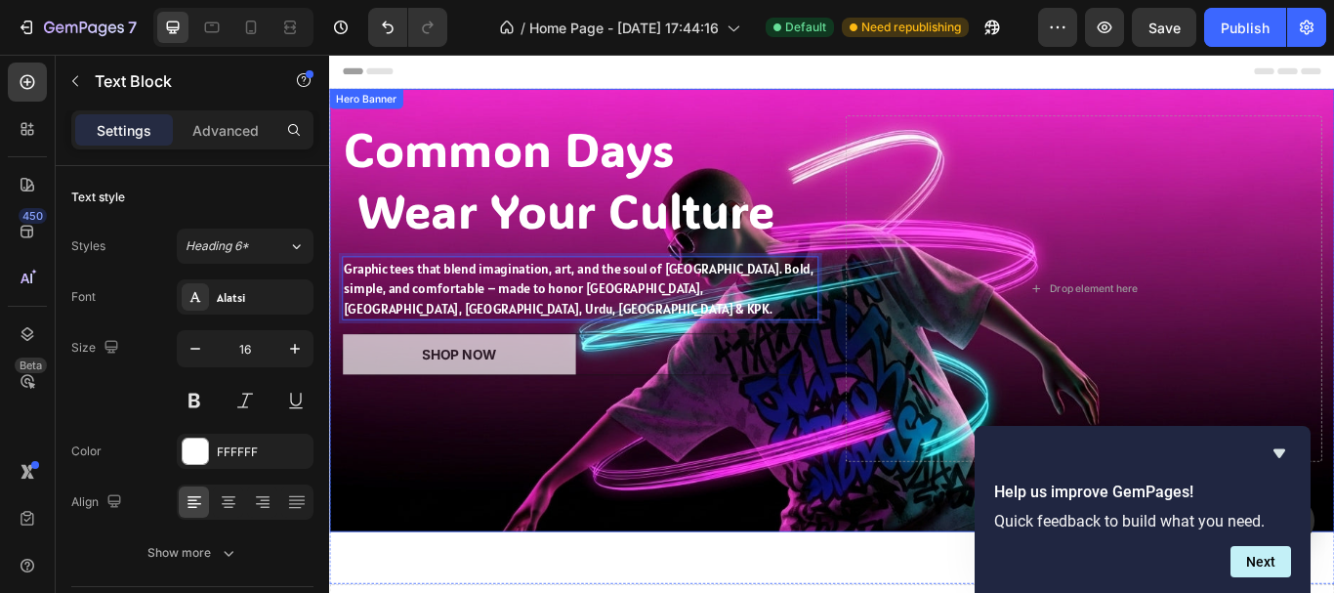
click at [618, 348] on div "Common Days Wear Your Culture Heading Graphic tees that blend imagination, art,…" at bounding box center [621, 327] width 555 height 403
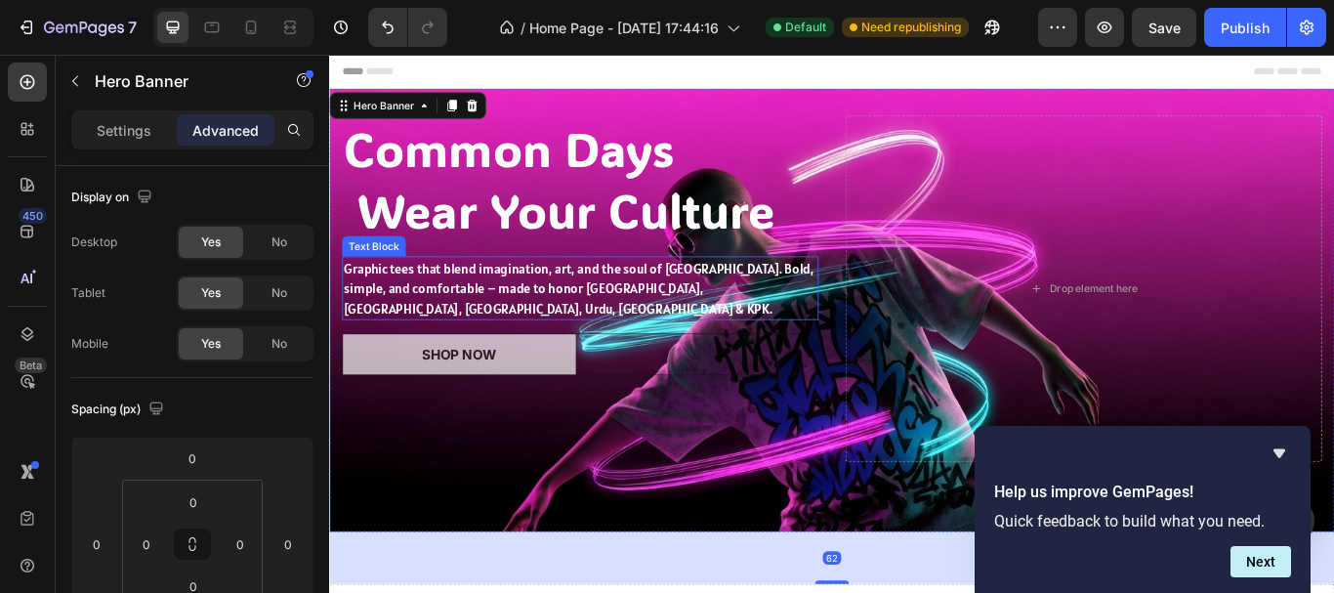
click at [588, 310] on p "Graphic tees that blend imagination, art, and the soul of [GEOGRAPHIC_DATA]. Bo…" at bounding box center [622, 327] width 552 height 70
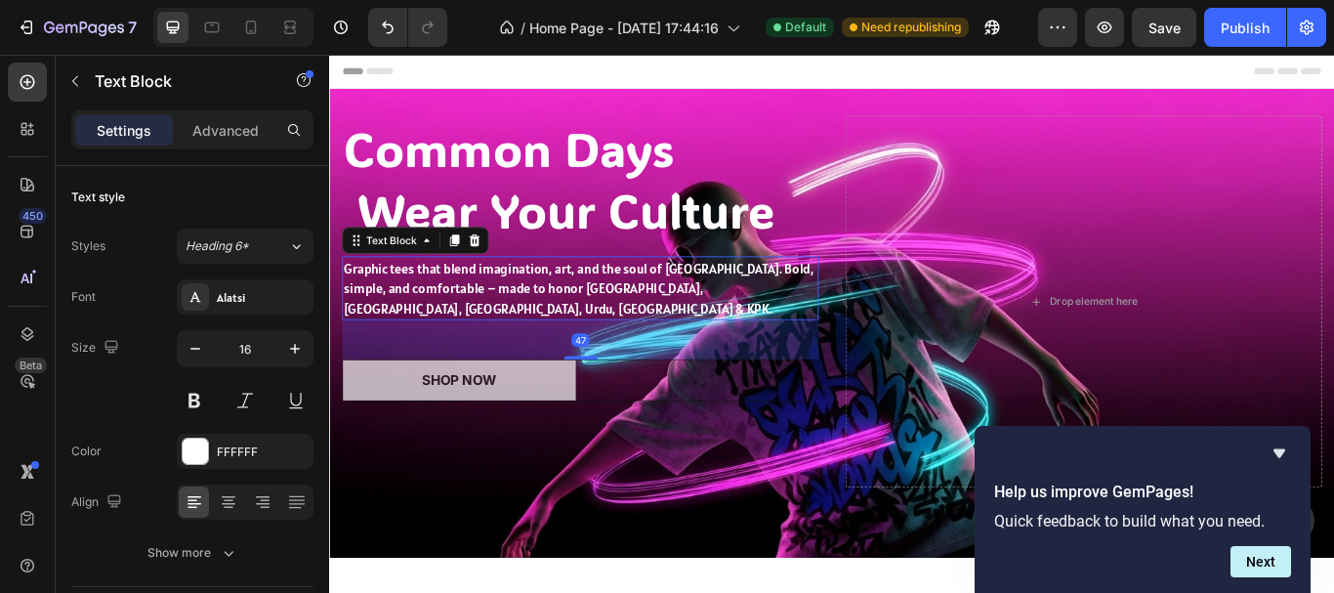
drag, startPoint x: 627, startPoint y: 354, endPoint x: 646, endPoint y: 386, distance: 36.8
click at [646, 364] on div "47" at bounding box center [621, 364] width 555 height 0
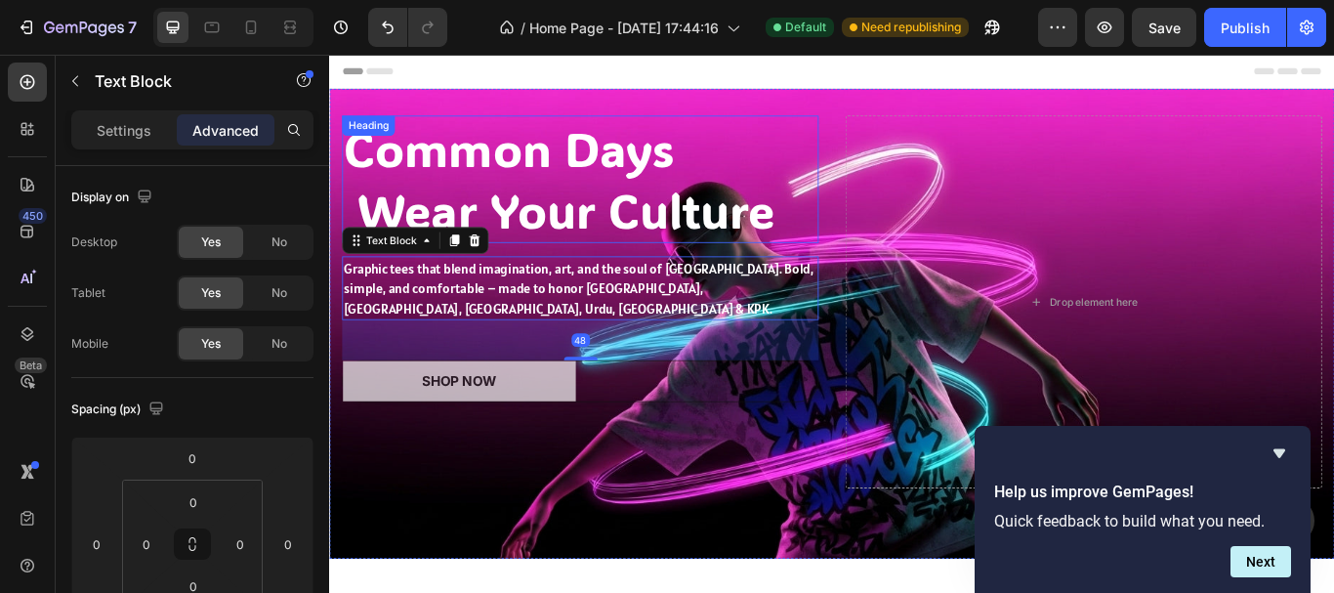
click at [658, 181] on p "Common Days Wear Your Culture" at bounding box center [622, 200] width 552 height 144
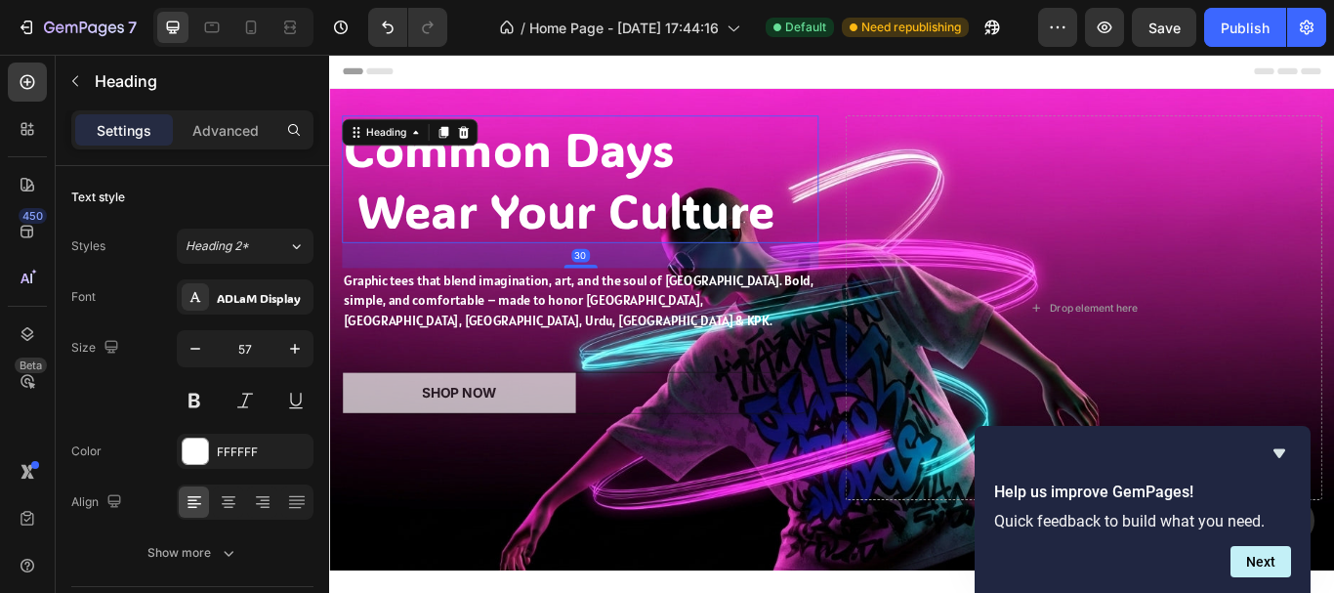
drag, startPoint x: 621, startPoint y: 285, endPoint x: 641, endPoint y: 299, distance: 24.6
click at [641, 274] on div "30" at bounding box center [621, 274] width 555 height 0
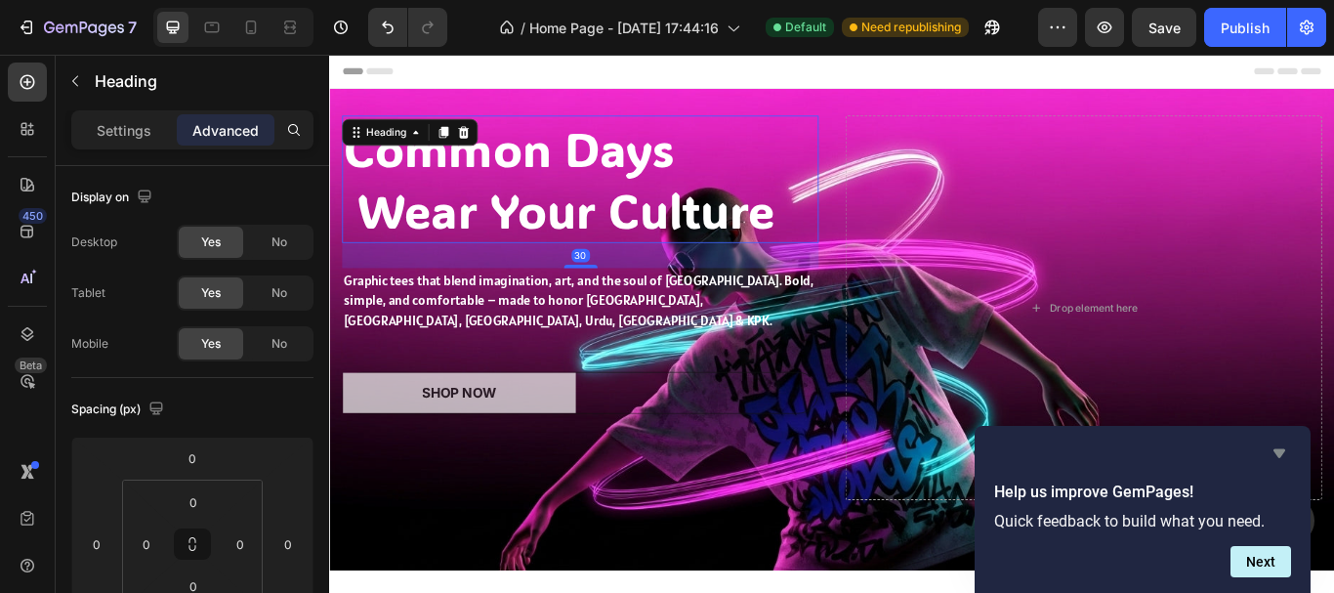
click at [1276, 449] on icon "Hide survey" at bounding box center [1279, 453] width 12 height 9
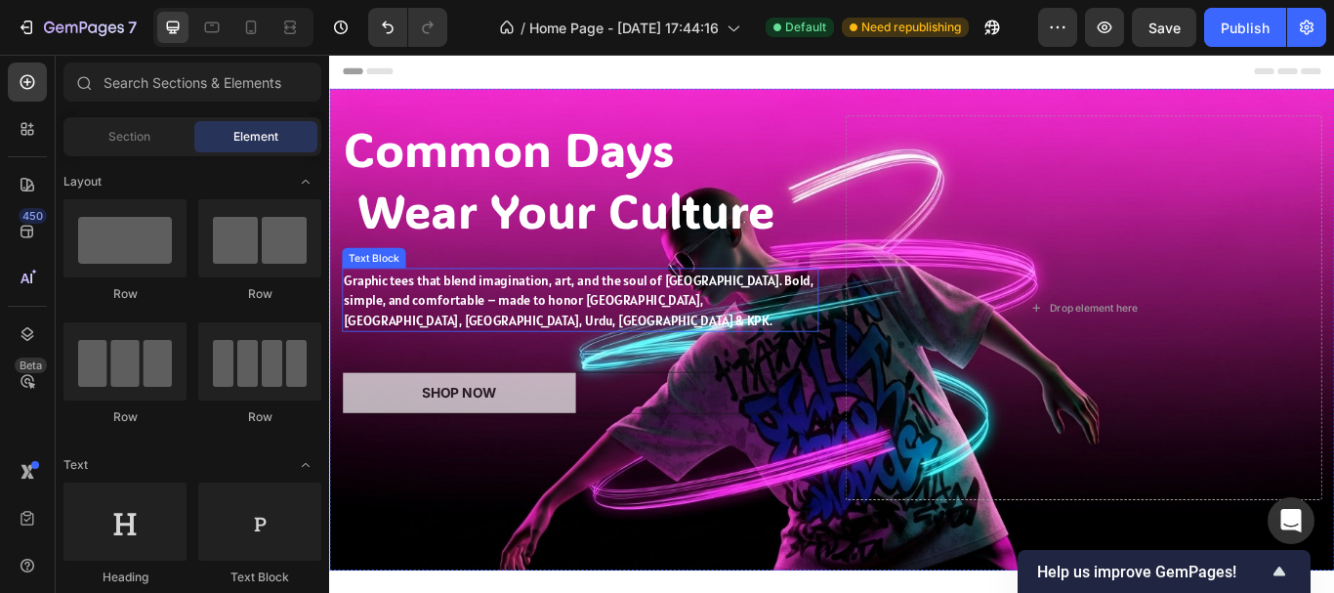
click at [687, 337] on p "Graphic tees that blend imagination, art, and the soul of [GEOGRAPHIC_DATA]. Bo…" at bounding box center [622, 341] width 552 height 70
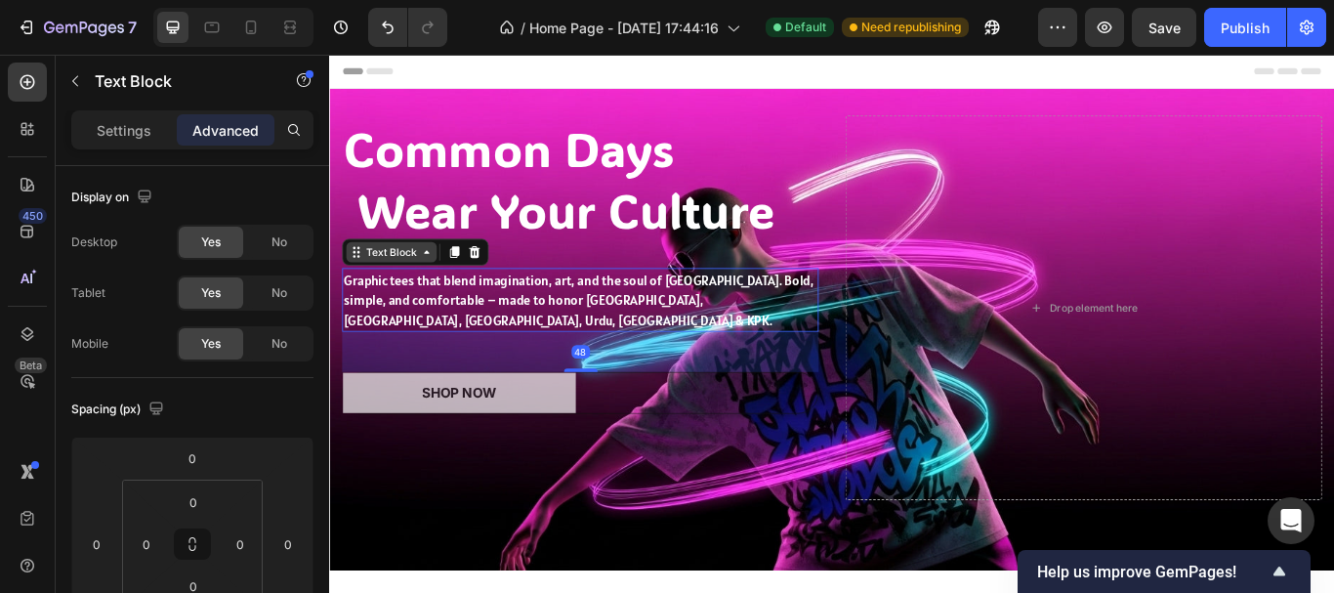
click at [442, 283] on icon at bounding box center [442, 285] width 16 height 16
click at [442, 283] on icon at bounding box center [442, 285] width 6 height 4
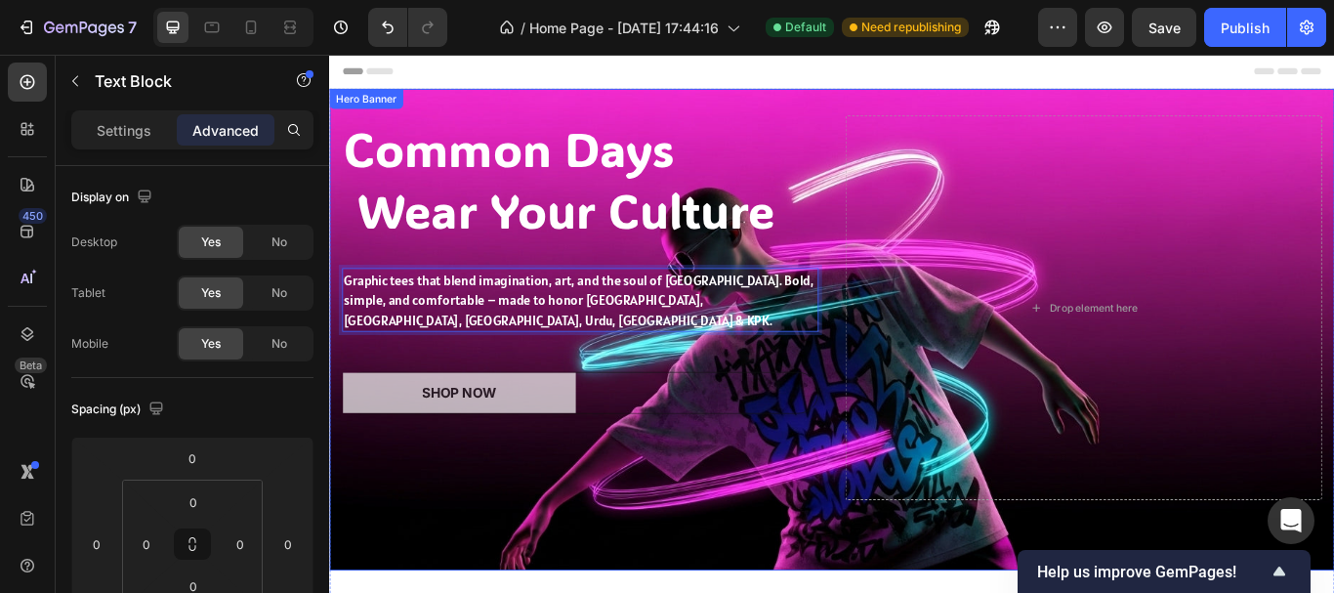
click at [584, 524] on div "shop Now Button" at bounding box center [621, 499] width 555 height 149
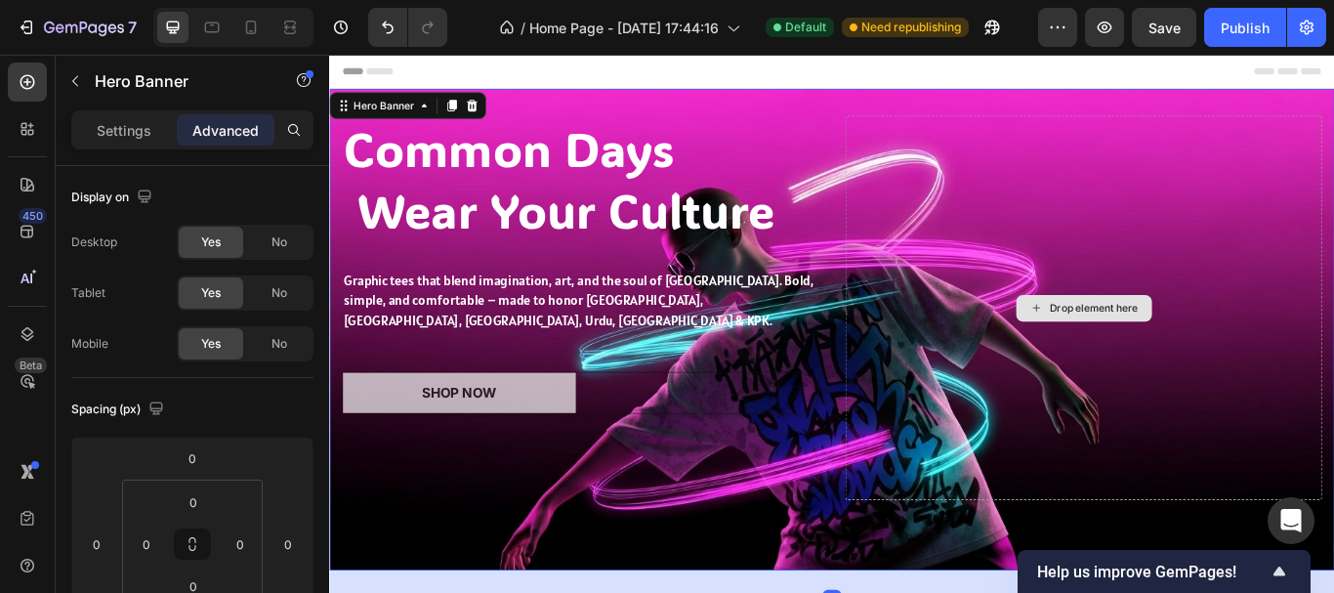
click at [1099, 367] on div "Drop element here" at bounding box center [1207, 350] width 555 height 448
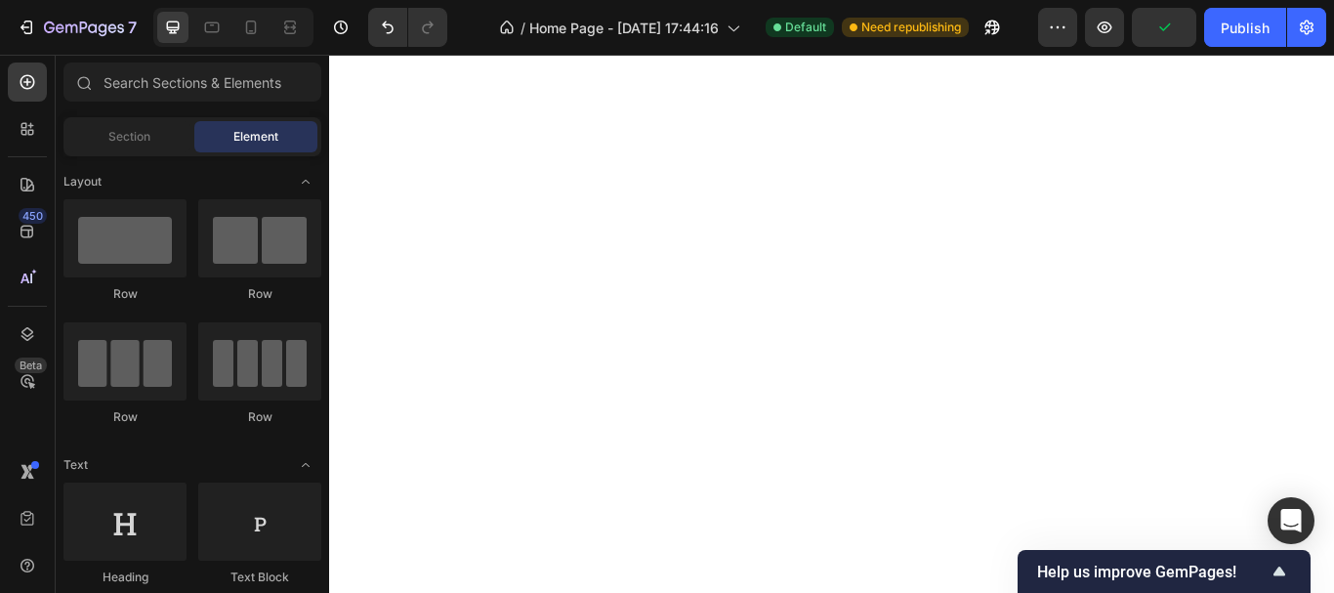
scroll to position [7, 0]
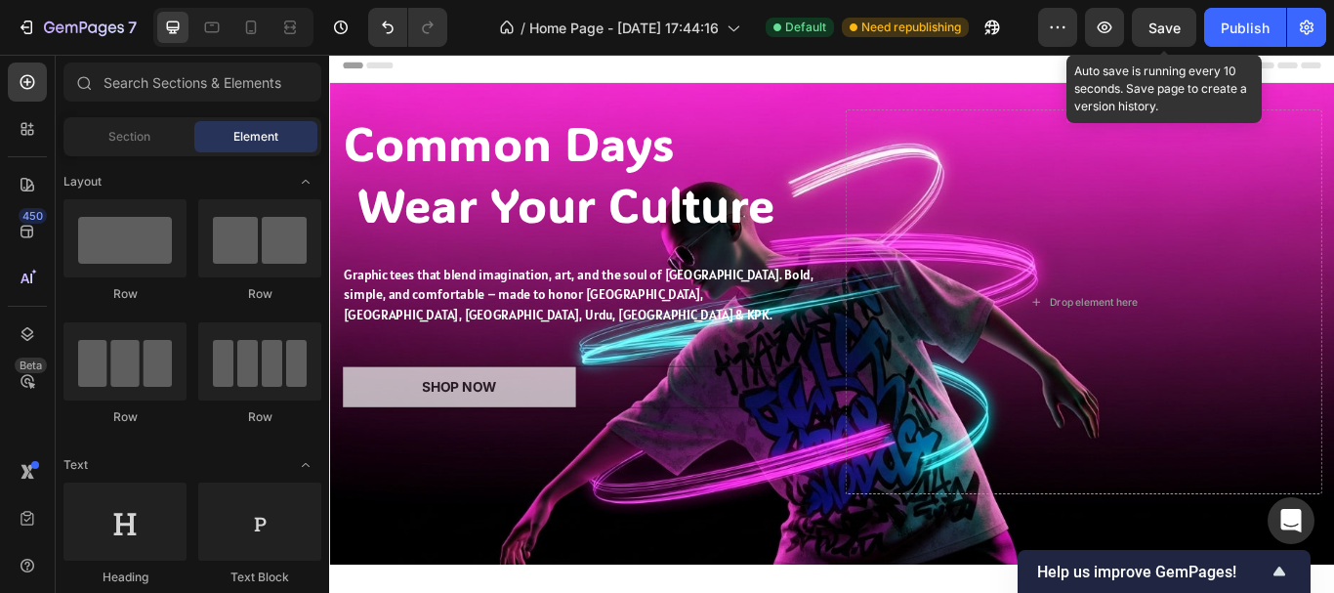
click at [1178, 26] on span "Save" at bounding box center [1164, 28] width 32 height 17
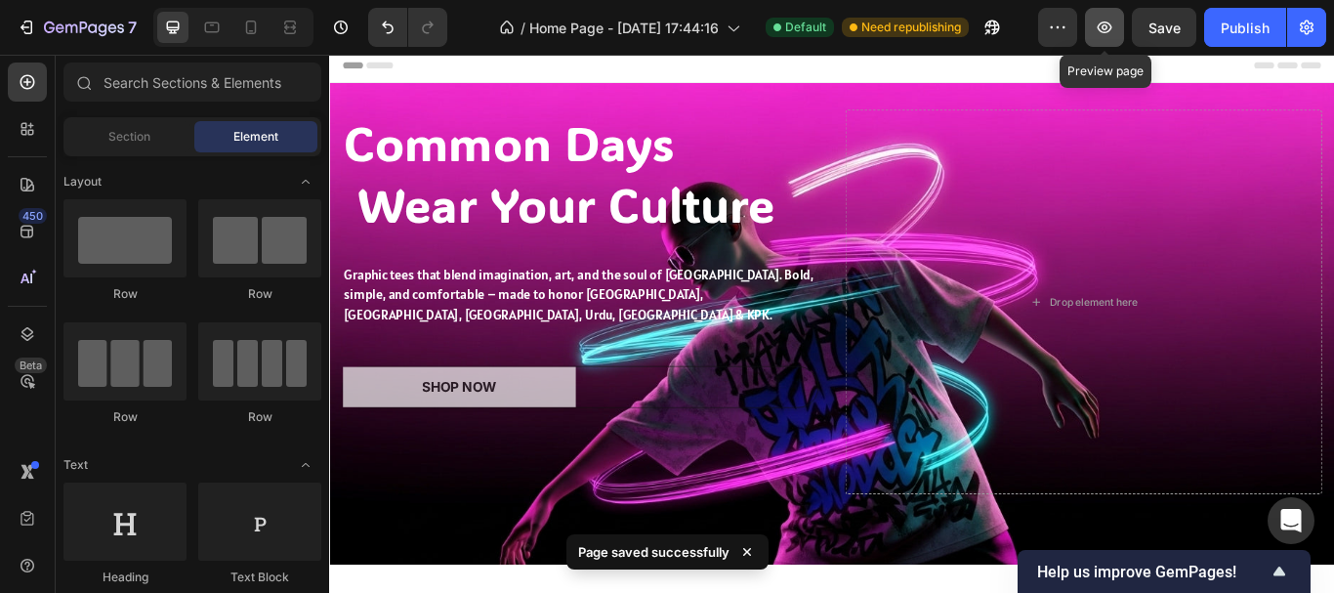
click at [1111, 28] on icon "button" at bounding box center [1104, 27] width 15 height 12
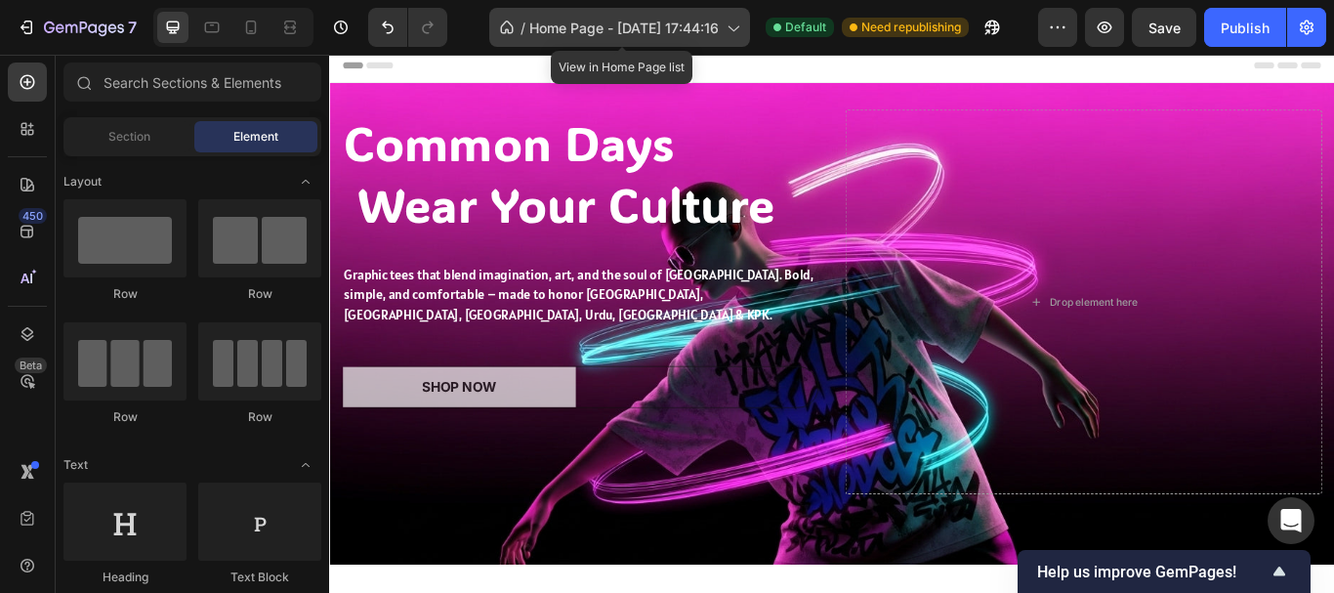
click at [729, 21] on icon at bounding box center [732, 28] width 20 height 20
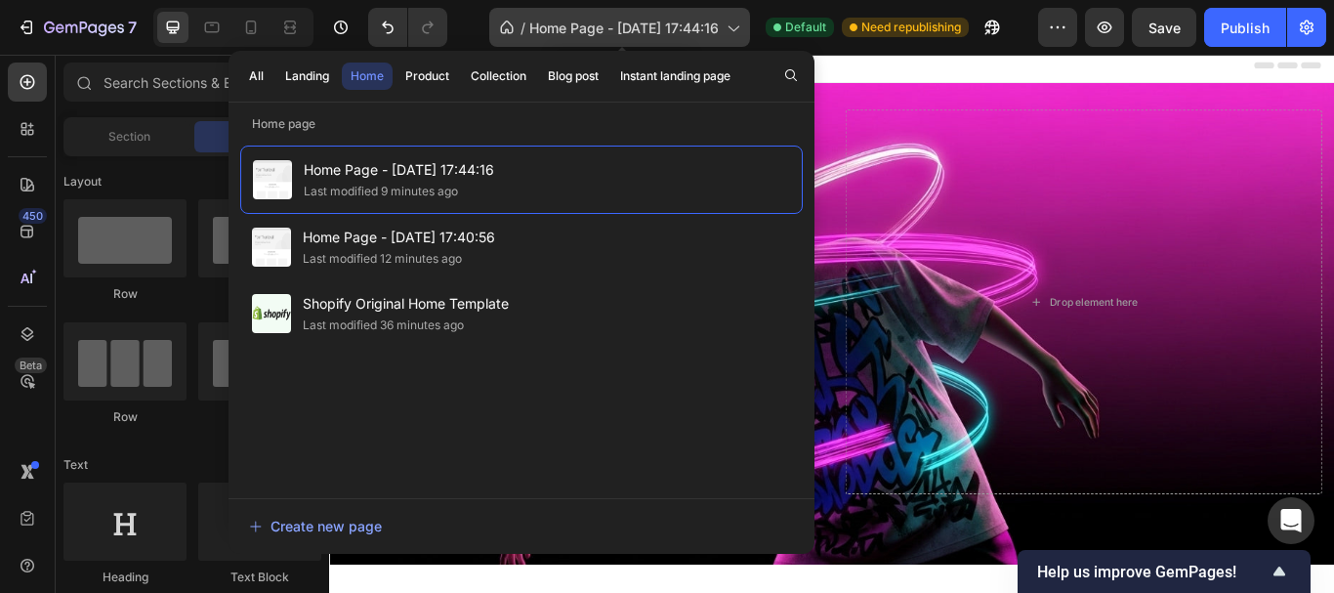
click at [729, 21] on icon at bounding box center [732, 28] width 20 height 20
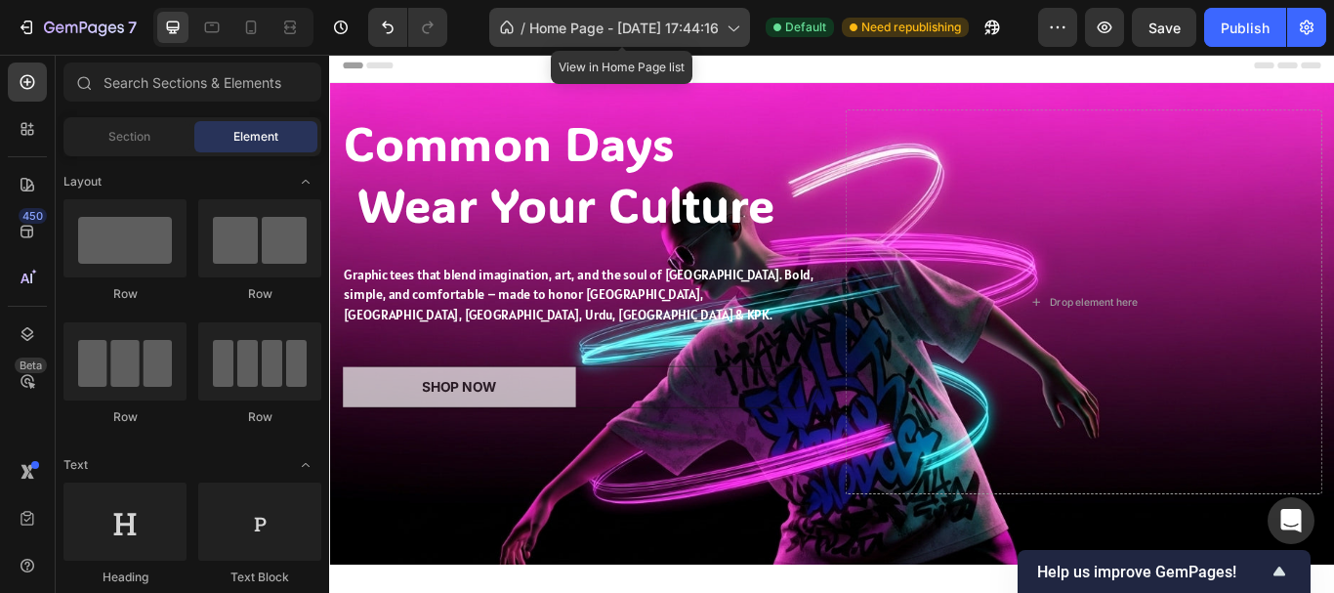
click at [729, 21] on icon at bounding box center [732, 28] width 20 height 20
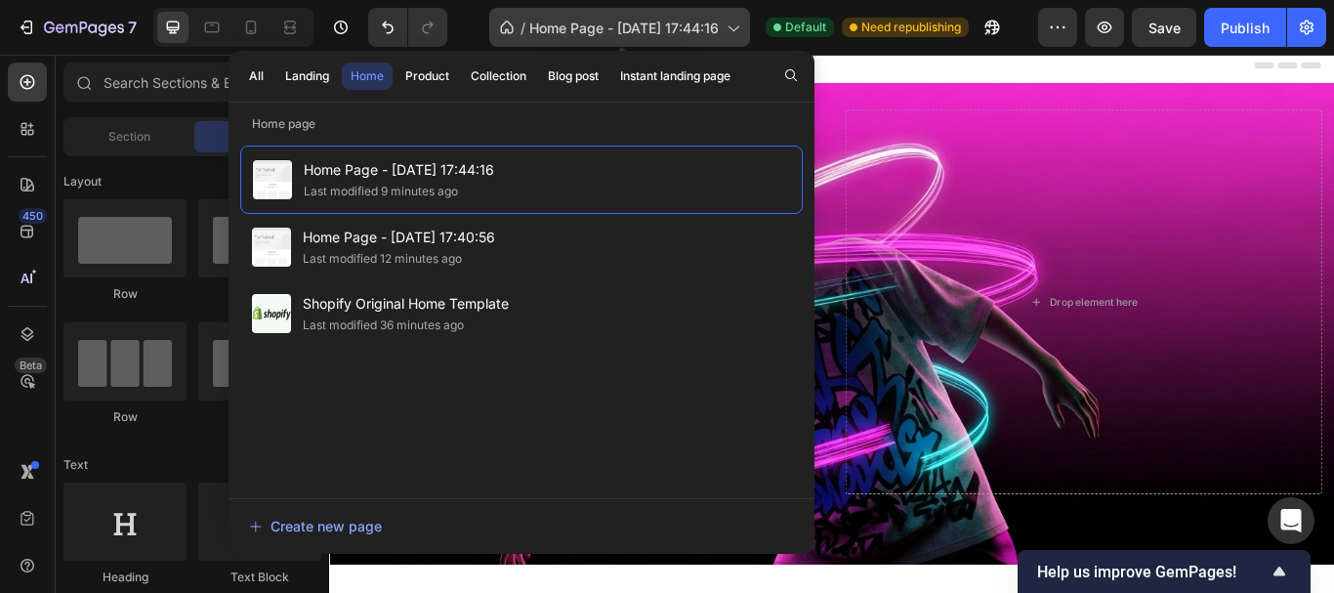
click at [716, 22] on span "Home Page - [DATE] 17:44:16" at bounding box center [623, 28] width 189 height 21
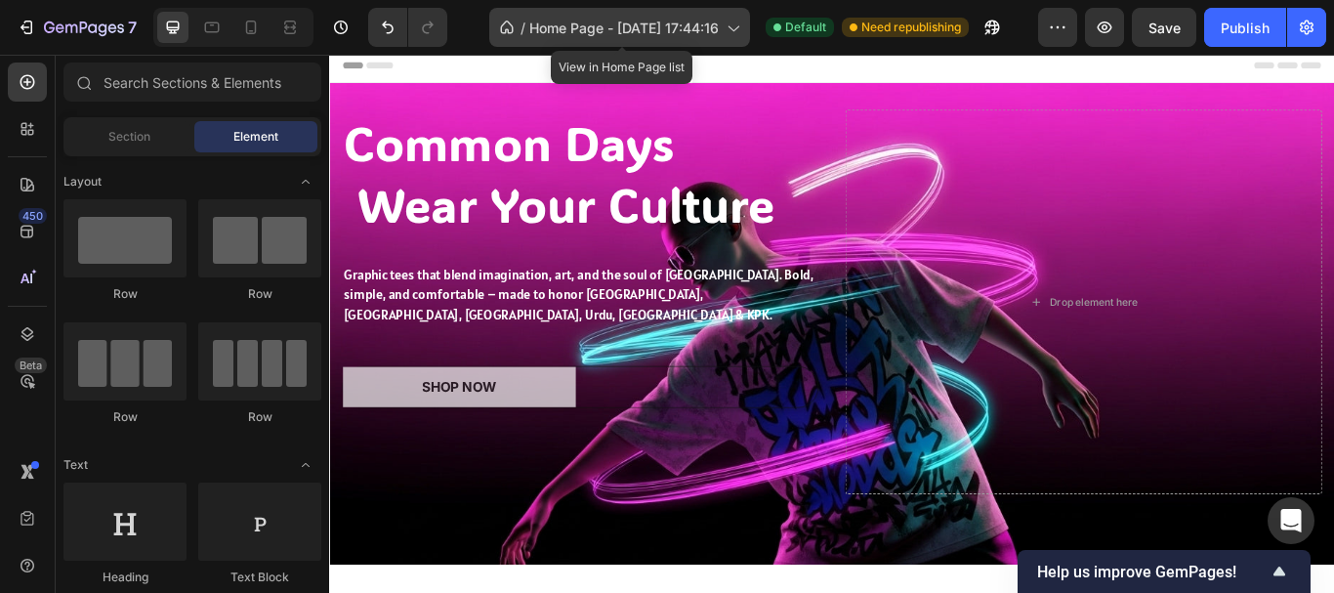
click at [630, 37] on span "Home Page - [DATE] 17:44:16" at bounding box center [623, 28] width 189 height 21
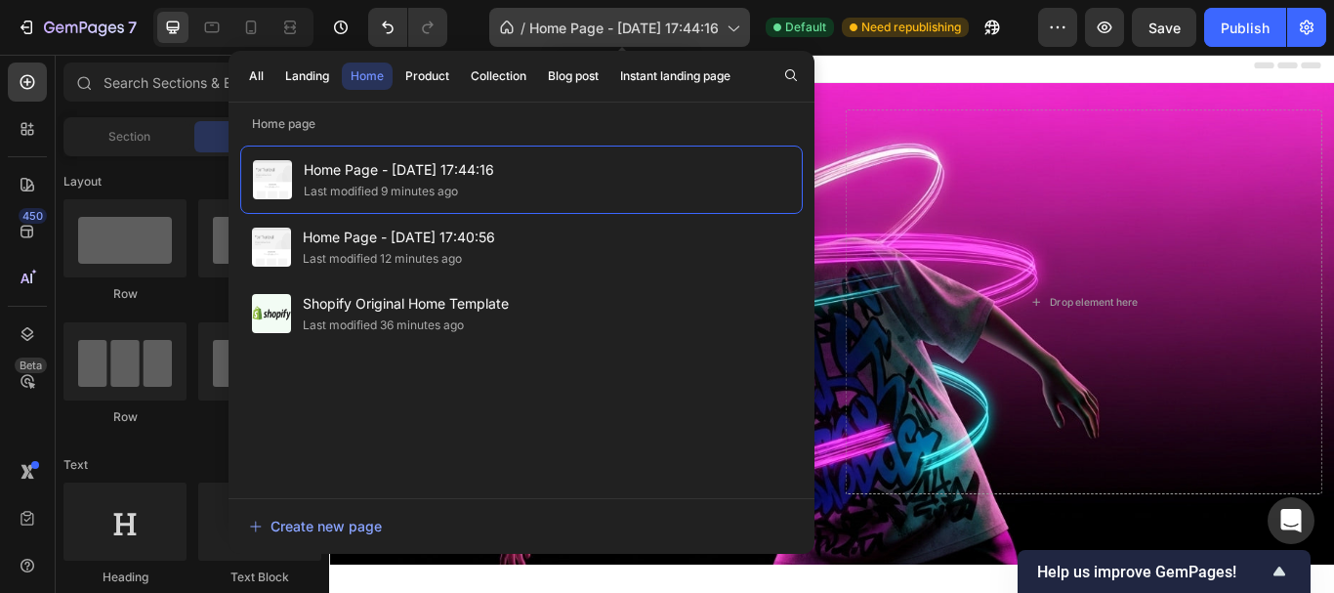
click at [630, 37] on span "Home Page - [DATE] 17:44:16" at bounding box center [623, 28] width 189 height 21
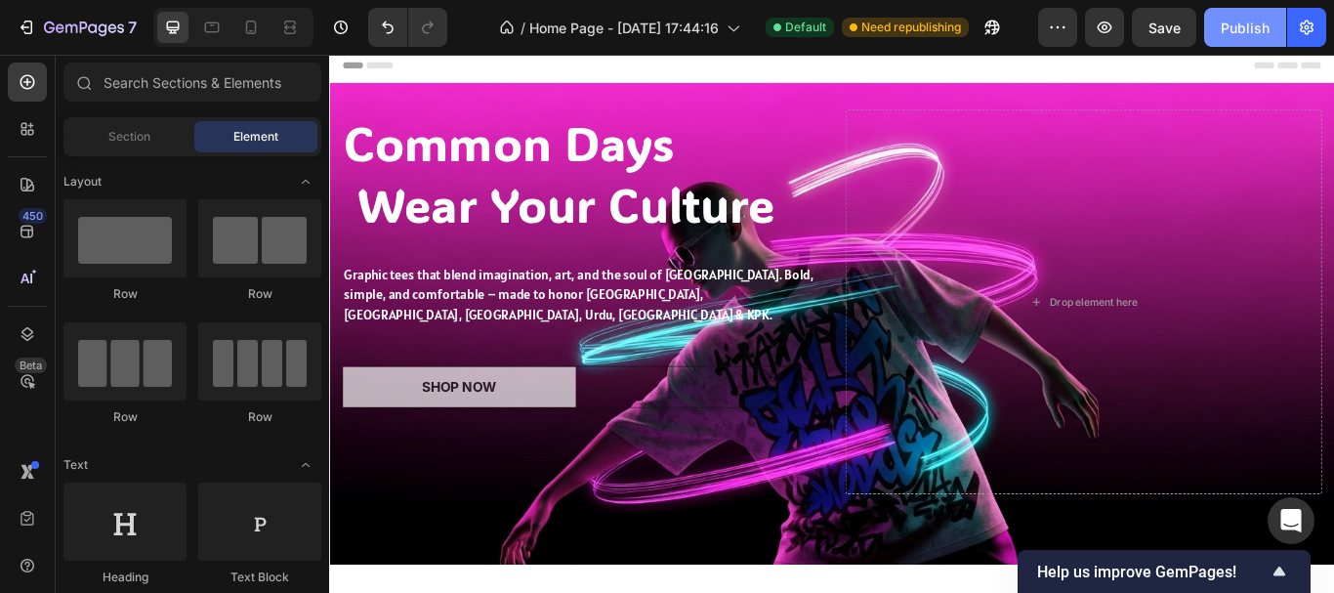
click at [1233, 30] on div "Publish" at bounding box center [1244, 28] width 49 height 21
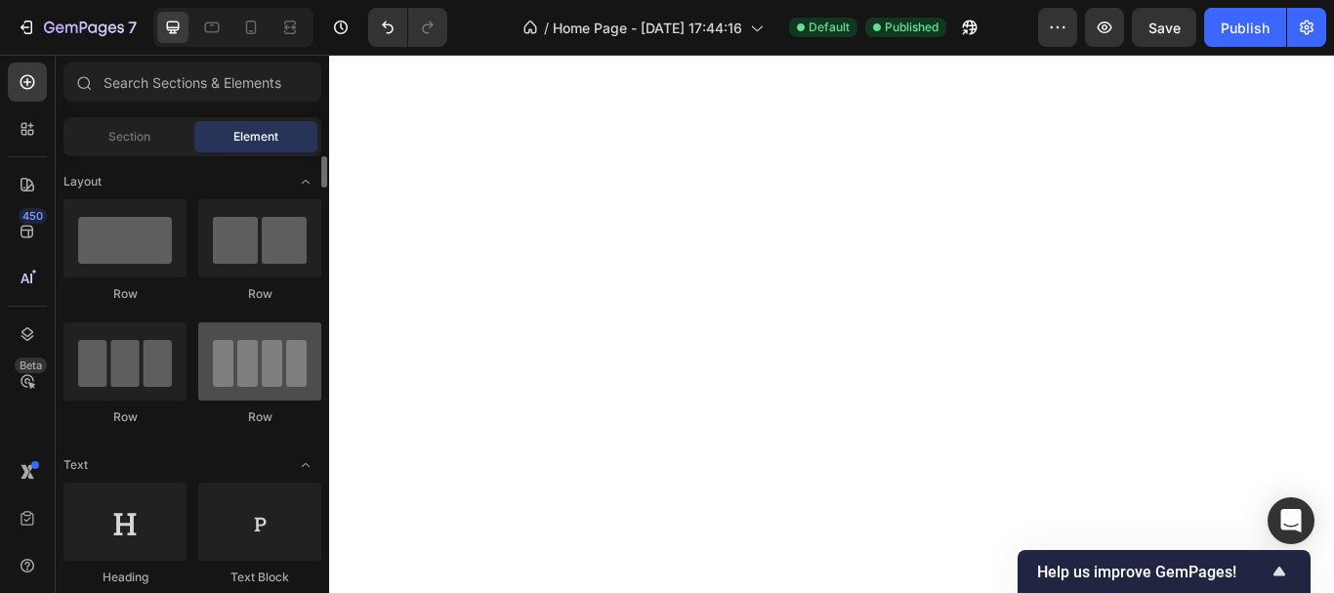
scroll to position [3145, 0]
